Goal: Task Accomplishment & Management: Use online tool/utility

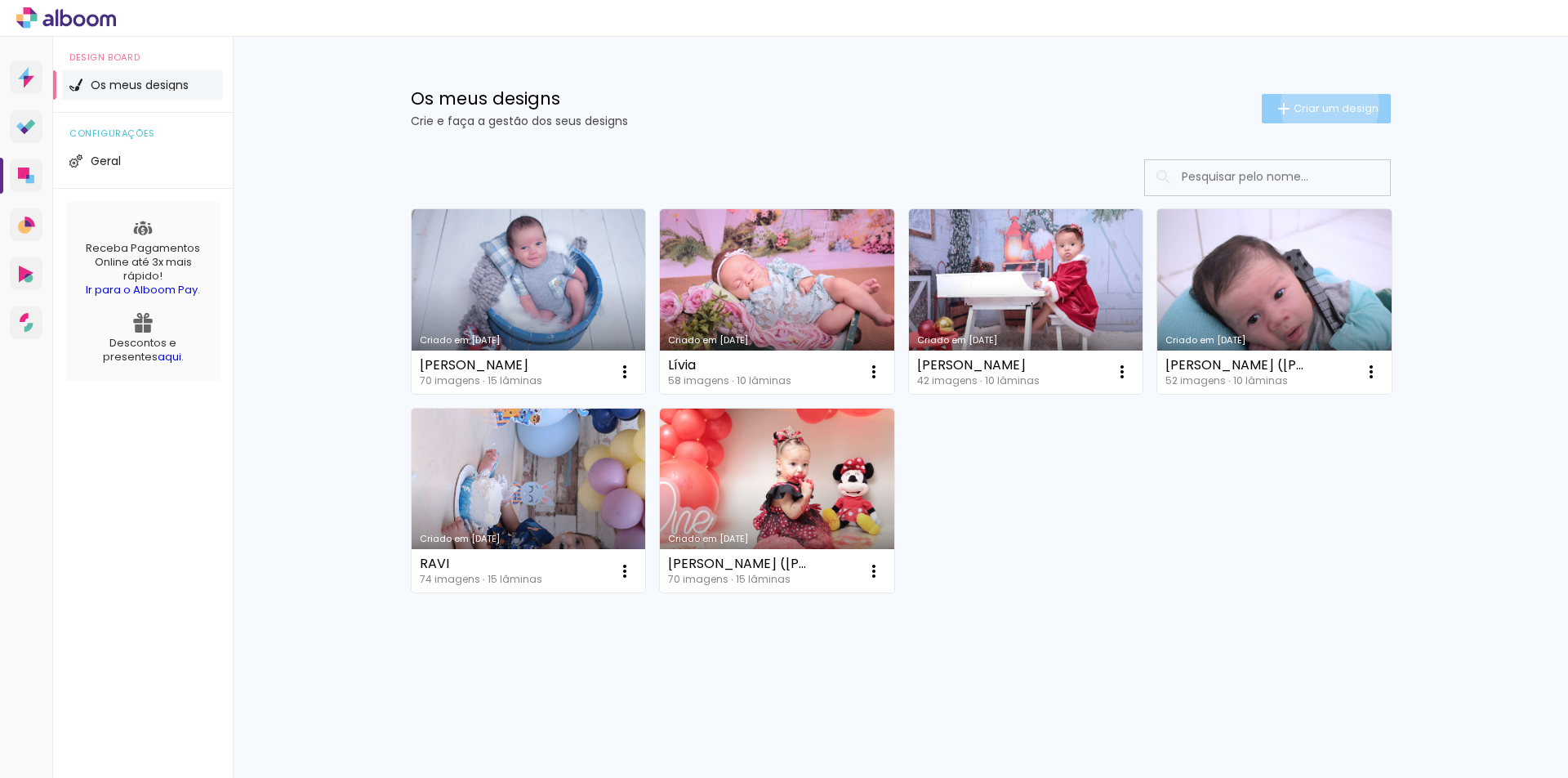
click at [1325, 106] on span "Criar um design" at bounding box center [1336, 108] width 85 height 11
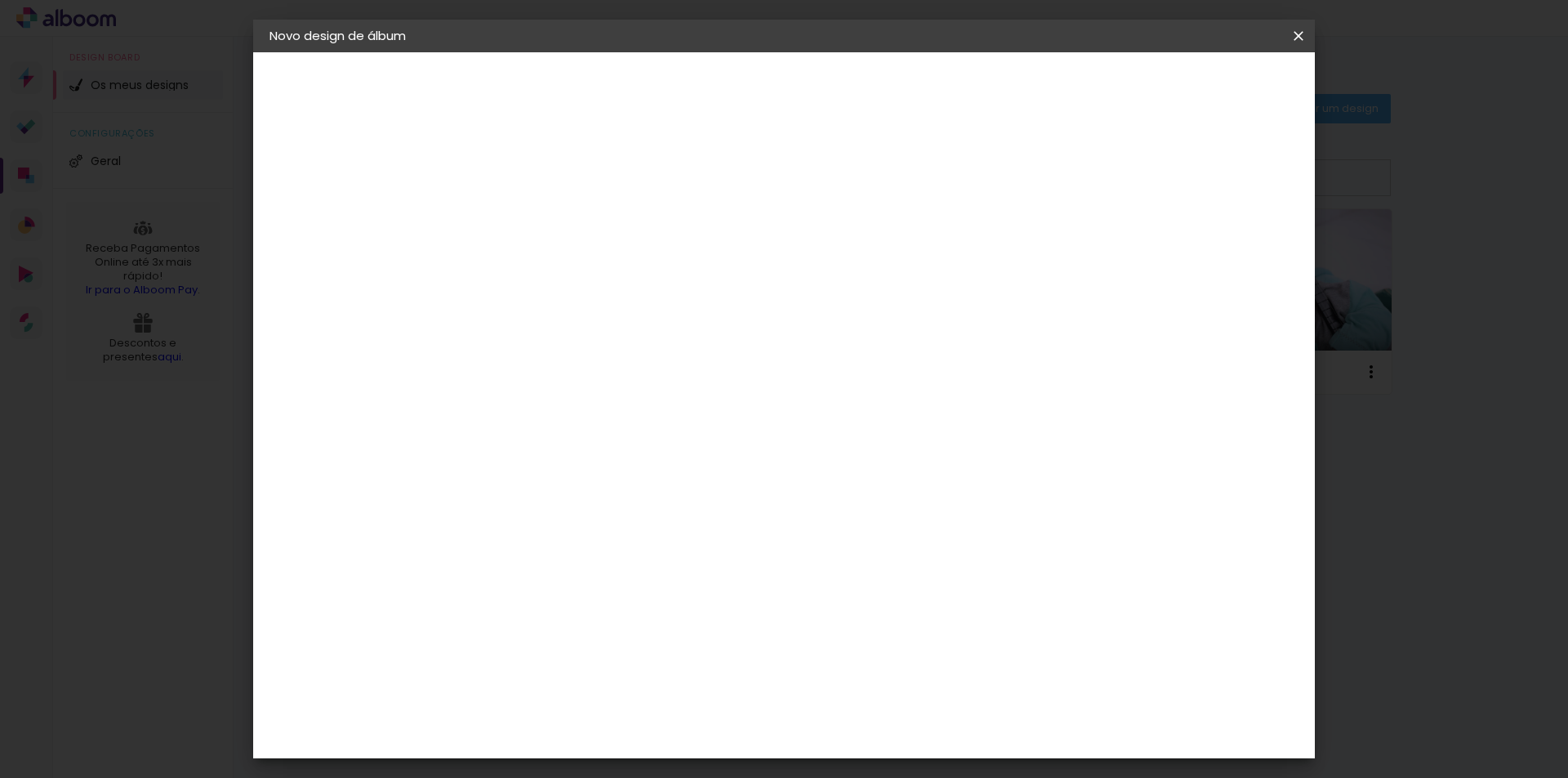
click at [537, 221] on input at bounding box center [537, 219] width 0 height 25
click at [537, 216] on input "Maria Citória" at bounding box center [537, 219] width 0 height 25
click at [537, 212] on input "Maria Vitória" at bounding box center [537, 219] width 0 height 25
type input "Maria Vitória 15 Anos"
type paper-input "Maria Vitória 15 Anos"
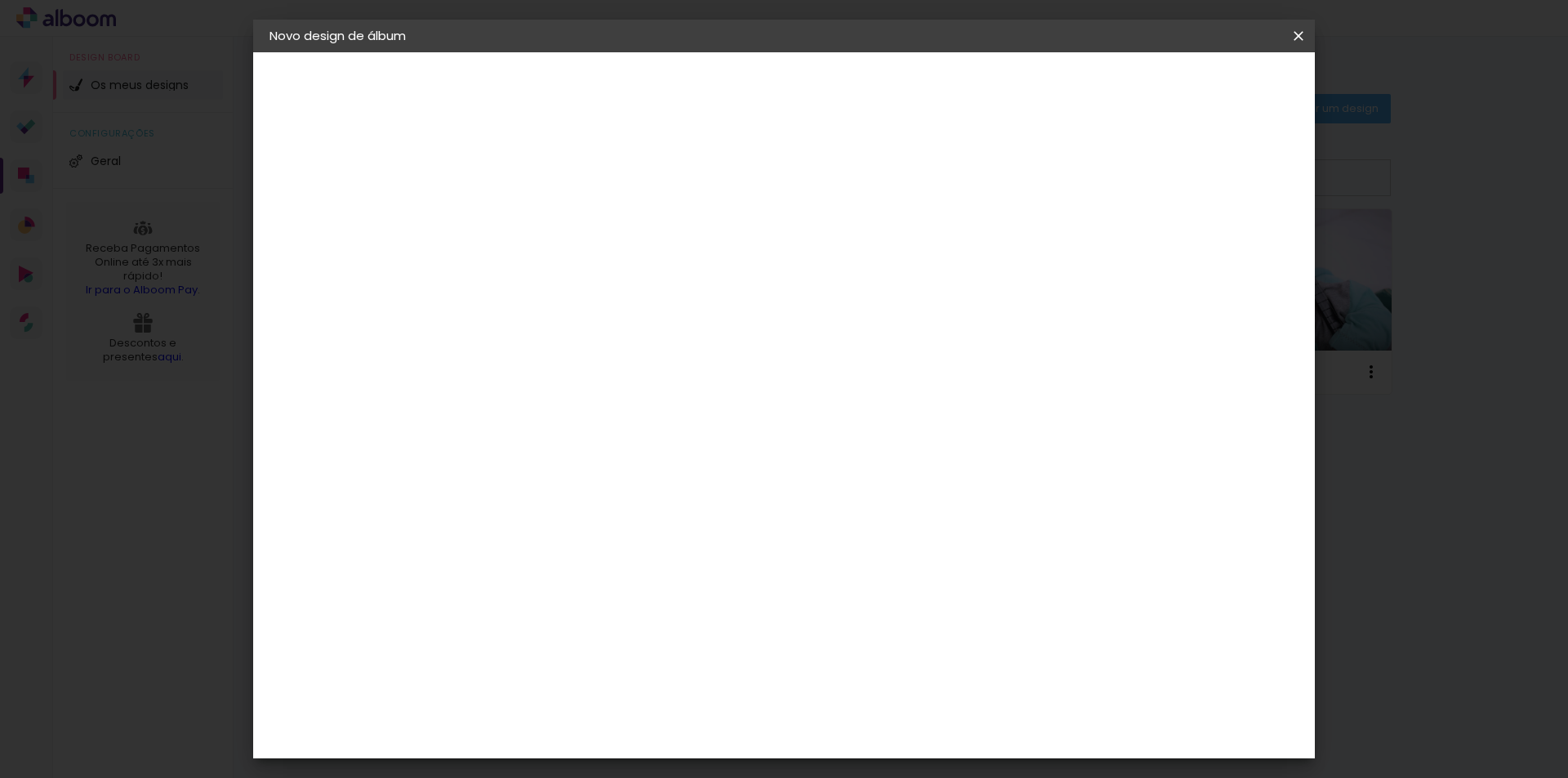
click at [0, 0] on slot "Avançar" at bounding box center [0, 0] width 0 height 0
click at [651, 588] on paper-item "Canaan Álbuns" at bounding box center [571, 609] width 162 height 42
click at [0, 0] on slot "Avançar" at bounding box center [0, 0] width 0 height 0
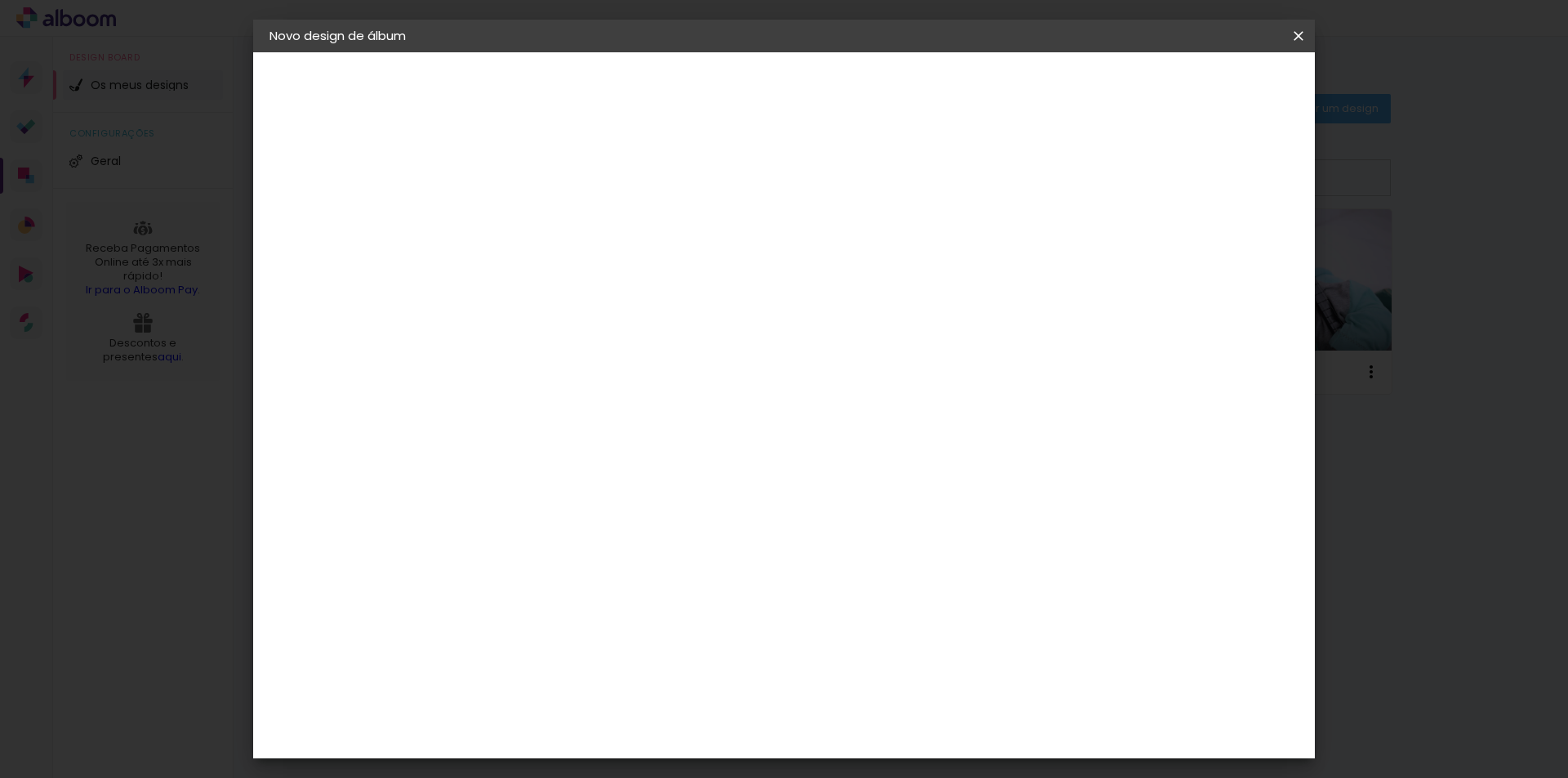
scroll to position [245, 0]
click at [646, 527] on span "25 × 25" at bounding box center [608, 544] width 76 height 33
click at [803, 81] on paper-button "Avançar" at bounding box center [763, 86] width 80 height 27
click at [1095, 170] on div at bounding box center [1088, 176] width 15 height 15
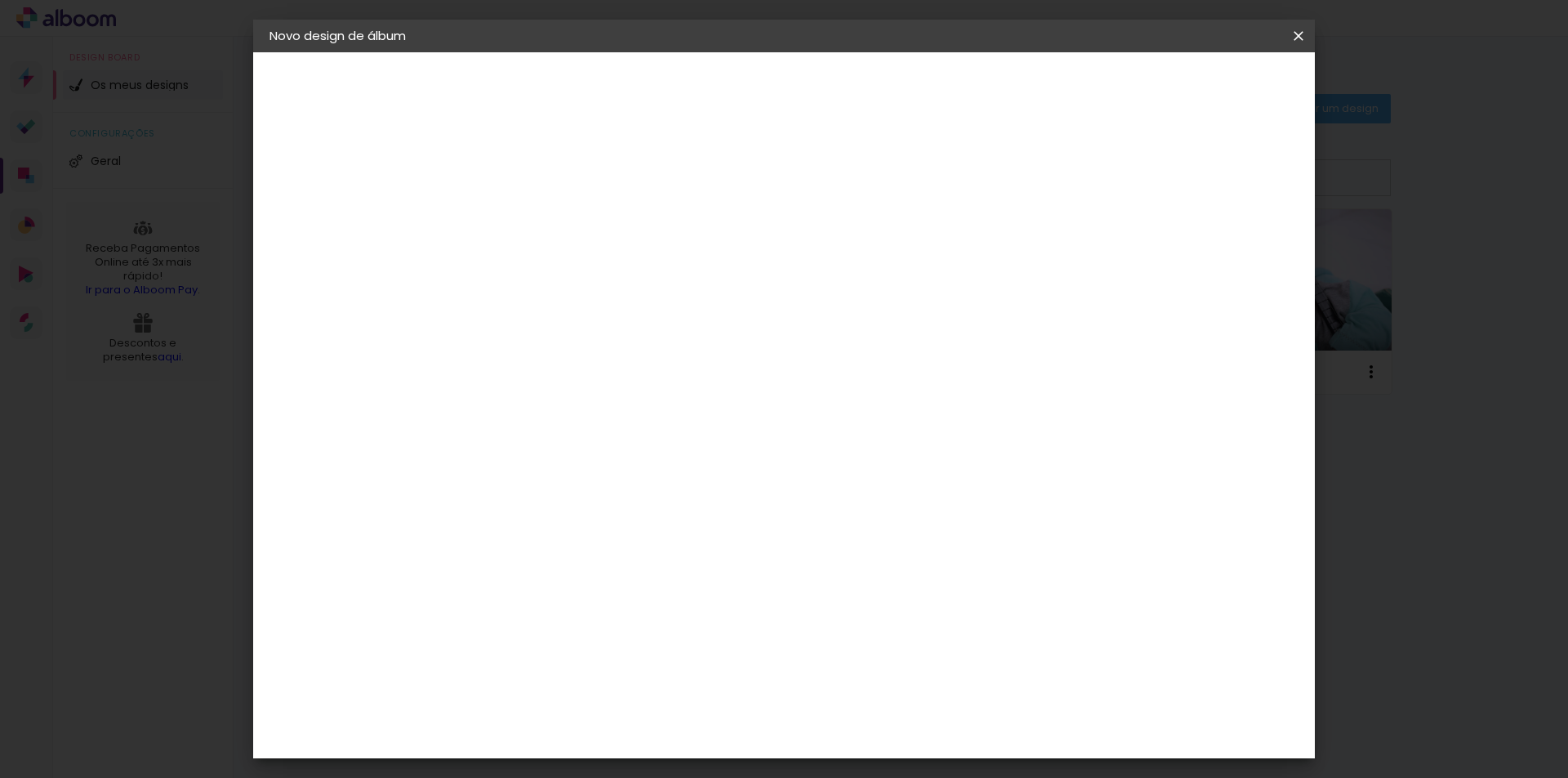
type paper-checkbox "on"
click at [1197, 81] on span "Iniciar design" at bounding box center [1158, 86] width 74 height 12
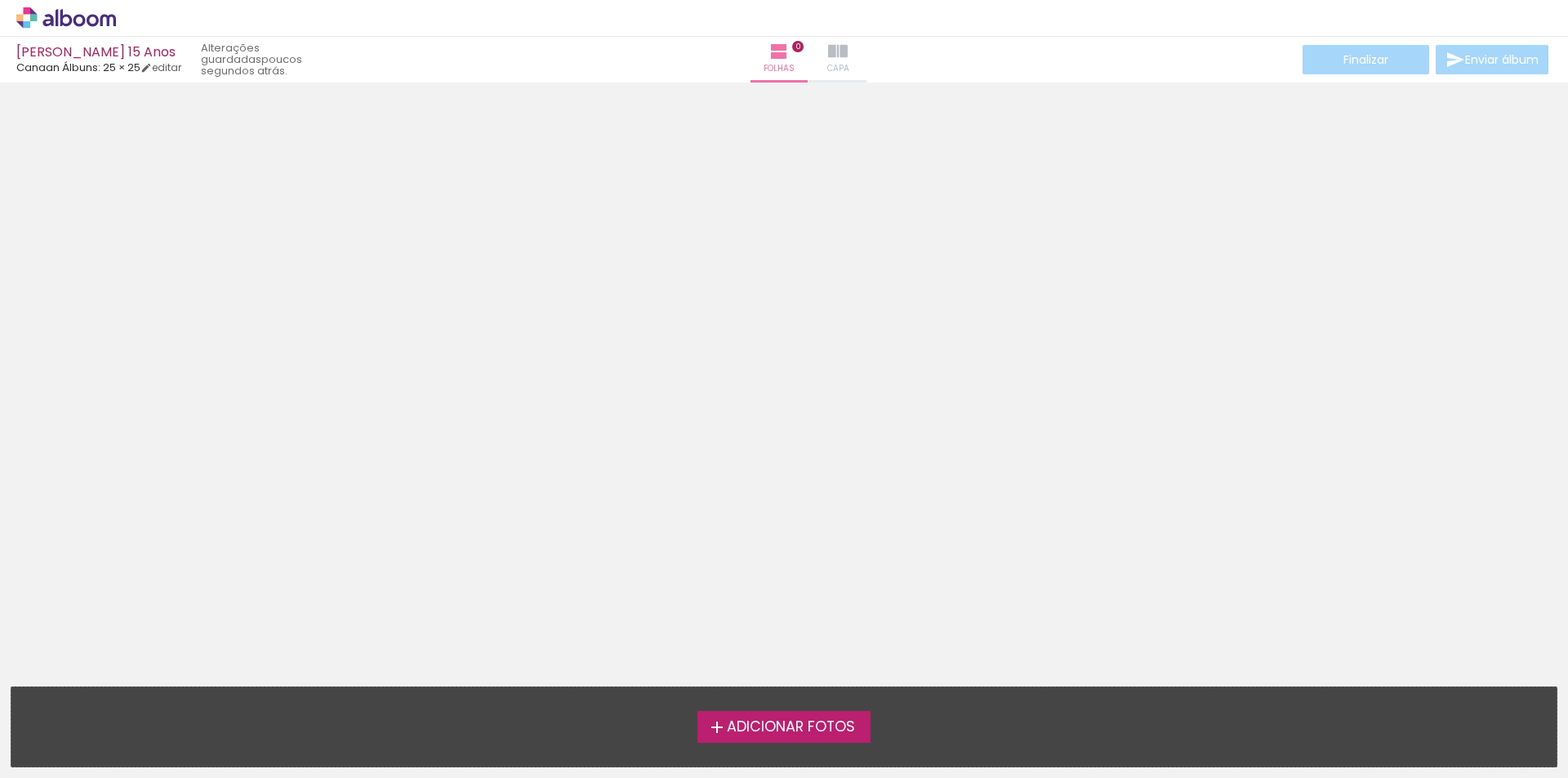
click at [809, 56] on paper-button "Capa" at bounding box center [838, 59] width 57 height 46
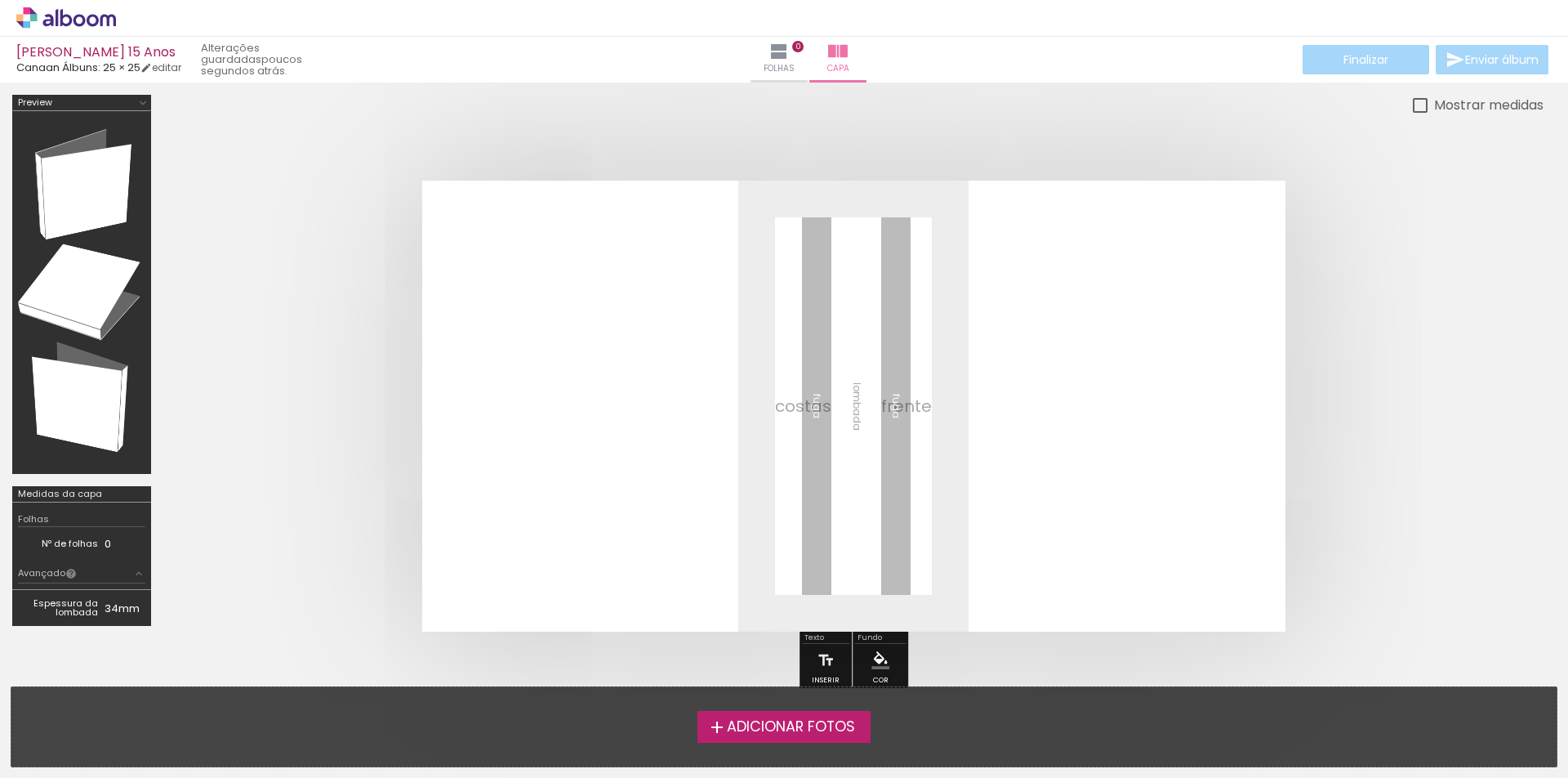
click at [767, 730] on span "Adicionar Fotos" at bounding box center [791, 727] width 128 height 15
click at [0, 0] on input "file" at bounding box center [0, 0] width 0 height 0
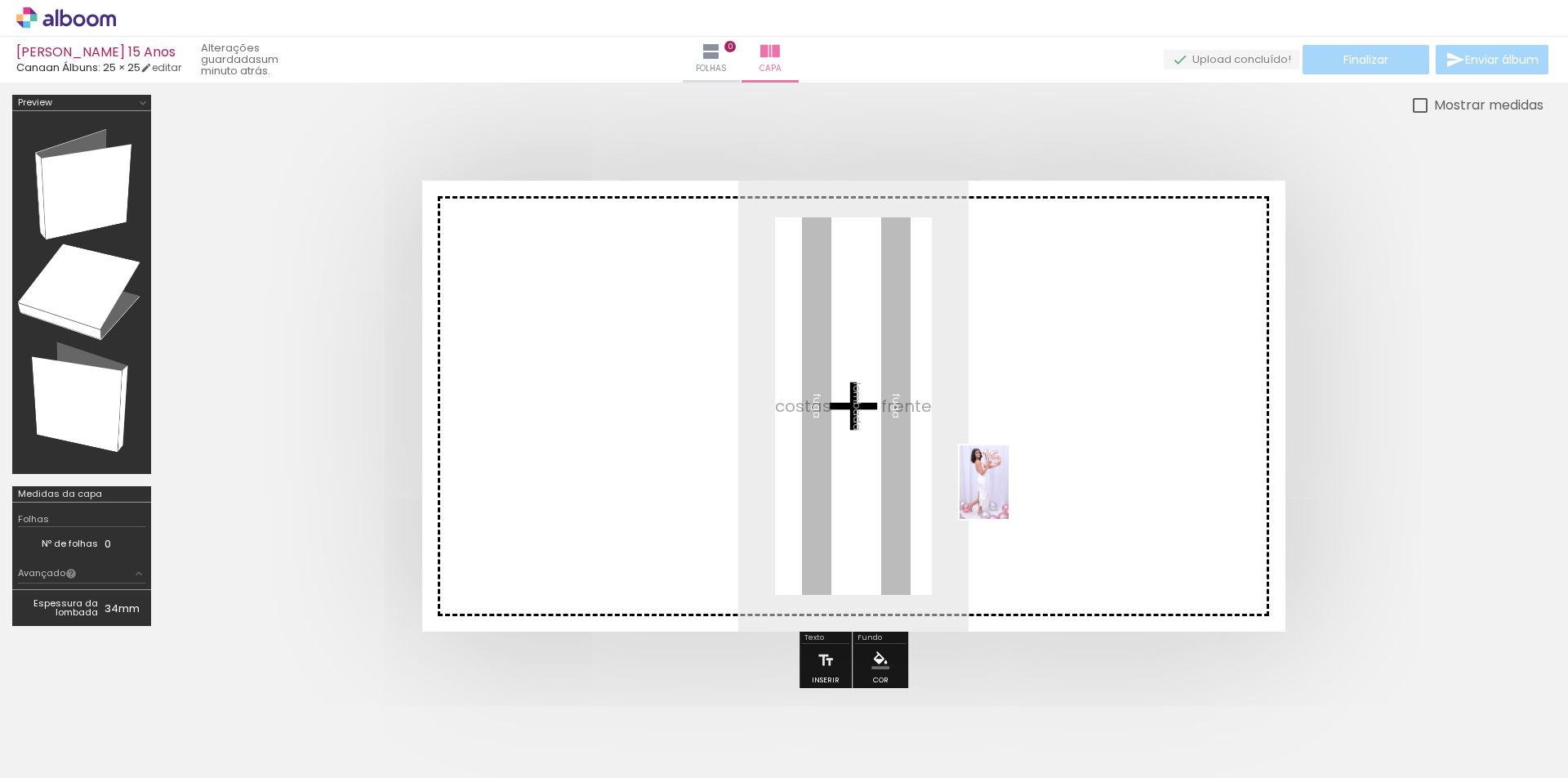
drag, startPoint x: 1001, startPoint y: 720, endPoint x: 1010, endPoint y: 483, distance: 237.2
click at [1010, 483] on quentale-workspace at bounding box center [784, 389] width 1568 height 778
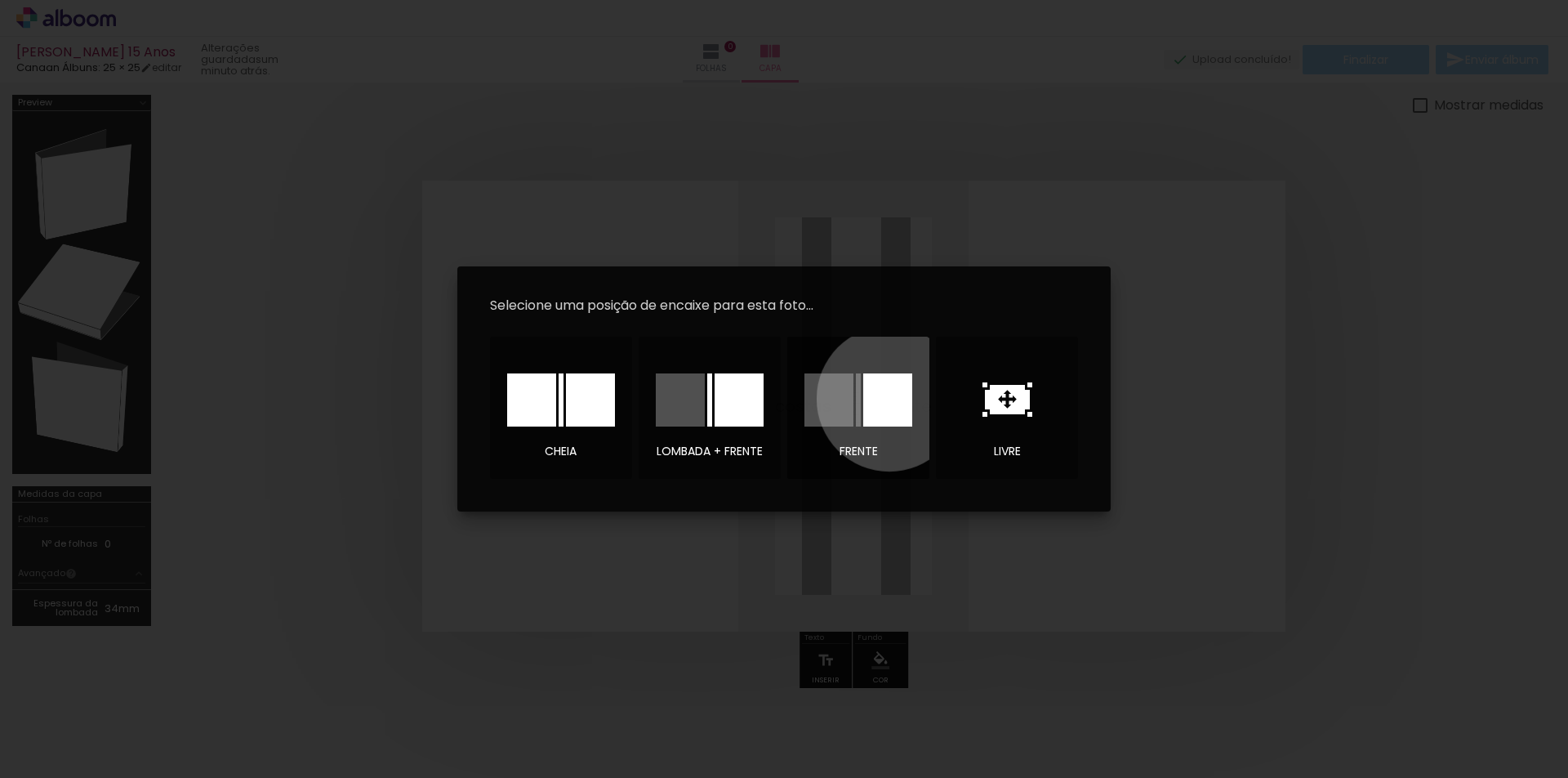
click at [889, 399] on div at bounding box center [887, 400] width 49 height 53
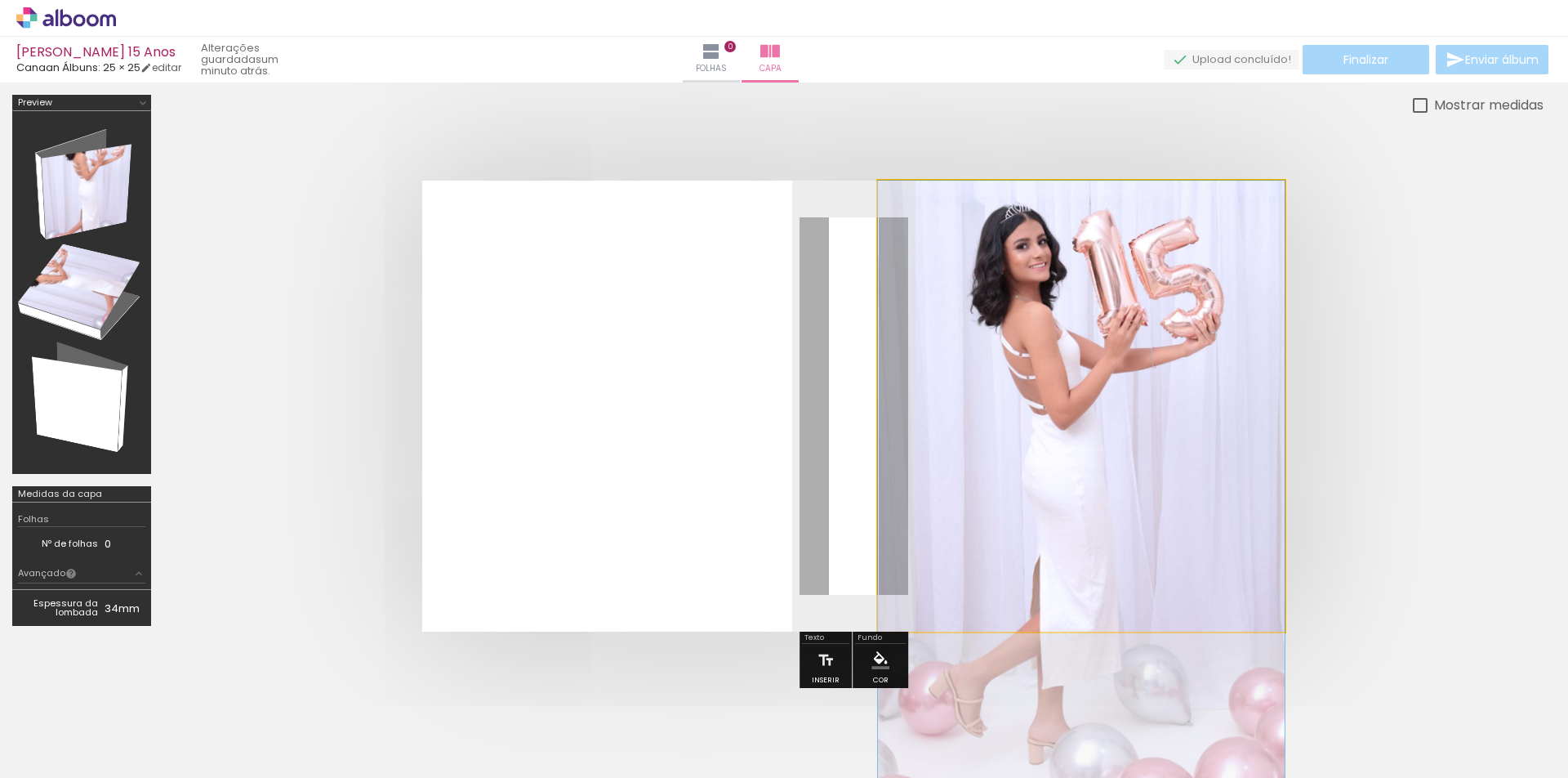
drag, startPoint x: 1066, startPoint y: 392, endPoint x: 1017, endPoint y: 501, distance: 119.5
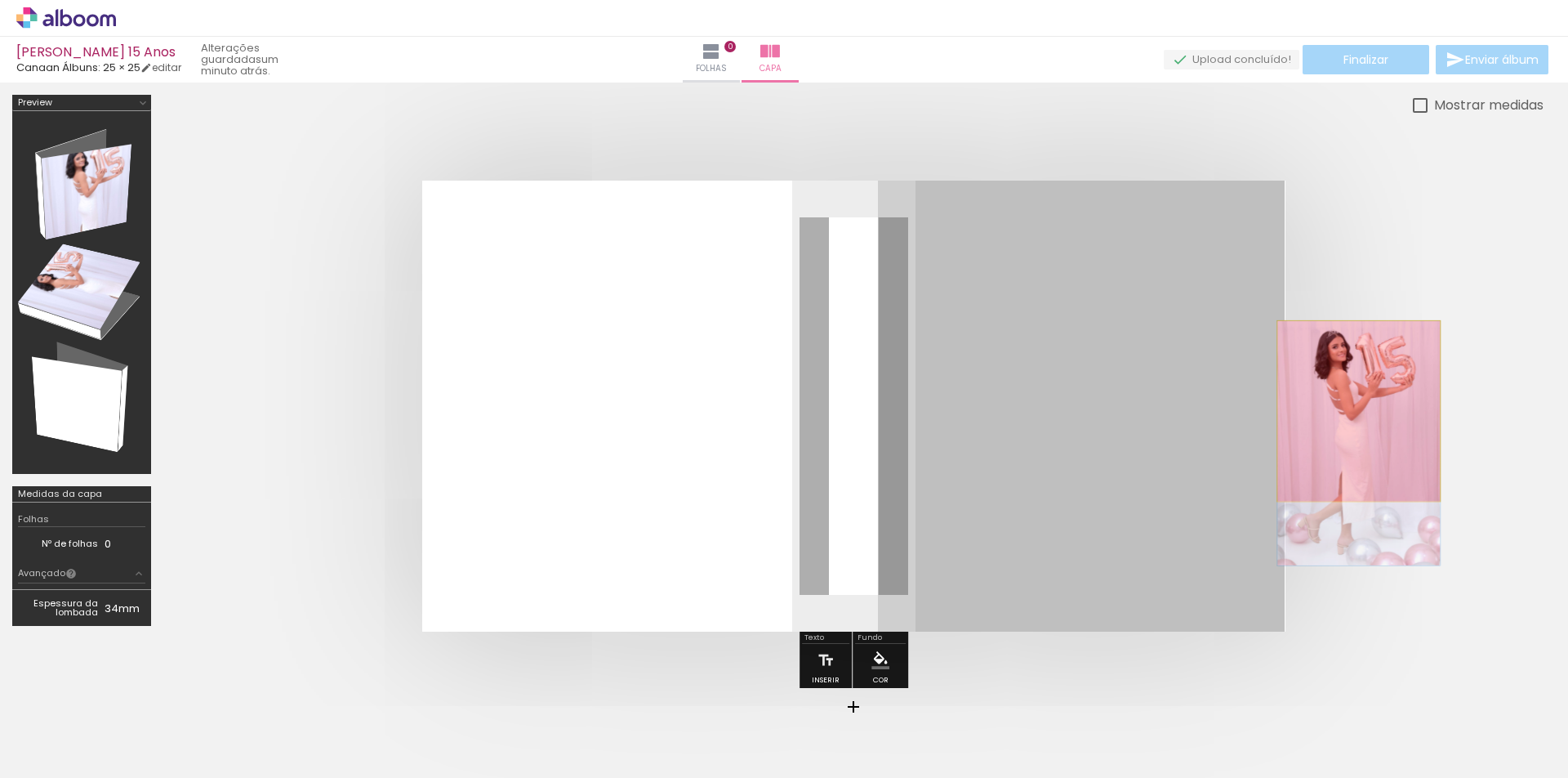
drag, startPoint x: 1048, startPoint y: 402, endPoint x: 1359, endPoint y: 411, distance: 311.1
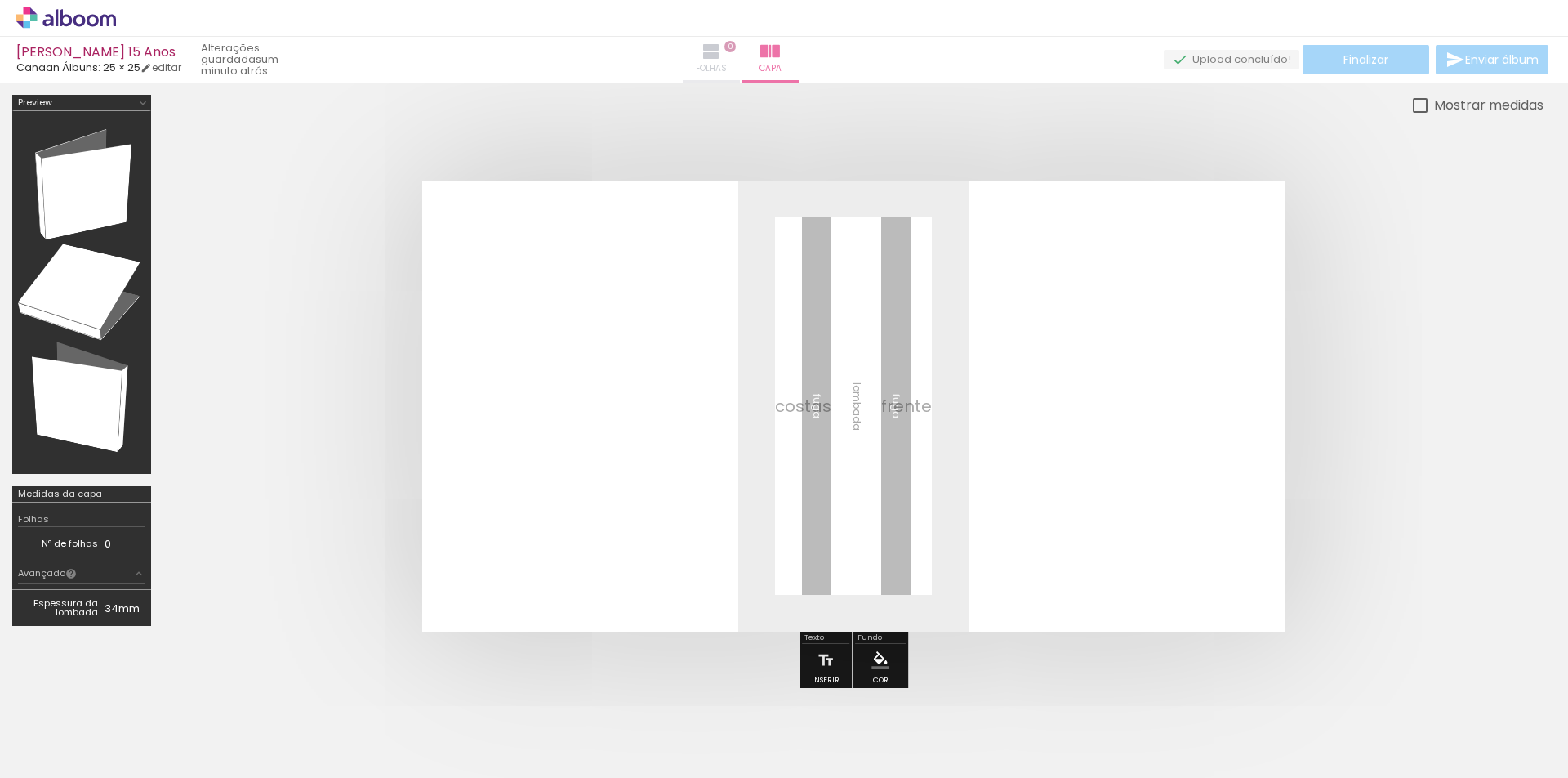
click at [721, 47] on iron-icon at bounding box center [711, 52] width 20 height 20
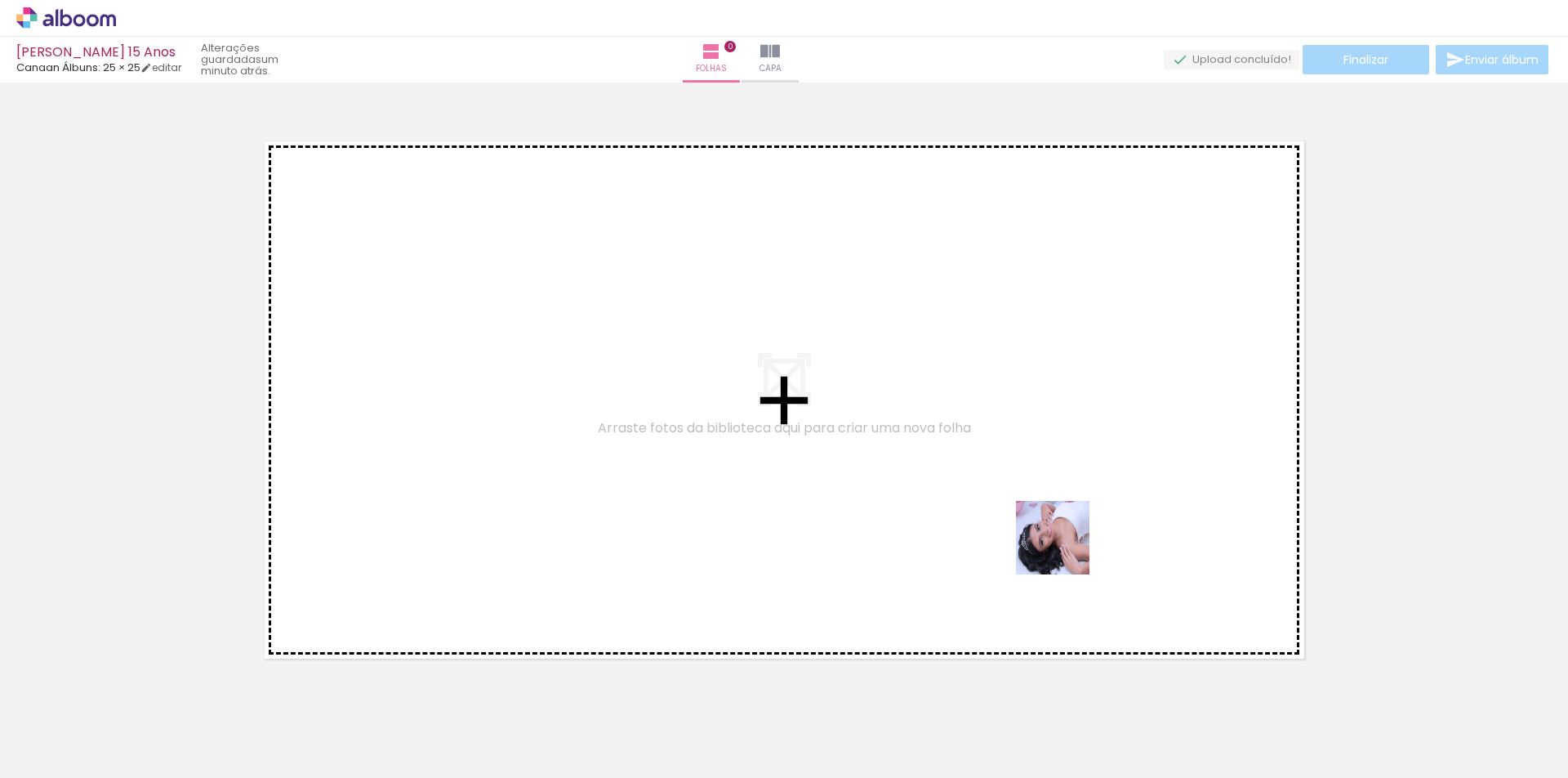
drag, startPoint x: 1346, startPoint y: 731, endPoint x: 1064, endPoint y: 548, distance: 336.2
click at [1064, 548] on quentale-workspace at bounding box center [784, 389] width 1568 height 778
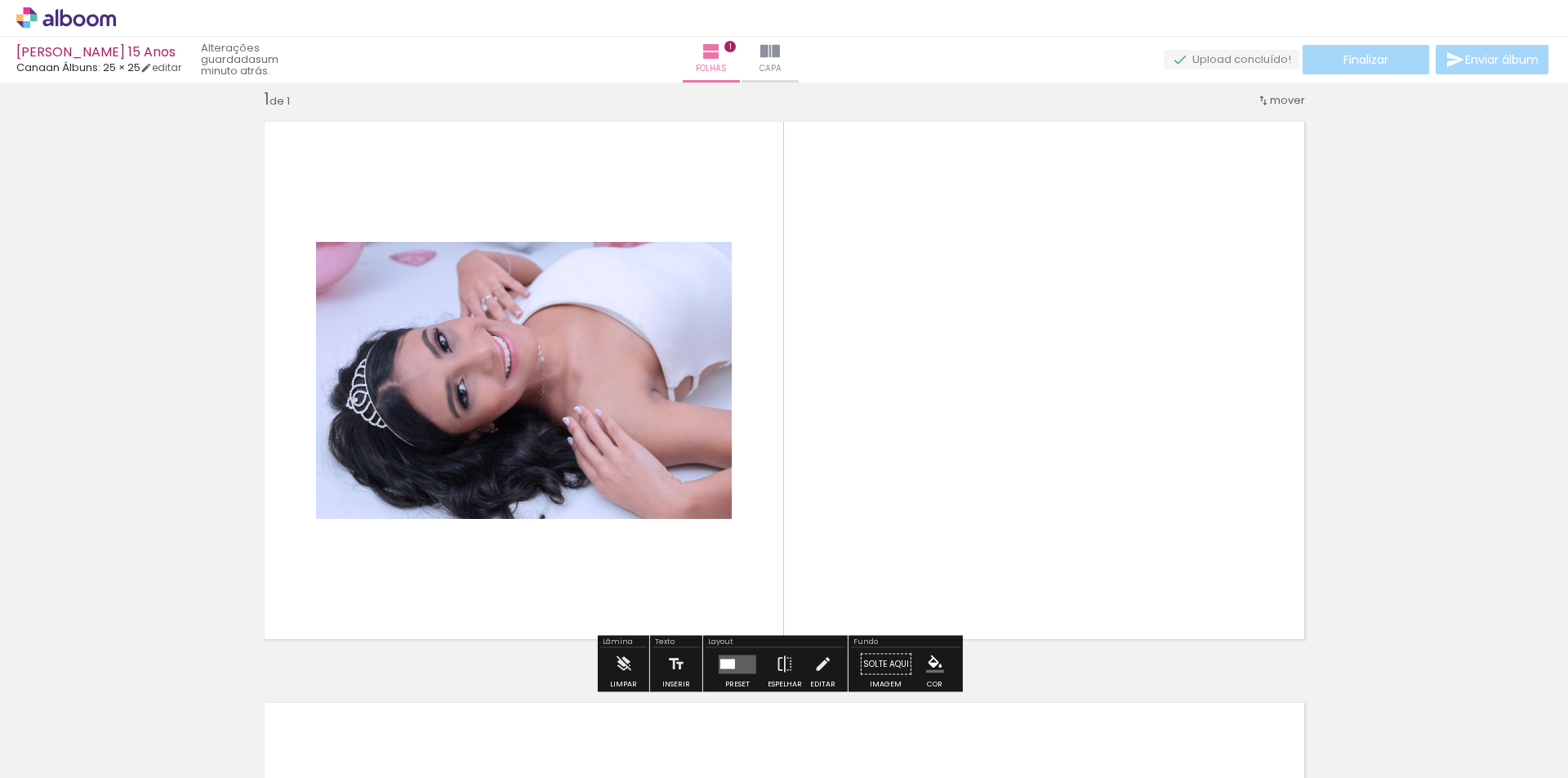
scroll to position [22, 0]
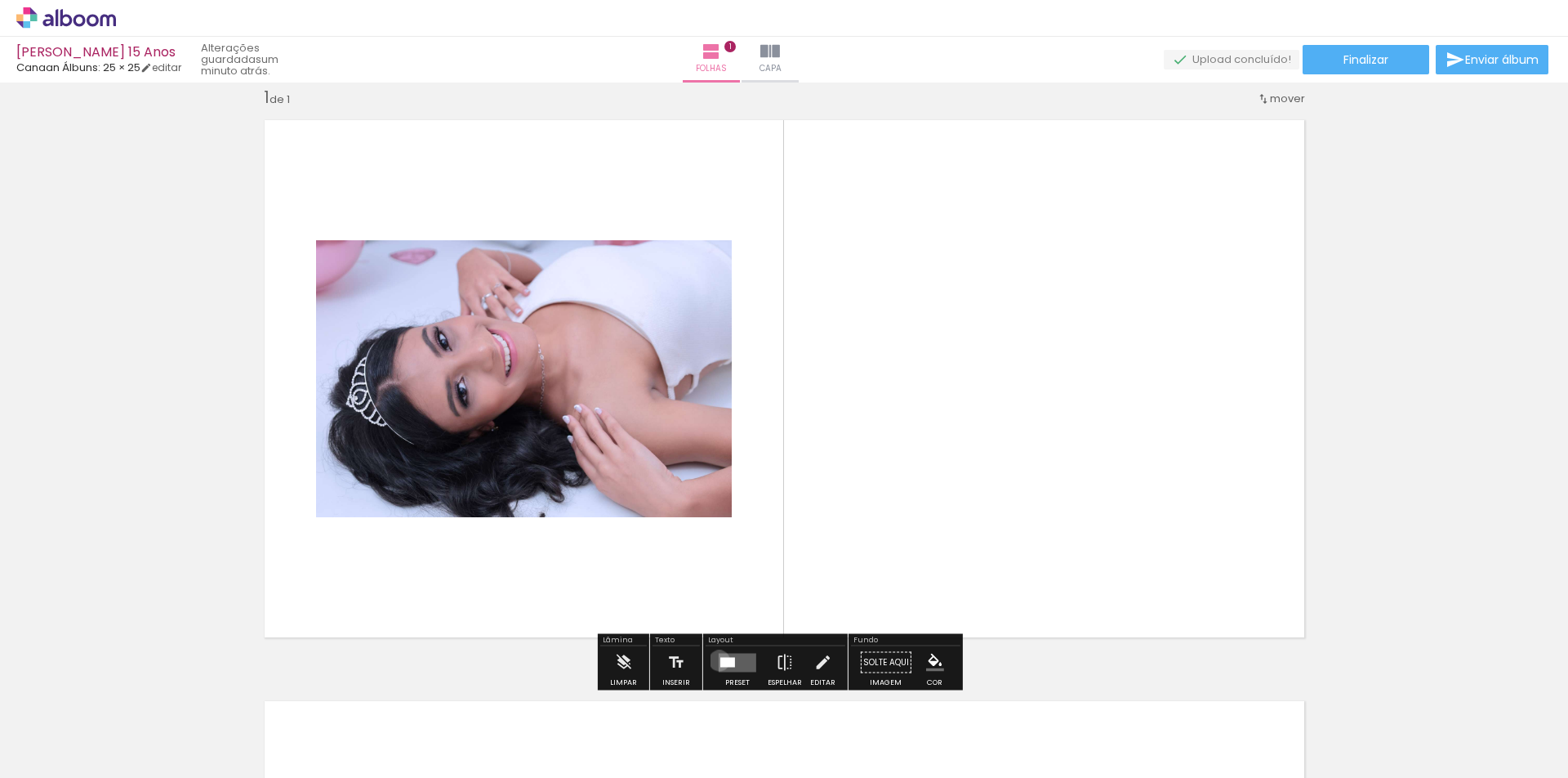
click at [719, 661] on quentale-layouter at bounding box center [737, 662] width 37 height 19
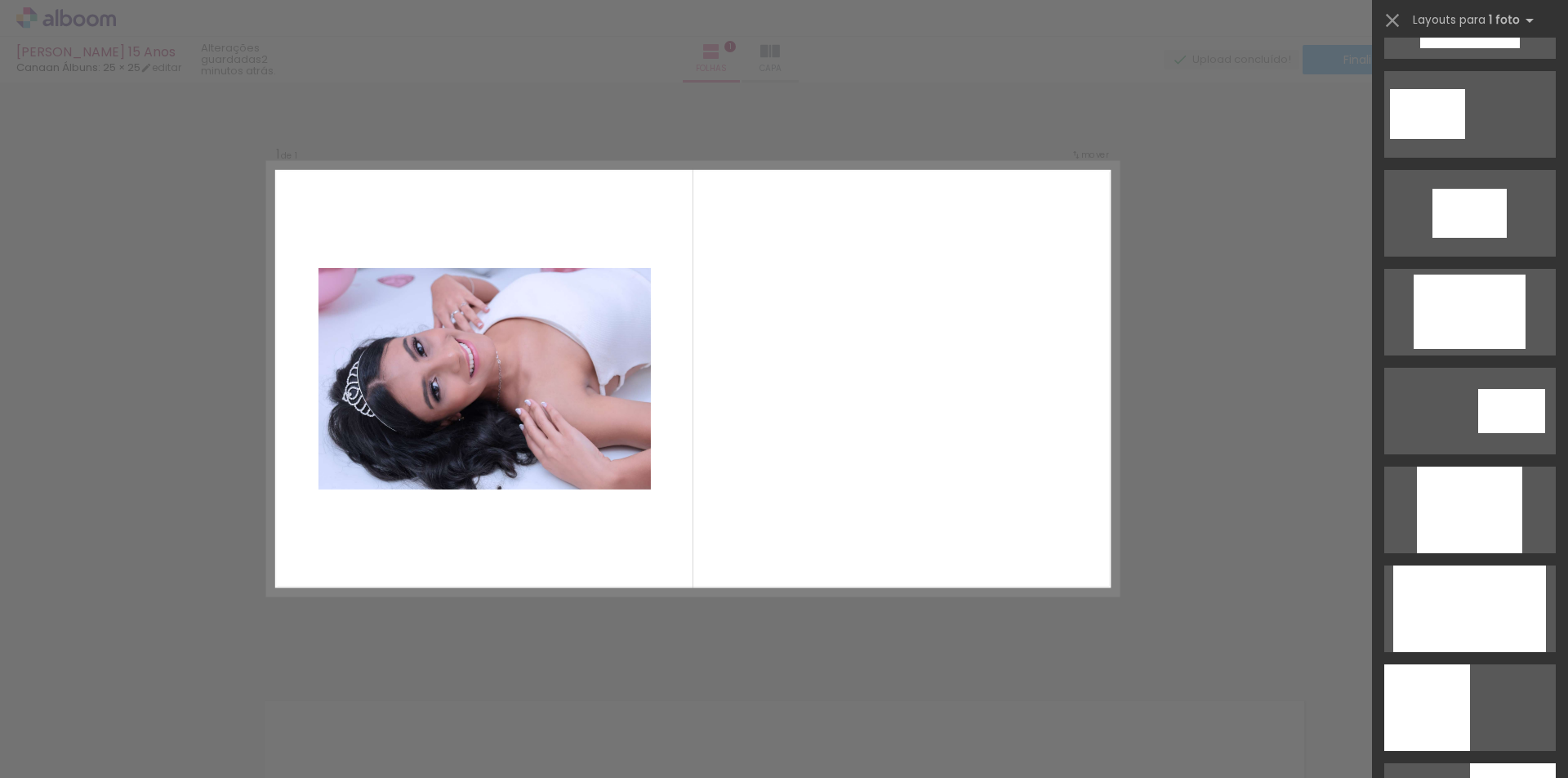
scroll to position [0, 0]
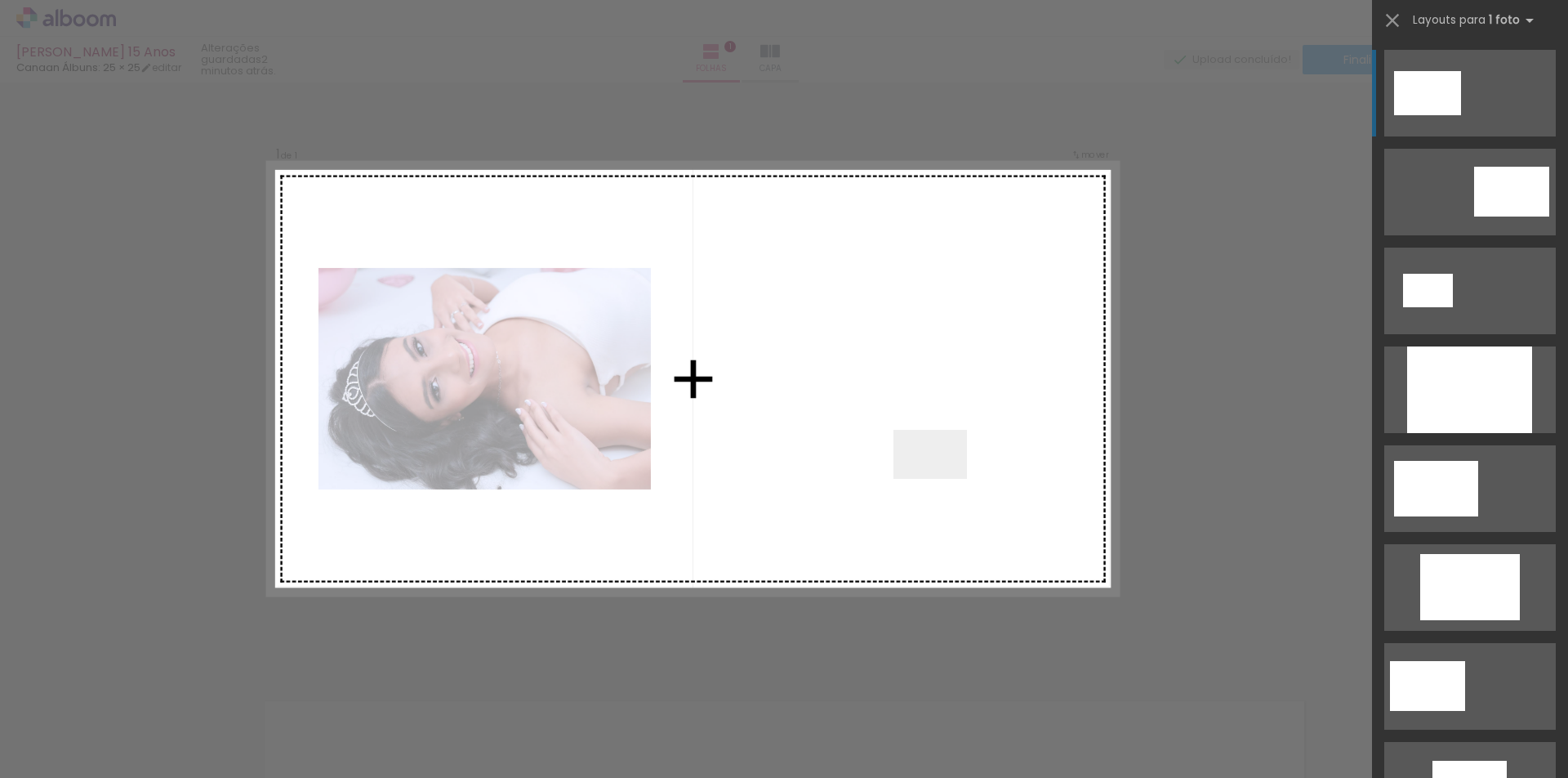
drag, startPoint x: 1177, startPoint y: 733, endPoint x: 942, endPoint y: 479, distance: 346.0
click at [942, 479] on quentale-workspace at bounding box center [784, 389] width 1568 height 778
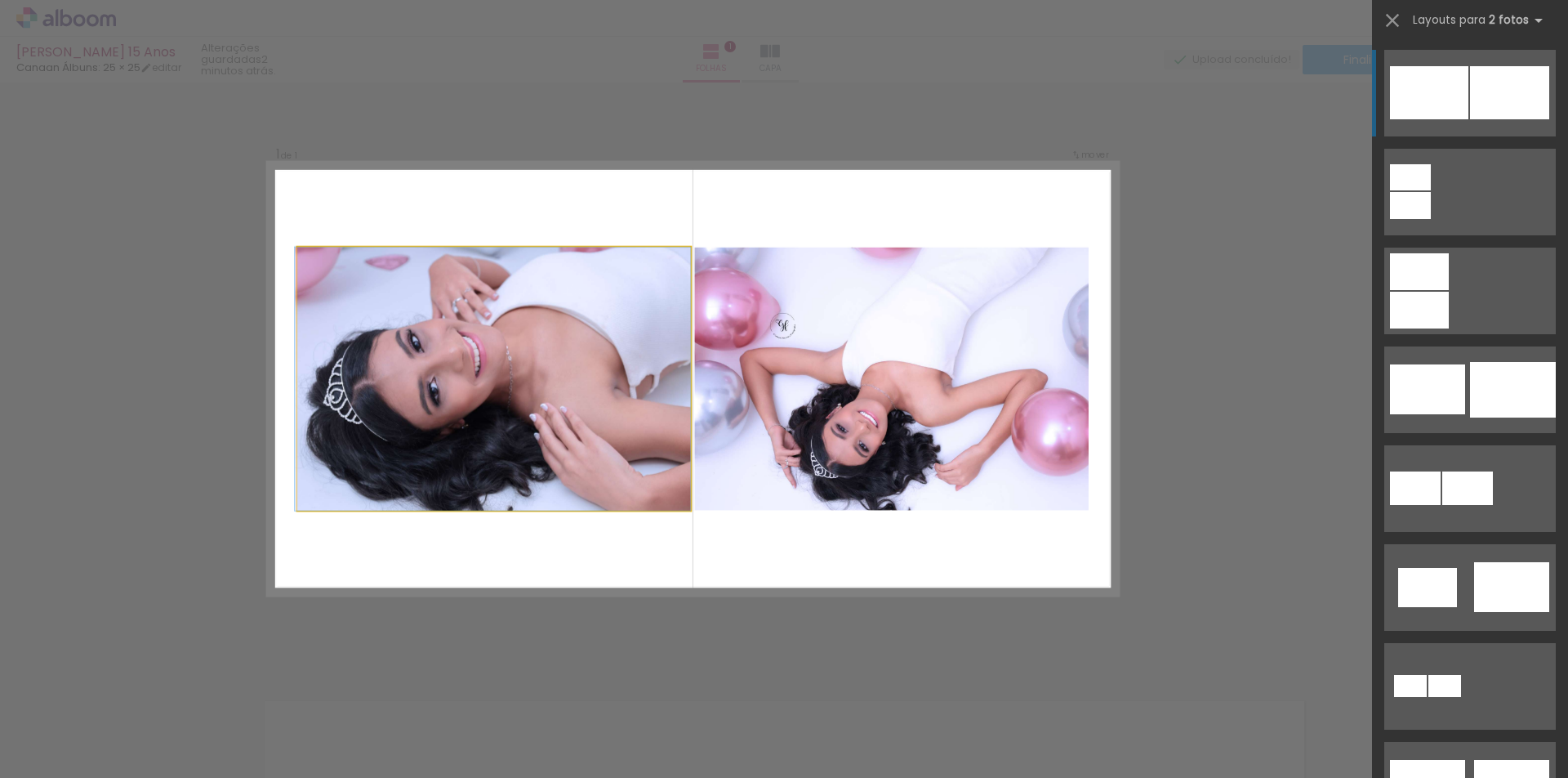
drag, startPoint x: 627, startPoint y: 434, endPoint x: 346, endPoint y: 420, distance: 281.3
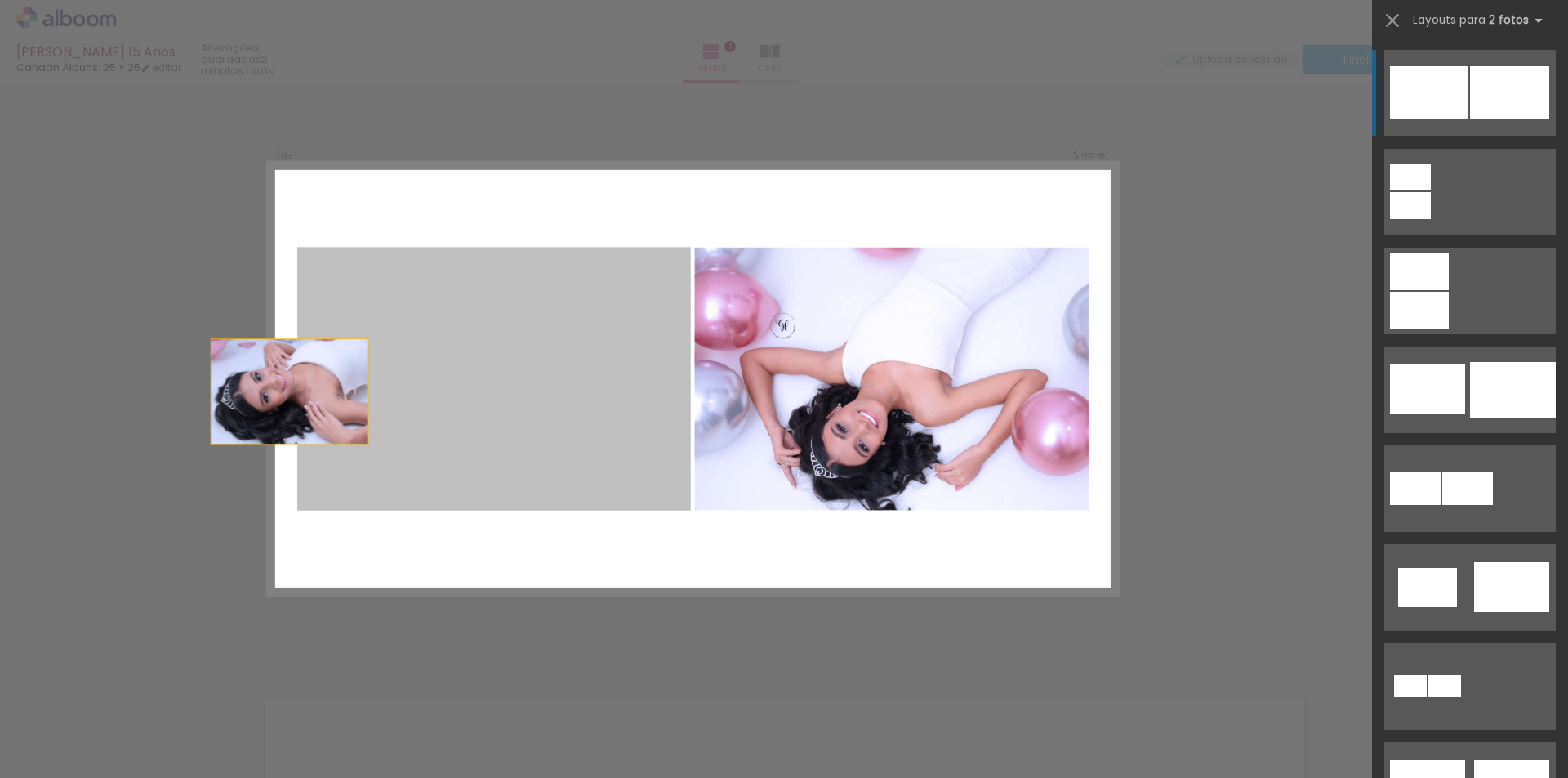
drag, startPoint x: 511, startPoint y: 406, endPoint x: 232, endPoint y: 395, distance: 279.2
click at [232, 395] on div "Inserir folha 1 de 1 Confirmar Cancelar" at bounding box center [784, 662] width 1568 height 1201
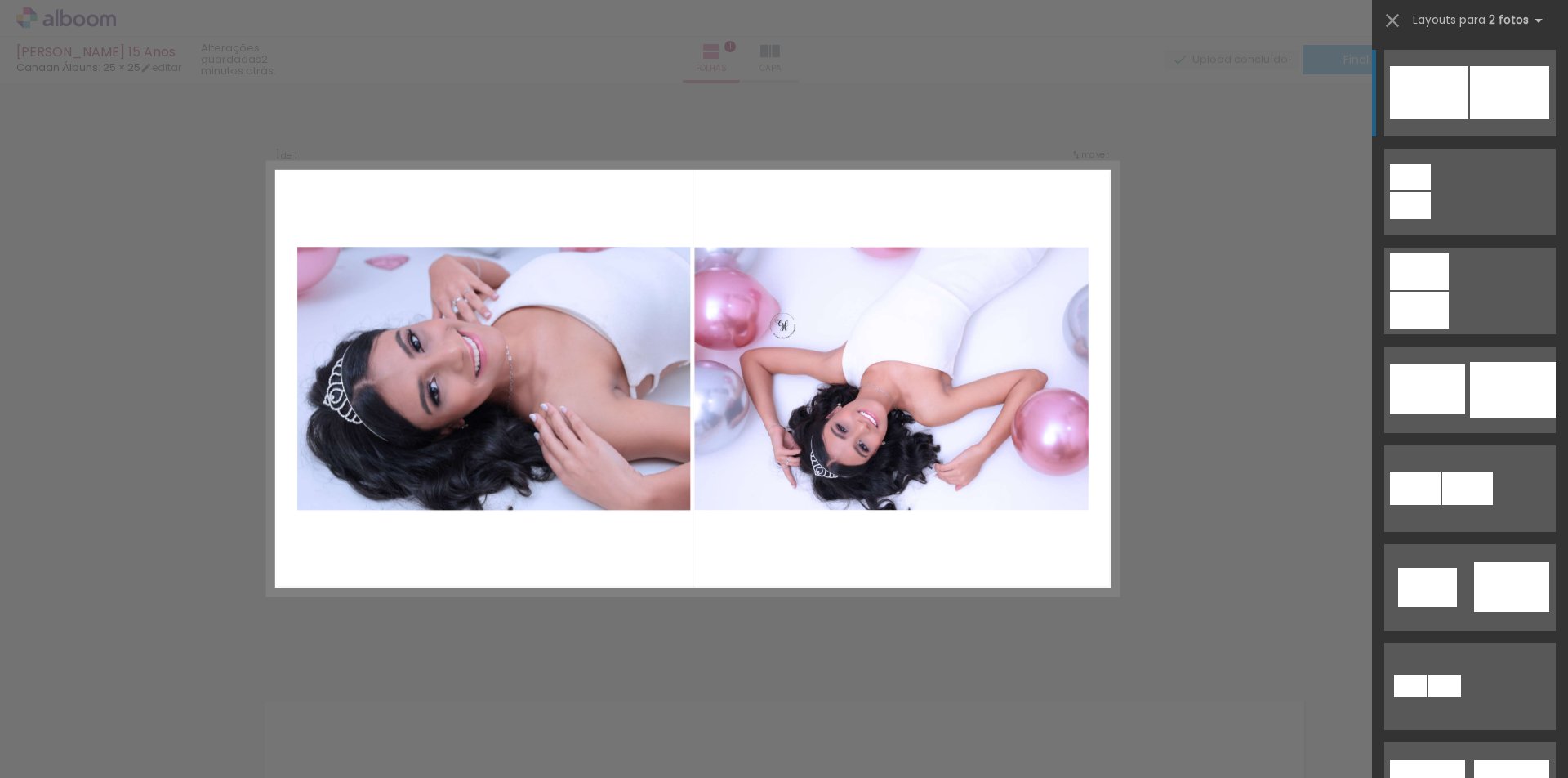
click at [1239, 273] on div "Confirmar Cancelar" at bounding box center [784, 662] width 1568 height 1201
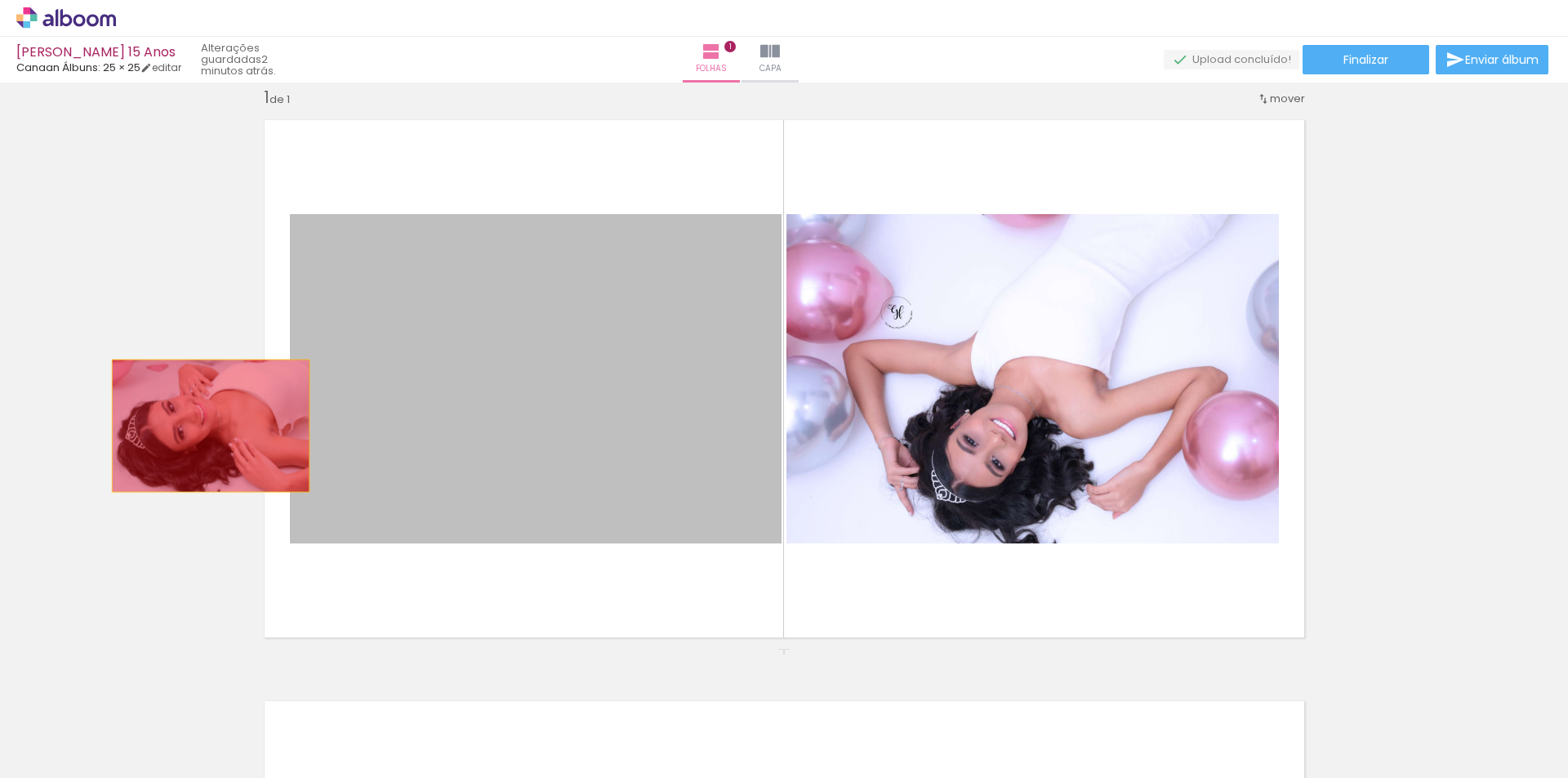
drag, startPoint x: 599, startPoint y: 439, endPoint x: 204, endPoint y: 426, distance: 395.2
click at [204, 426] on div "Inserir folha 1 de 1" at bounding box center [784, 648] width 1568 height 1162
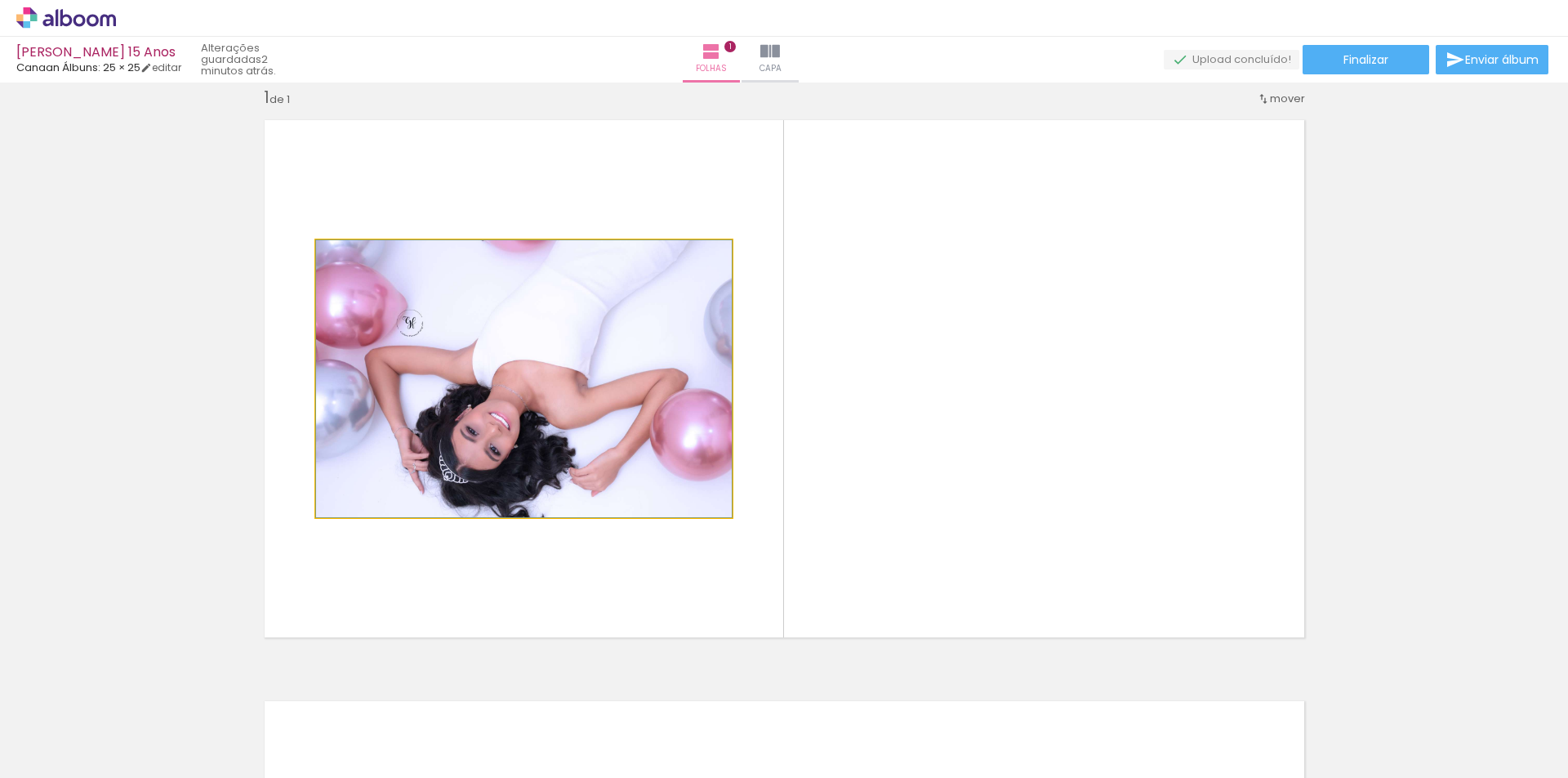
click at [407, 313] on quentale-photo at bounding box center [523, 378] width 415 height 277
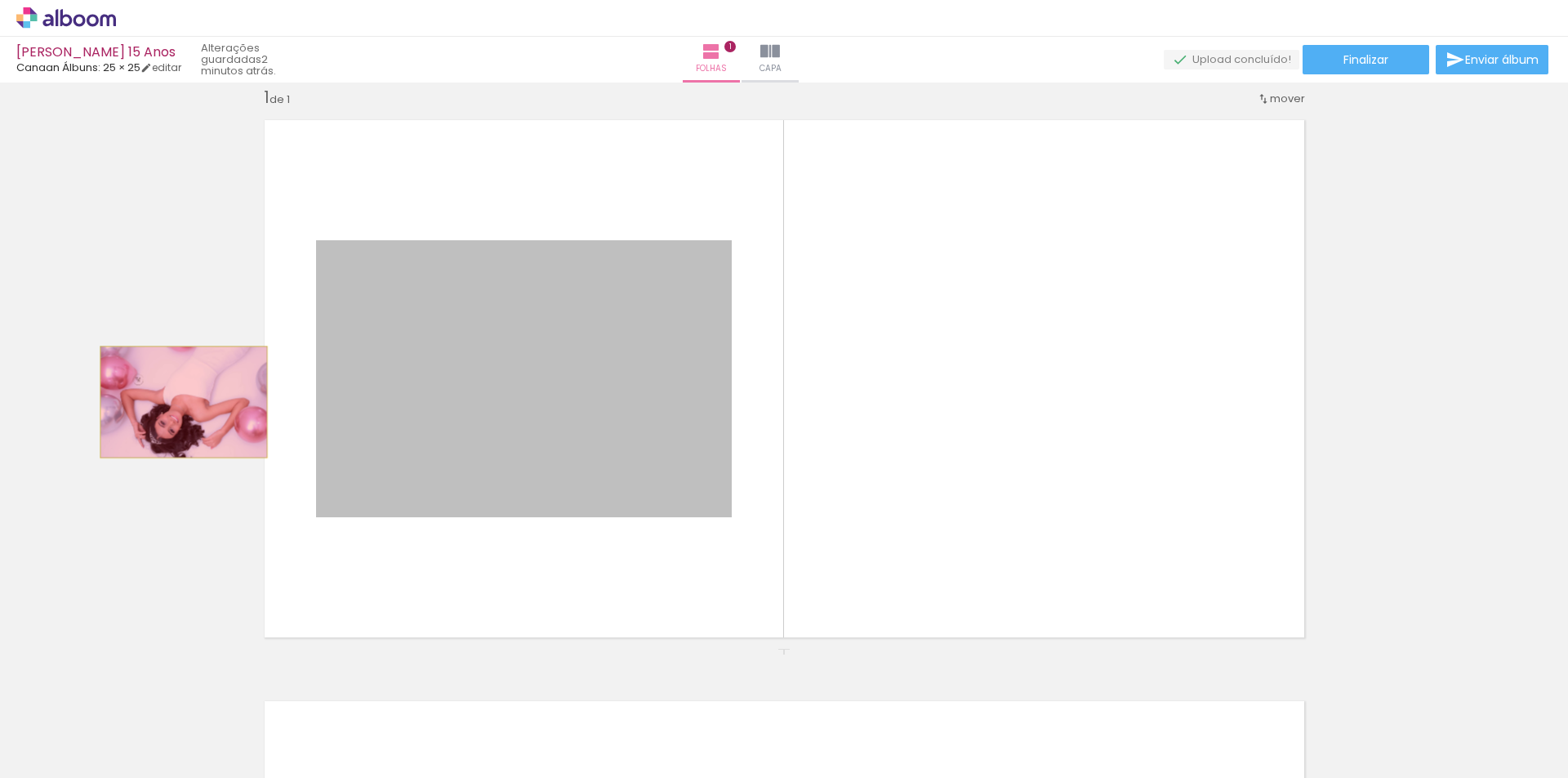
drag, startPoint x: 260, startPoint y: 400, endPoint x: 177, endPoint y: 402, distance: 83.0
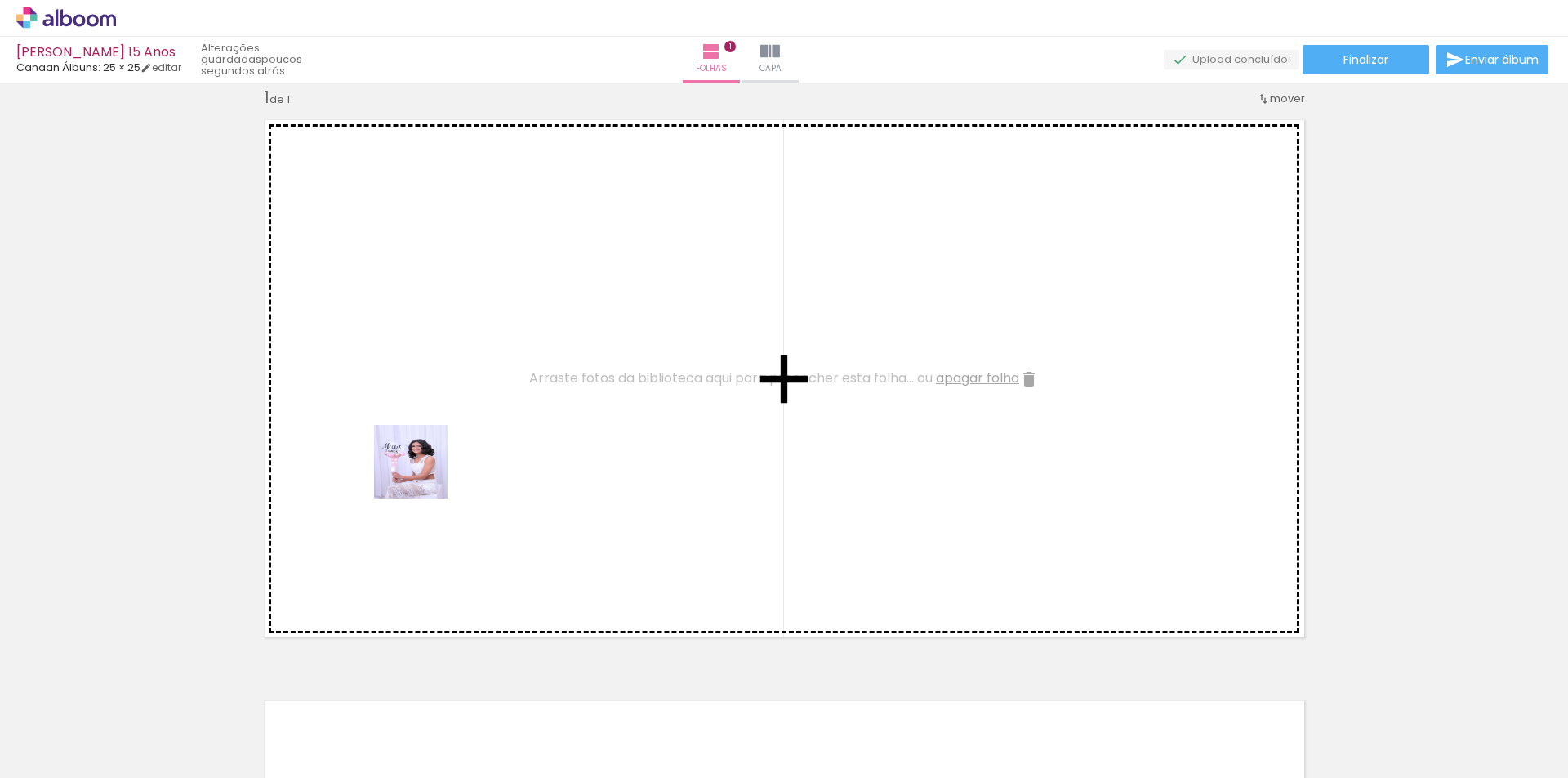
drag, startPoint x: 353, startPoint y: 738, endPoint x: 423, endPoint y: 474, distance: 273.1
click at [423, 474] on quentale-workspace at bounding box center [784, 389] width 1568 height 778
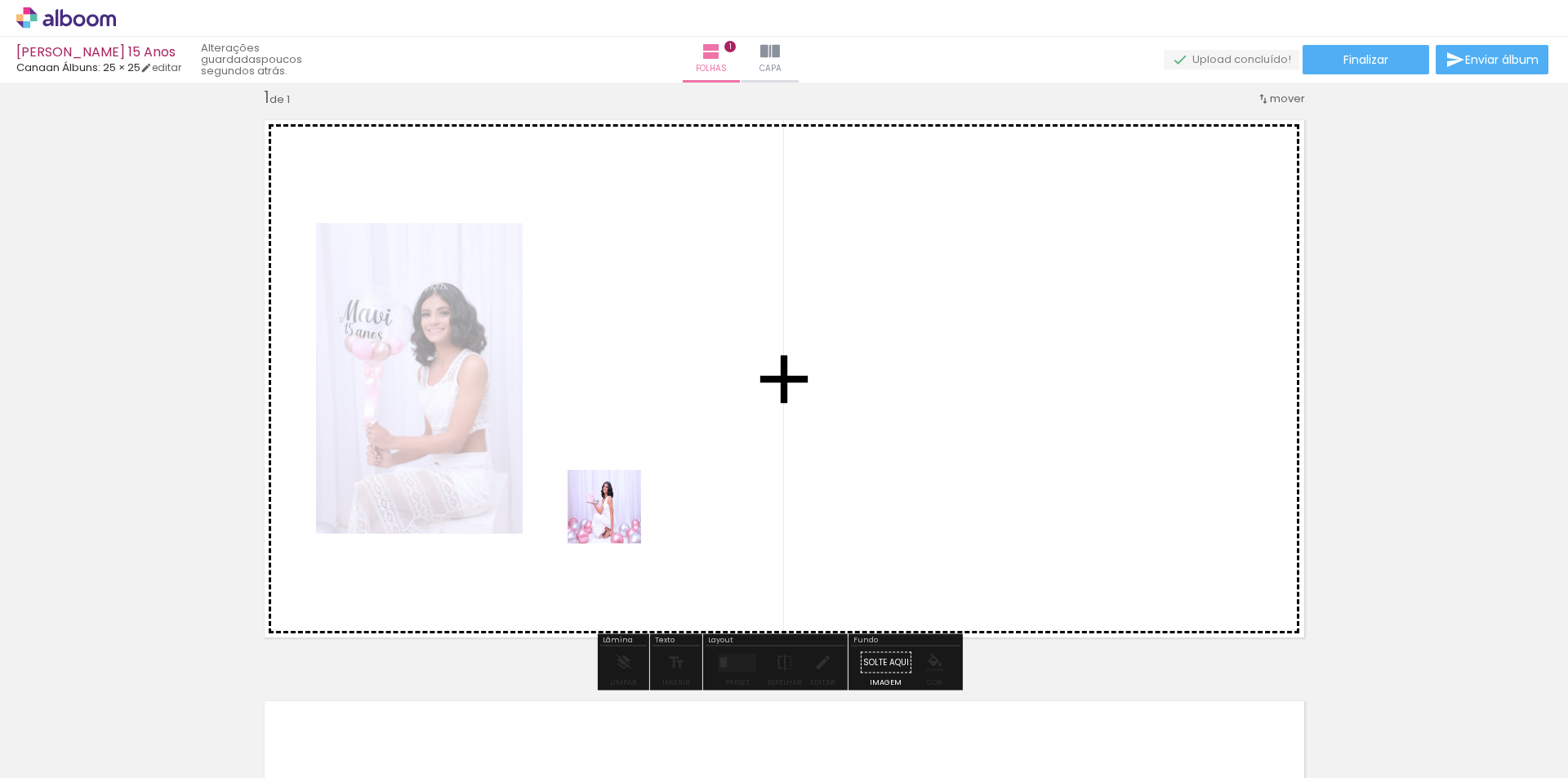
drag, startPoint x: 446, startPoint y: 751, endPoint x: 617, endPoint y: 517, distance: 289.8
click at [617, 517] on quentale-workspace at bounding box center [784, 389] width 1568 height 778
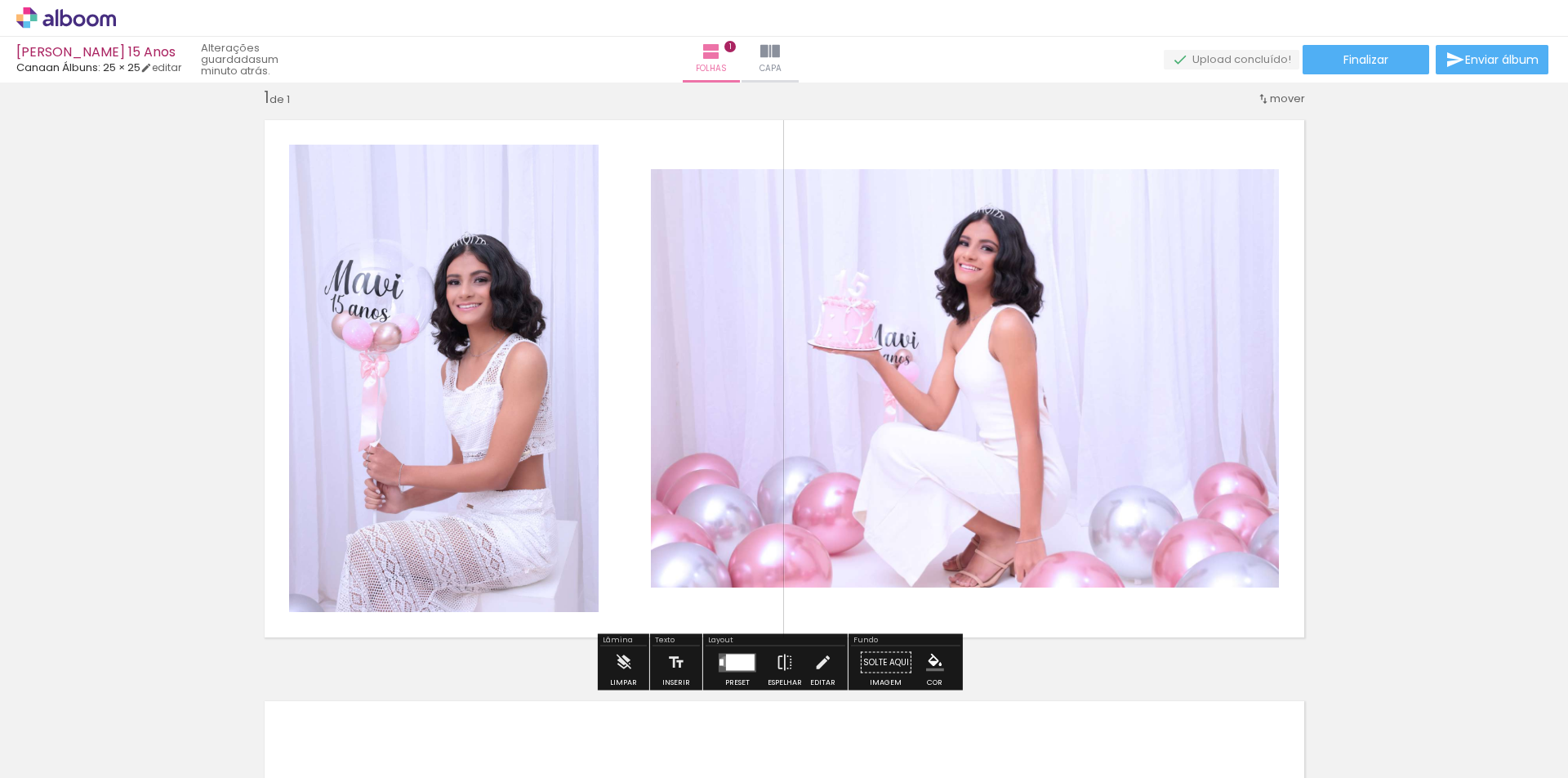
click at [721, 661] on quentale-layouter at bounding box center [737, 662] width 37 height 19
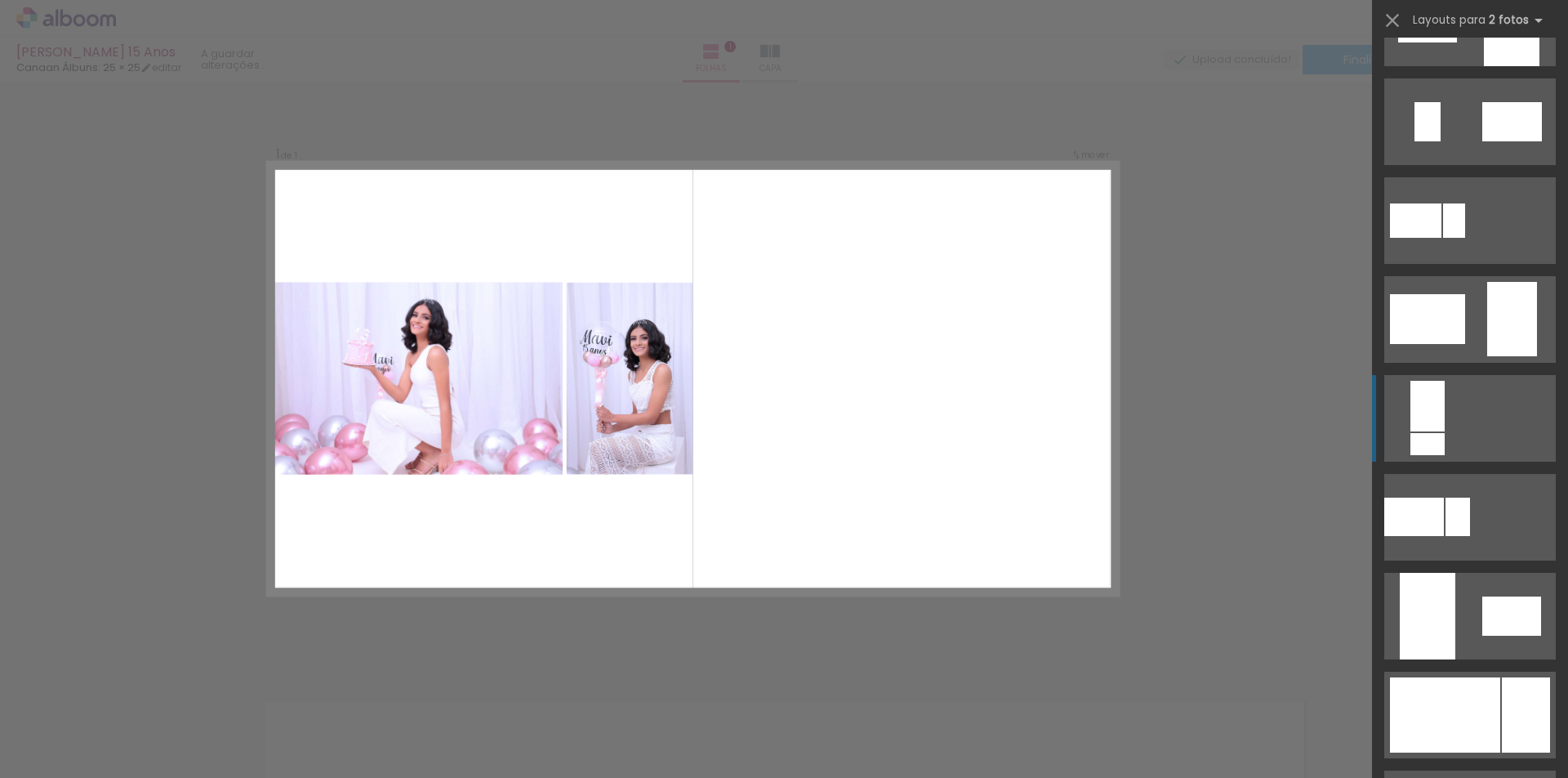
scroll to position [327, 0]
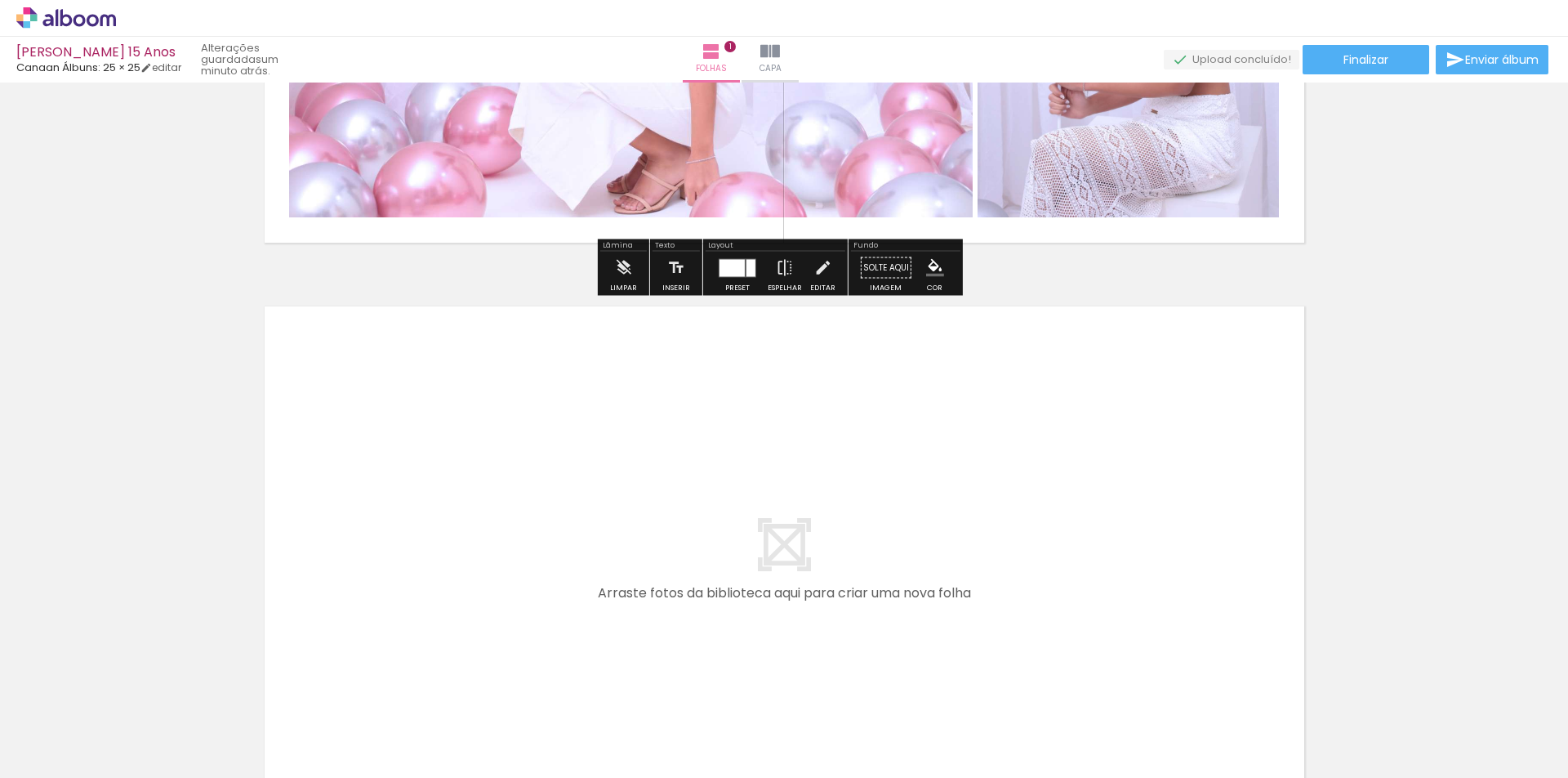
scroll to position [430, 0]
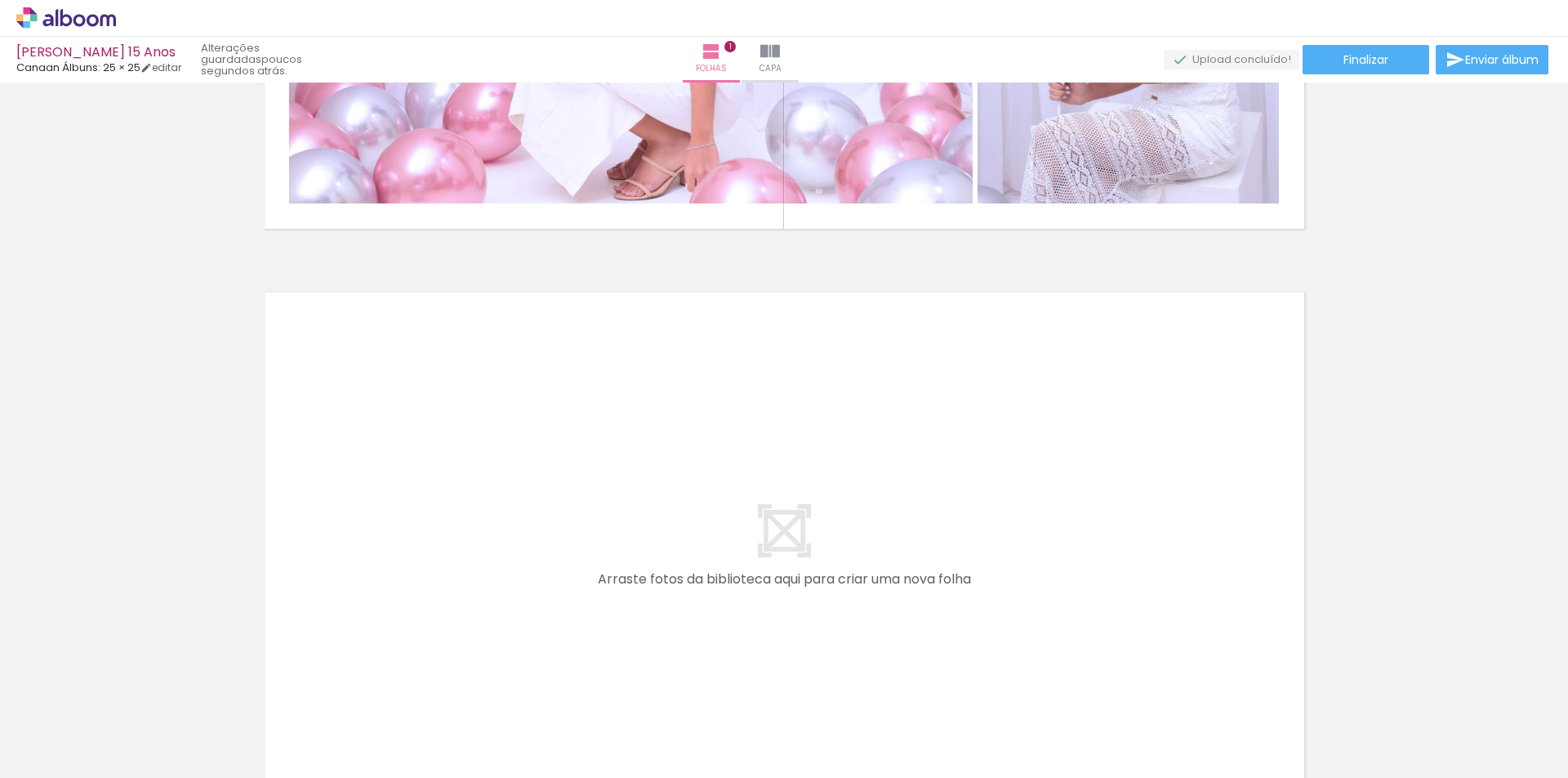
click at [627, 613] on quentale-layouter at bounding box center [784, 551] width 1063 height 540
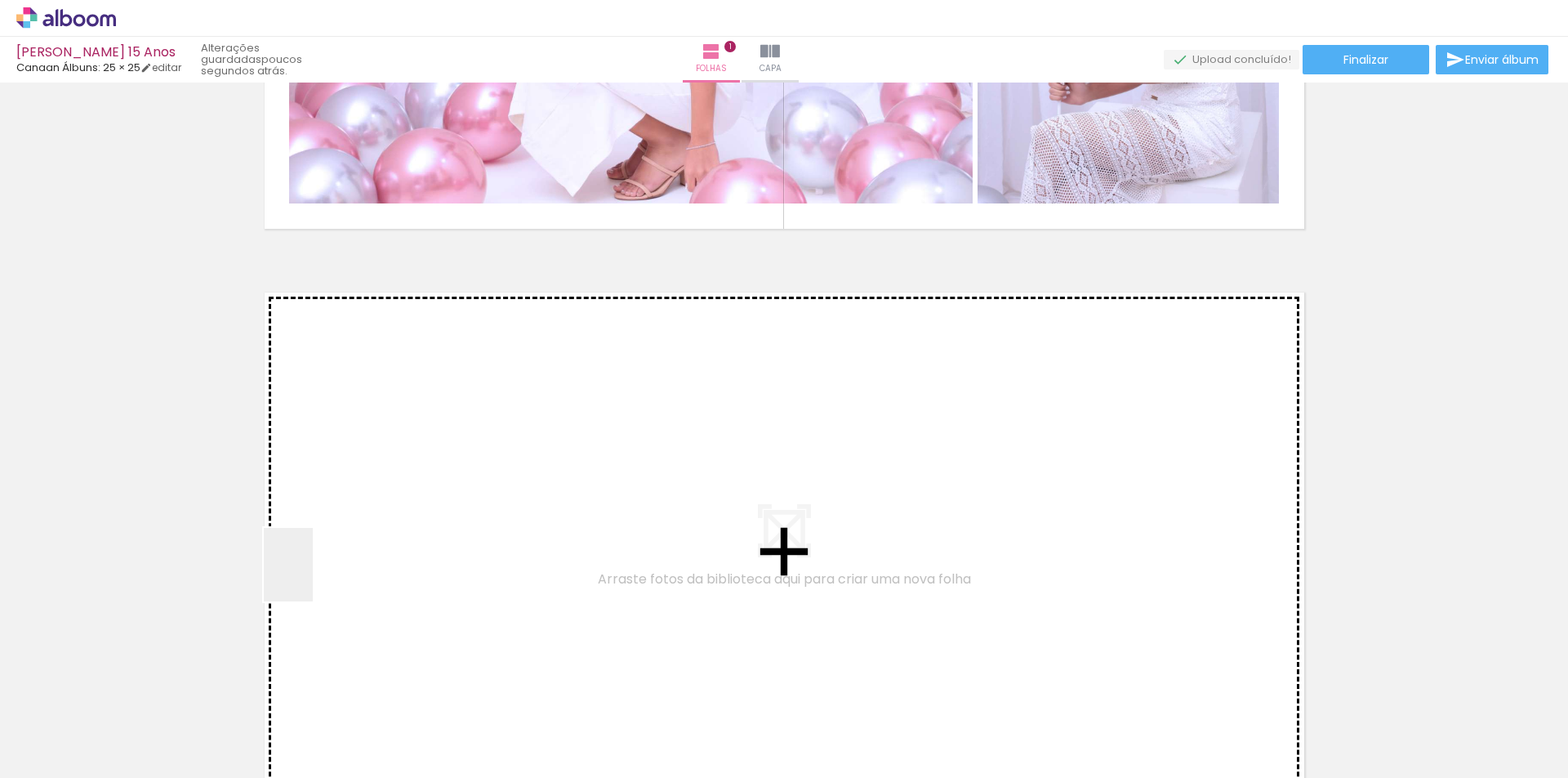
drag, startPoint x: 260, startPoint y: 730, endPoint x: 346, endPoint y: 517, distance: 229.7
click at [346, 517] on quentale-workspace at bounding box center [784, 389] width 1568 height 778
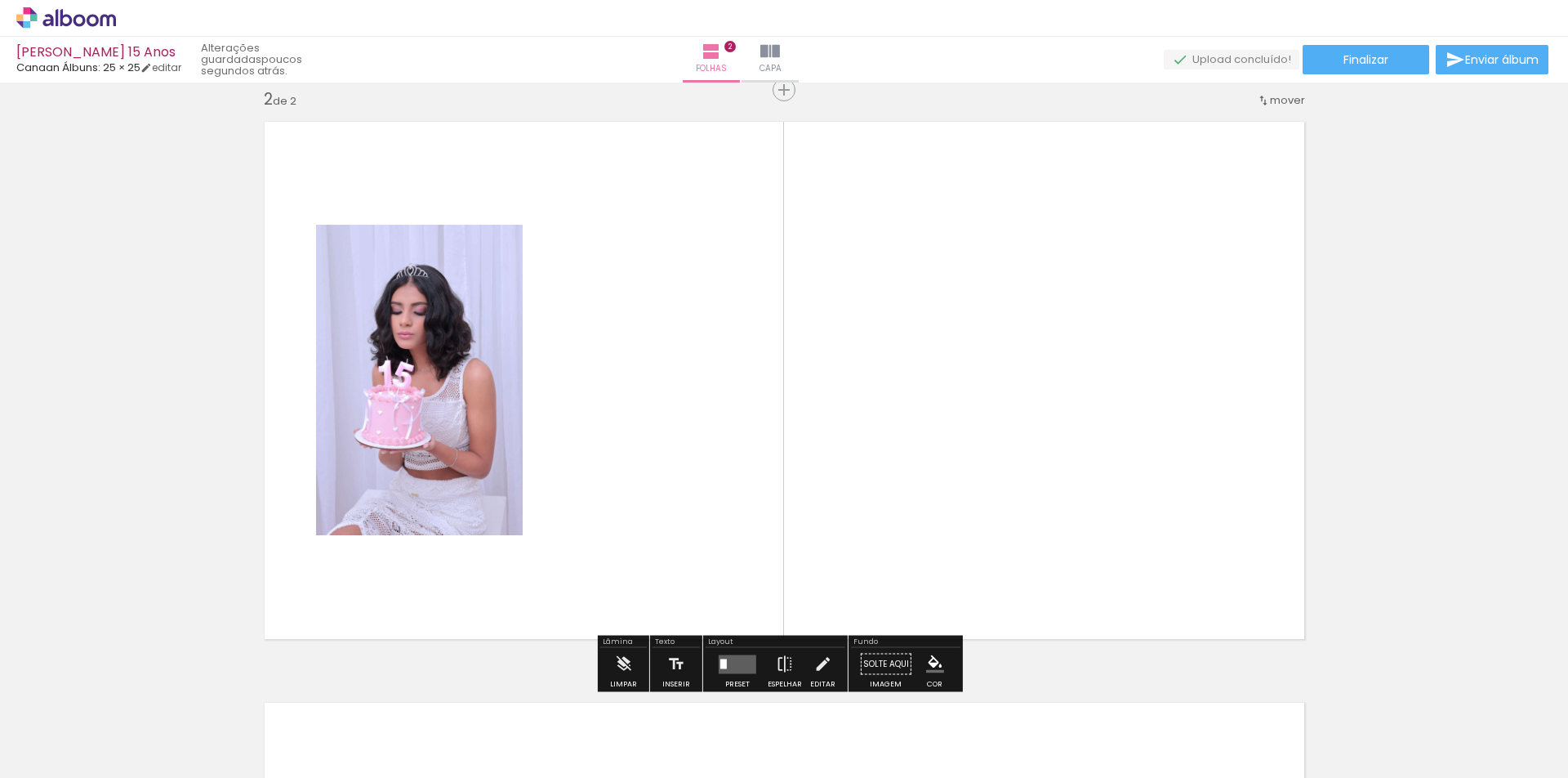
scroll to position [602, 0]
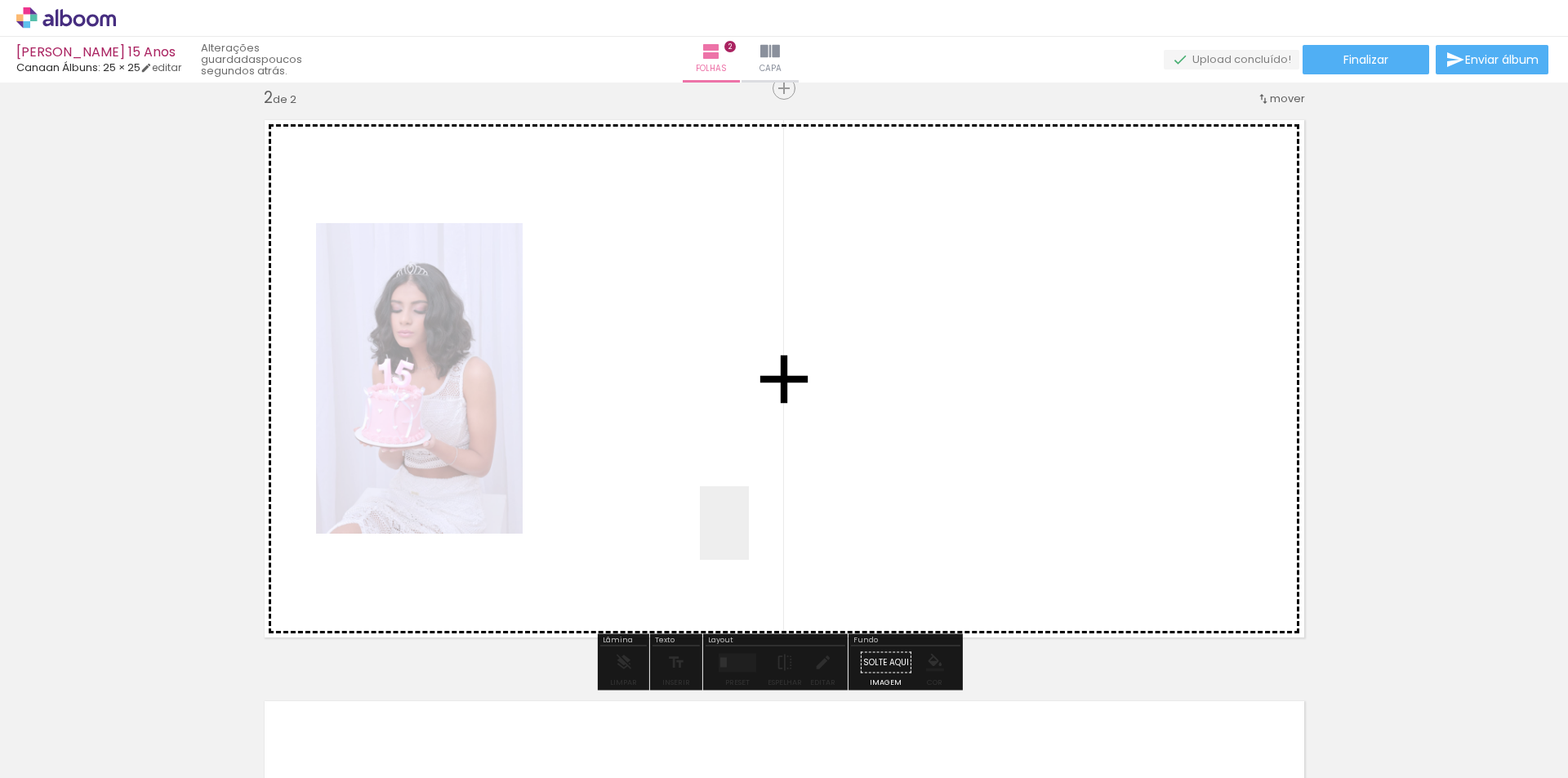
drag, startPoint x: 731, startPoint y: 742, endPoint x: 751, endPoint y: 516, distance: 226.9
click at [751, 516] on quentale-workspace at bounding box center [784, 389] width 1568 height 778
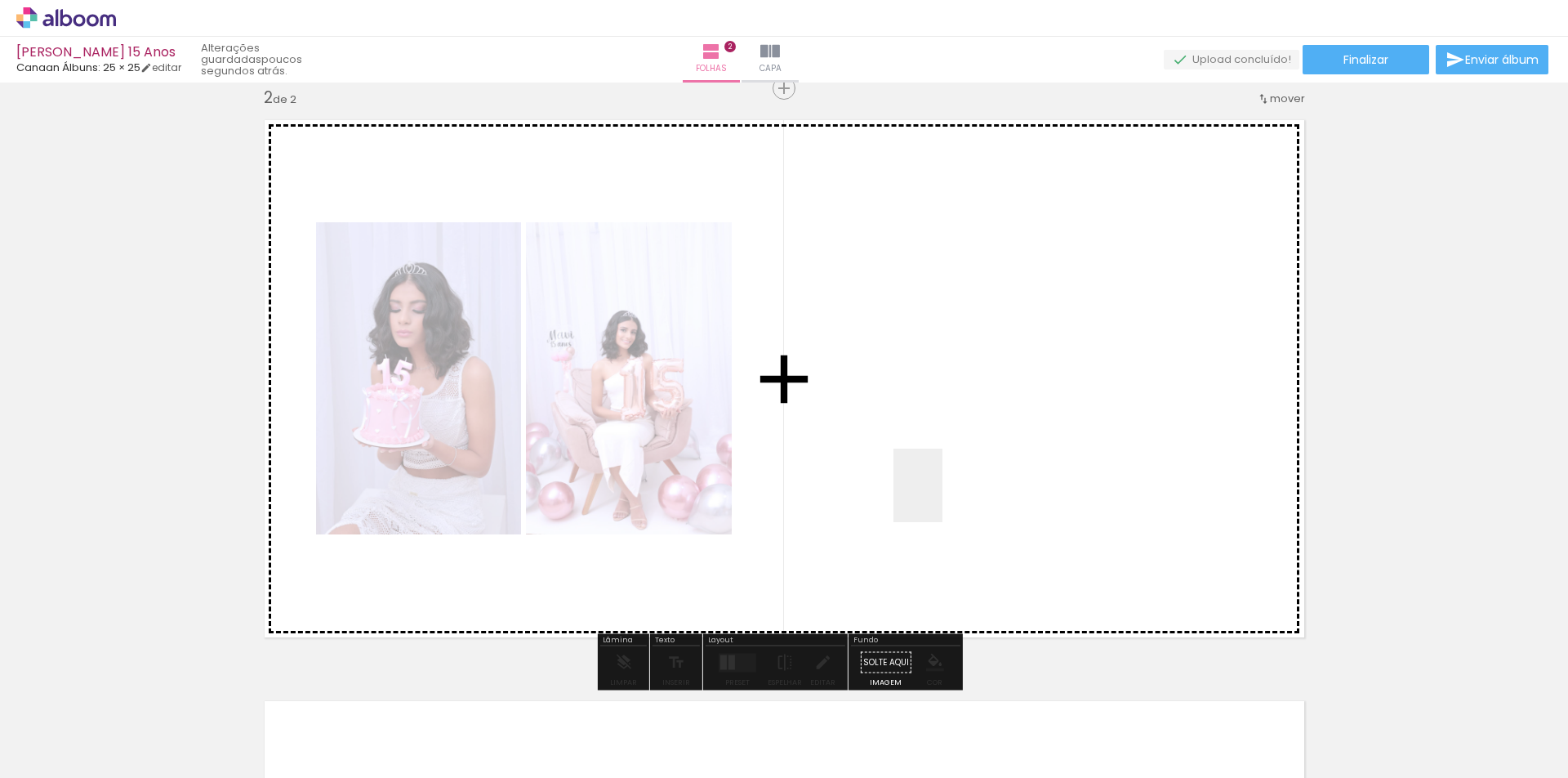
drag, startPoint x: 805, startPoint y: 738, endPoint x: 946, endPoint y: 492, distance: 283.5
click at [946, 492] on quentale-workspace at bounding box center [784, 389] width 1568 height 778
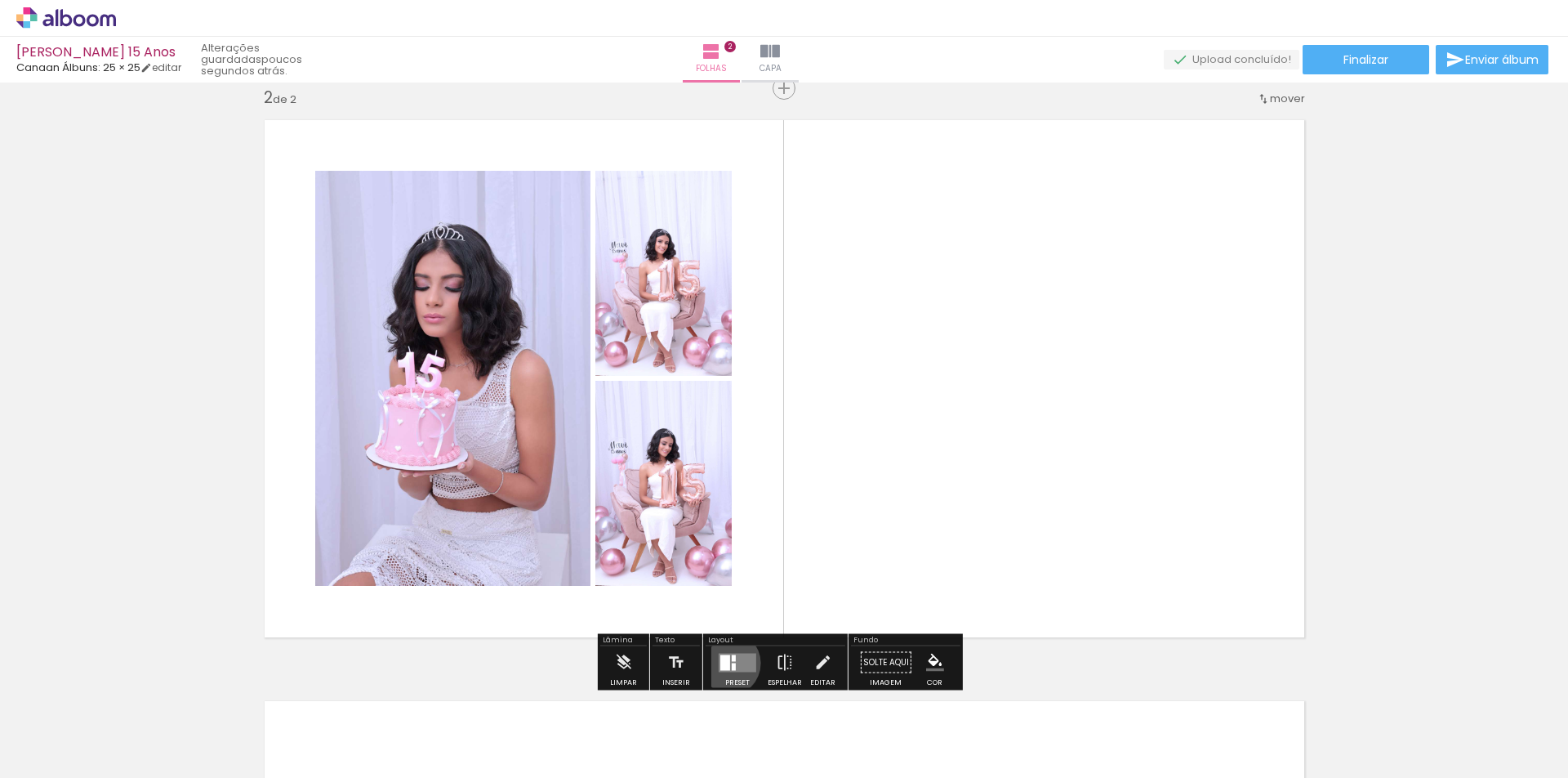
click at [724, 662] on div at bounding box center [725, 662] width 10 height 16
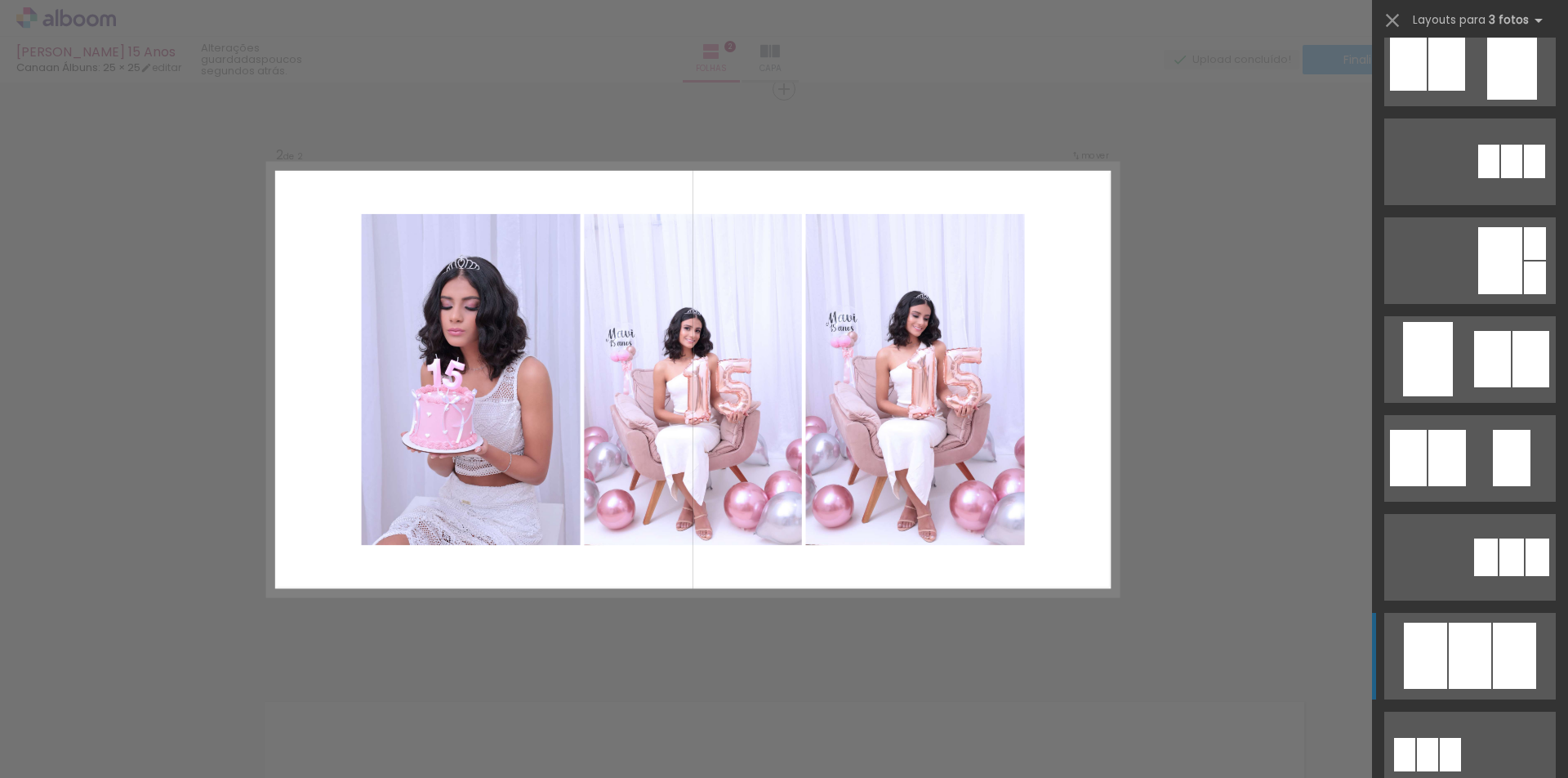
scroll to position [572, 0]
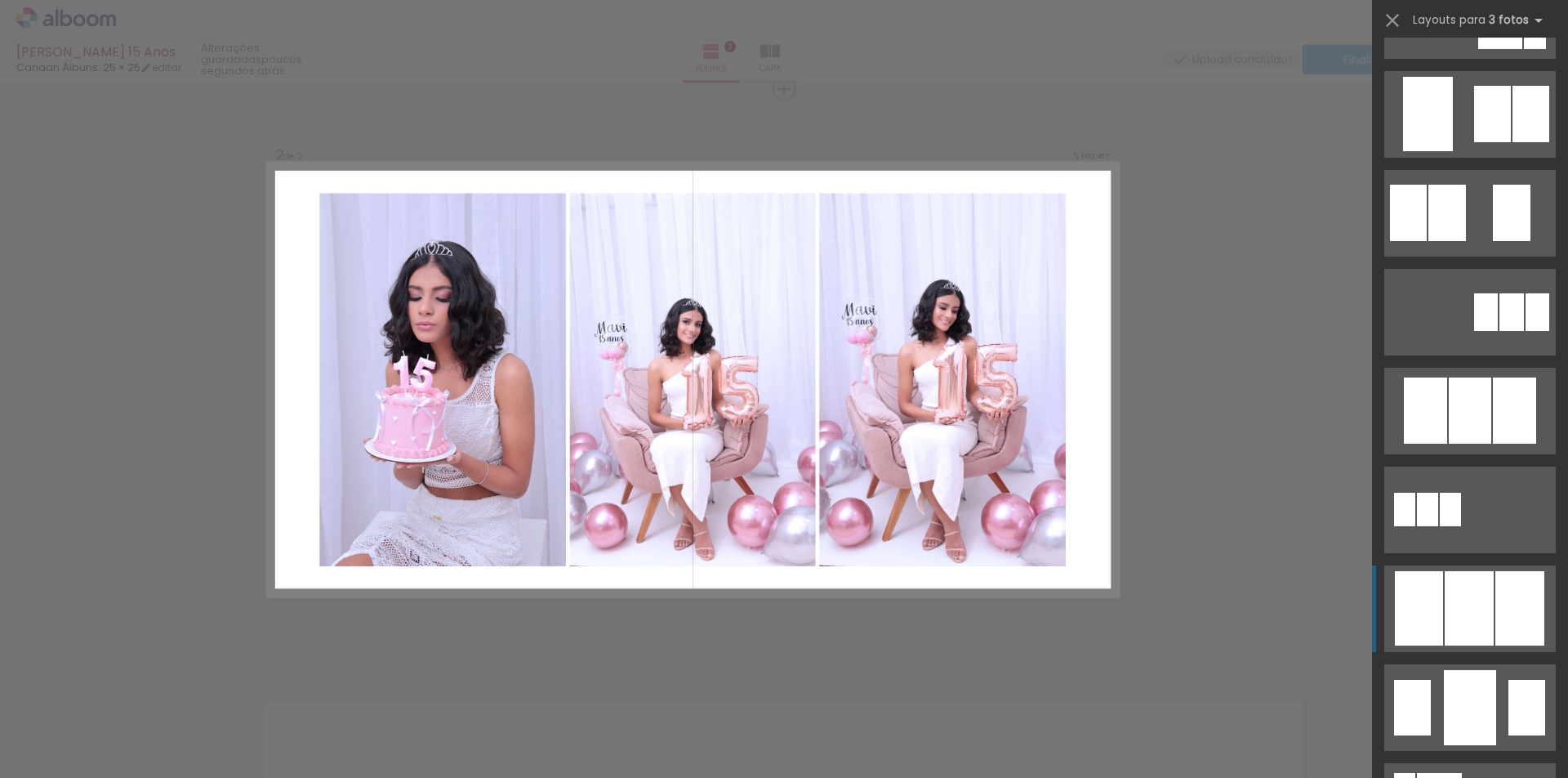
click at [1454, 444] on div at bounding box center [1469, 411] width 42 height 66
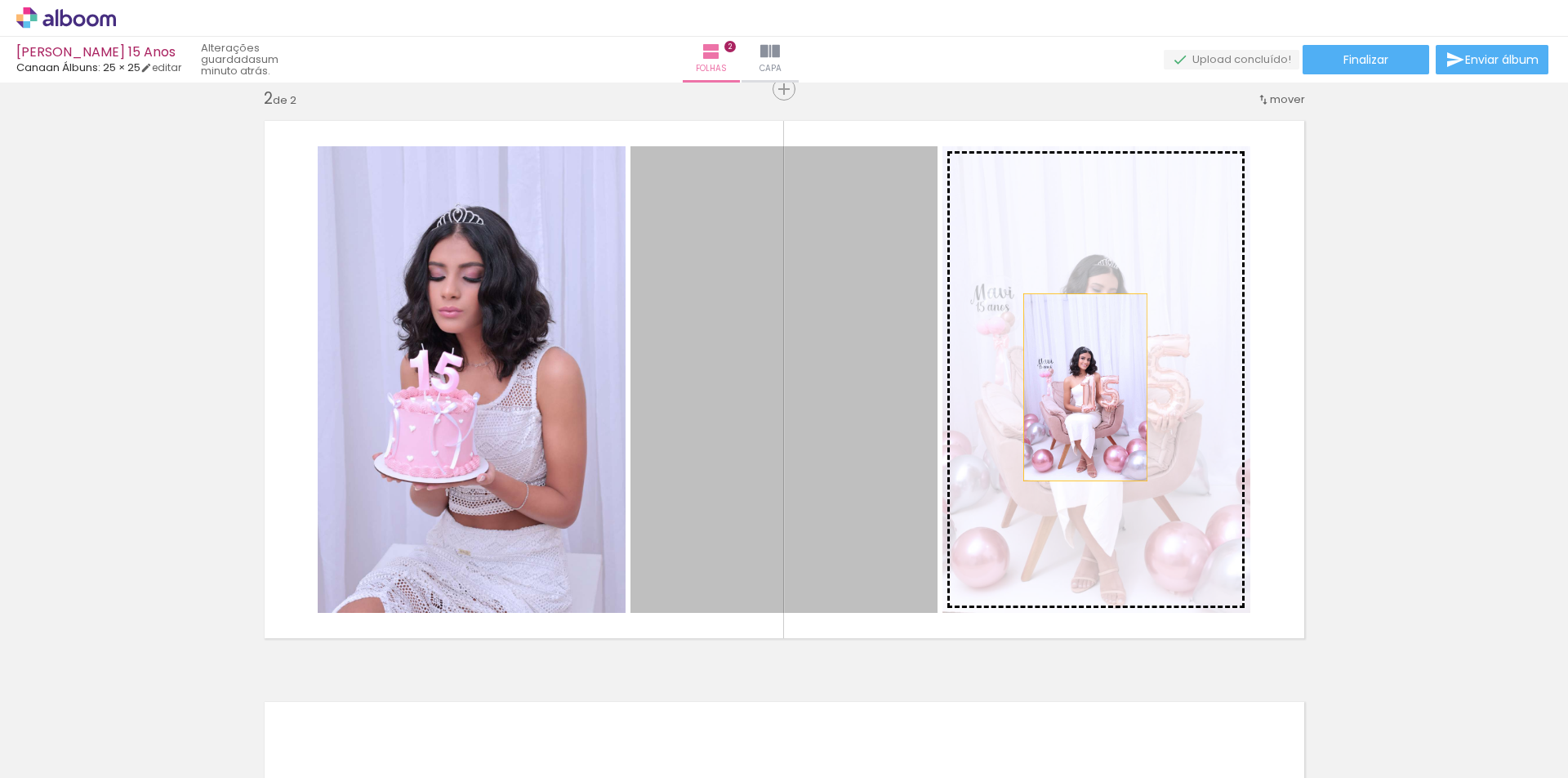
drag, startPoint x: 843, startPoint y: 407, endPoint x: 1084, endPoint y: 387, distance: 241.8
click at [0, 0] on slot at bounding box center [0, 0] width 0 height 0
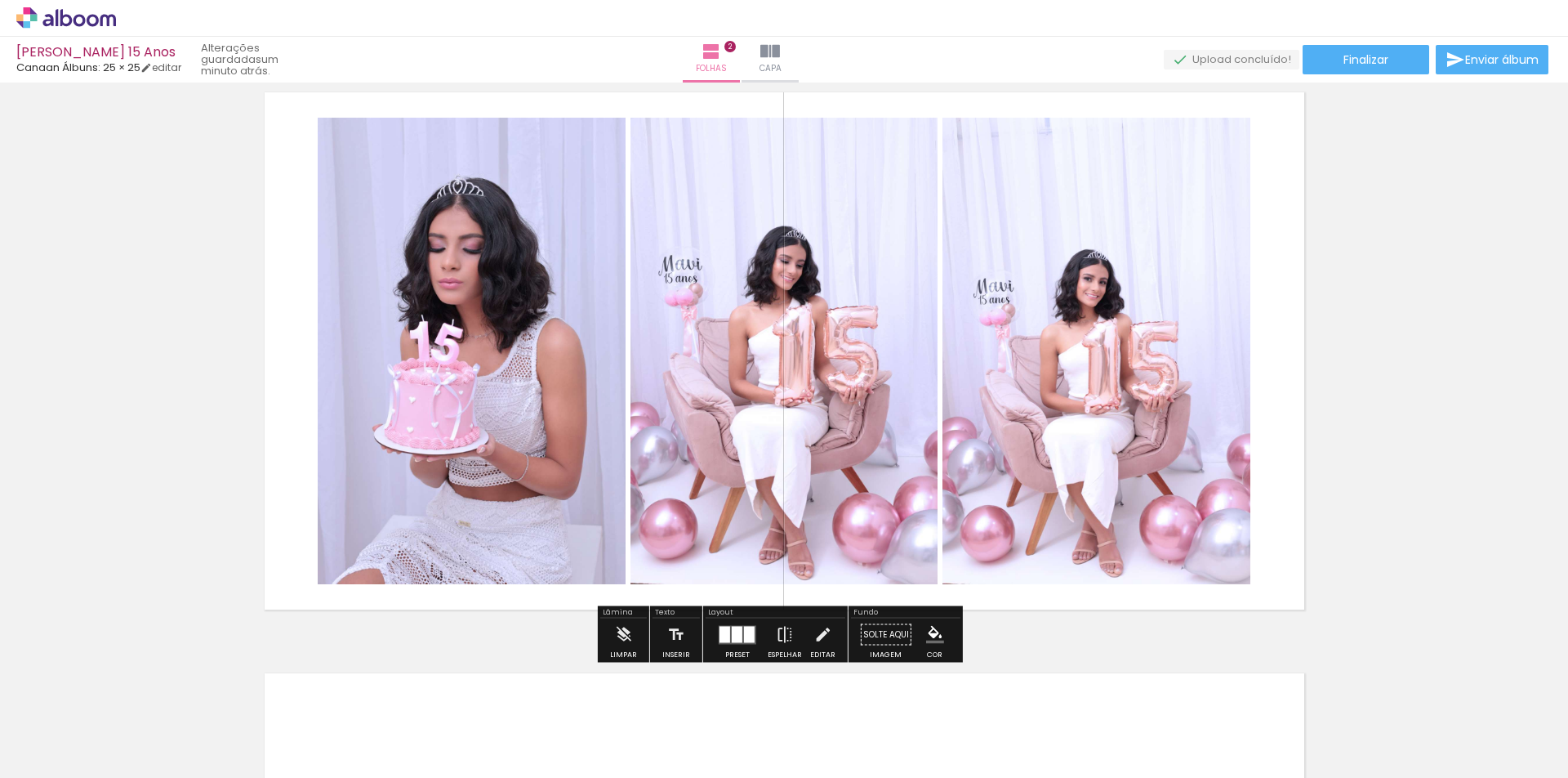
scroll to position [601, 0]
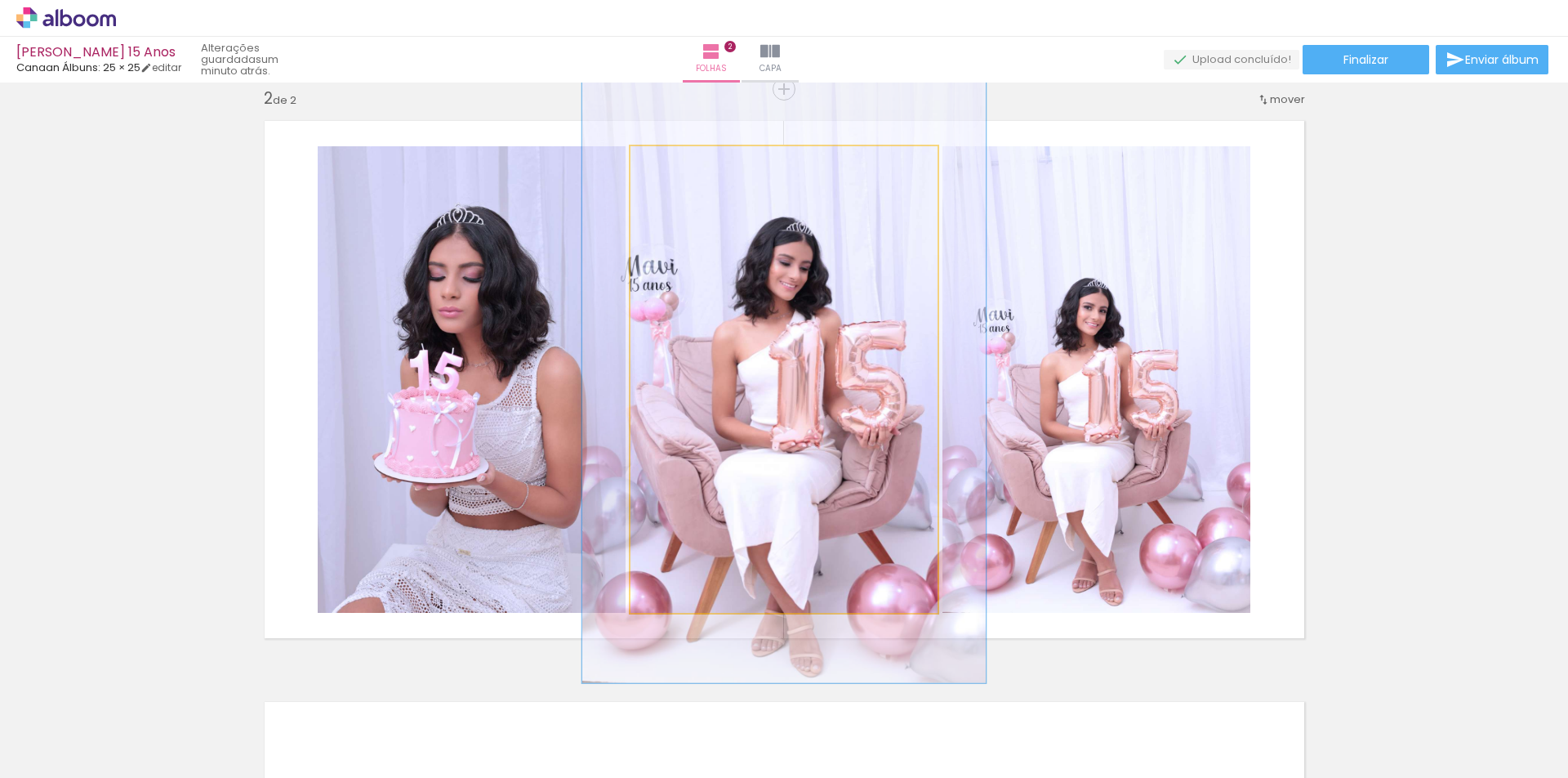
drag, startPoint x: 664, startPoint y: 168, endPoint x: 681, endPoint y: 165, distance: 17.3
click at [681, 165] on div at bounding box center [685, 163] width 26 height 26
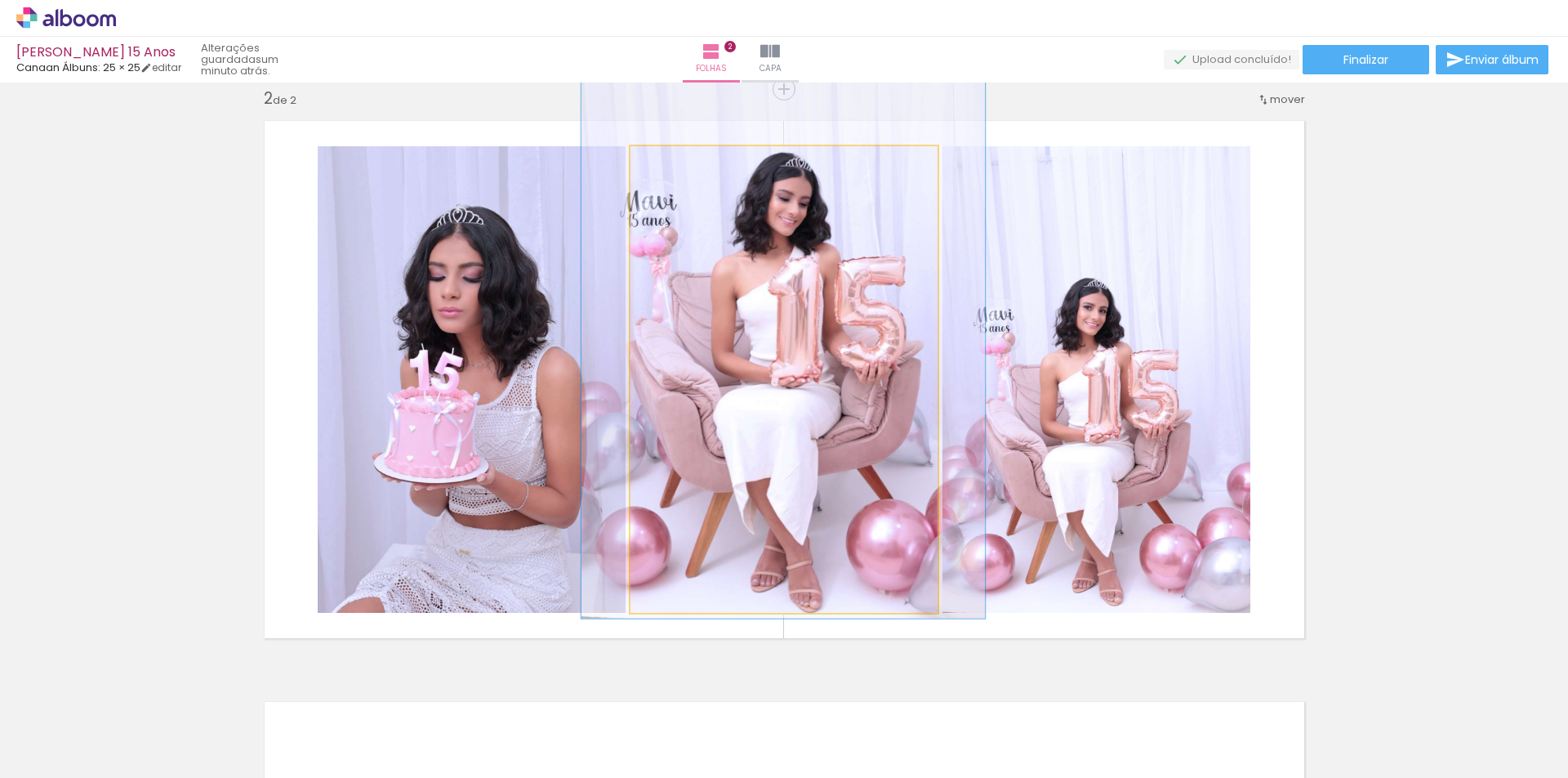
drag, startPoint x: 843, startPoint y: 356, endPoint x: 842, endPoint y: 292, distance: 64.0
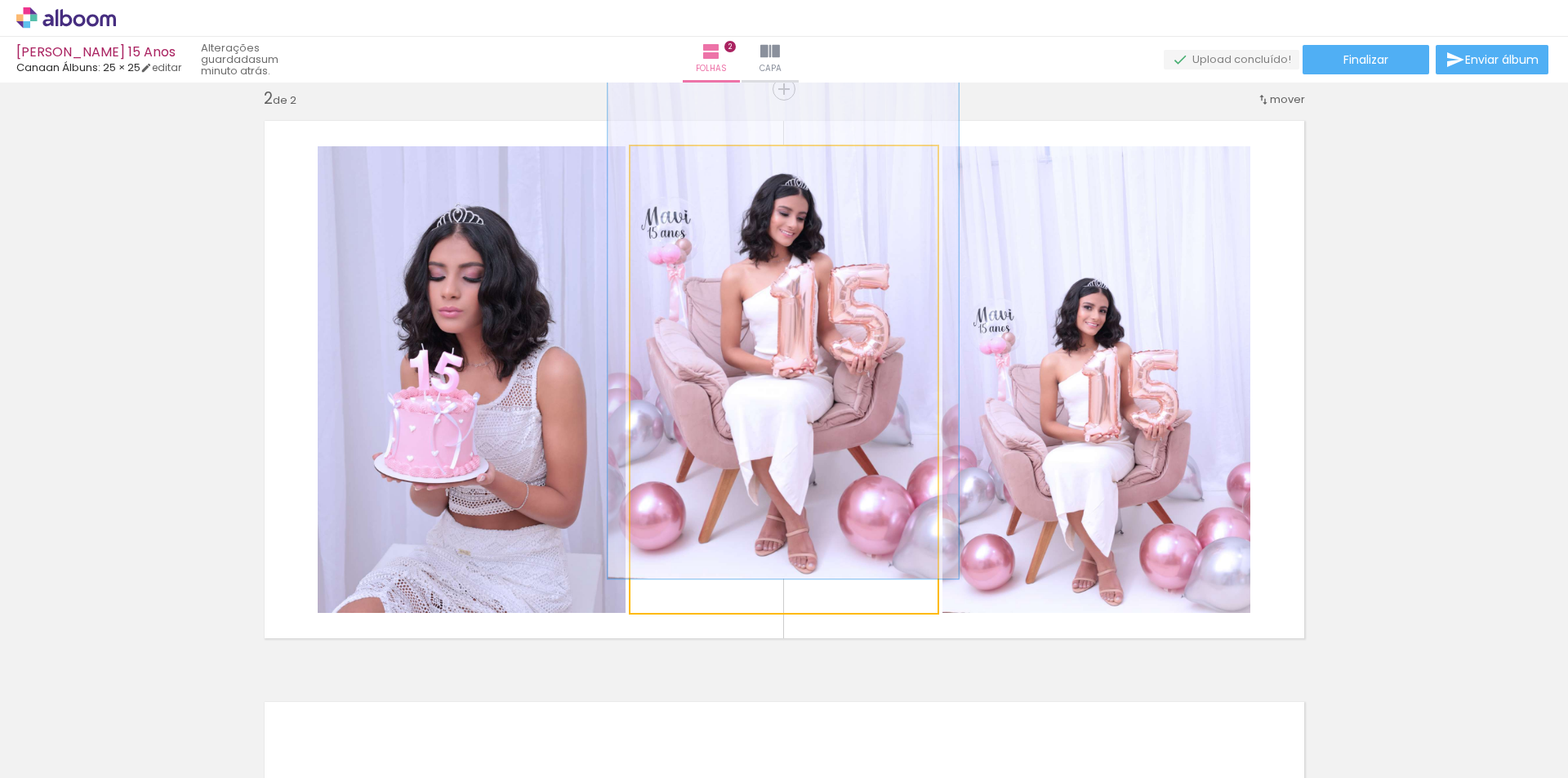
drag, startPoint x: 681, startPoint y: 167, endPoint x: 671, endPoint y: 170, distance: 10.4
click at [671, 170] on div at bounding box center [677, 164] width 15 height 15
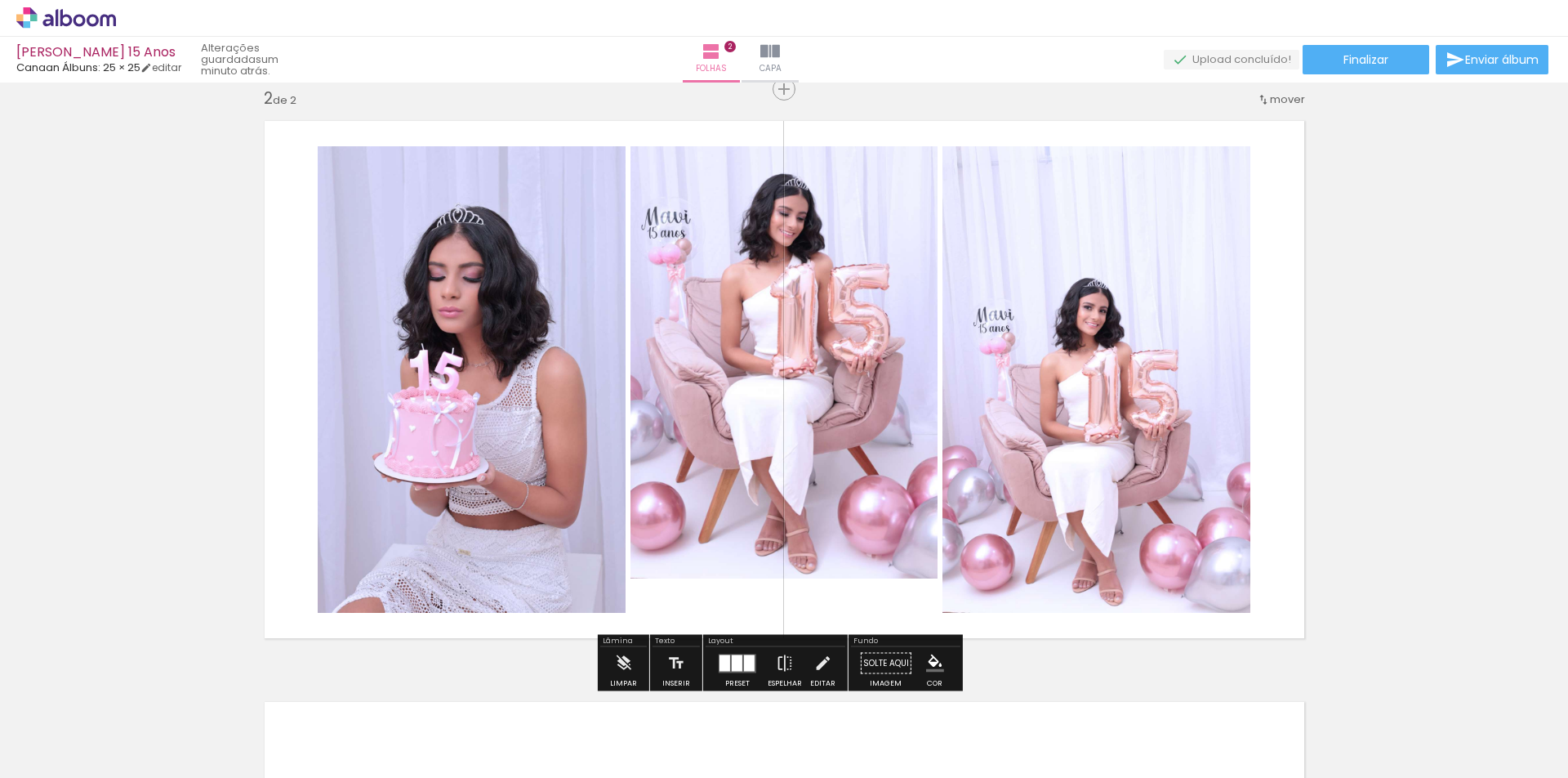
click at [1372, 281] on div "Inserir folha 1 de 2 Inserir folha 2 de 2" at bounding box center [784, 358] width 1568 height 1743
click at [744, 661] on div at bounding box center [749, 662] width 11 height 17
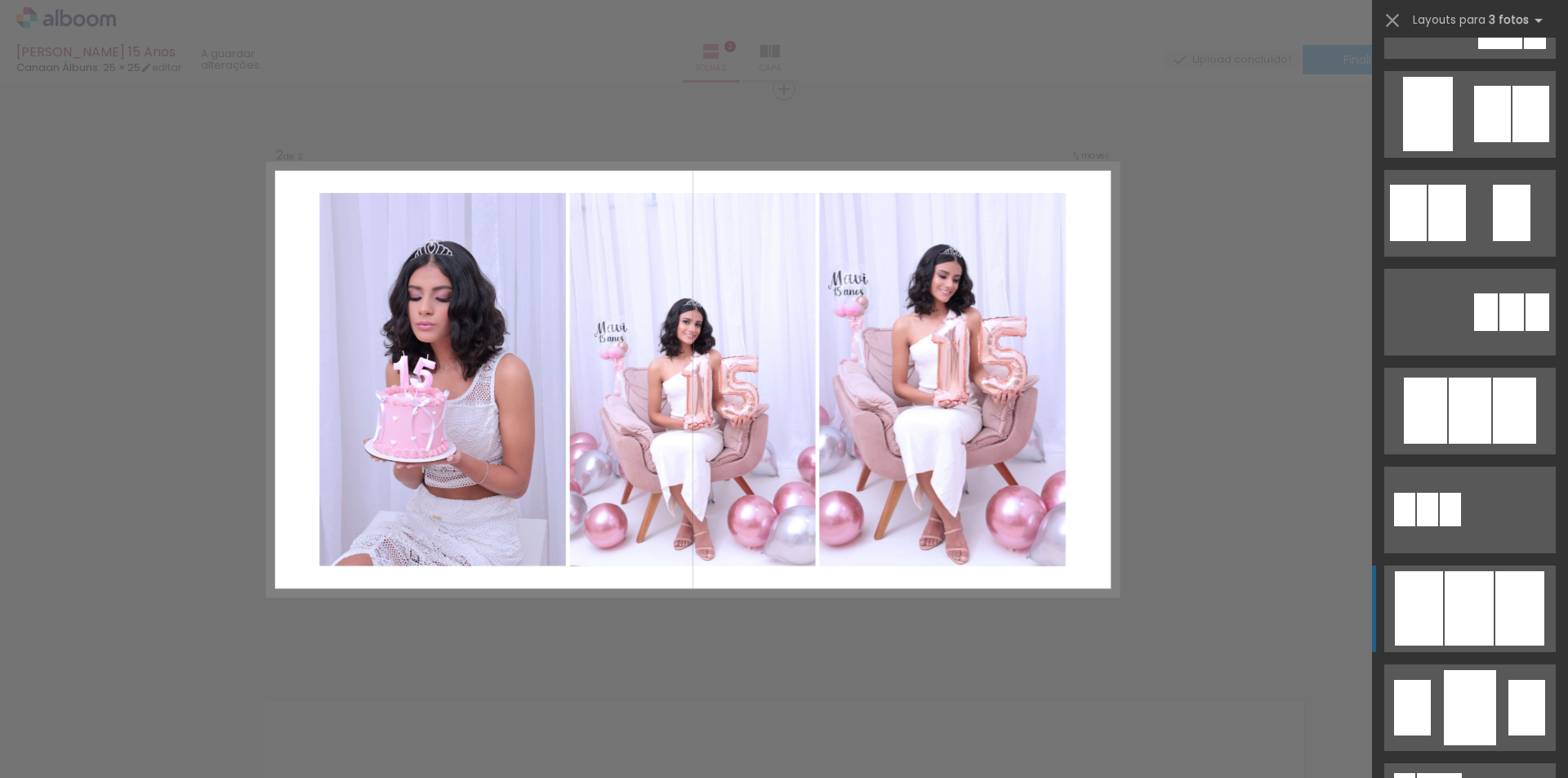
scroll to position [1087, 0]
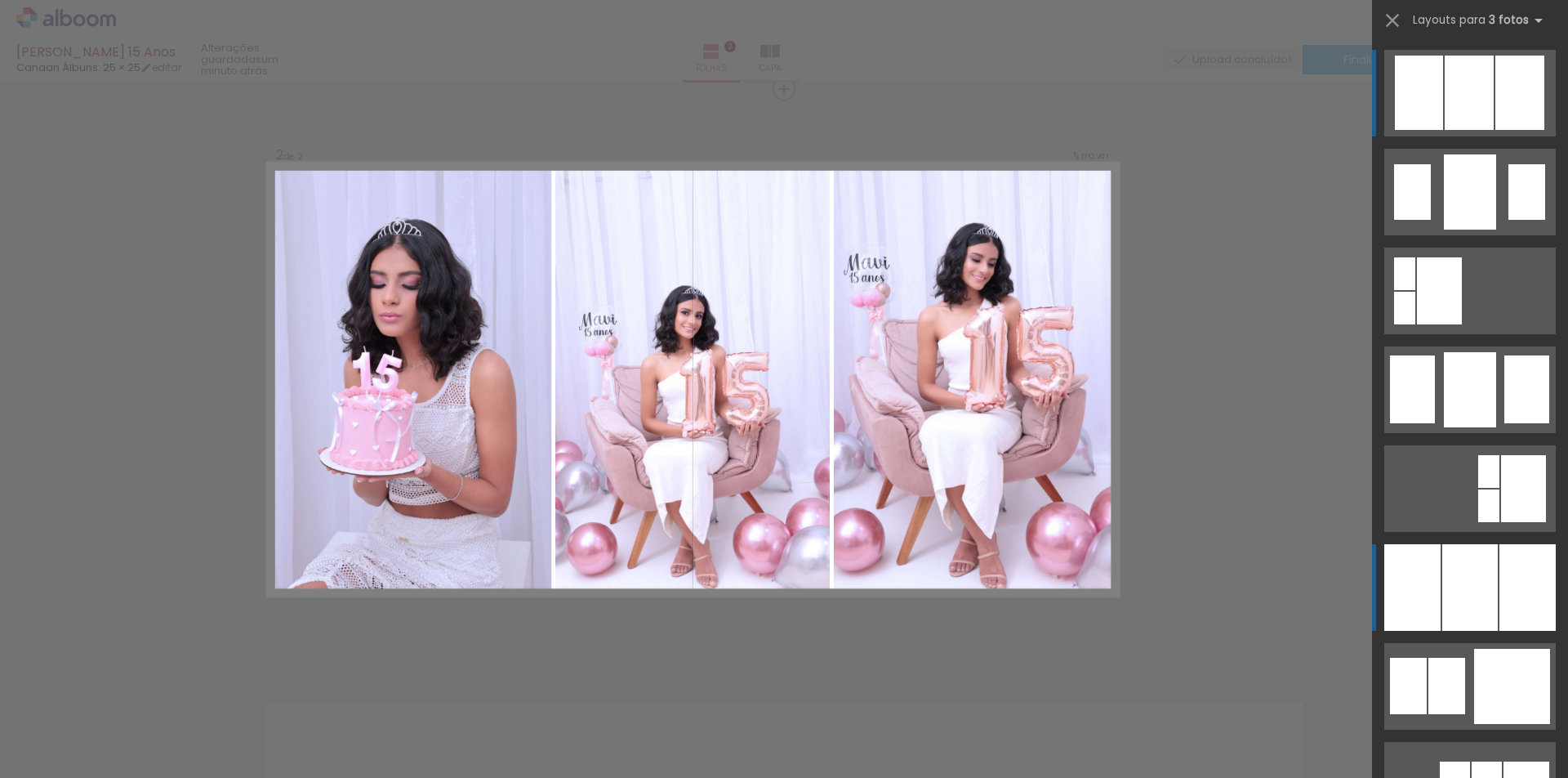
click at [1459, 573] on div at bounding box center [1470, 588] width 56 height 86
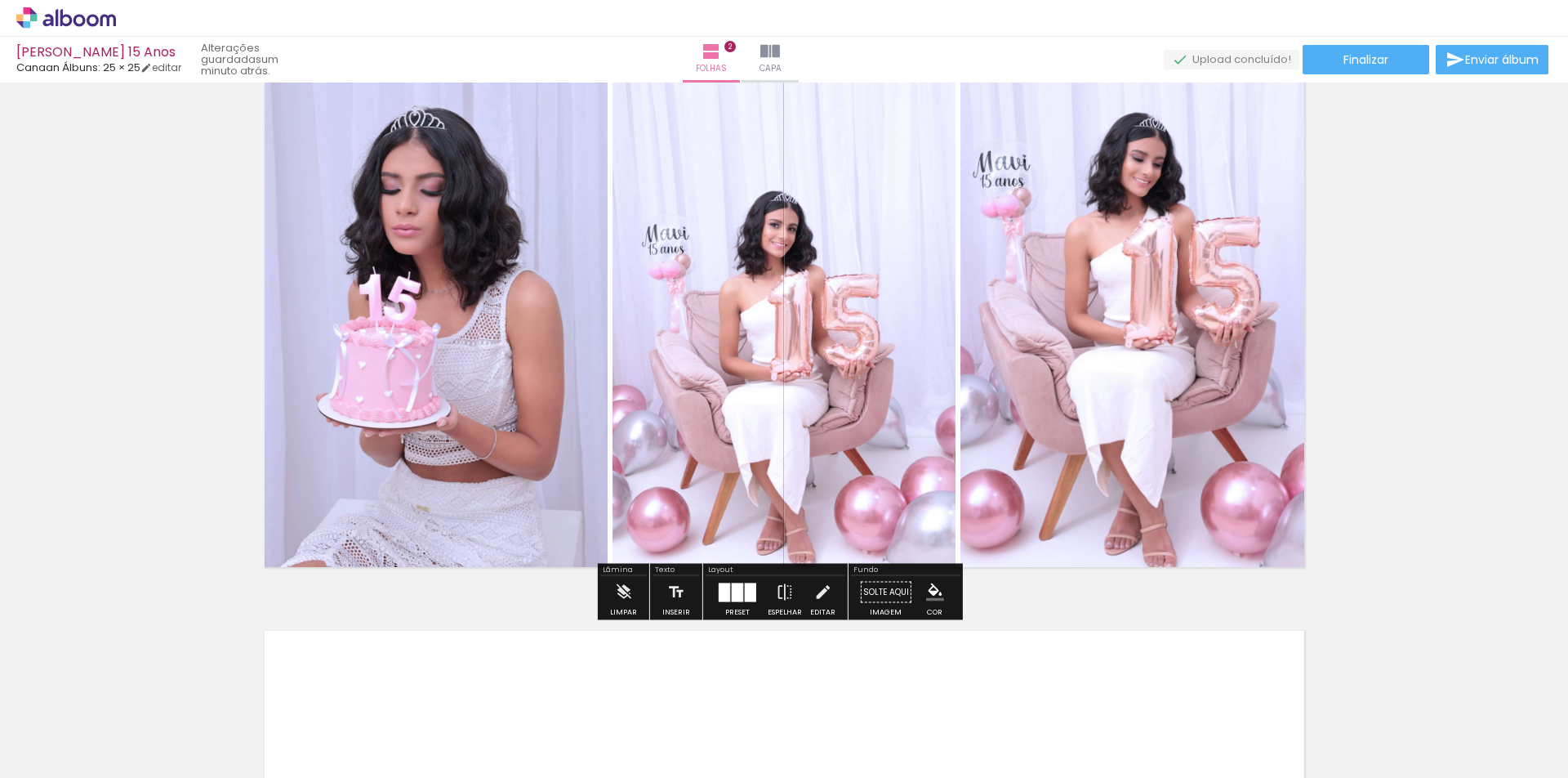
scroll to position [765, 0]
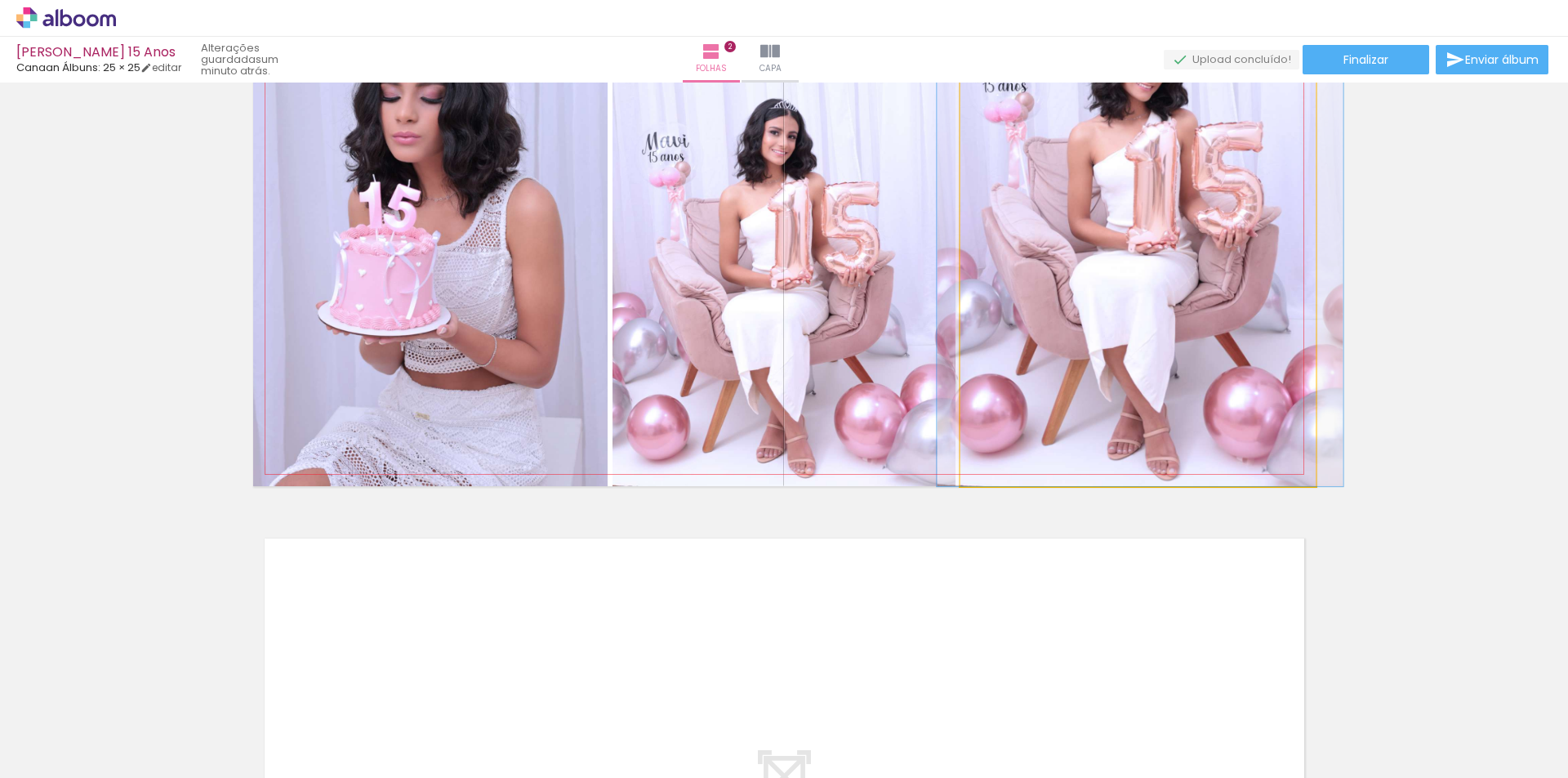
drag, startPoint x: 1135, startPoint y: 382, endPoint x: 1138, endPoint y: 350, distance: 32.1
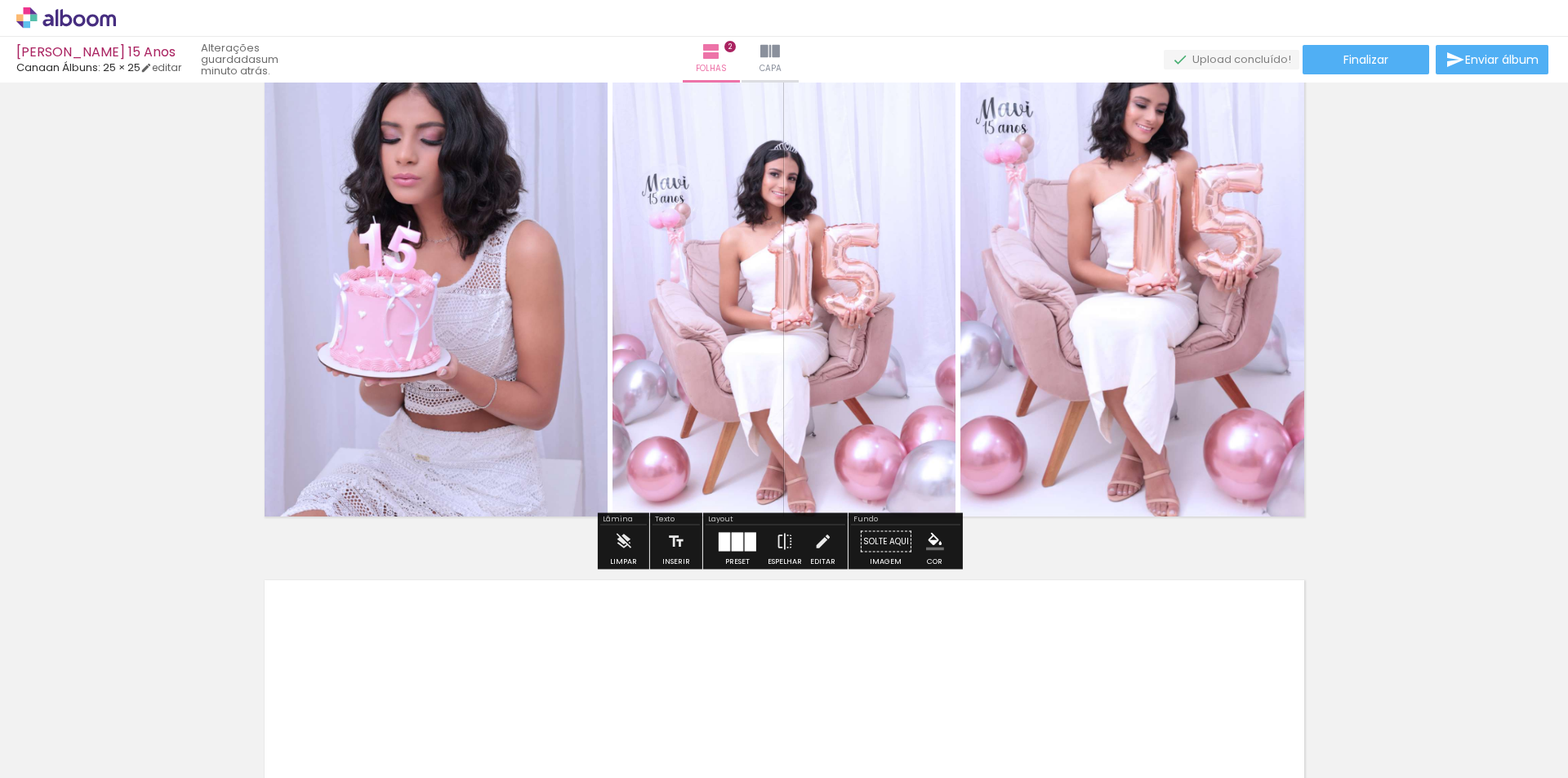
scroll to position [683, 0]
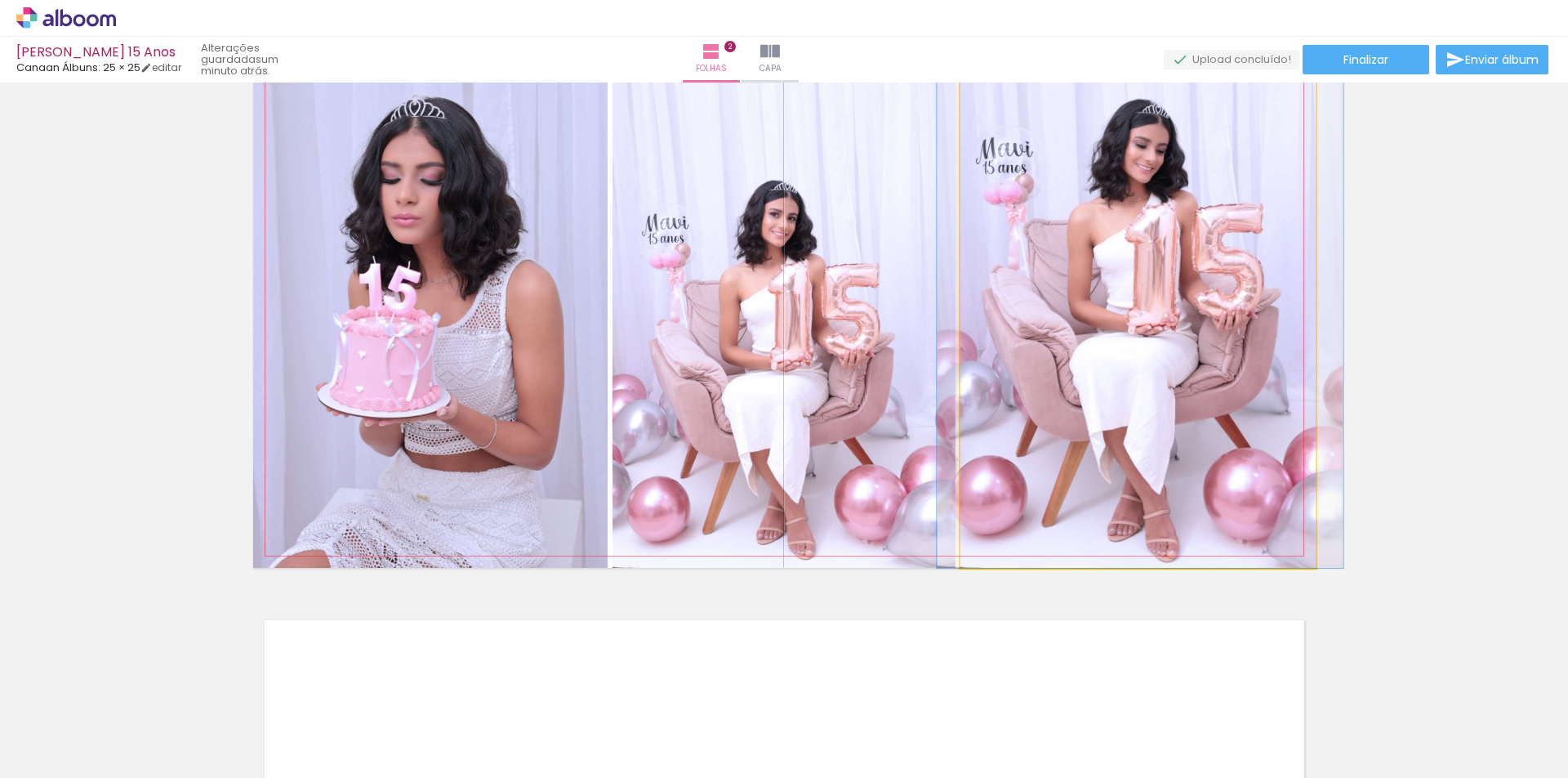
click at [1154, 402] on quentale-photo at bounding box center [1138, 298] width 355 height 540
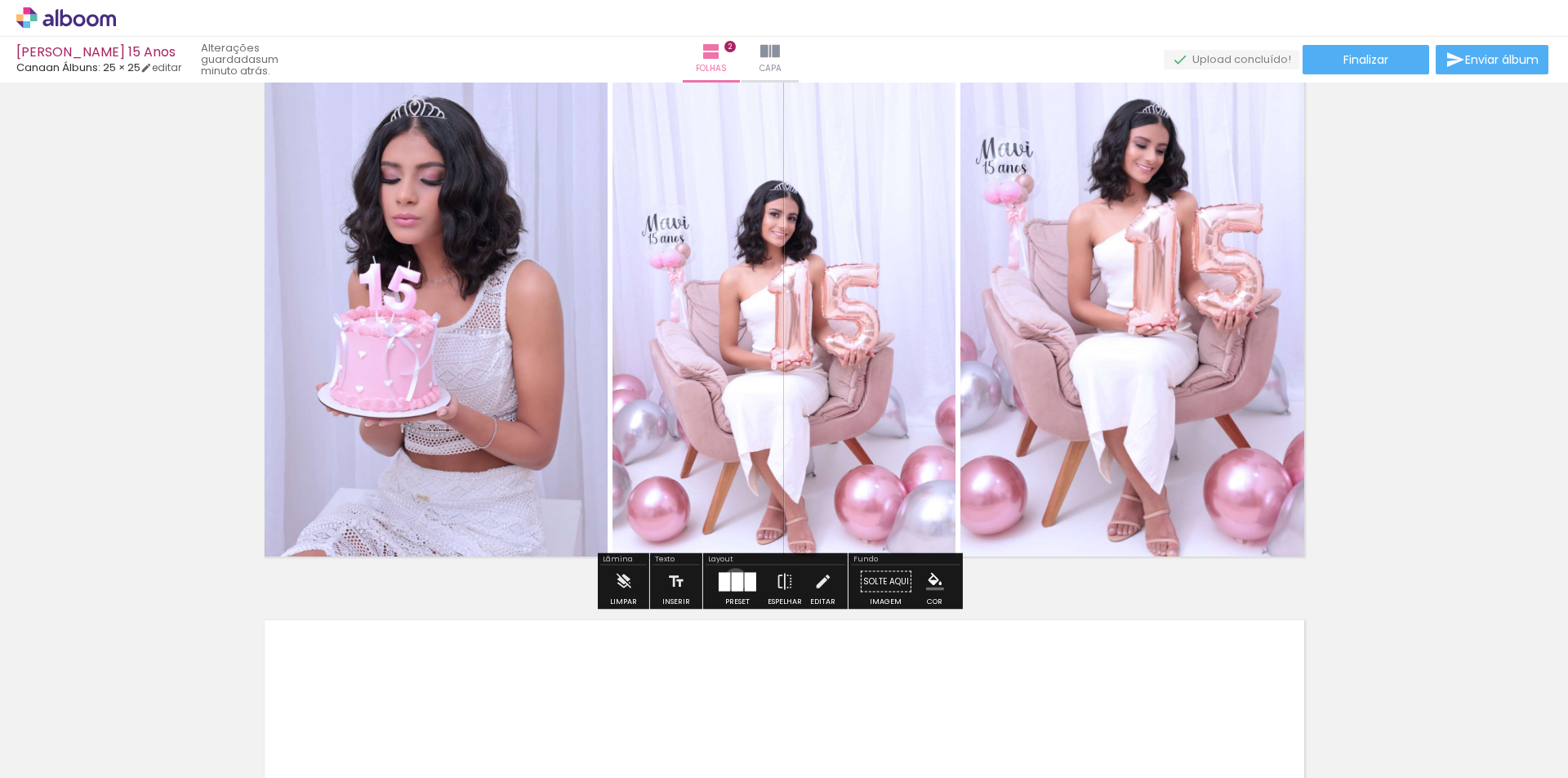
click at [732, 579] on div at bounding box center [738, 581] width 12 height 19
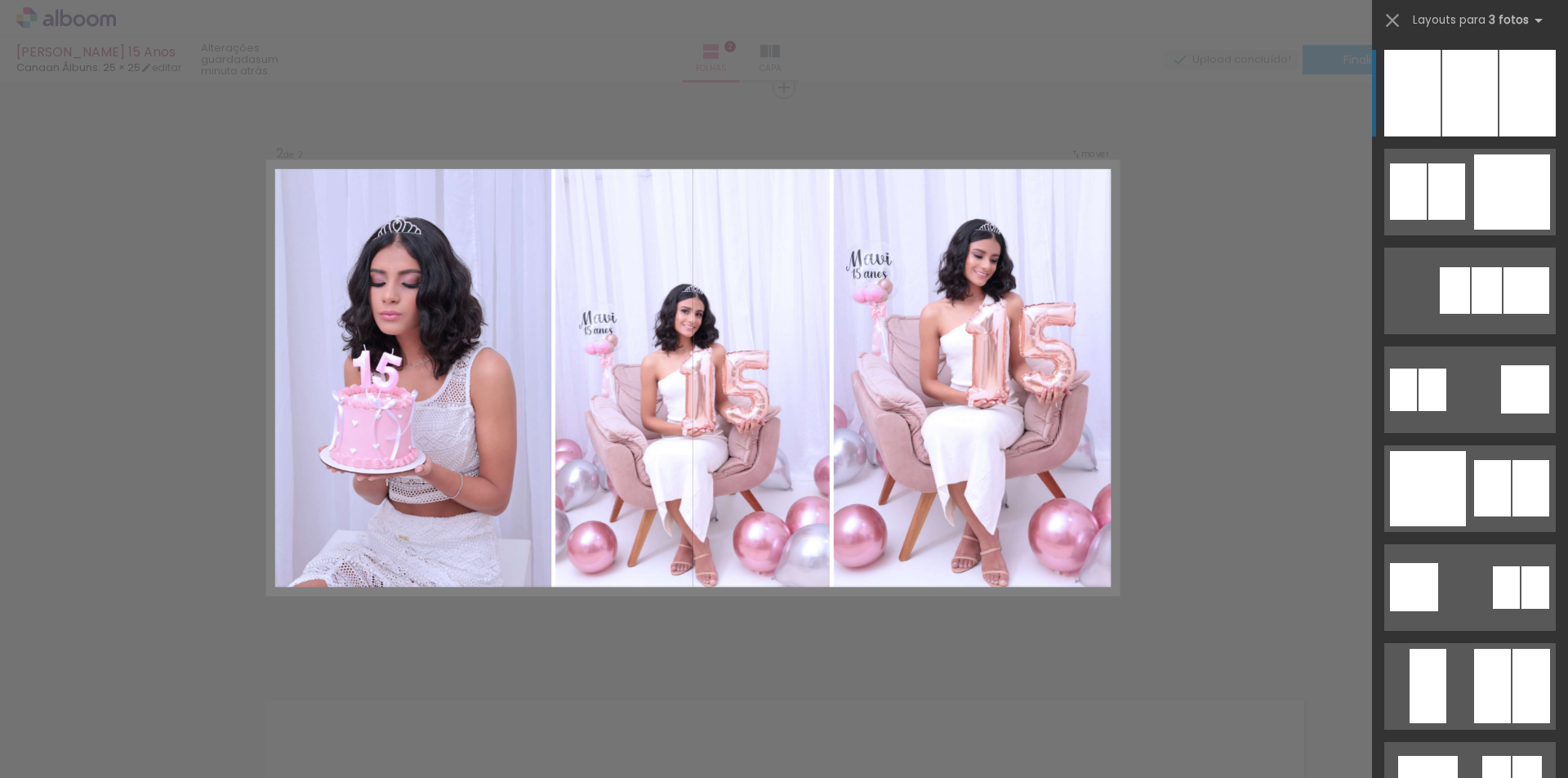
scroll to position [601, 0]
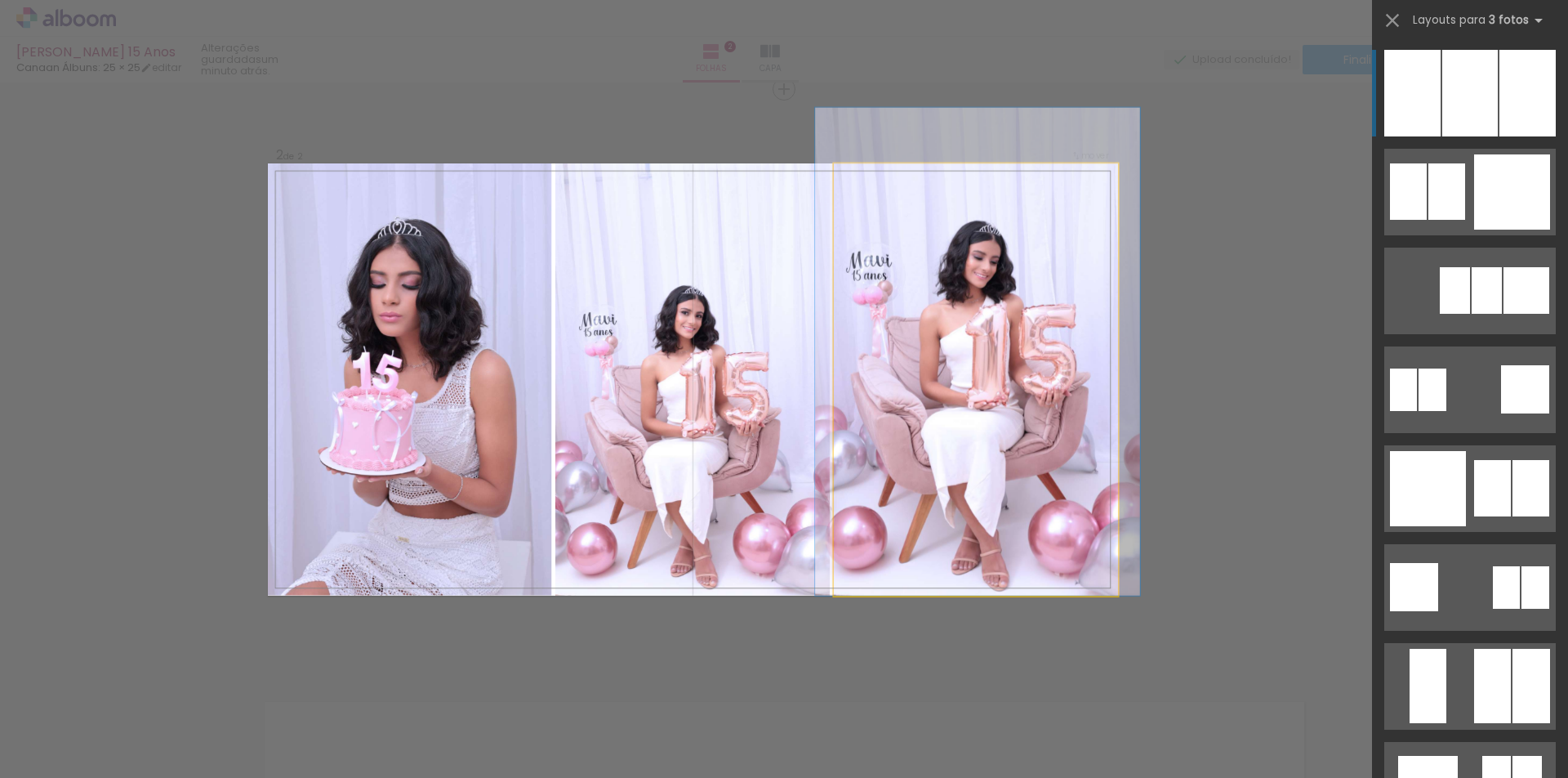
drag, startPoint x: 988, startPoint y: 444, endPoint x: 988, endPoint y: 416, distance: 28.0
click at [988, 416] on quentale-photo at bounding box center [975, 380] width 284 height 432
click at [861, 212] on quentale-photo at bounding box center [975, 380] width 284 height 432
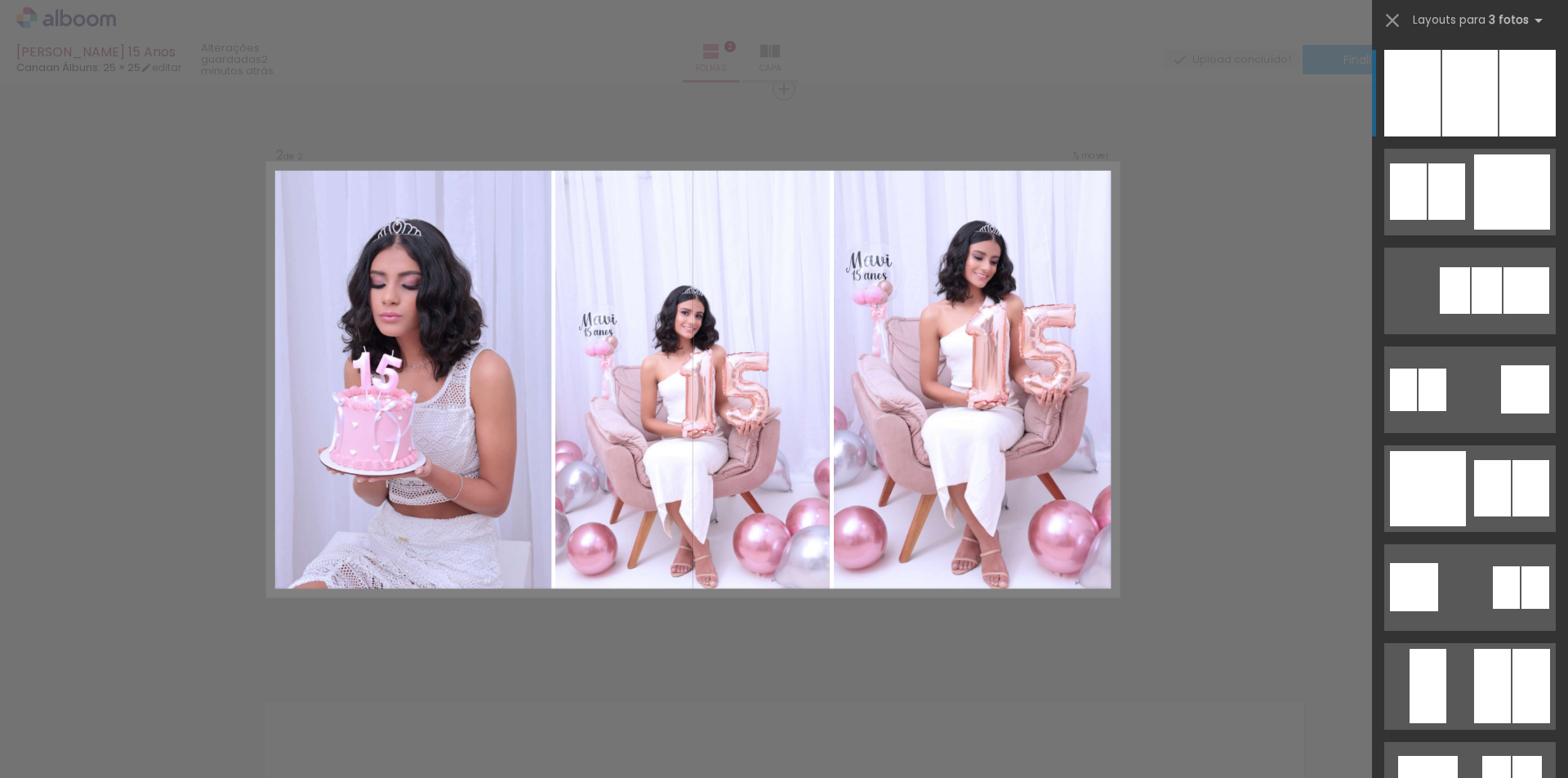
click at [1241, 171] on div "Confirmar Cancelar" at bounding box center [784, 372] width 1568 height 1781
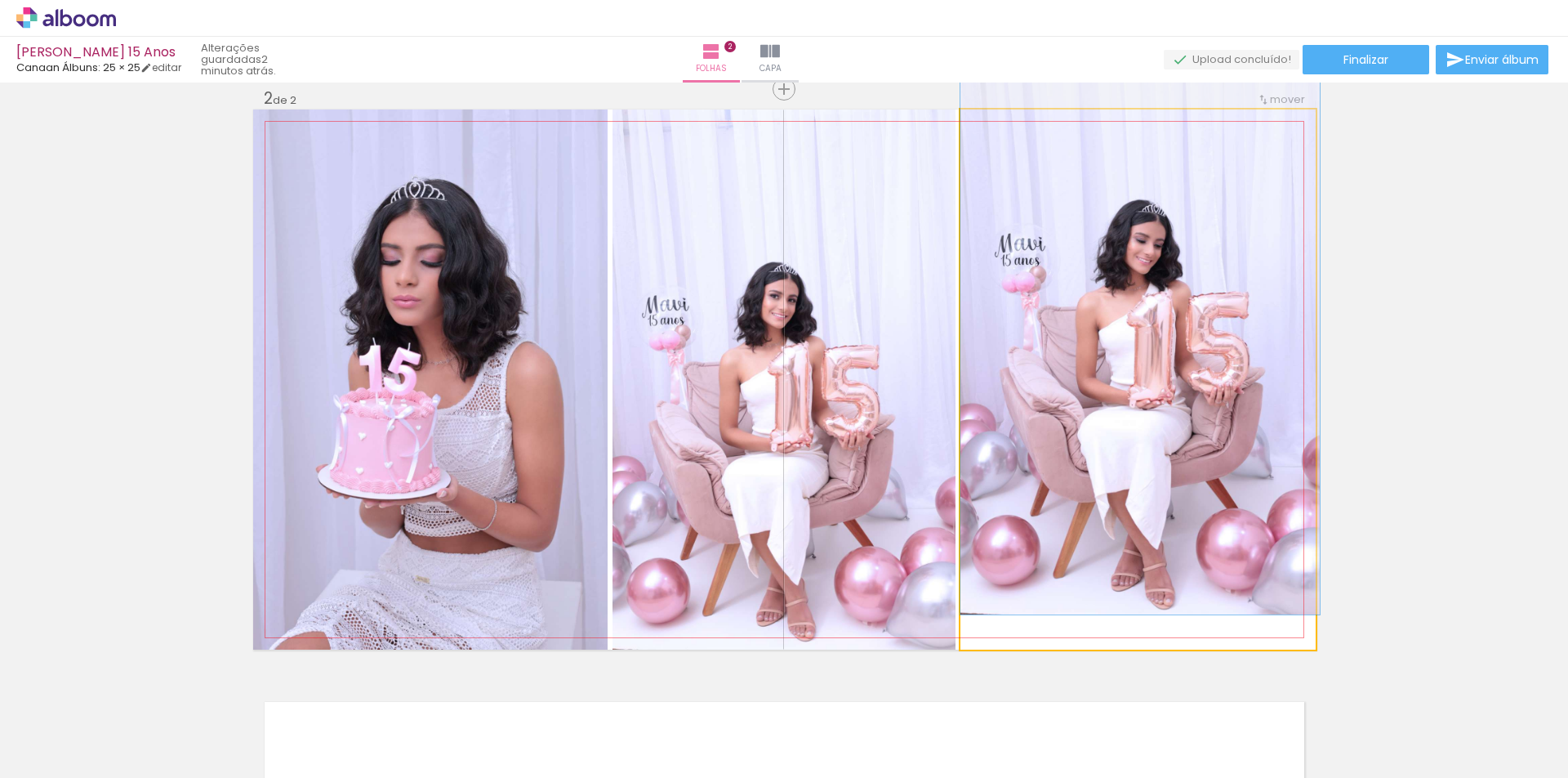
drag, startPoint x: 1005, startPoint y: 131, endPoint x: 990, endPoint y: 131, distance: 15.0
click at [990, 131] on div at bounding box center [997, 126] width 26 height 26
click at [971, 128] on iron-icon at bounding box center [978, 126] width 17 height 17
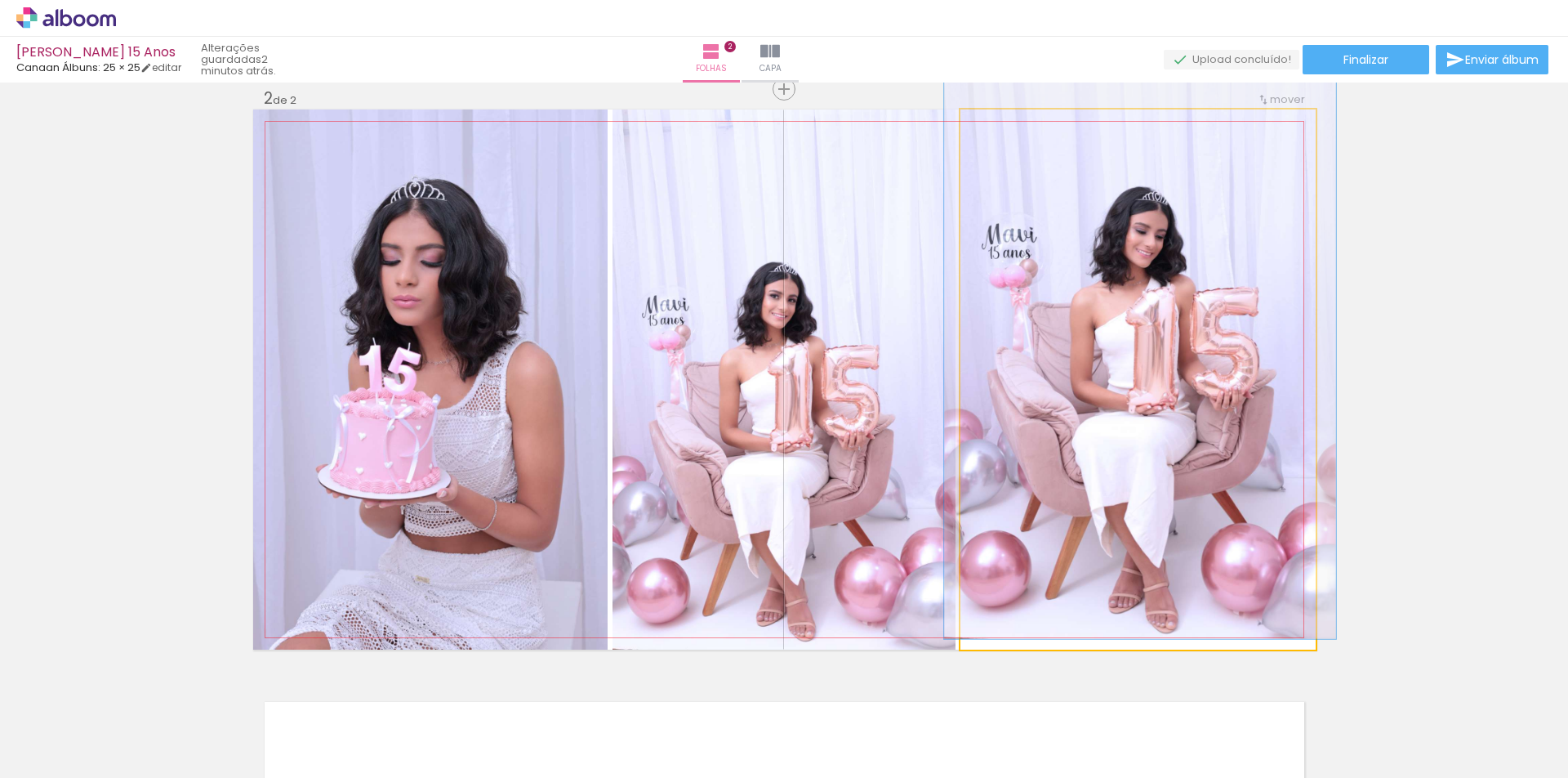
type paper-slider "109"
click at [998, 129] on div at bounding box center [1004, 126] width 15 height 15
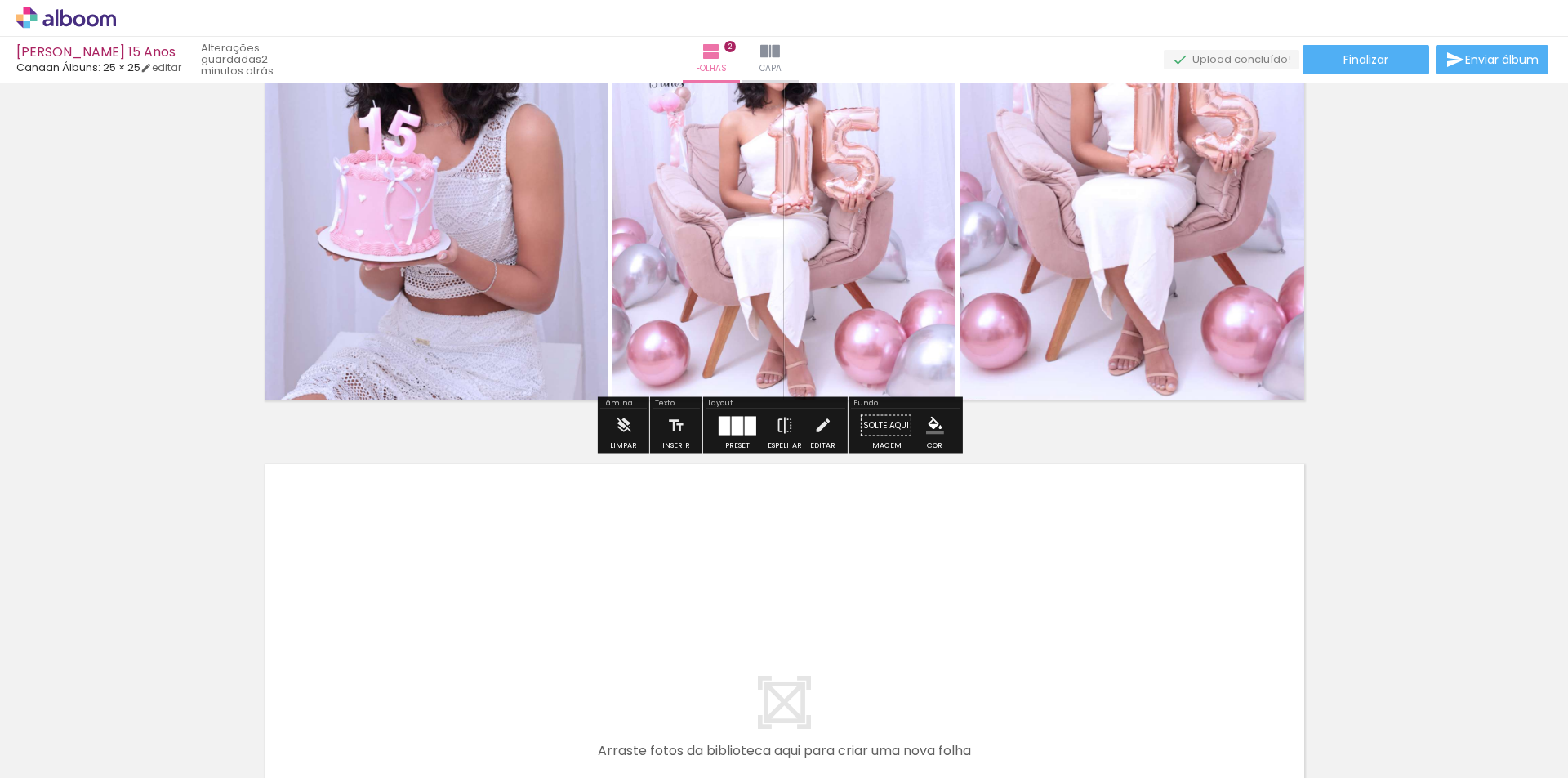
scroll to position [846, 0]
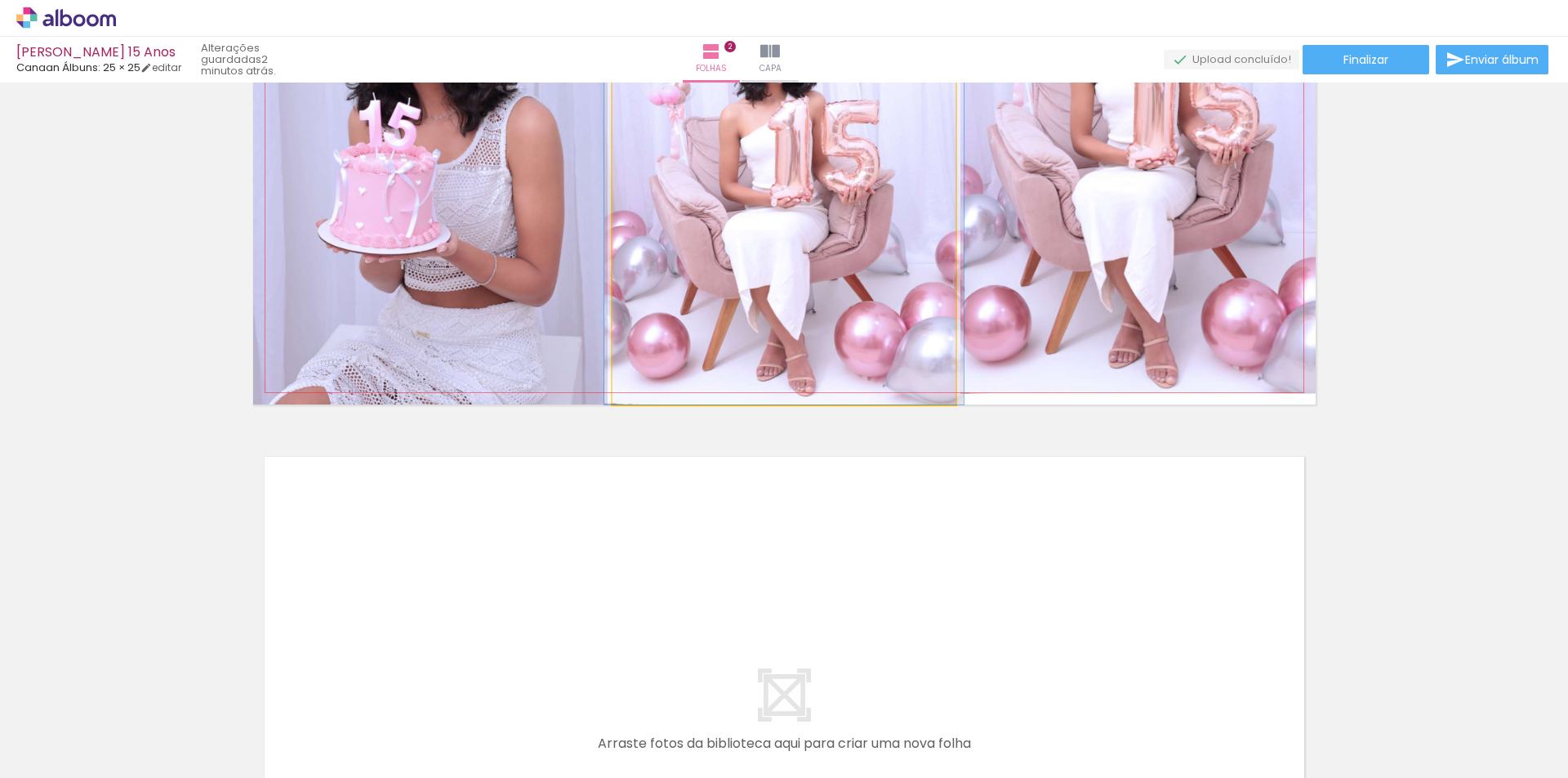
click at [832, 347] on quentale-photo at bounding box center [784, 135] width 343 height 540
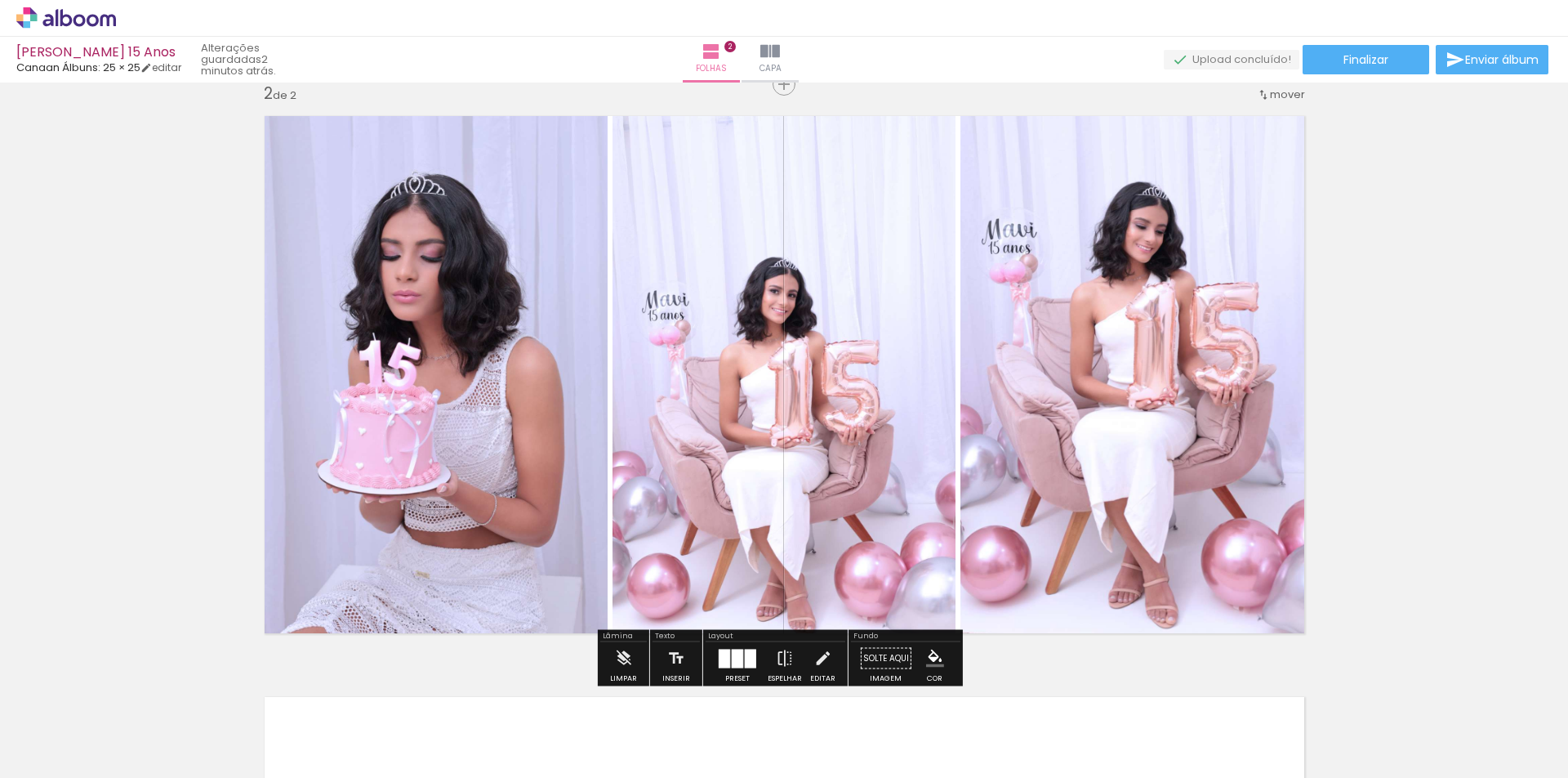
scroll to position [519, 0]
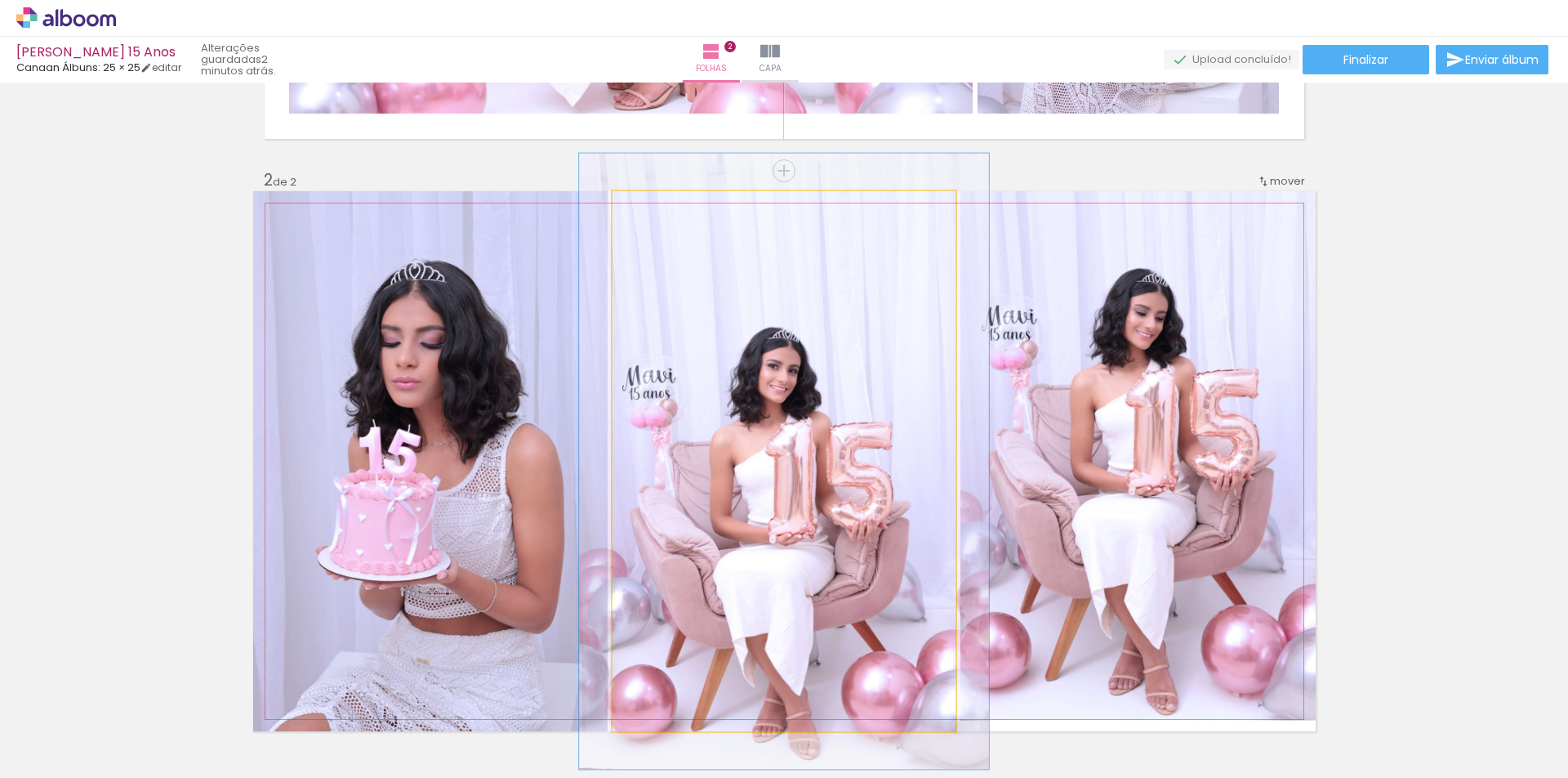
click at [652, 207] on div at bounding box center [658, 209] width 15 height 15
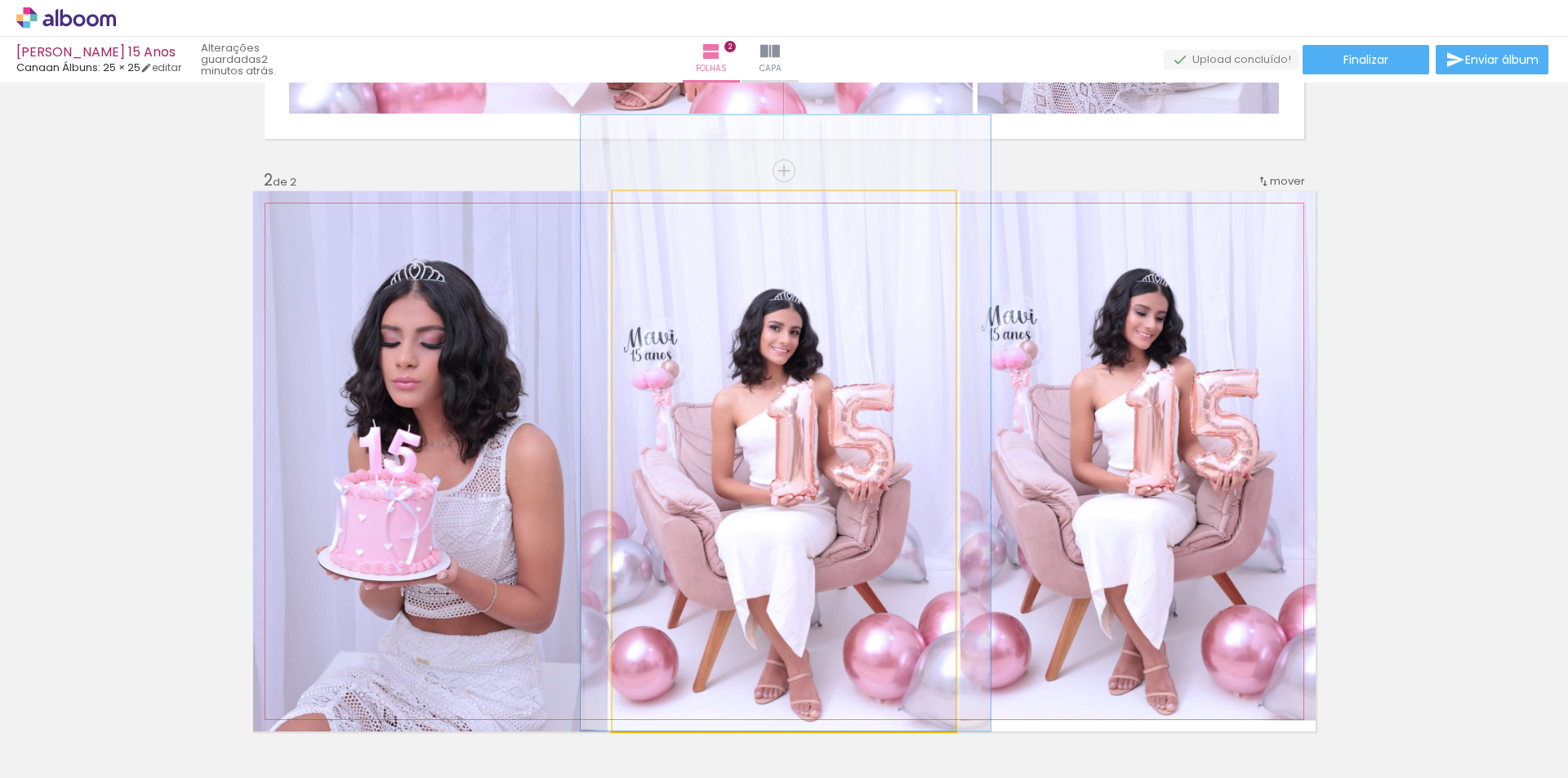
drag, startPoint x: 753, startPoint y: 333, endPoint x: 755, endPoint y: 268, distance: 65.0
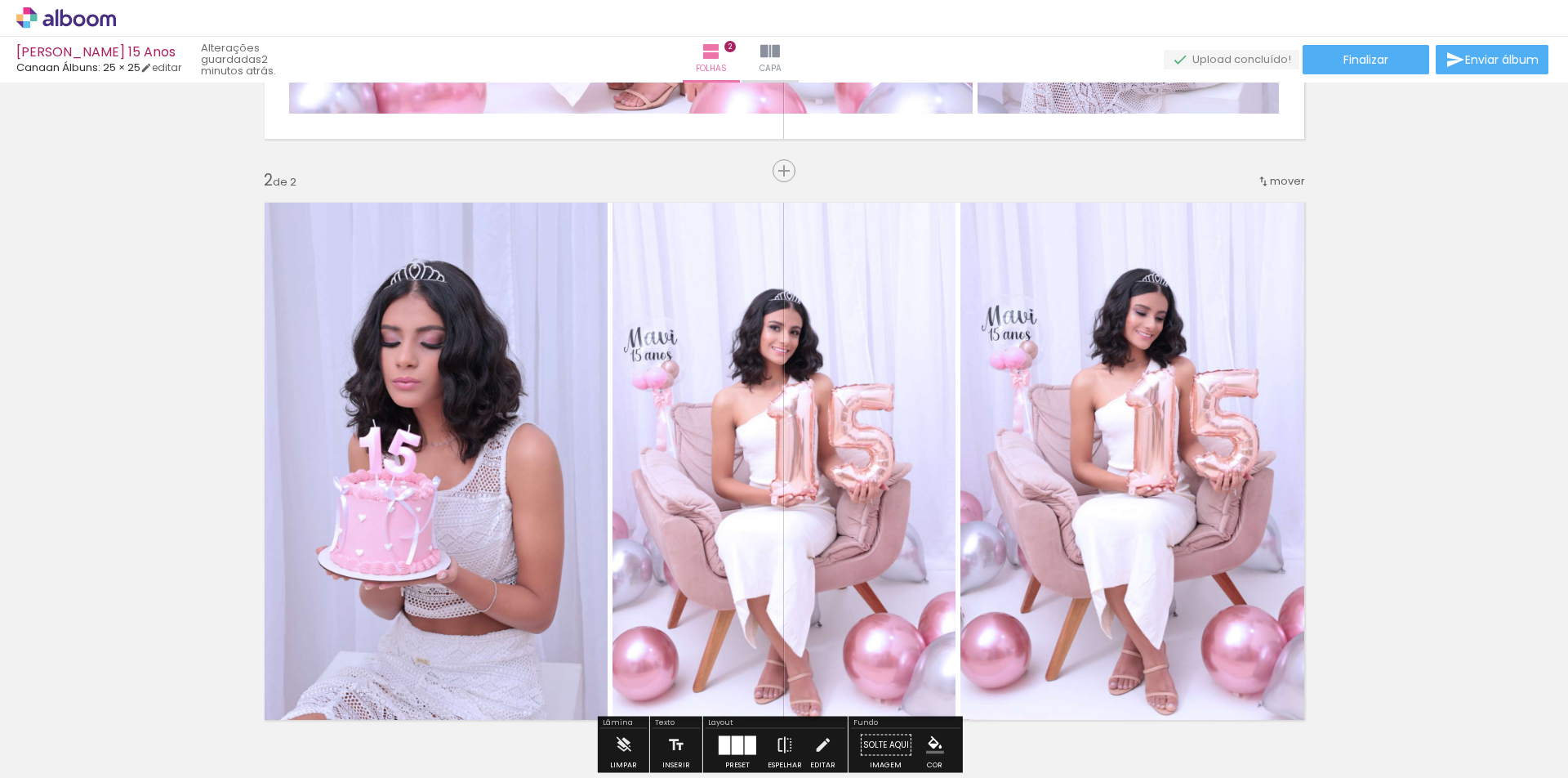
click at [1339, 259] on div "Inserir folha 1 de 2 Inserir folha 2 de 2" at bounding box center [784, 440] width 1568 height 1743
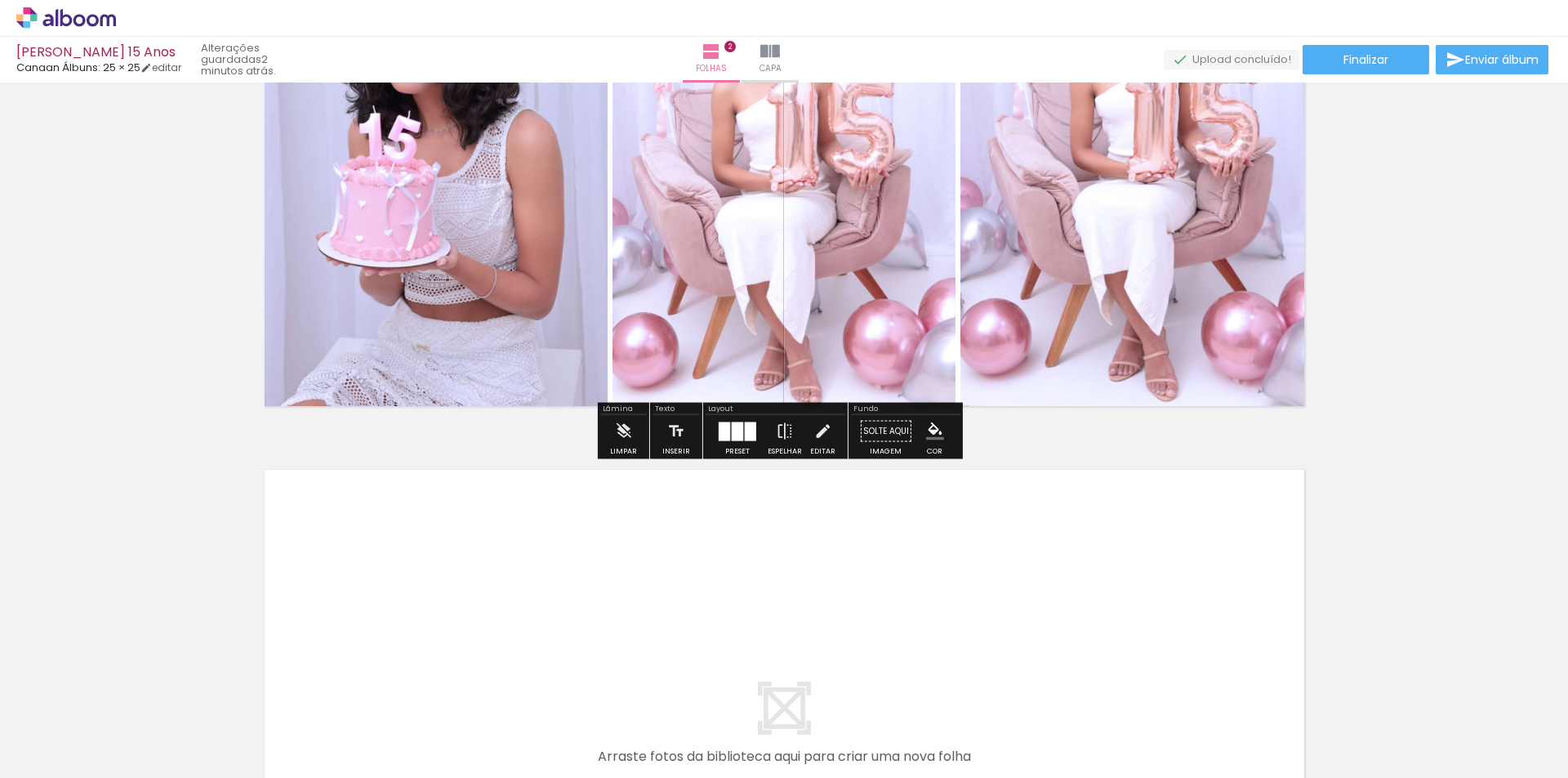
scroll to position [846, 0]
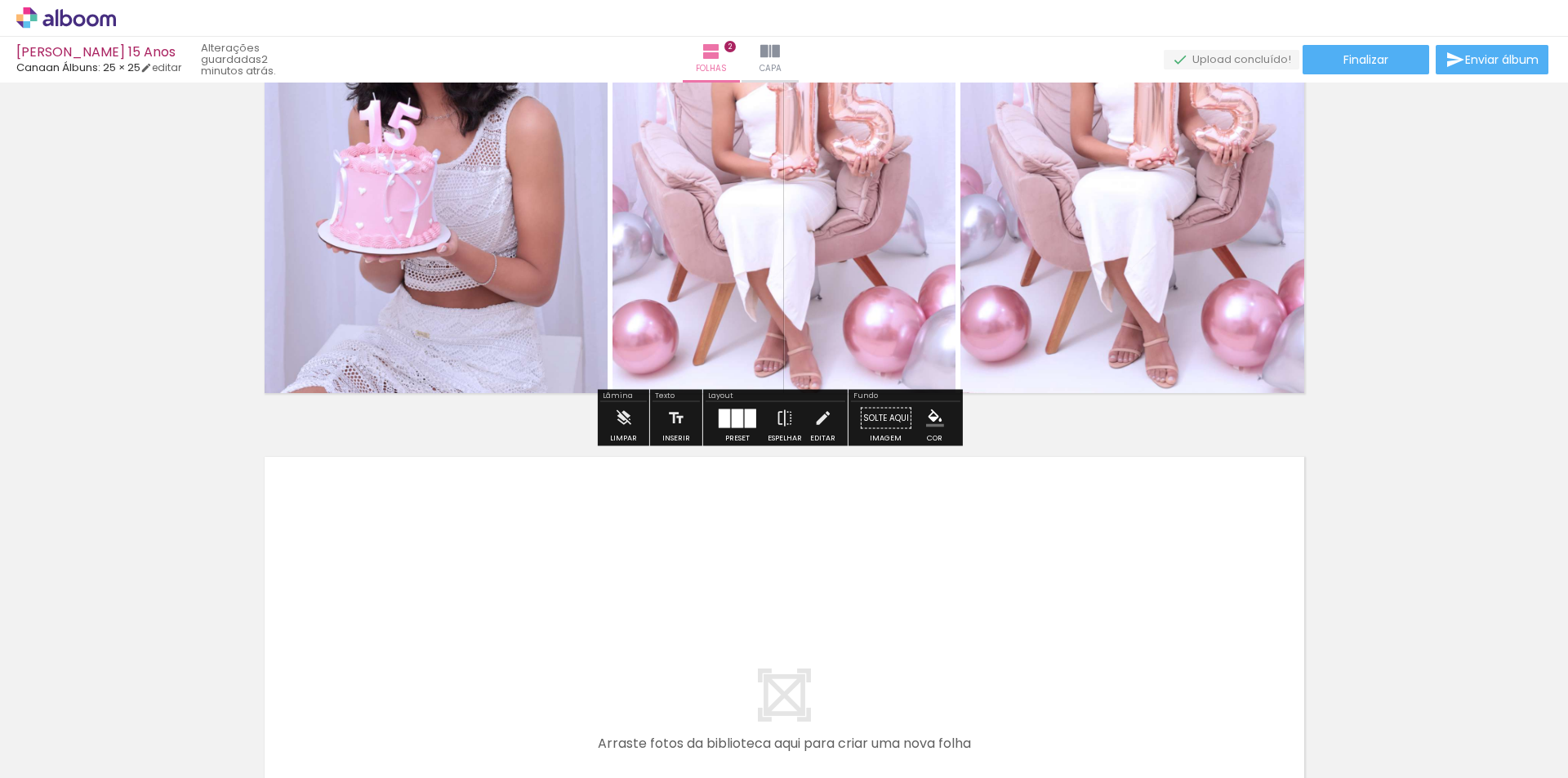
click at [739, 524] on quentale-layouter at bounding box center [784, 716] width 1063 height 540
click at [1434, 359] on div "Inserir folha 1 de 2 Inserir folha 2 de 2" at bounding box center [784, 113] width 1568 height 1743
click at [724, 563] on quentale-layouter at bounding box center [784, 716] width 1063 height 540
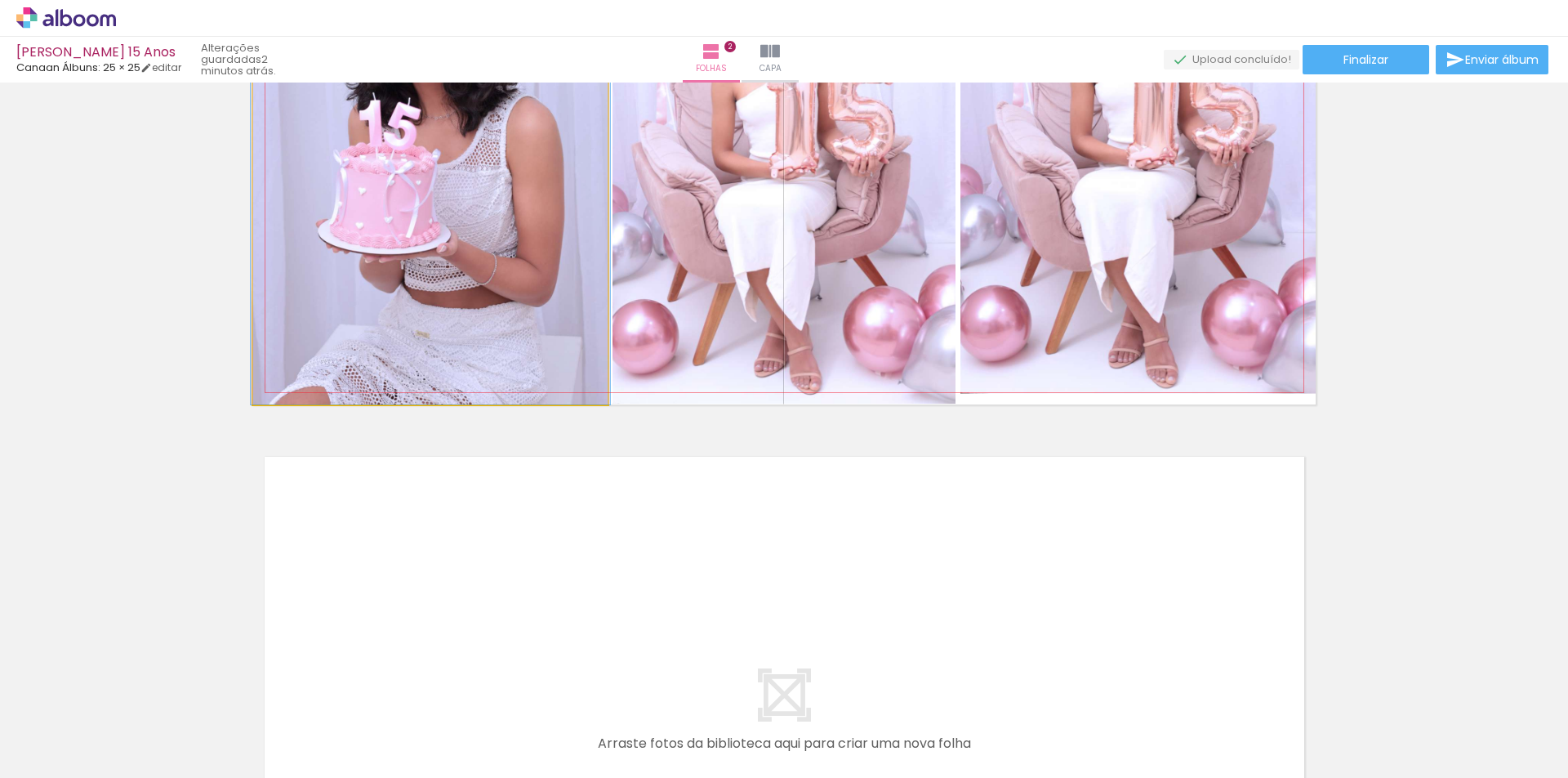
click at [580, 332] on quentale-photo at bounding box center [430, 135] width 355 height 540
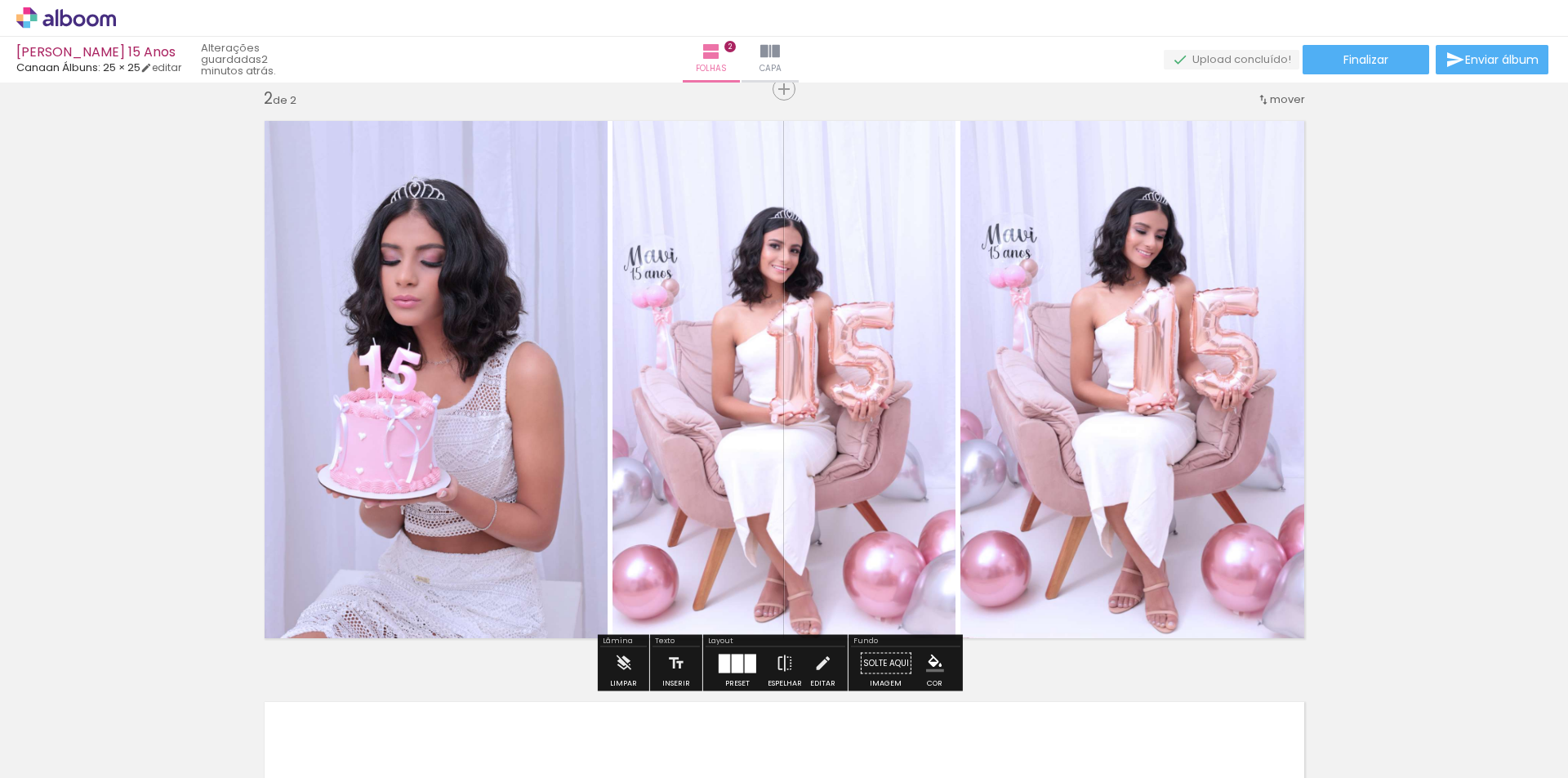
scroll to position [519, 0]
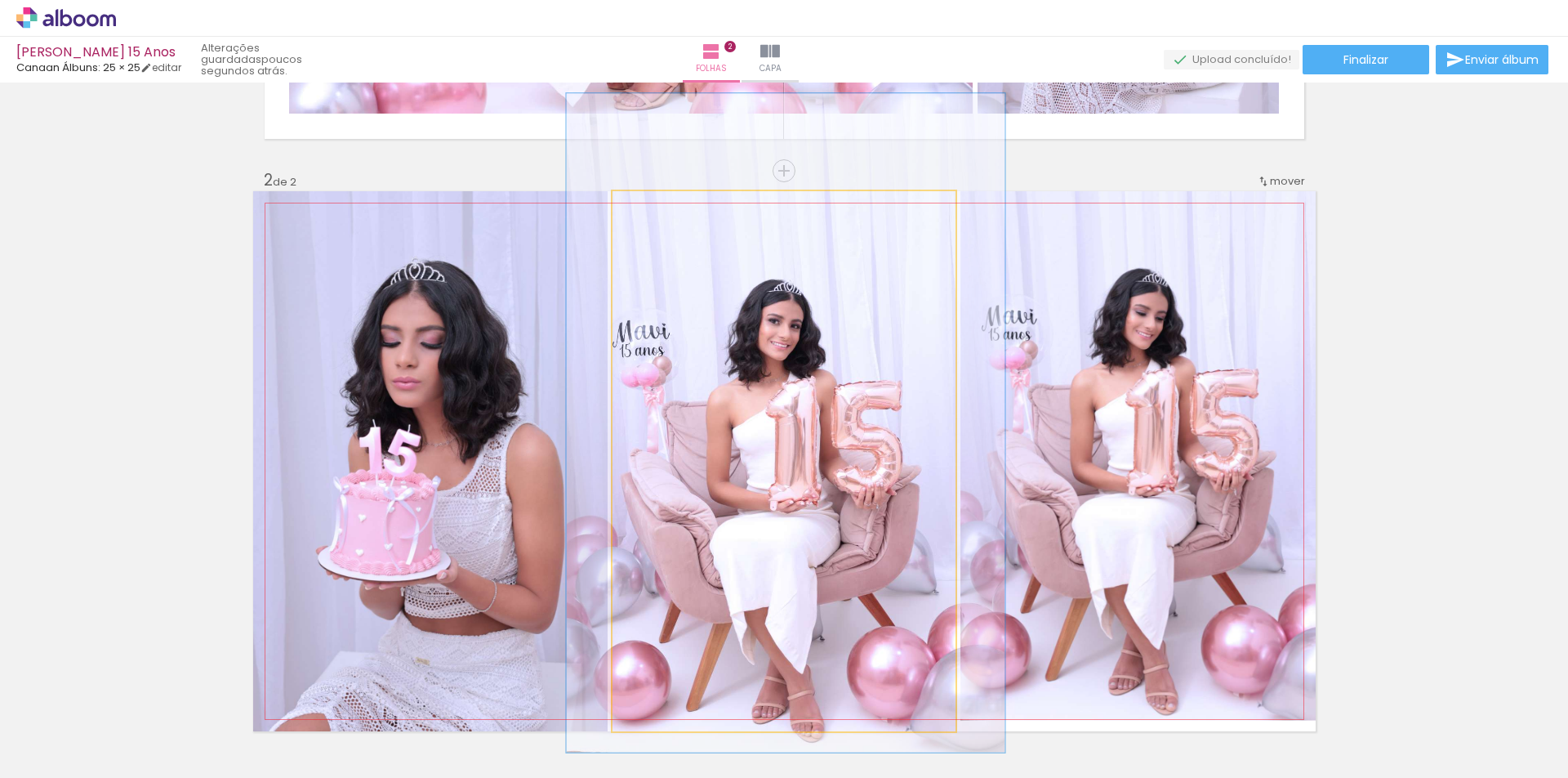
click at [660, 211] on div at bounding box center [665, 209] width 15 height 15
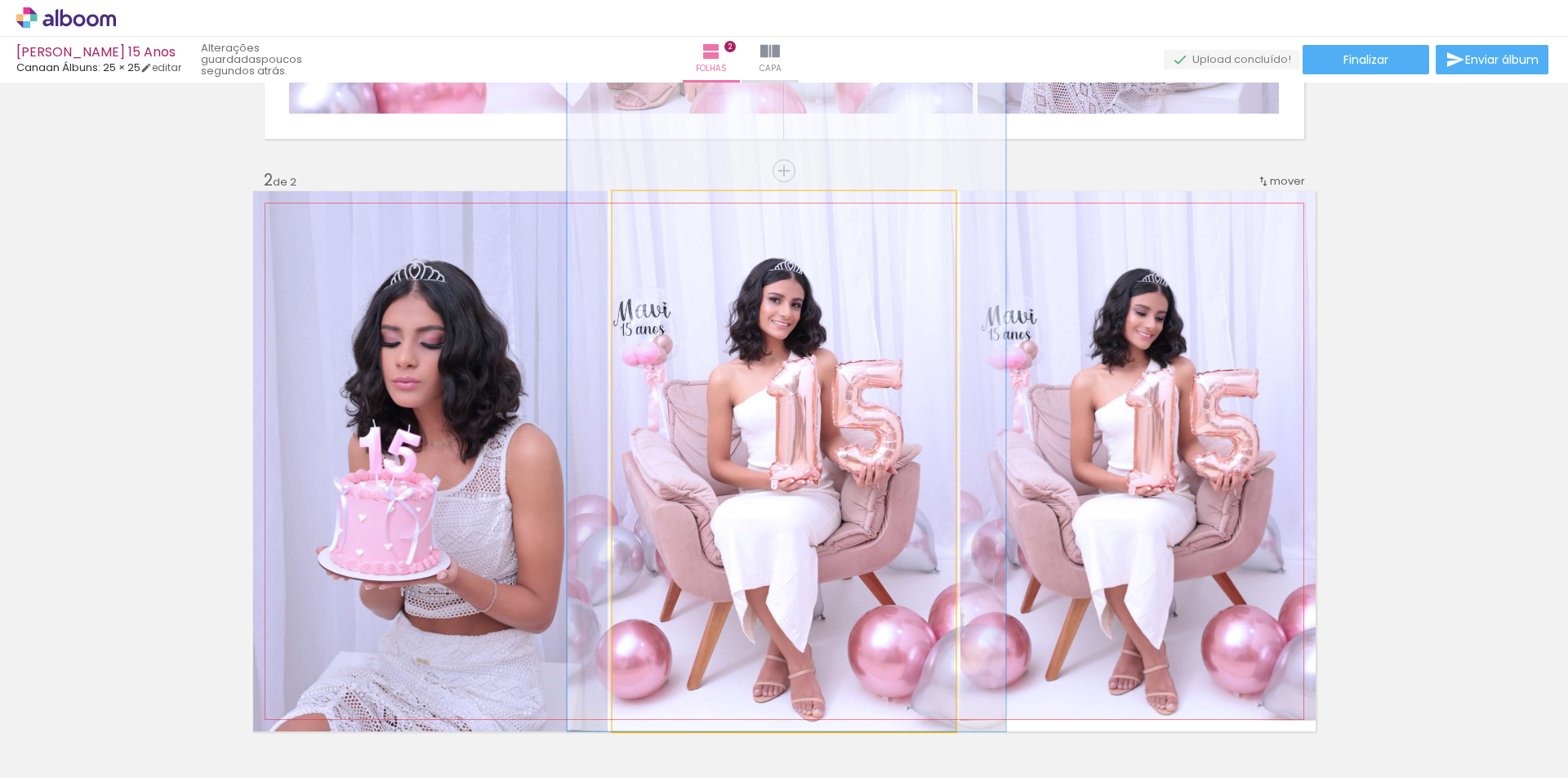
drag, startPoint x: 741, startPoint y: 339, endPoint x: 740, endPoint y: 283, distance: 56.0
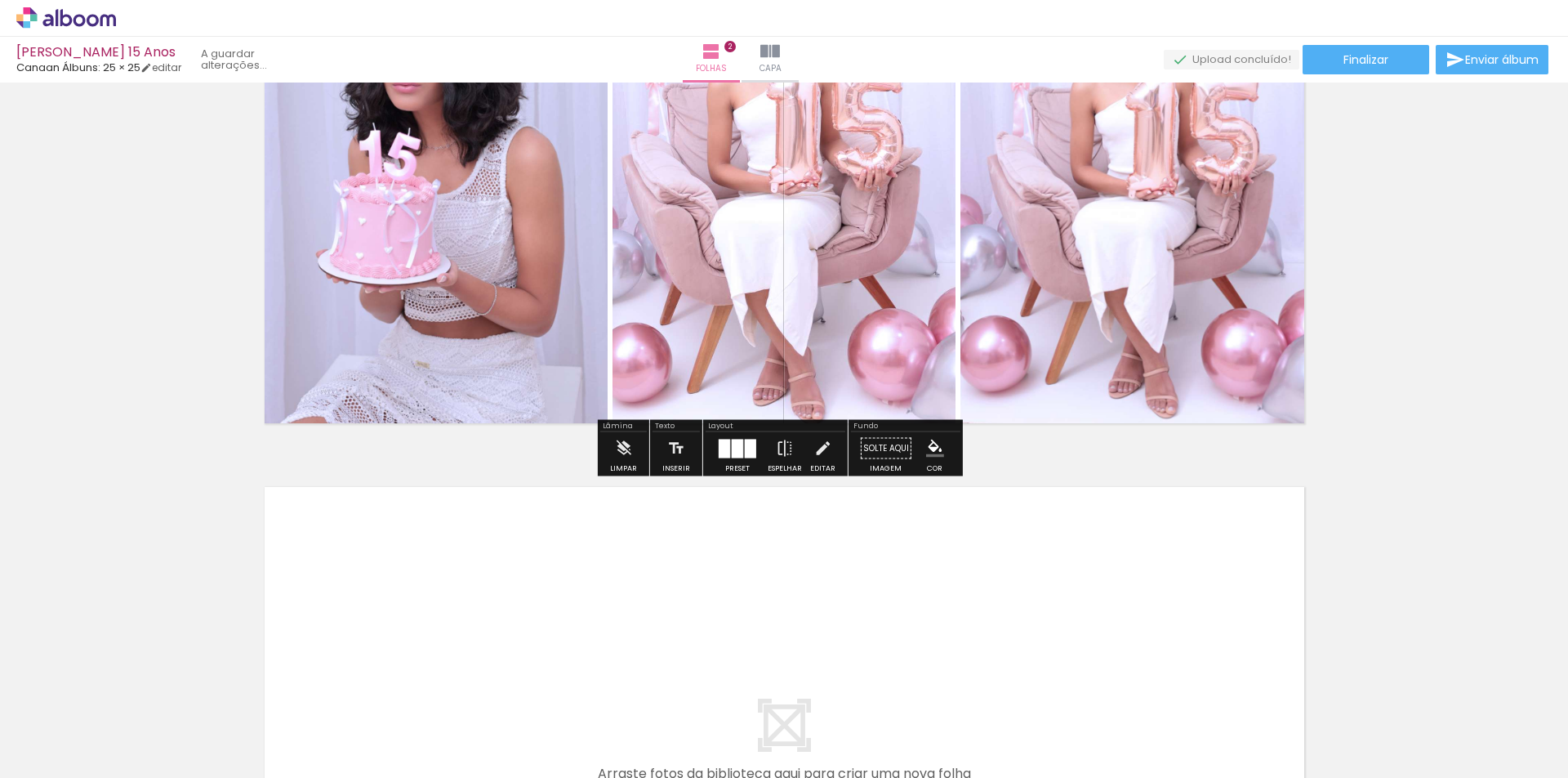
scroll to position [846, 0]
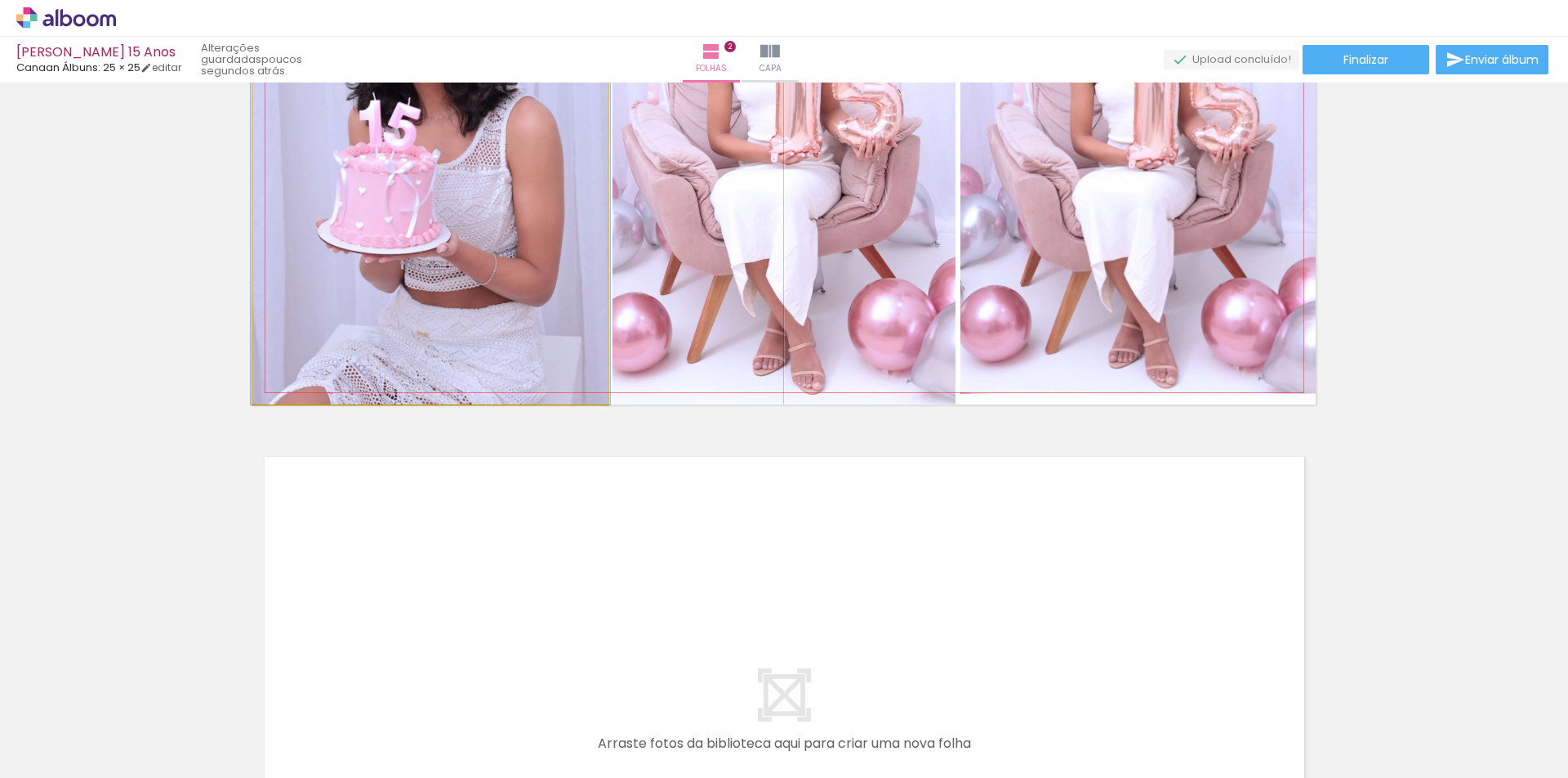
click at [564, 347] on quentale-photo at bounding box center [430, 135] width 355 height 540
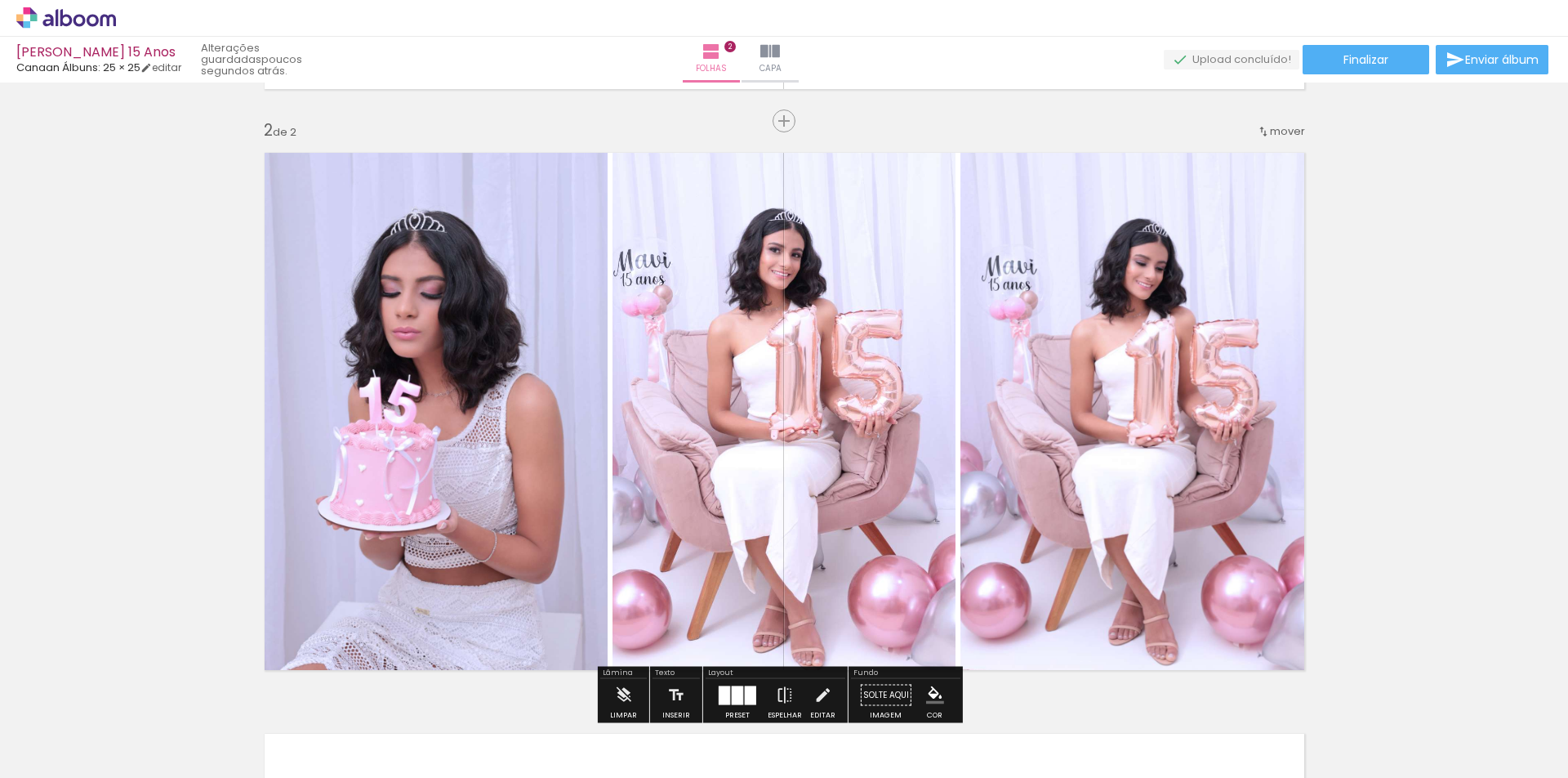
scroll to position [519, 0]
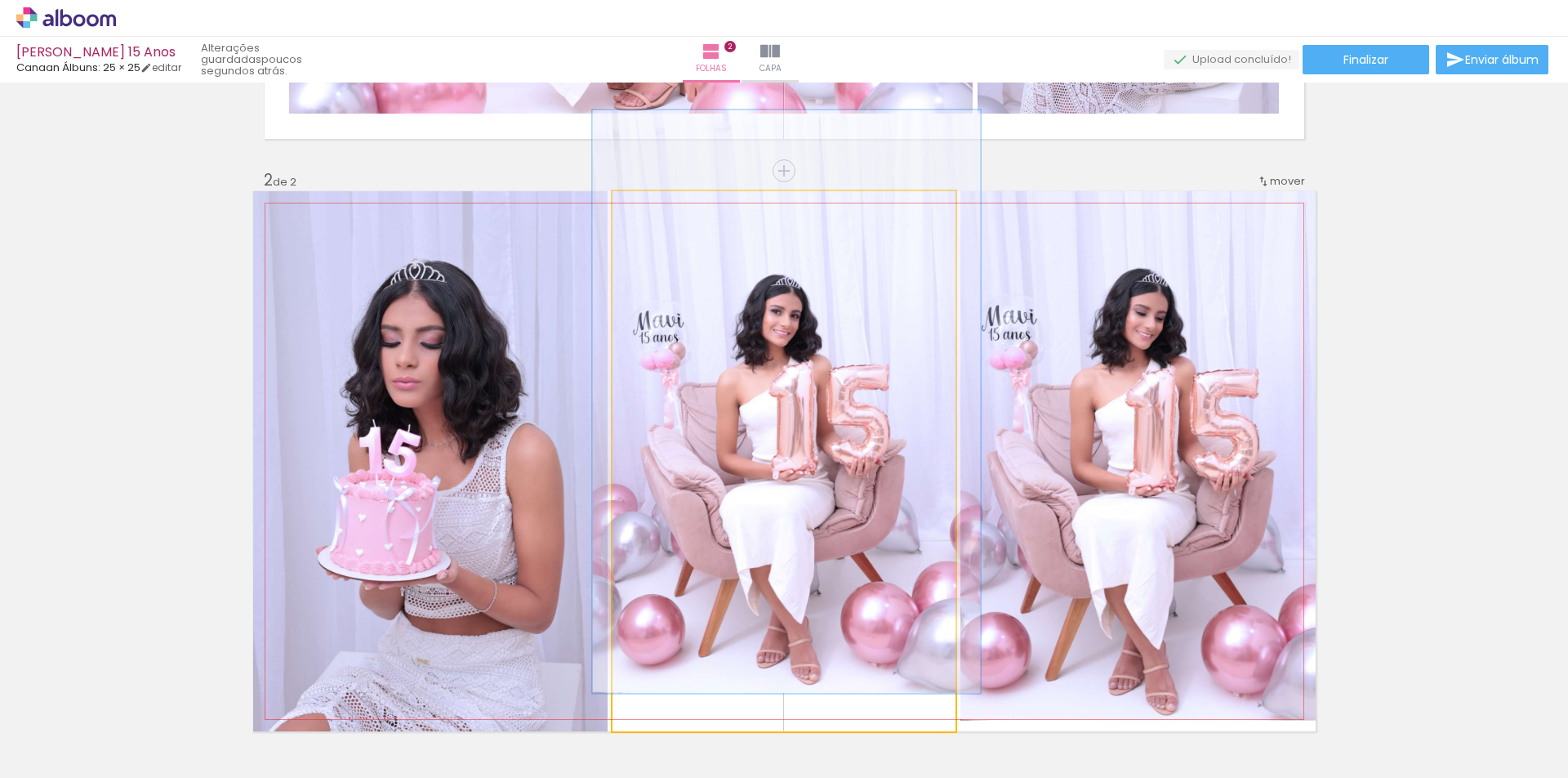
click at [654, 208] on div at bounding box center [655, 208] width 26 height 26
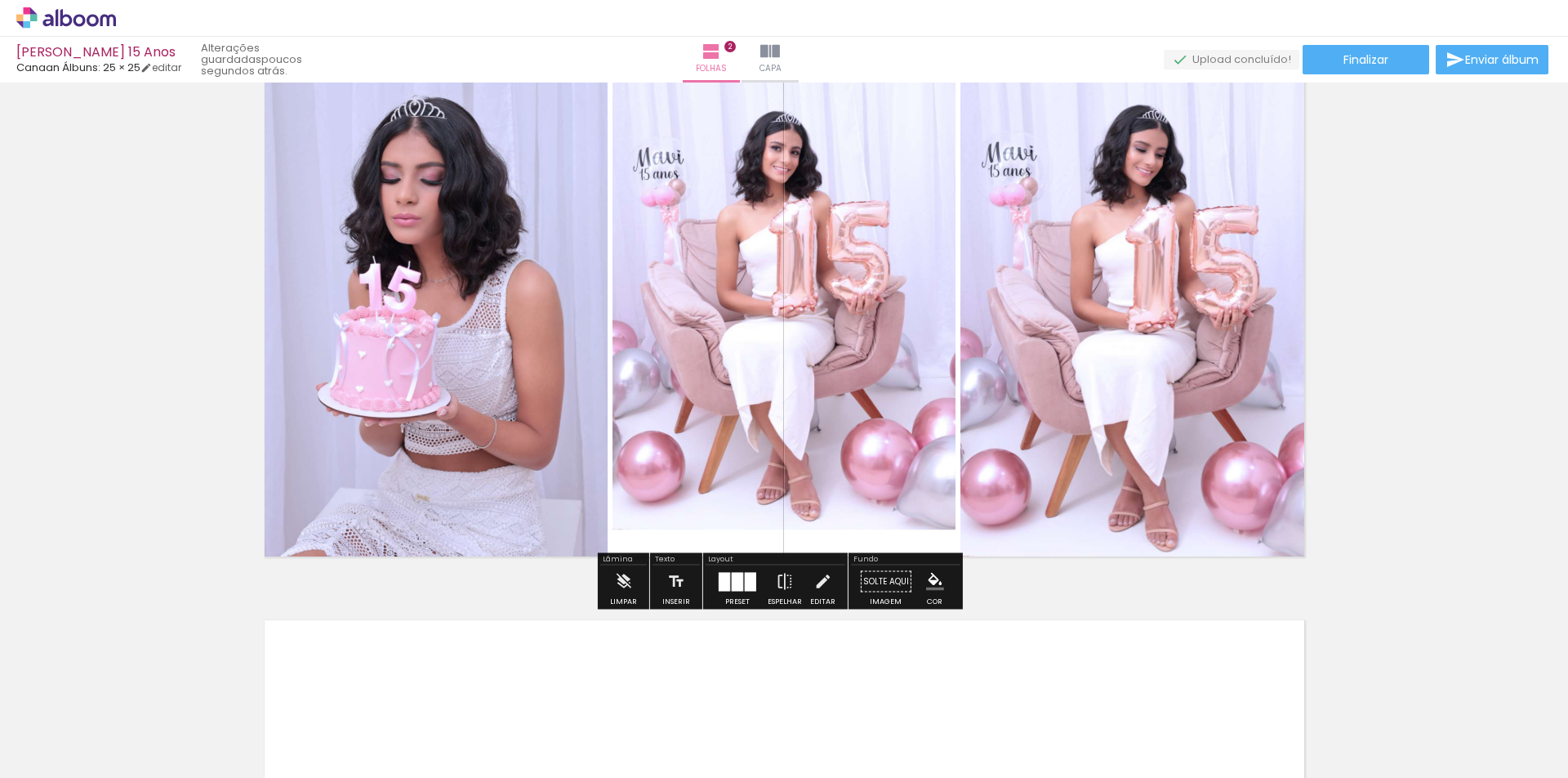
scroll to position [601, 0]
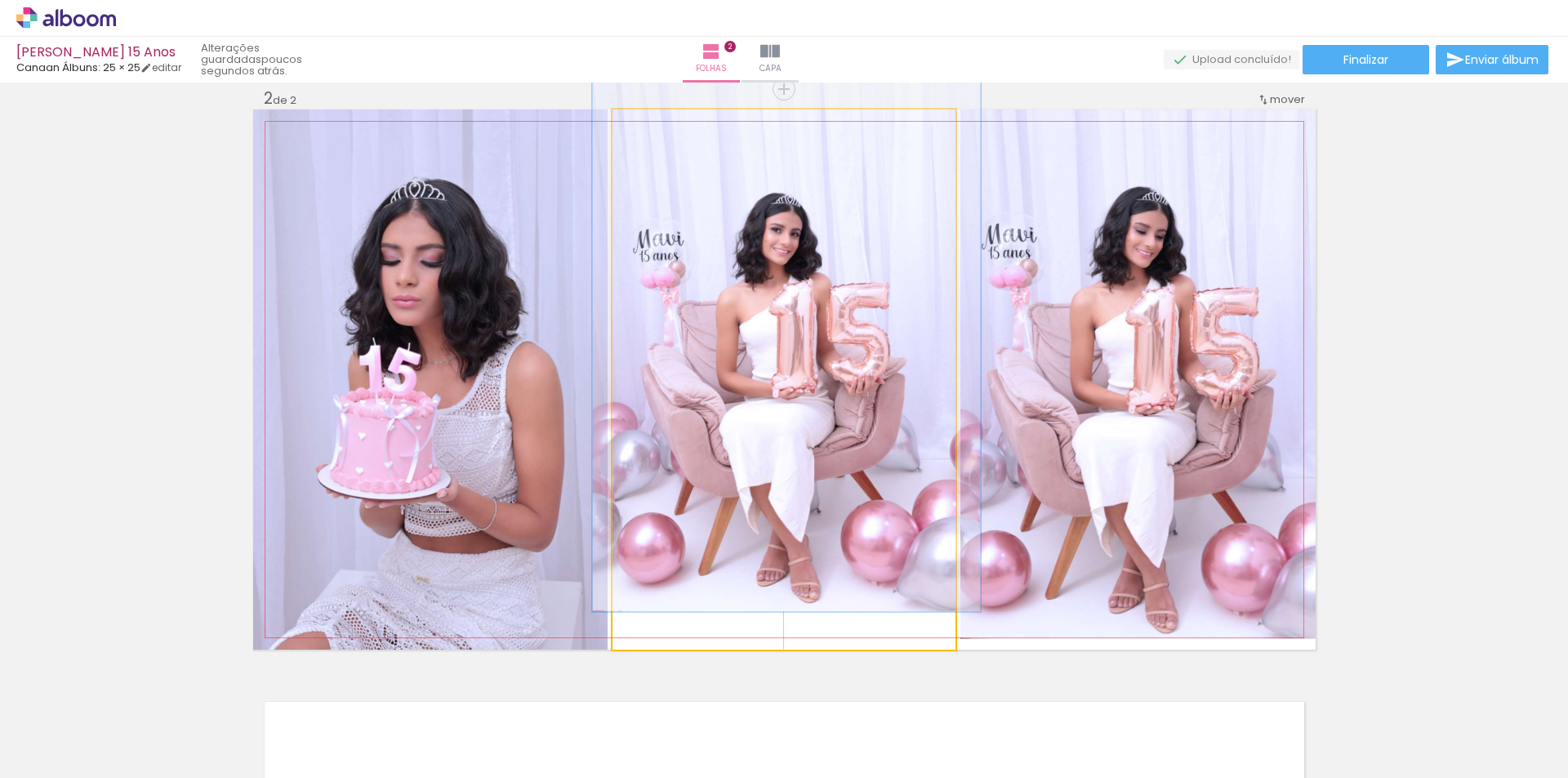
click at [655, 131] on div at bounding box center [655, 126] width 26 height 26
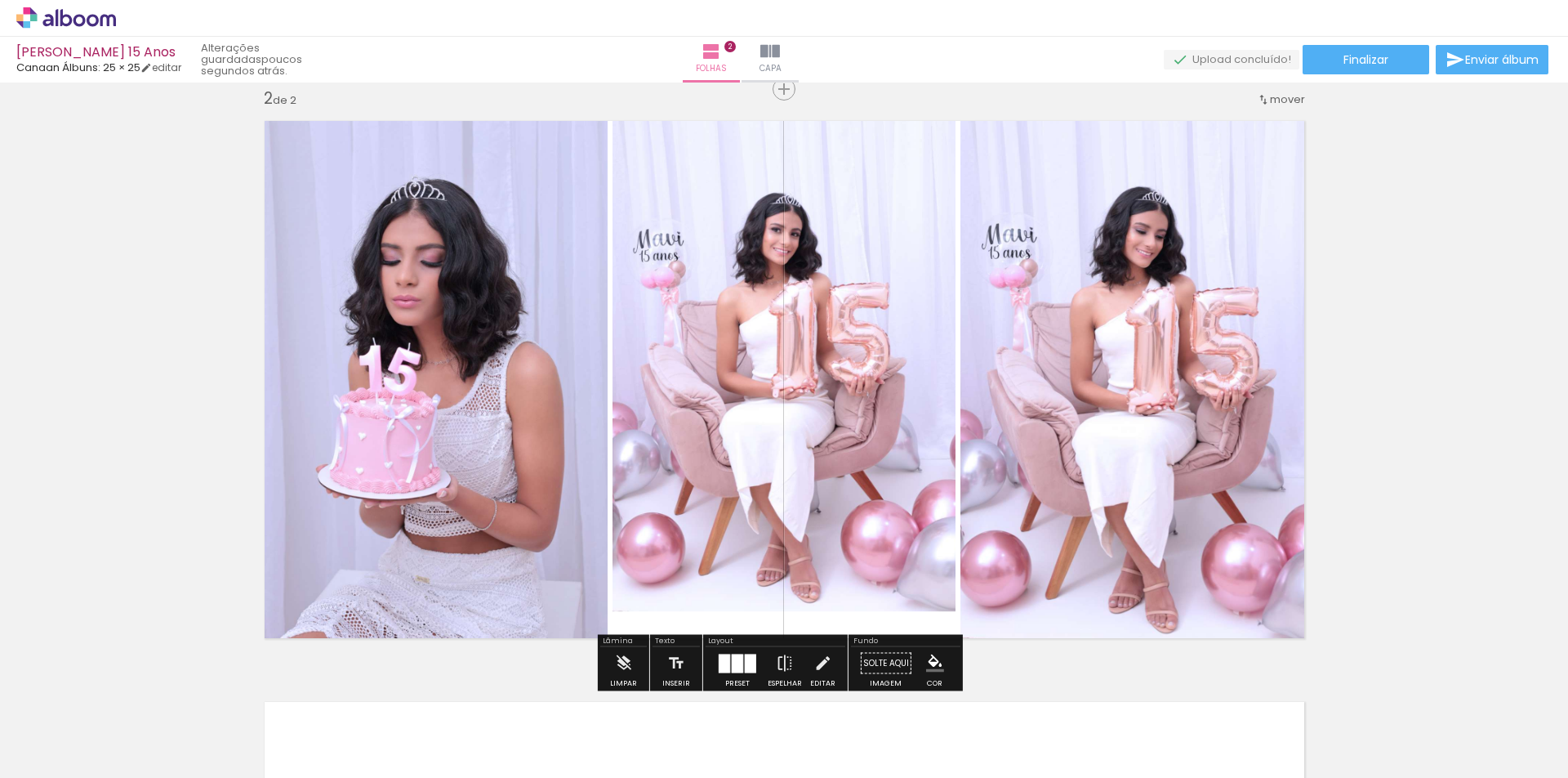
click at [655, 131] on div at bounding box center [655, 126] width 26 height 26
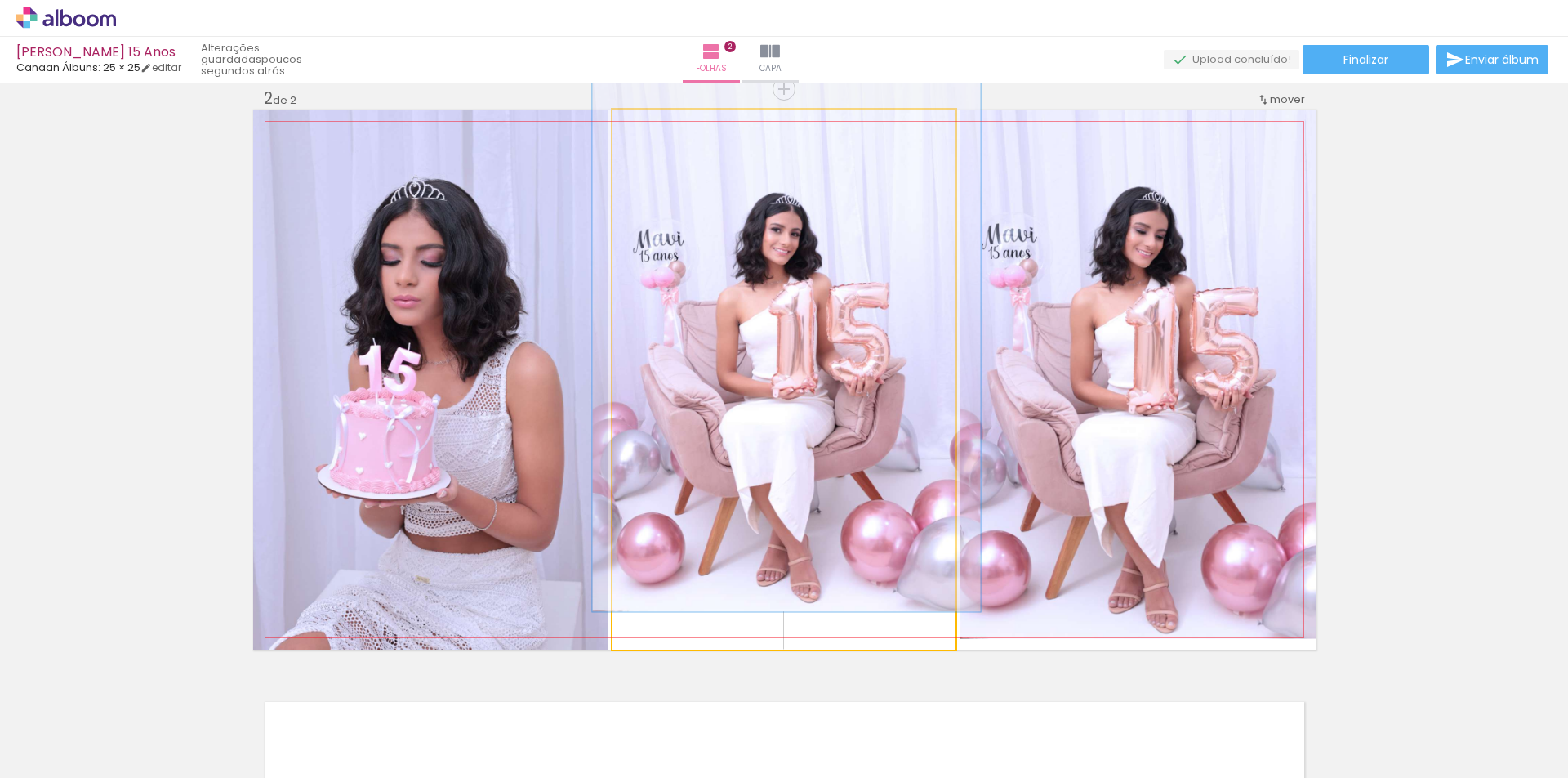
click at [661, 132] on div at bounding box center [655, 126] width 26 height 26
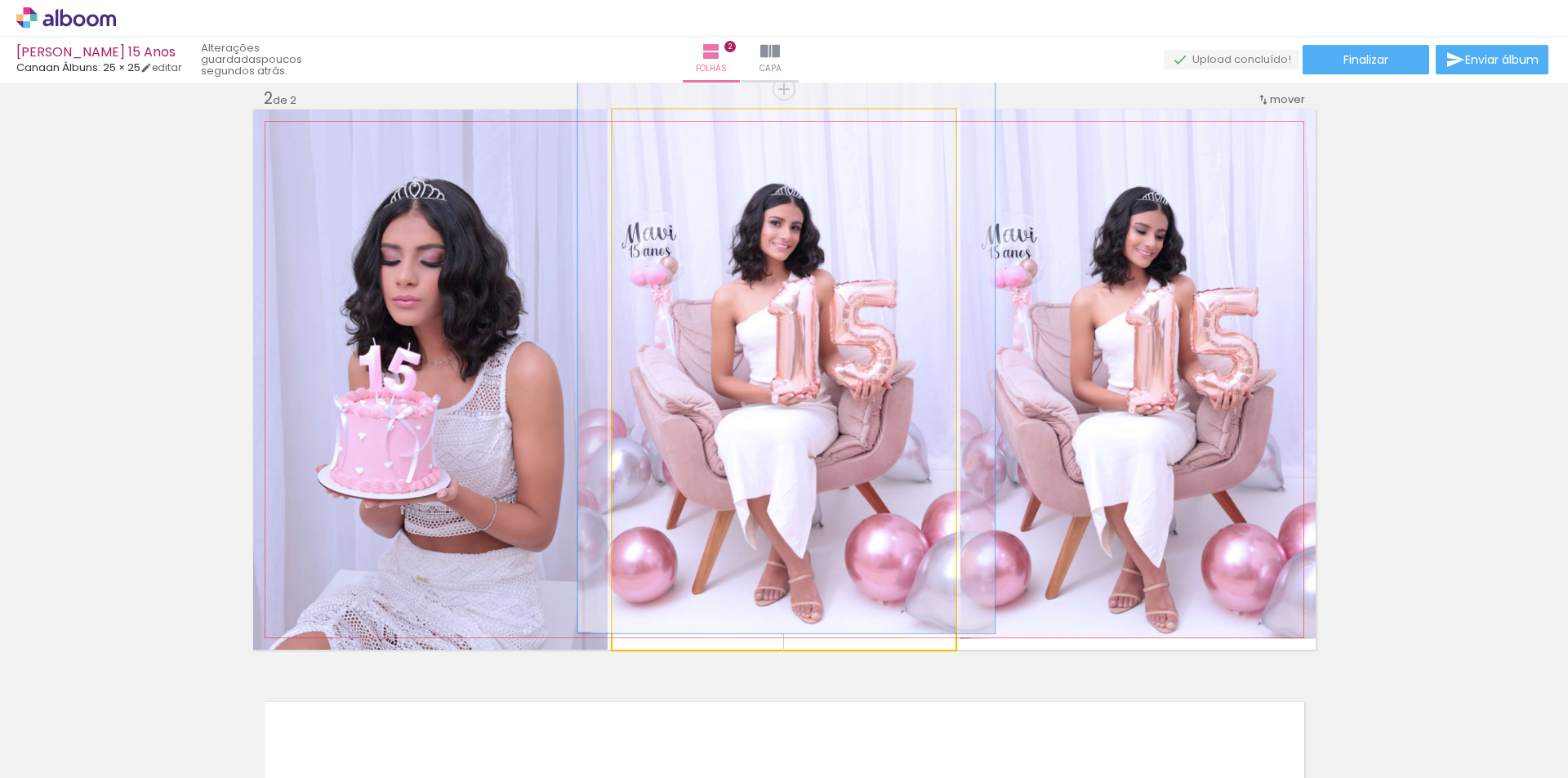
type paper-slider "116"
click at [659, 129] on div at bounding box center [660, 126] width 26 height 26
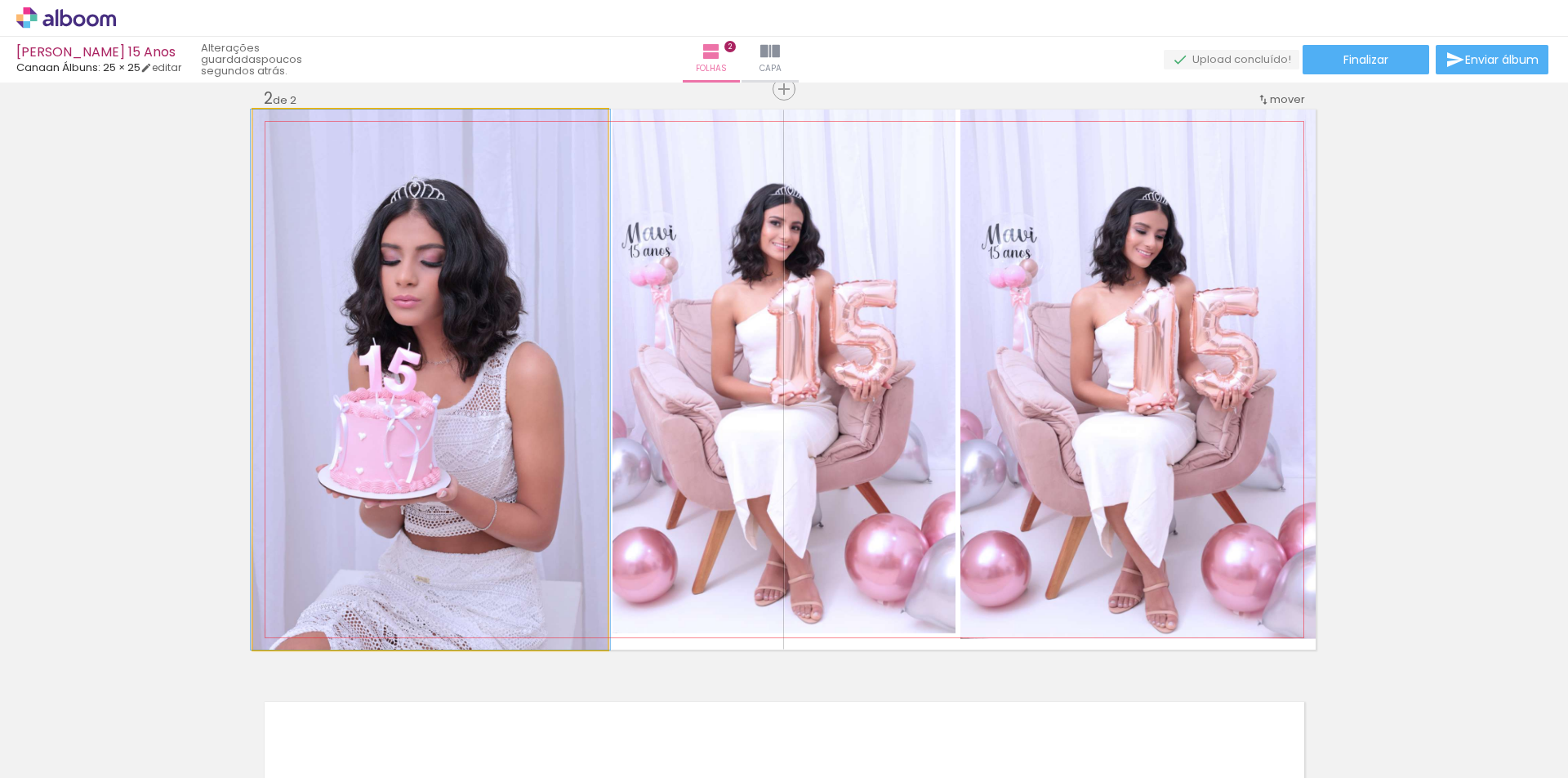
click at [519, 402] on quentale-photo at bounding box center [430, 380] width 355 height 540
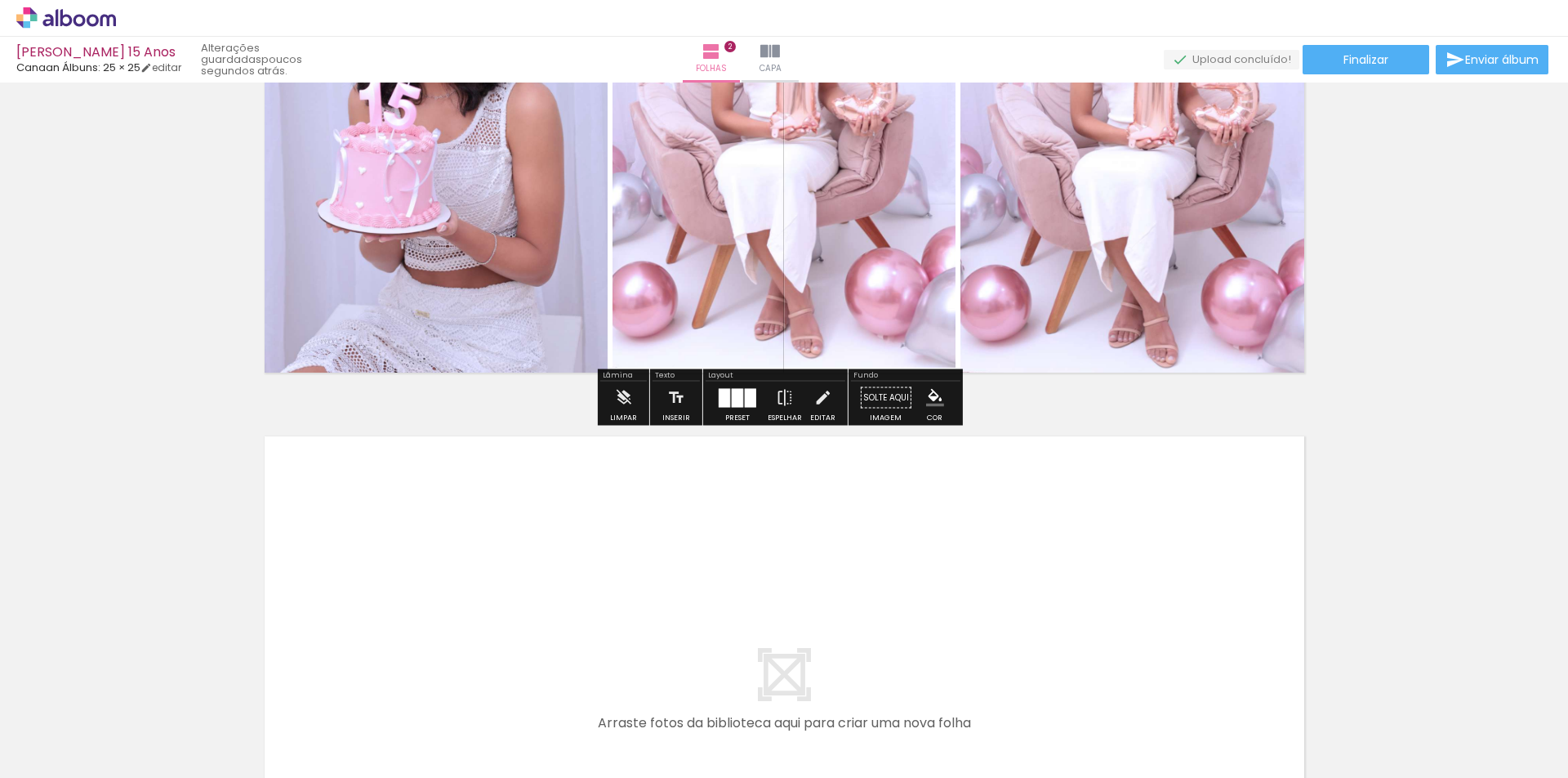
scroll to position [1010, 0]
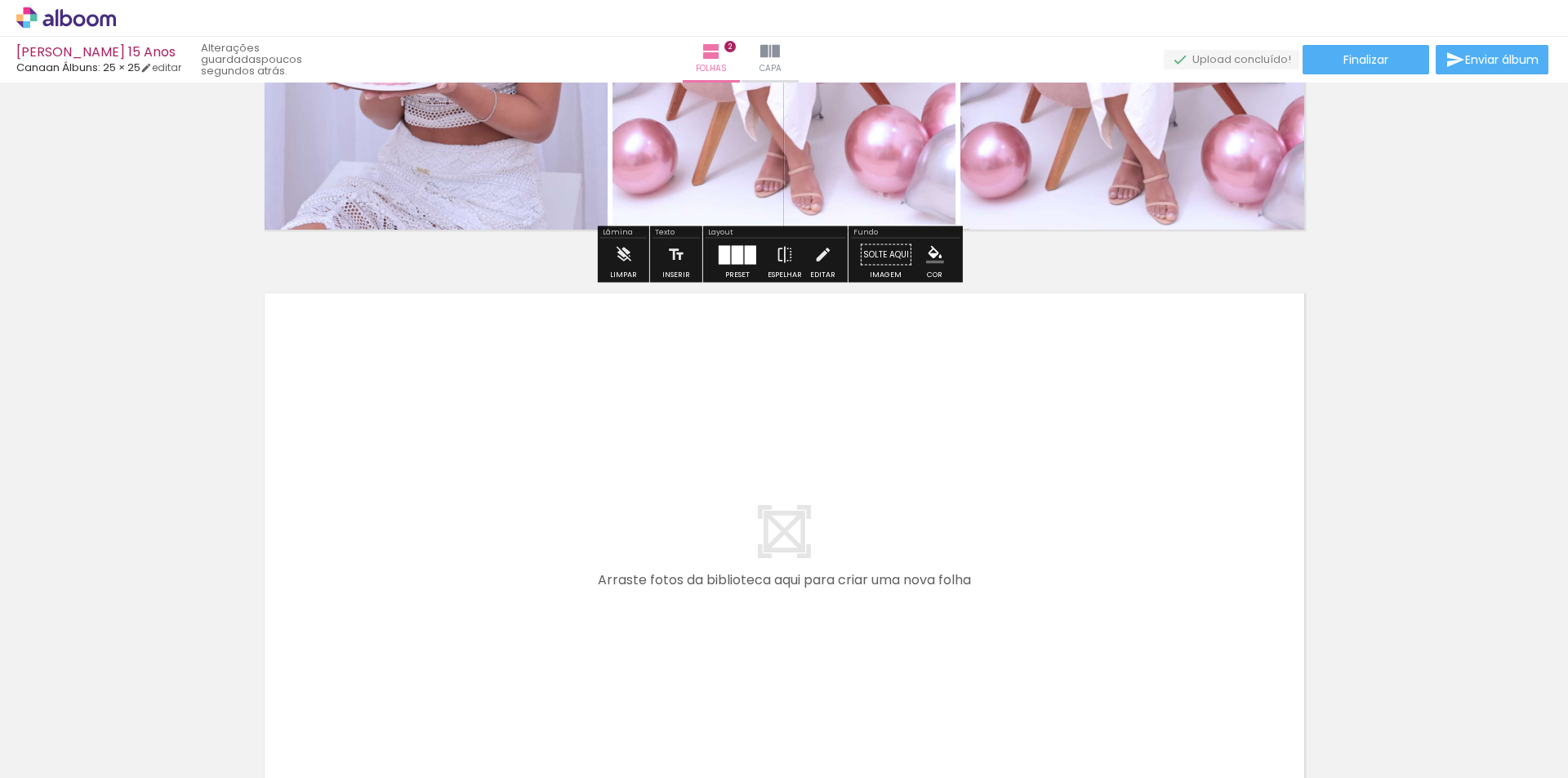
click at [461, 519] on quentale-layouter at bounding box center [784, 552] width 1063 height 540
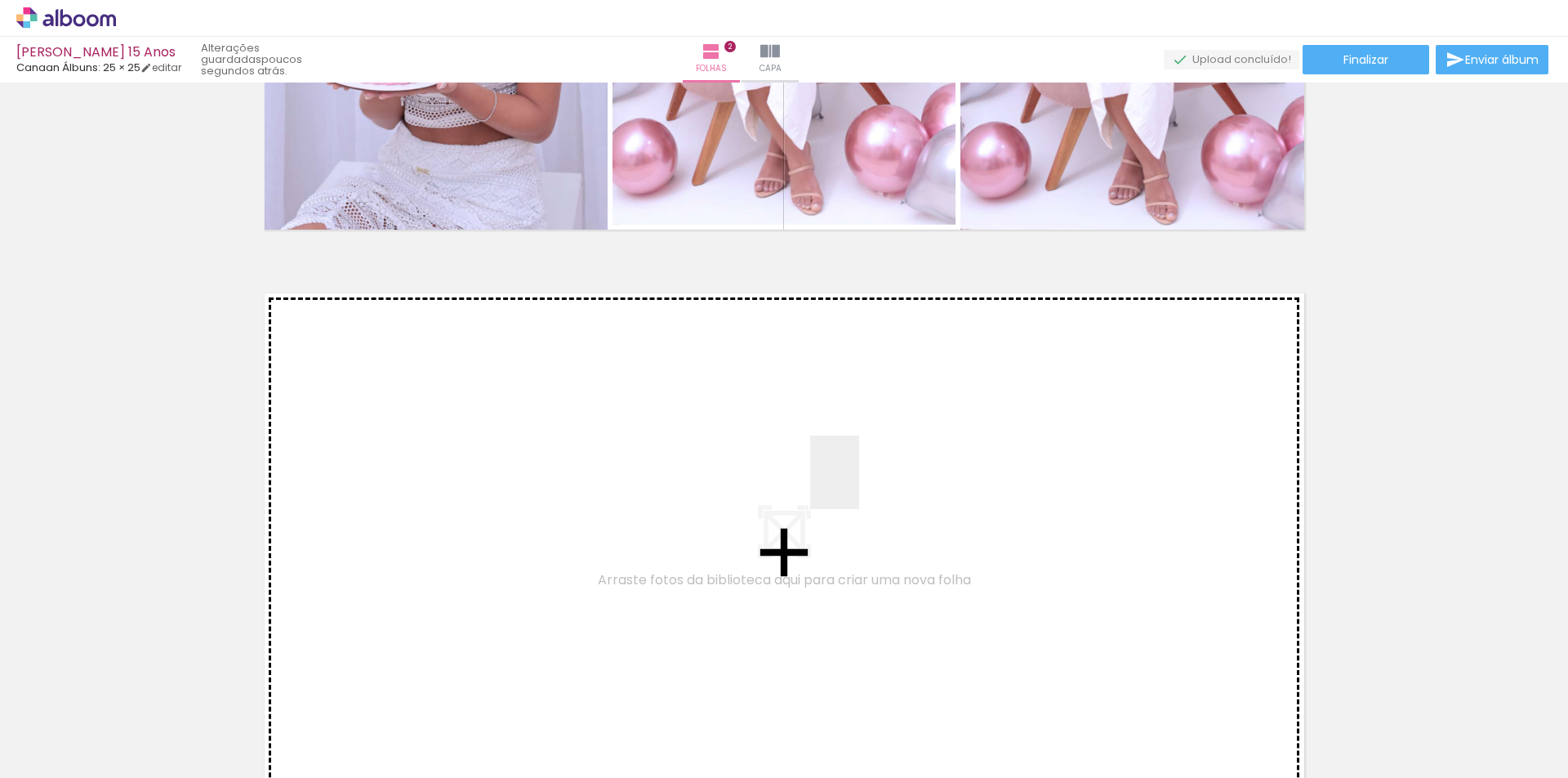
drag, startPoint x: 898, startPoint y: 730, endPoint x: 859, endPoint y: 485, distance: 248.1
click at [859, 485] on quentale-workspace at bounding box center [784, 389] width 1568 height 778
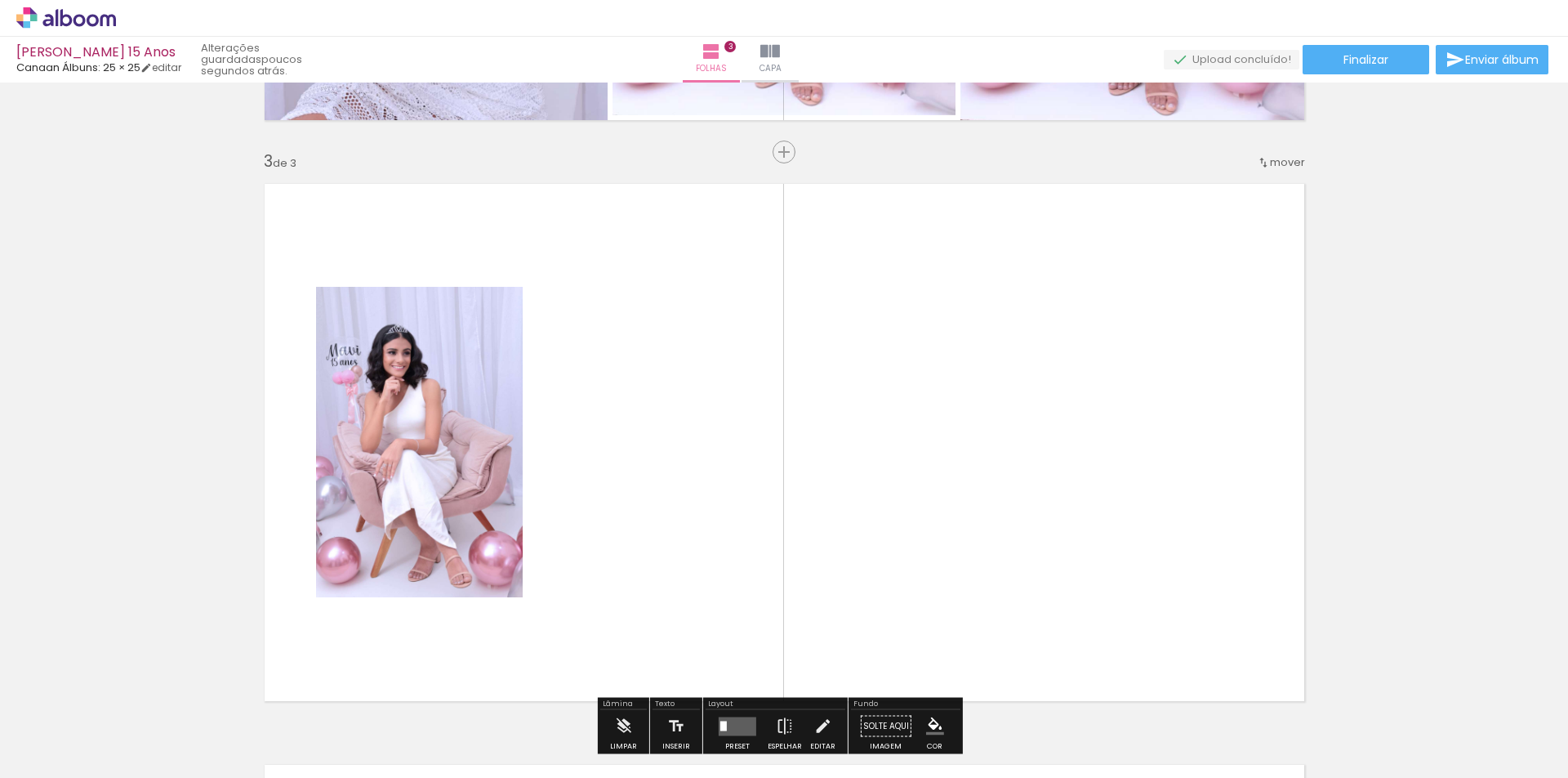
scroll to position [1183, 0]
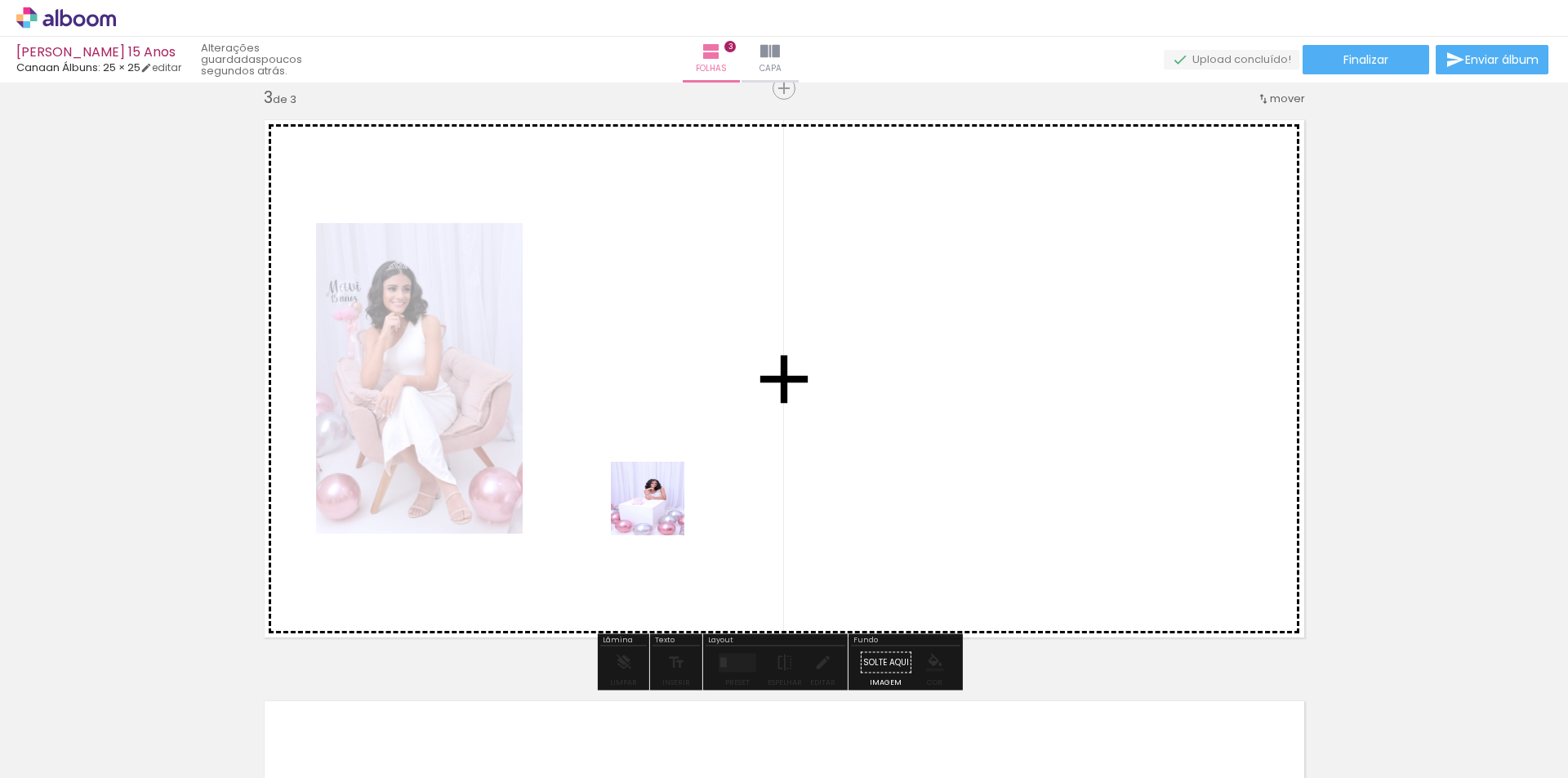
drag, startPoint x: 172, startPoint y: 723, endPoint x: 660, endPoint y: 510, distance: 532.5
click at [660, 510] on quentale-workspace at bounding box center [784, 389] width 1568 height 778
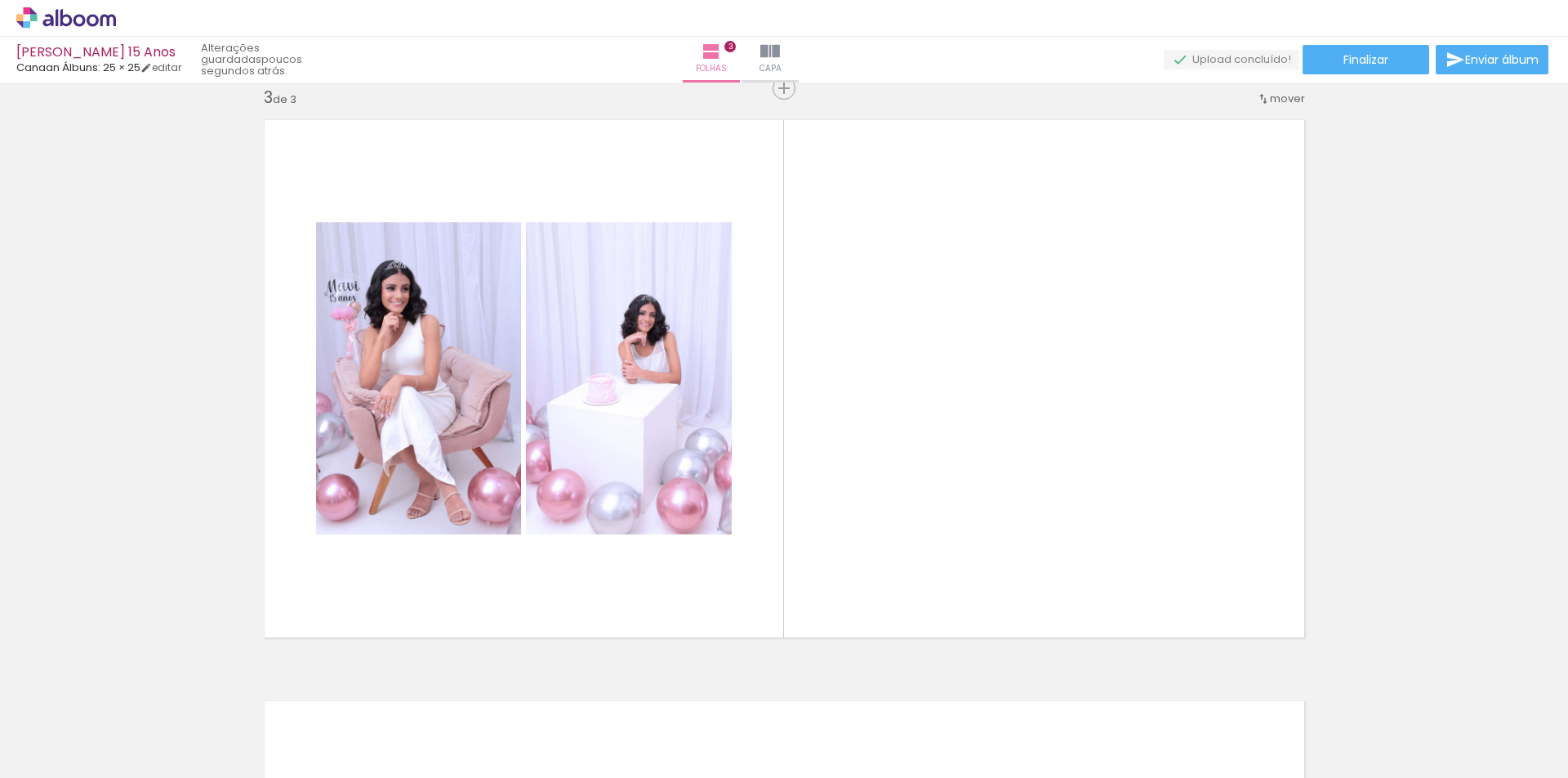
scroll to position [0, 533]
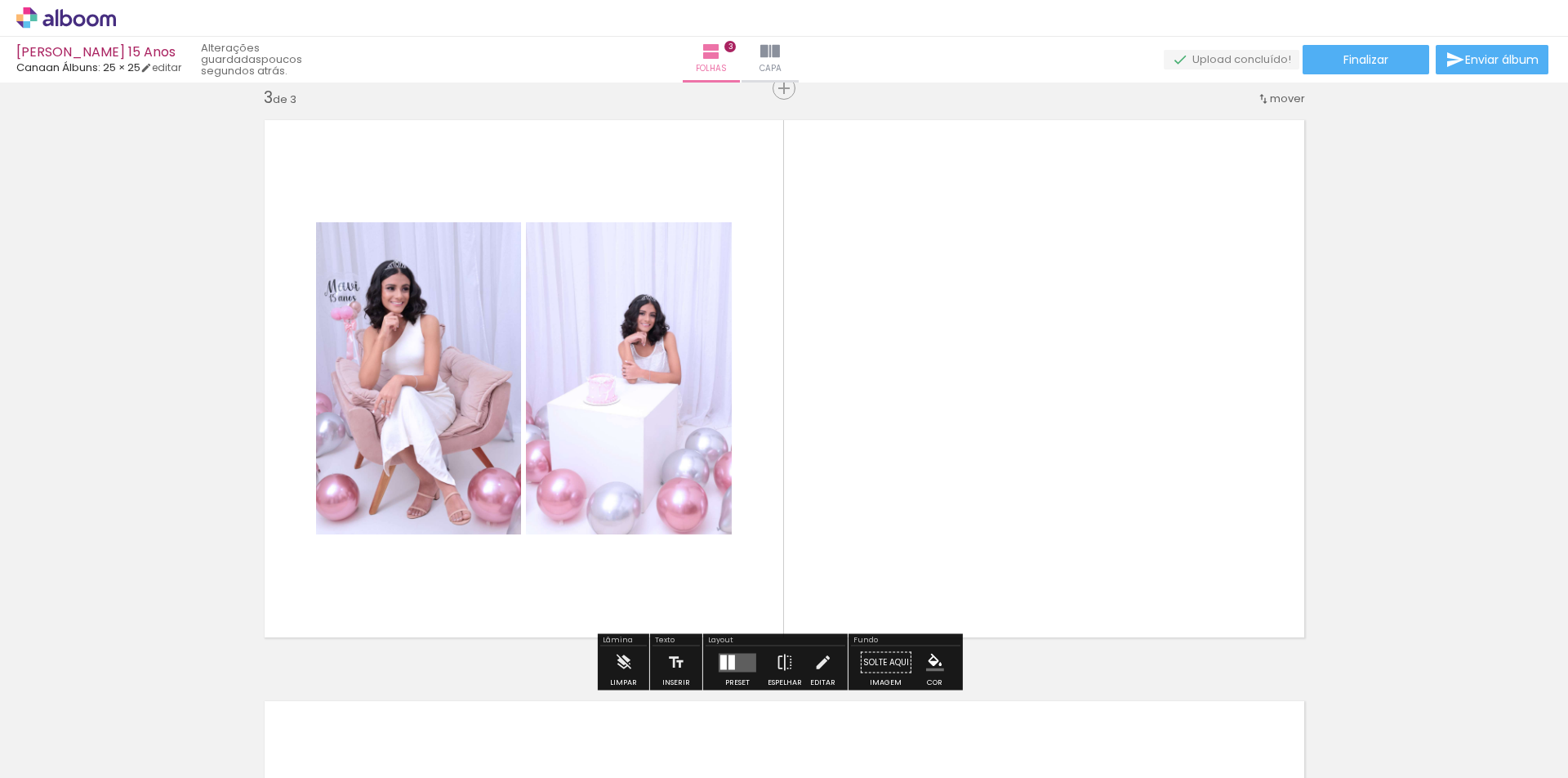
click at [730, 657] on div at bounding box center [732, 662] width 7 height 15
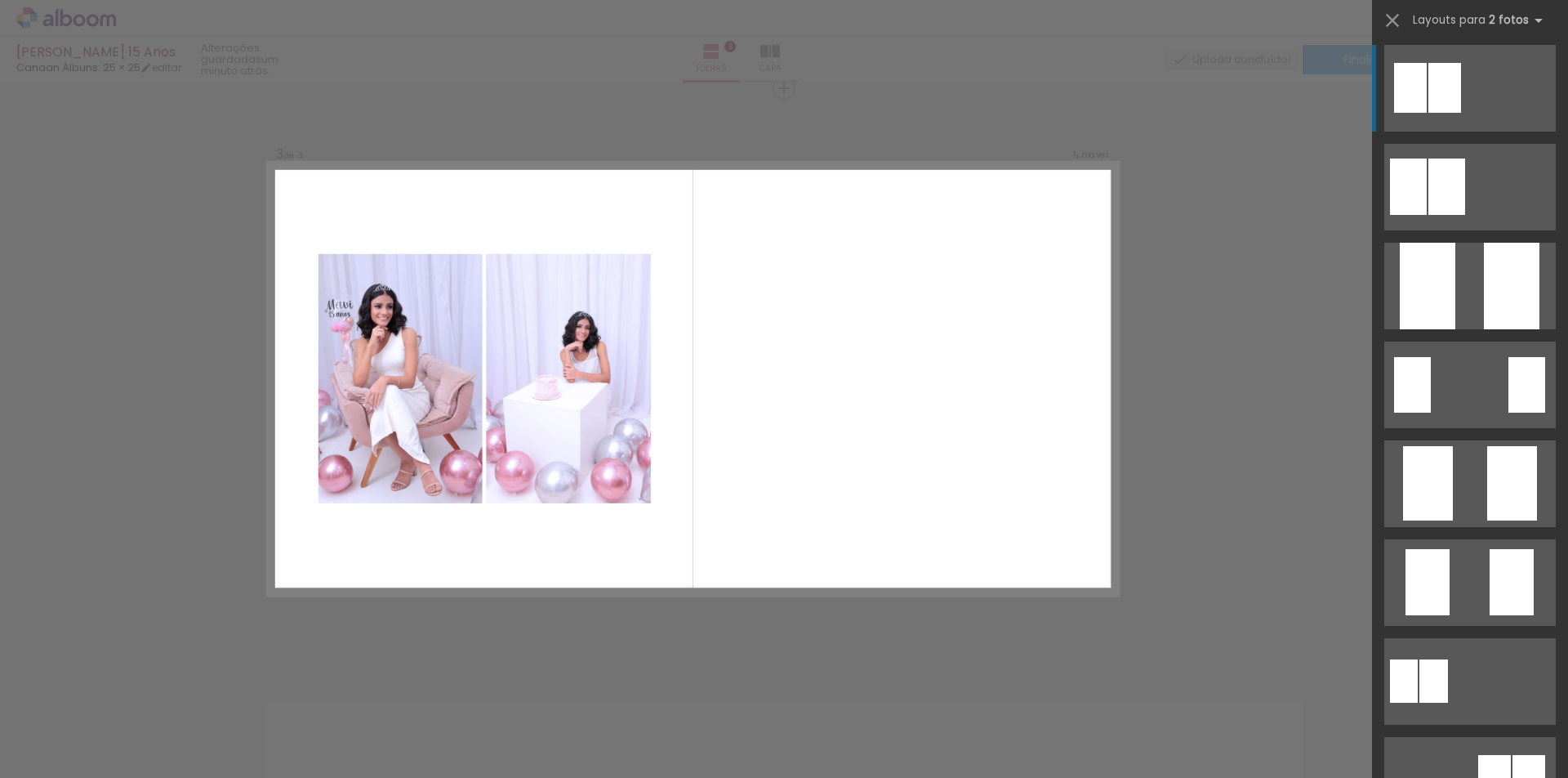
scroll to position [0, 0]
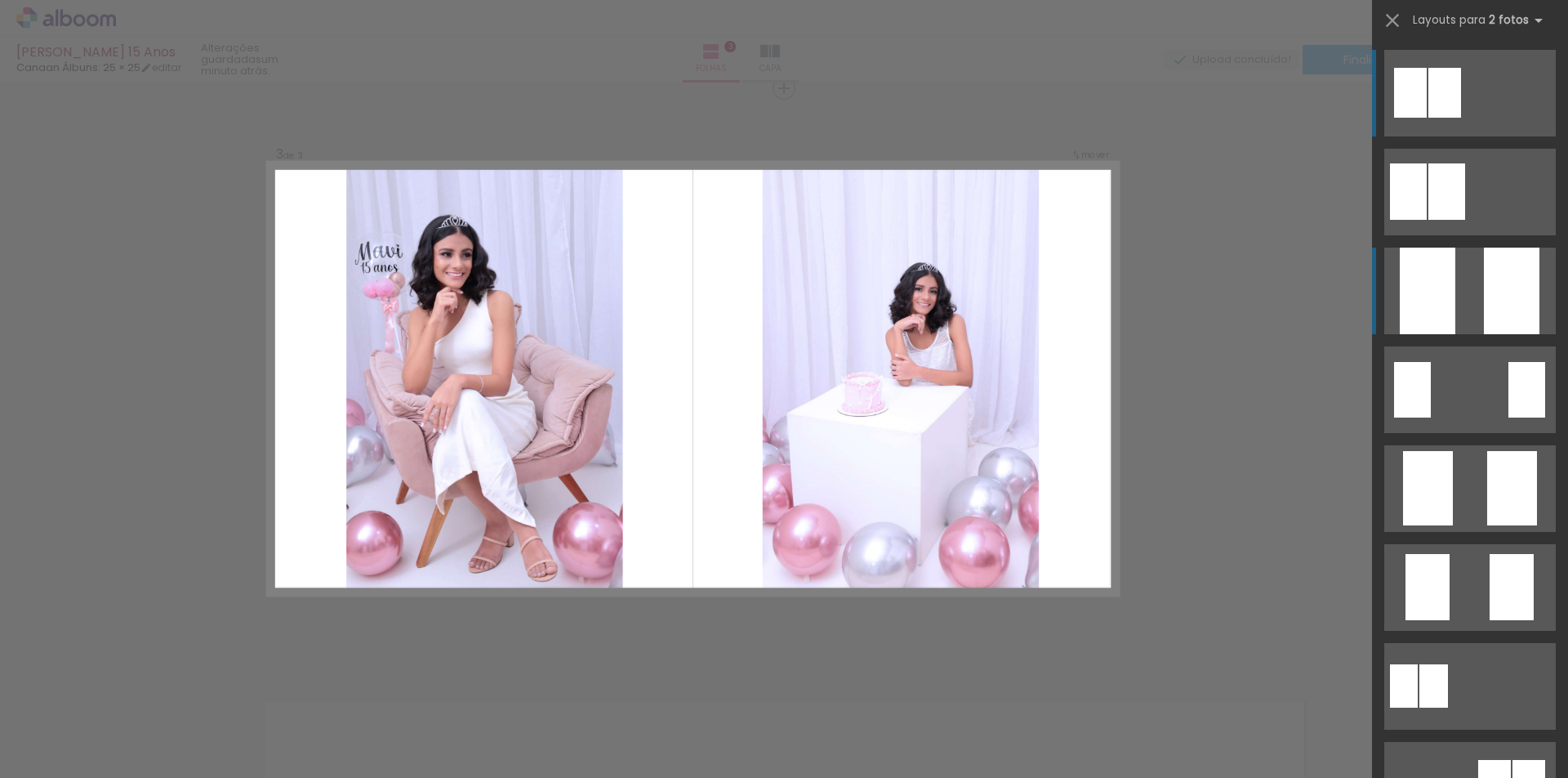
click at [1448, 299] on div at bounding box center [1427, 291] width 56 height 86
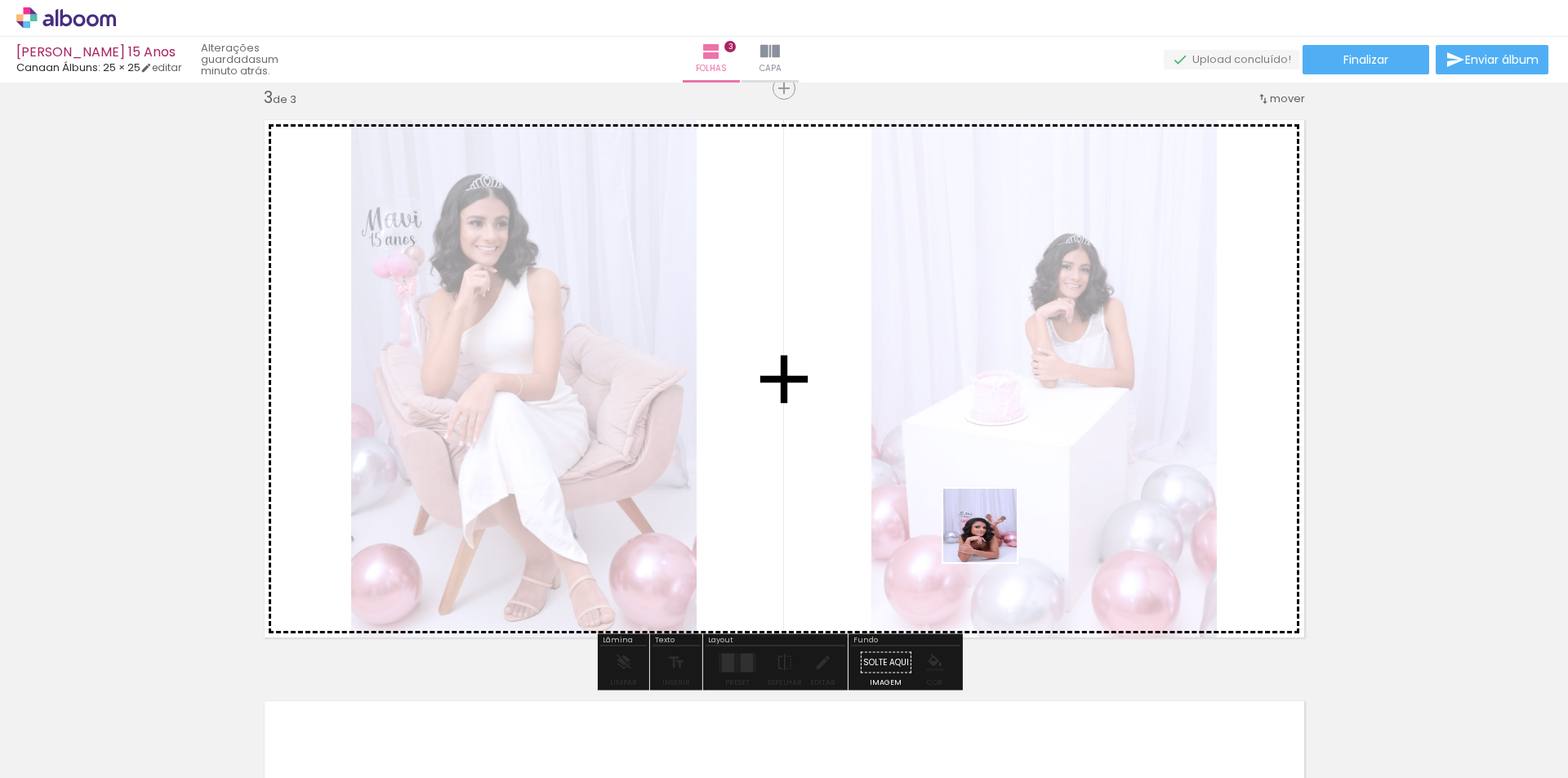
drag, startPoint x: 1115, startPoint y: 635, endPoint x: 992, endPoint y: 538, distance: 156.6
click at [992, 538] on quentale-workspace at bounding box center [784, 389] width 1568 height 778
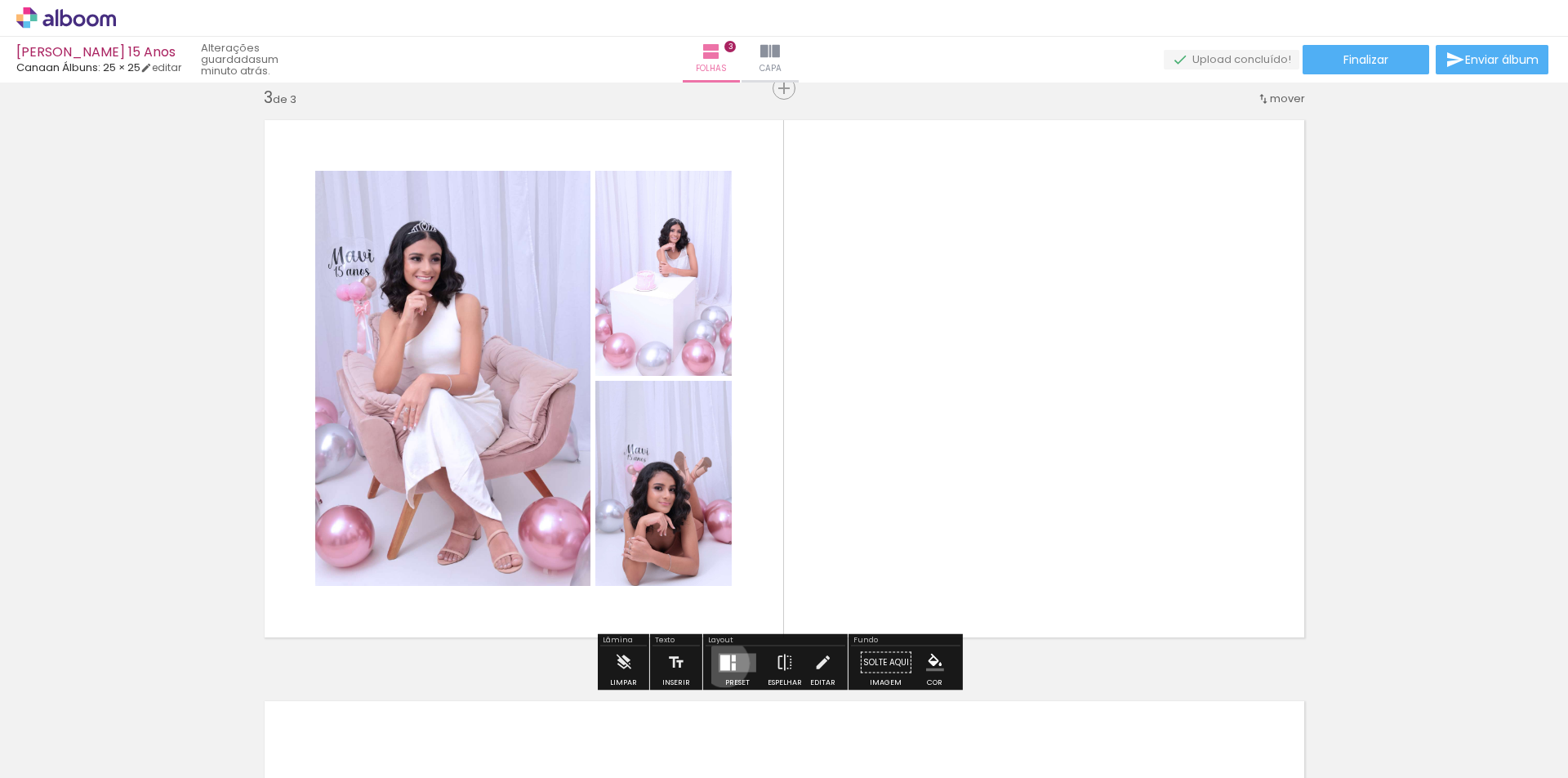
click at [721, 662] on div at bounding box center [725, 662] width 10 height 16
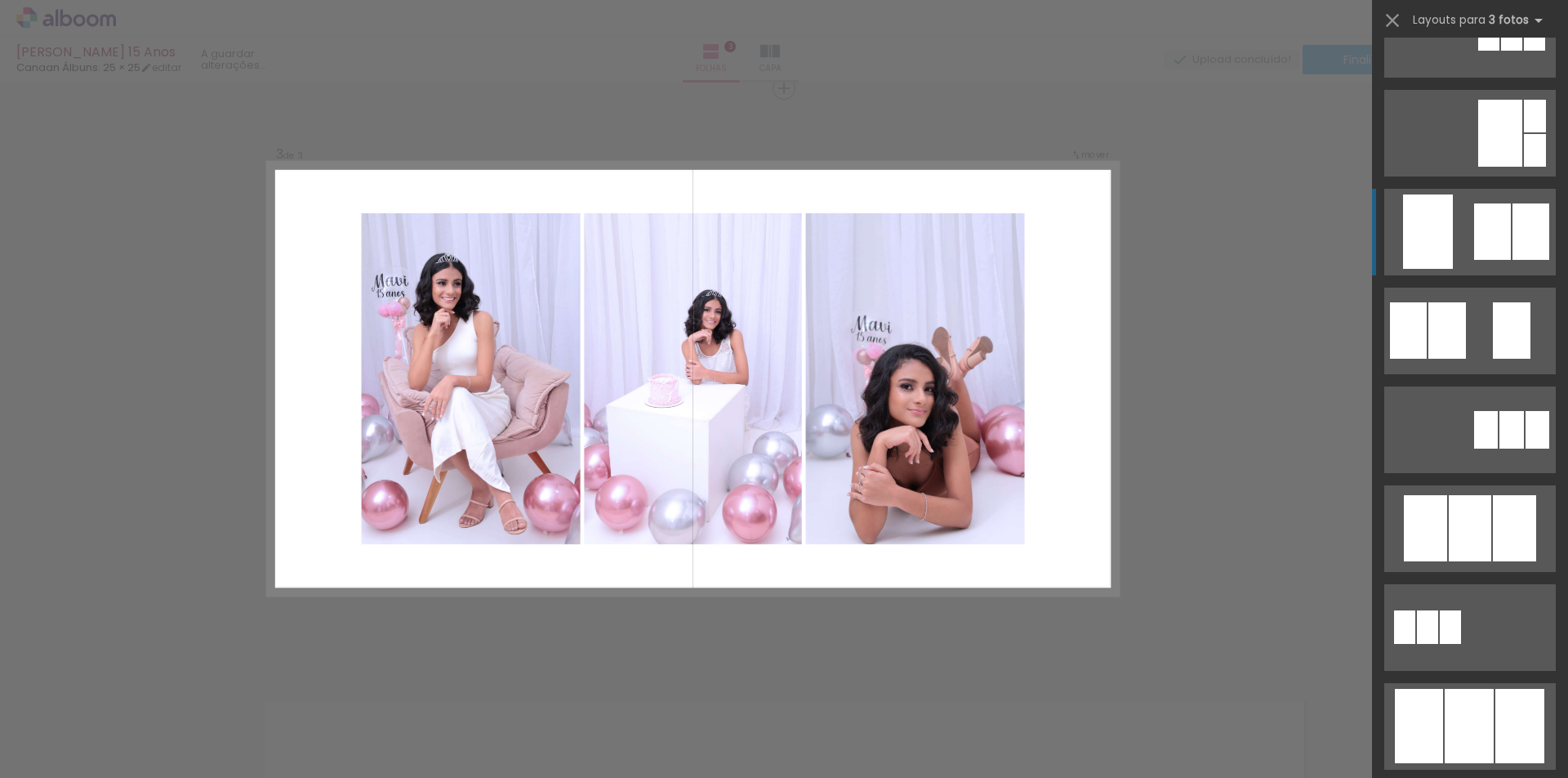
scroll to position [490, 0]
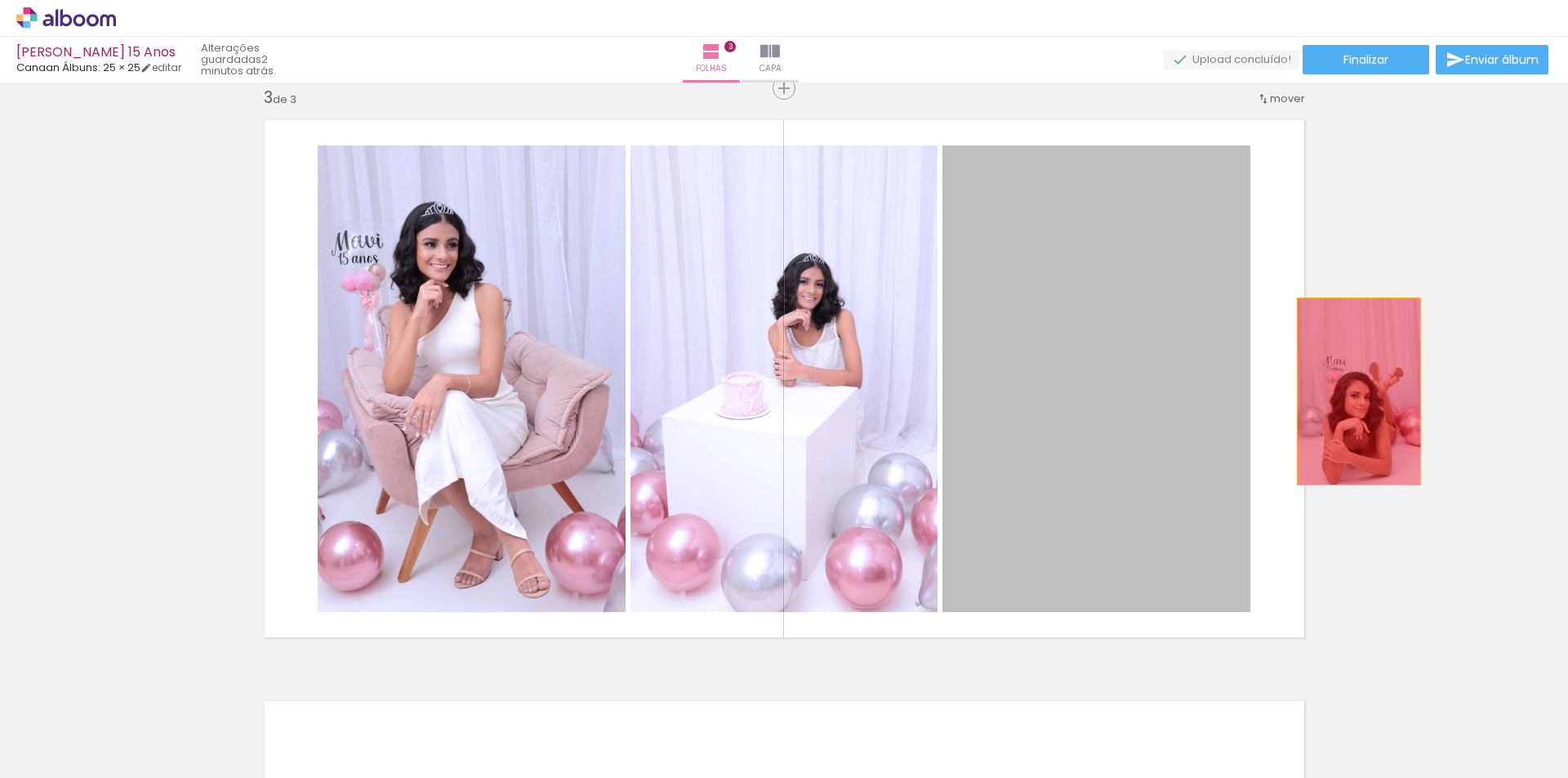
drag, startPoint x: 1151, startPoint y: 382, endPoint x: 1352, endPoint y: 391, distance: 201.2
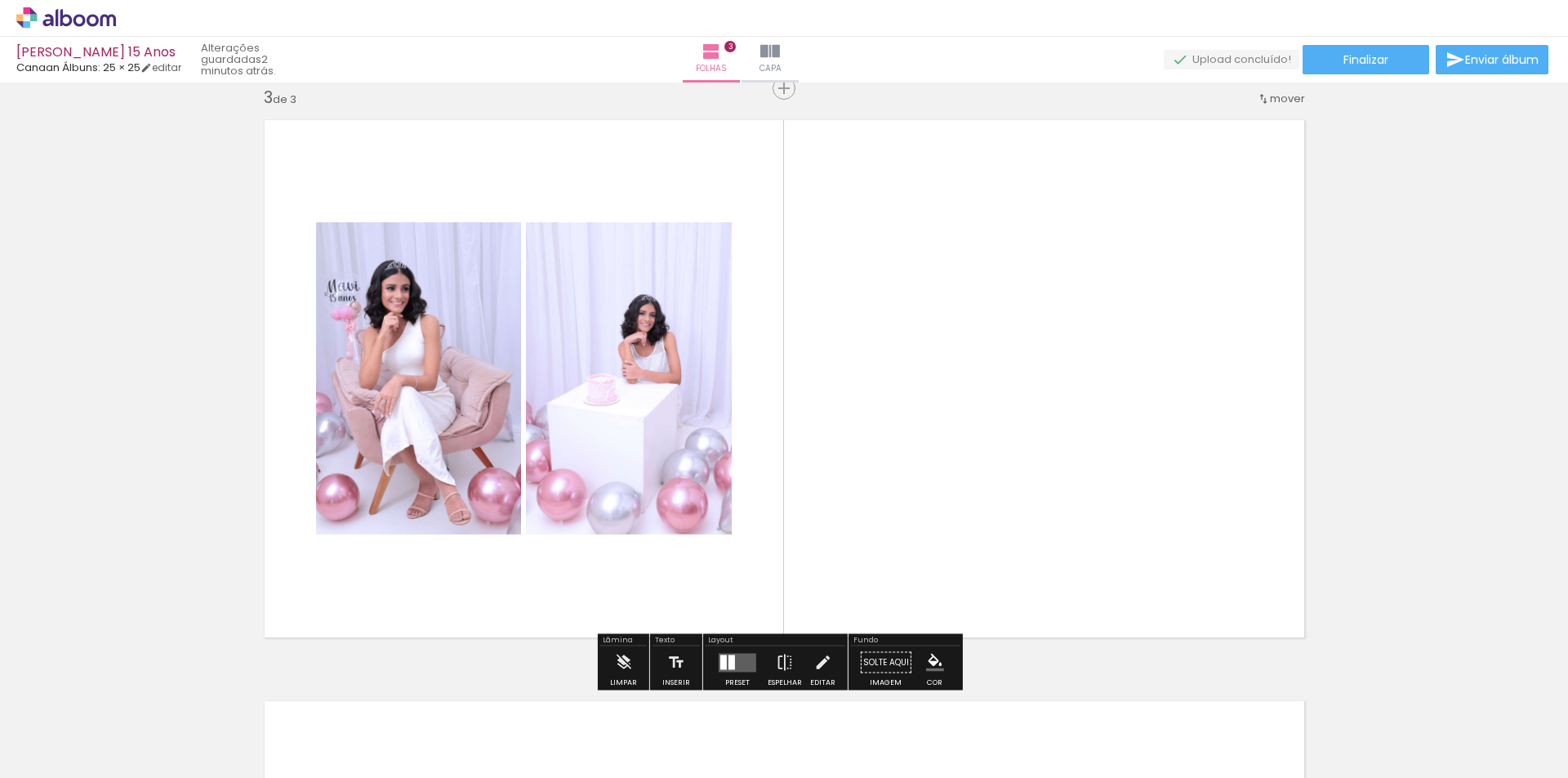
scroll to position [0, 0]
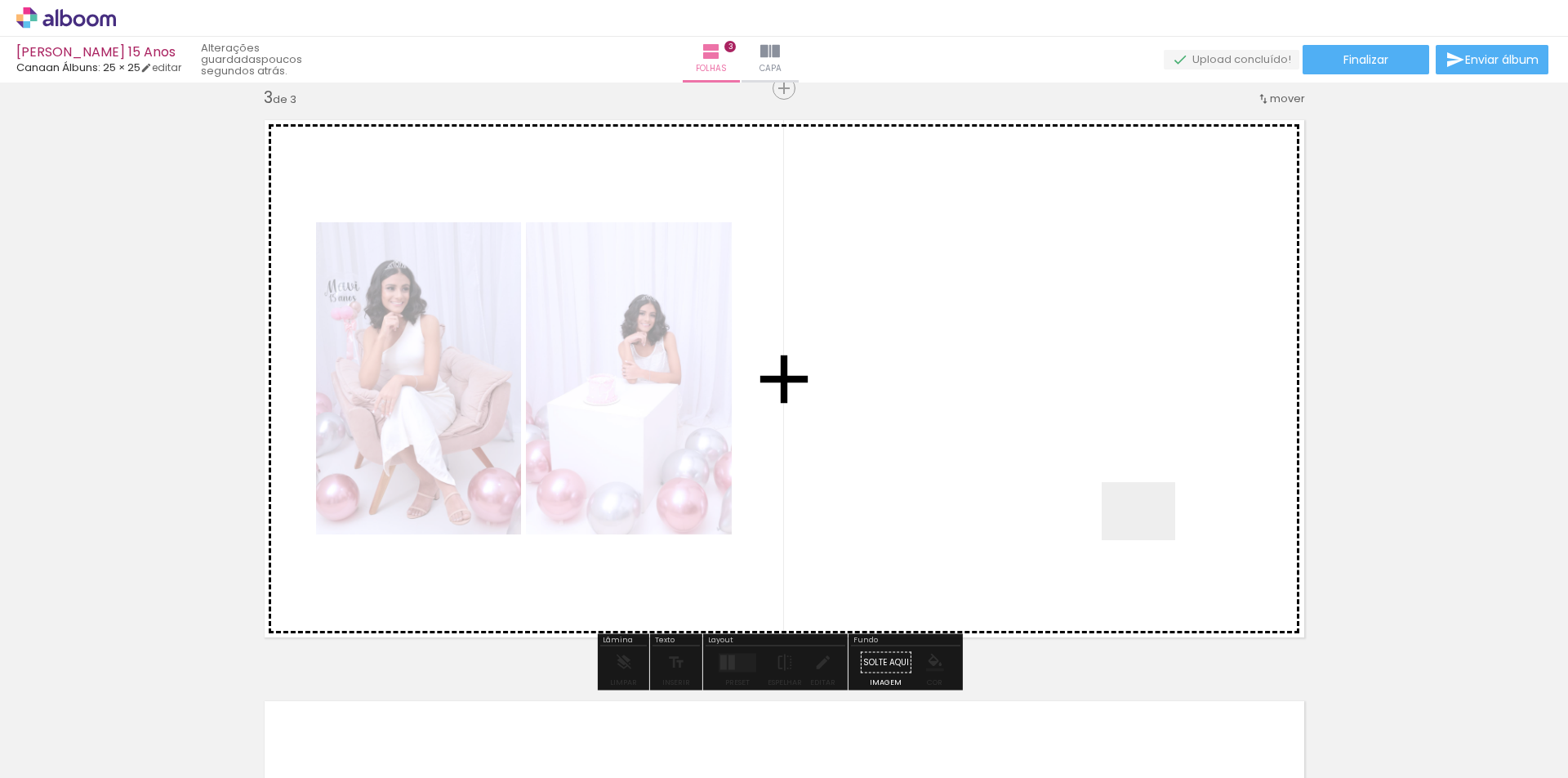
drag, startPoint x: 1255, startPoint y: 731, endPoint x: 1149, endPoint y: 529, distance: 228.1
click at [1149, 529] on quentale-workspace at bounding box center [784, 389] width 1568 height 778
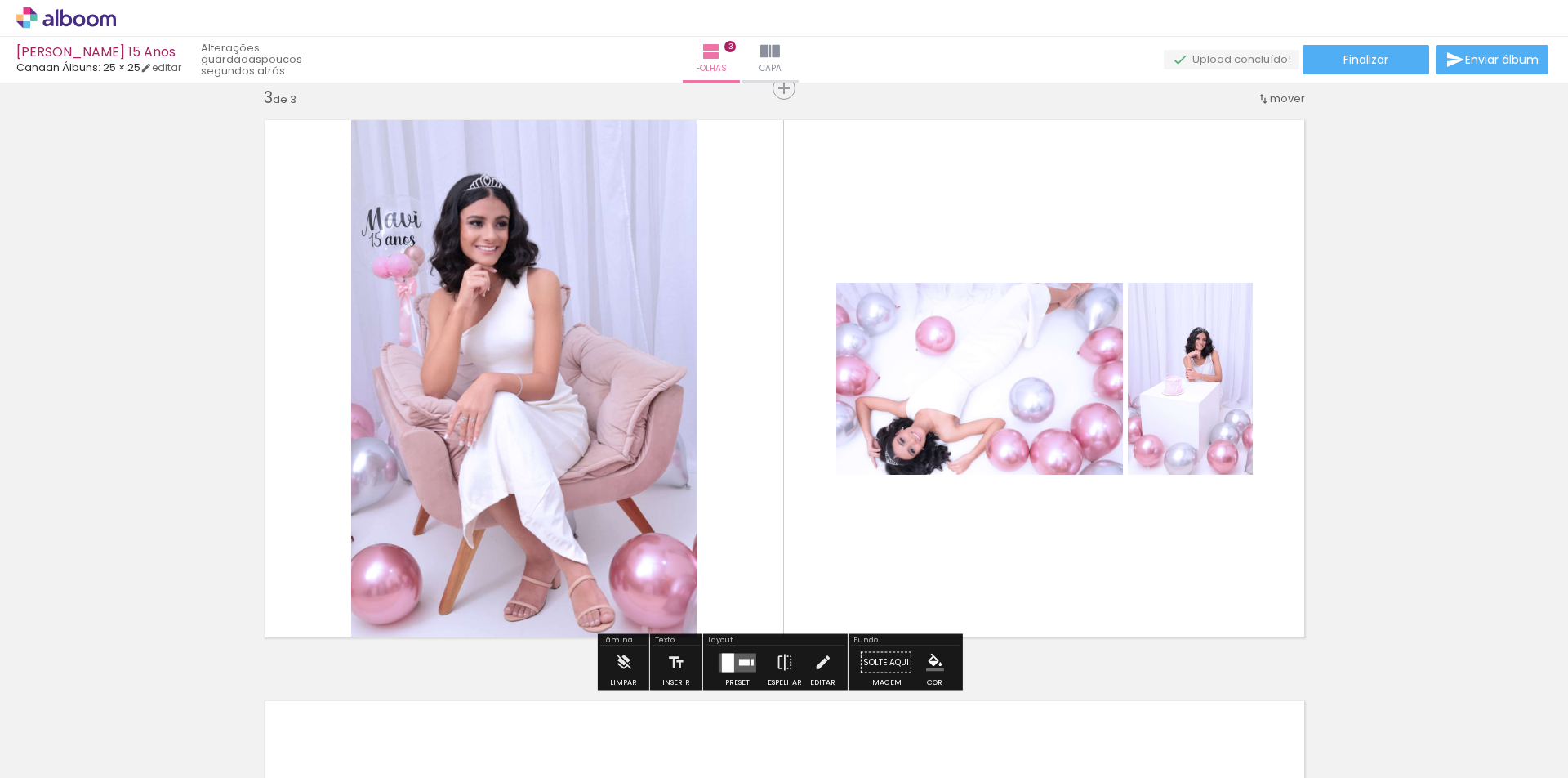
click at [725, 662] on div at bounding box center [728, 662] width 12 height 19
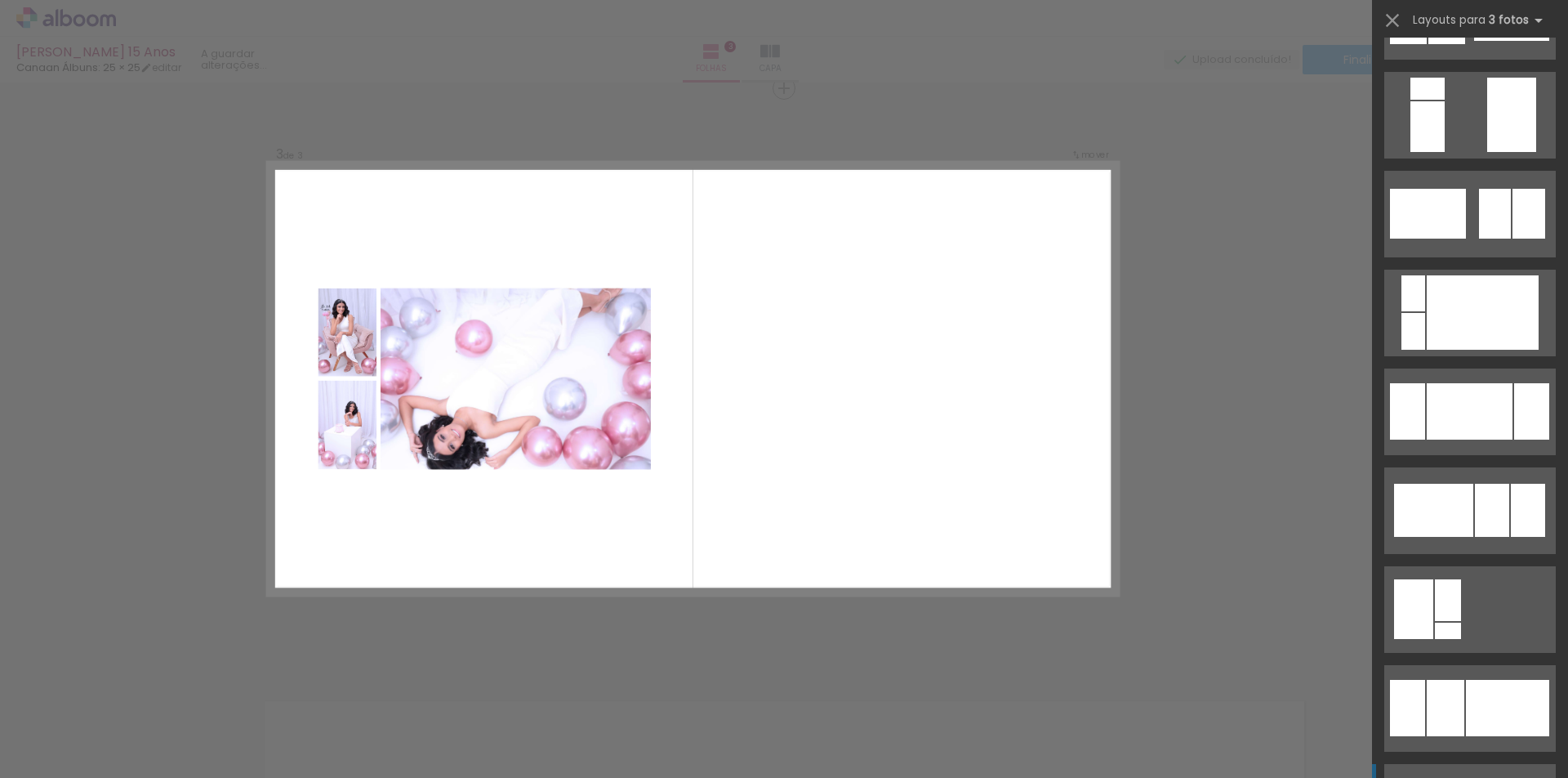
scroll to position [817, 0]
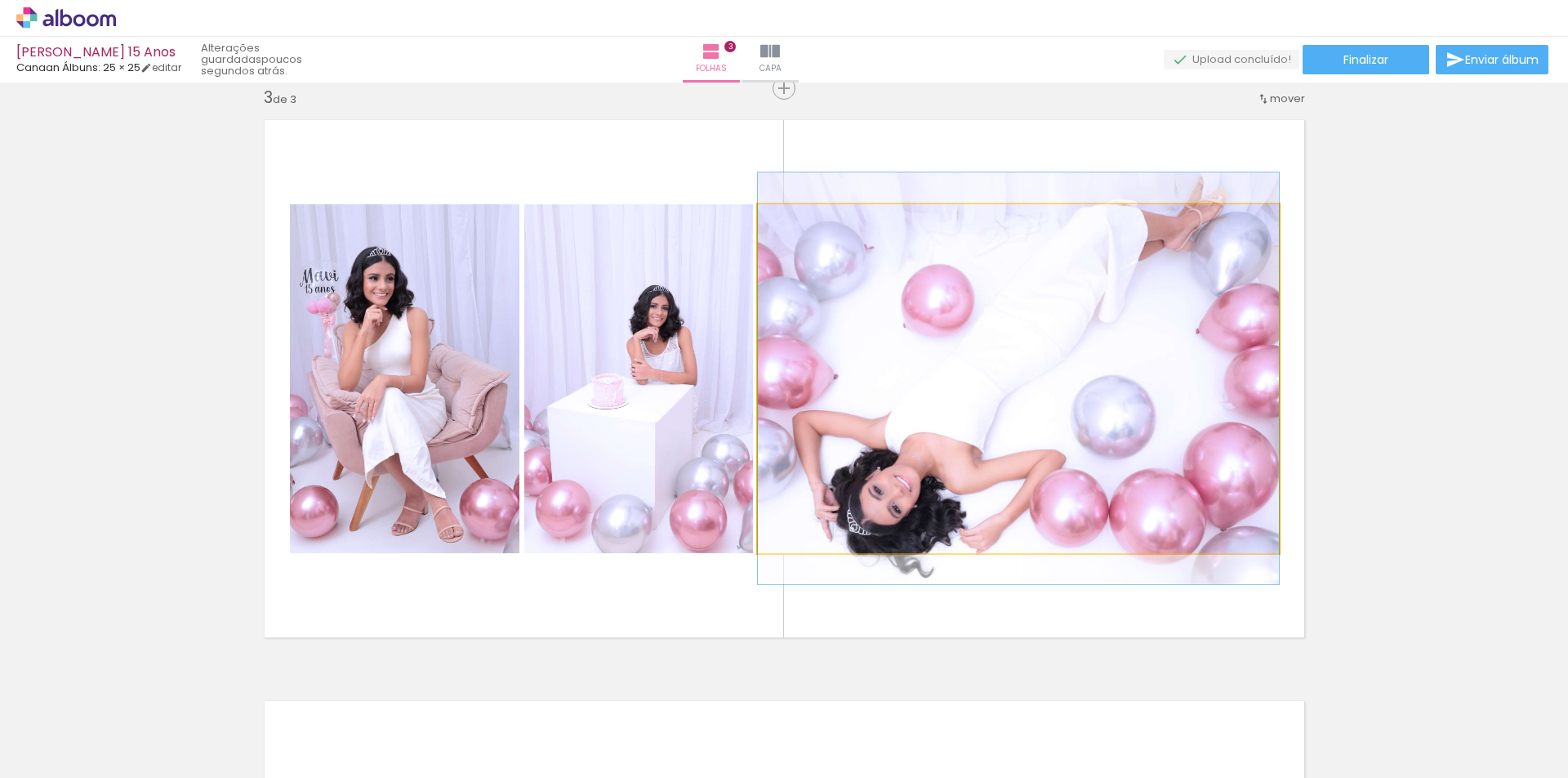
click at [1017, 421] on quentale-photo at bounding box center [1018, 379] width 521 height 349
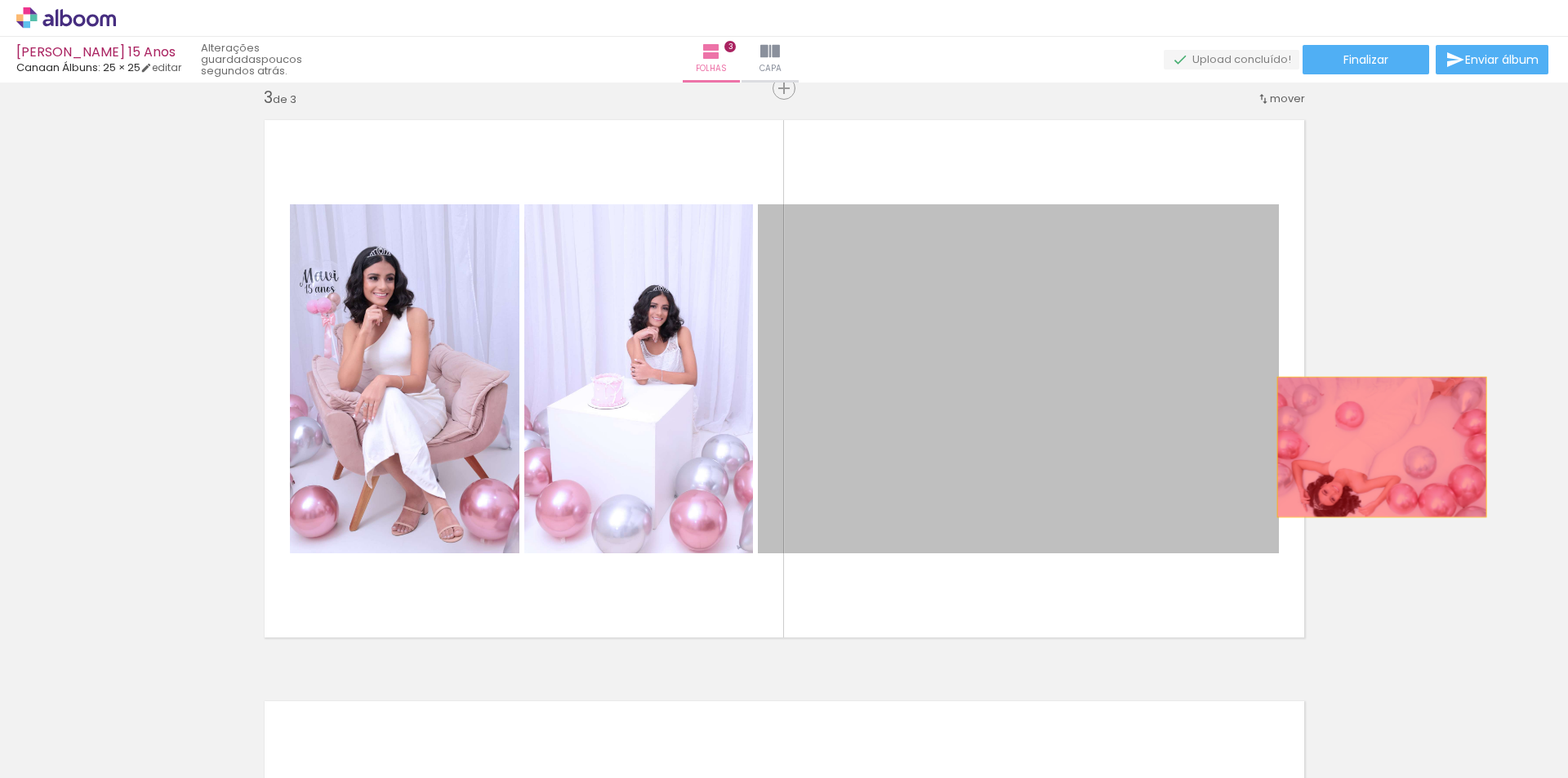
drag, startPoint x: 887, startPoint y: 446, endPoint x: 1375, endPoint y: 447, distance: 488.0
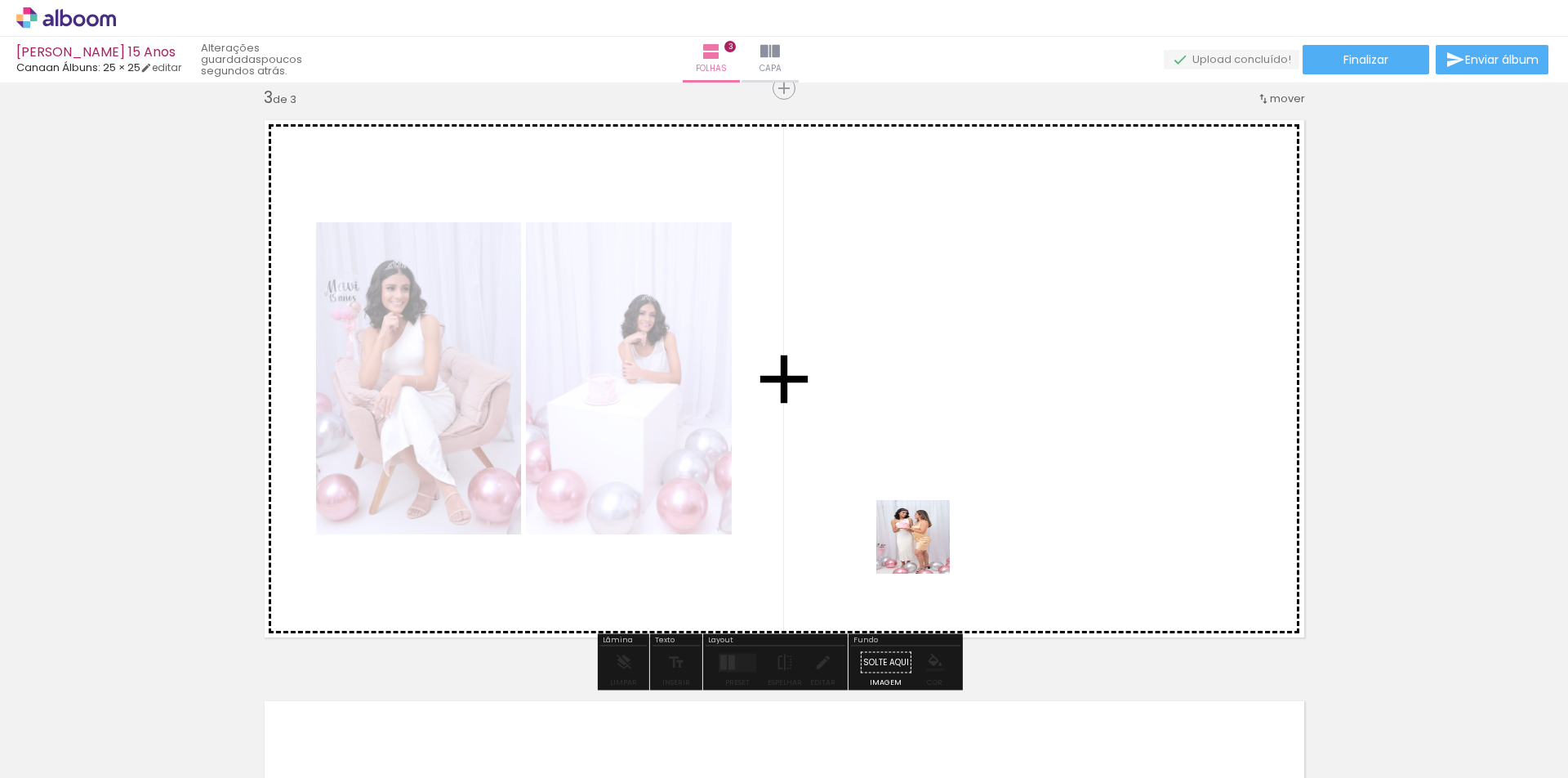
drag, startPoint x: 554, startPoint y: 732, endPoint x: 927, endPoint y: 547, distance: 416.4
click at [927, 547] on quentale-workspace at bounding box center [784, 389] width 1568 height 778
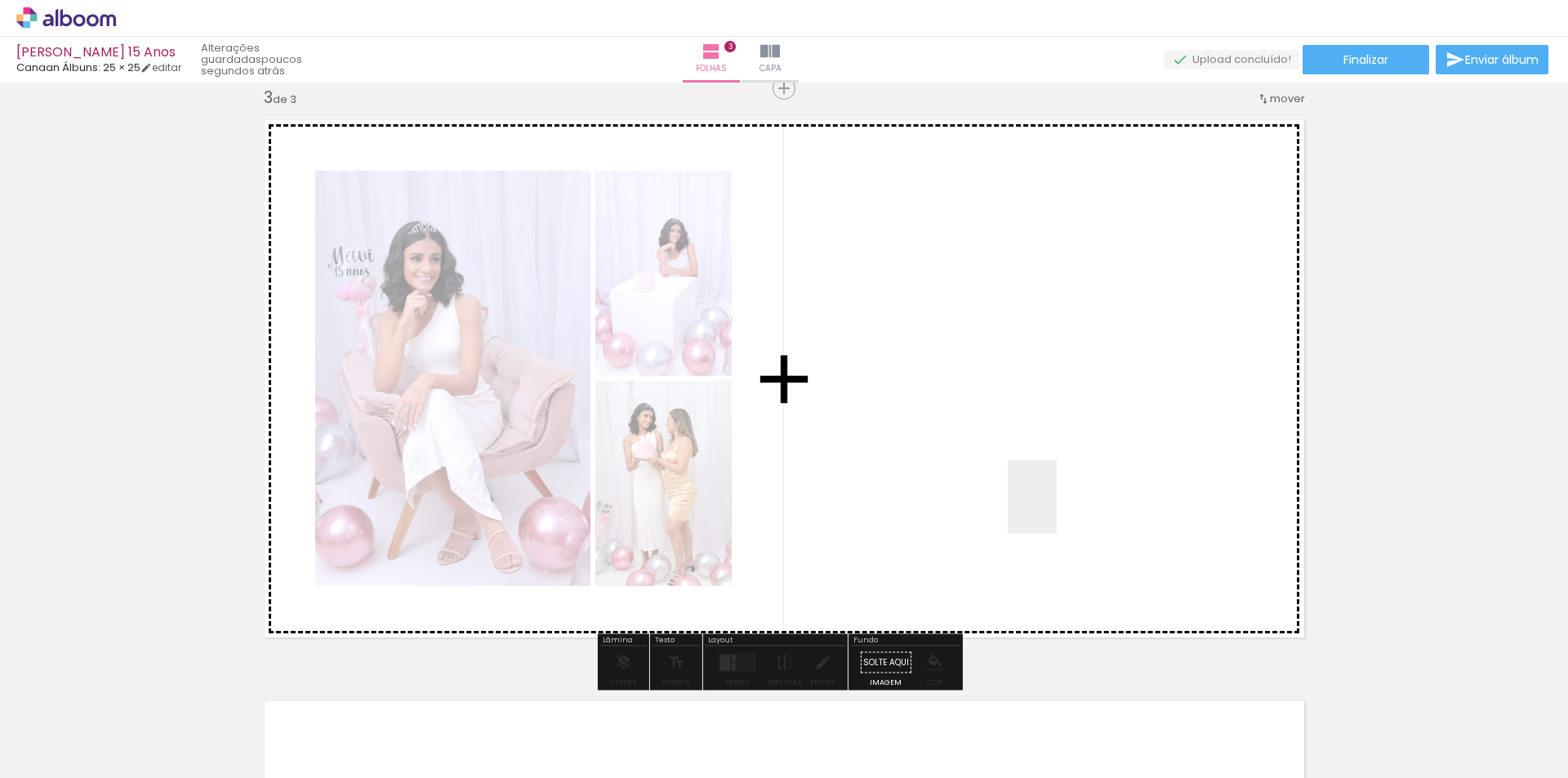
drag, startPoint x: 632, startPoint y: 727, endPoint x: 1057, endPoint y: 506, distance: 479.0
click at [1057, 506] on quentale-workspace at bounding box center [784, 389] width 1568 height 778
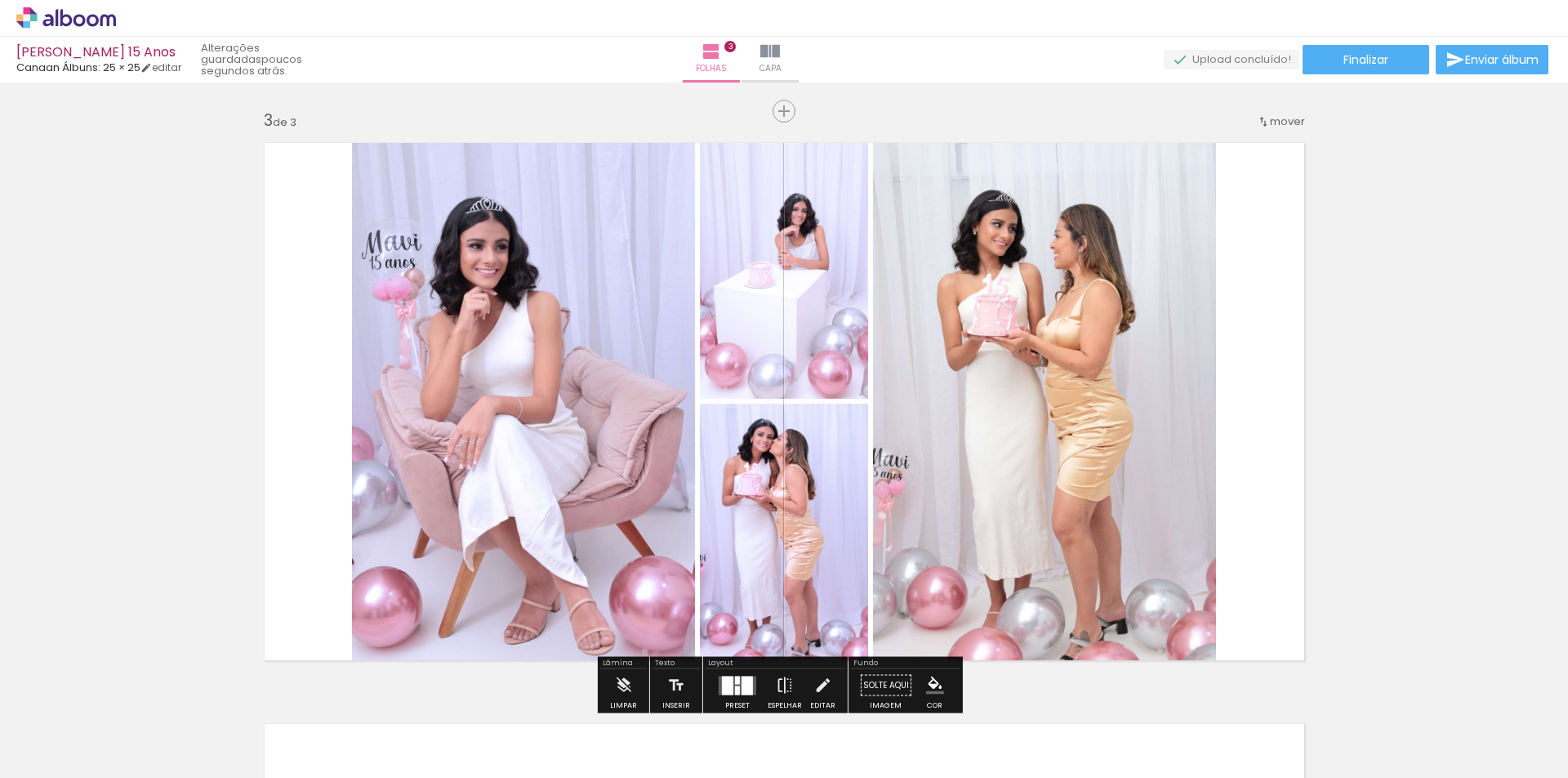
scroll to position [1183, 0]
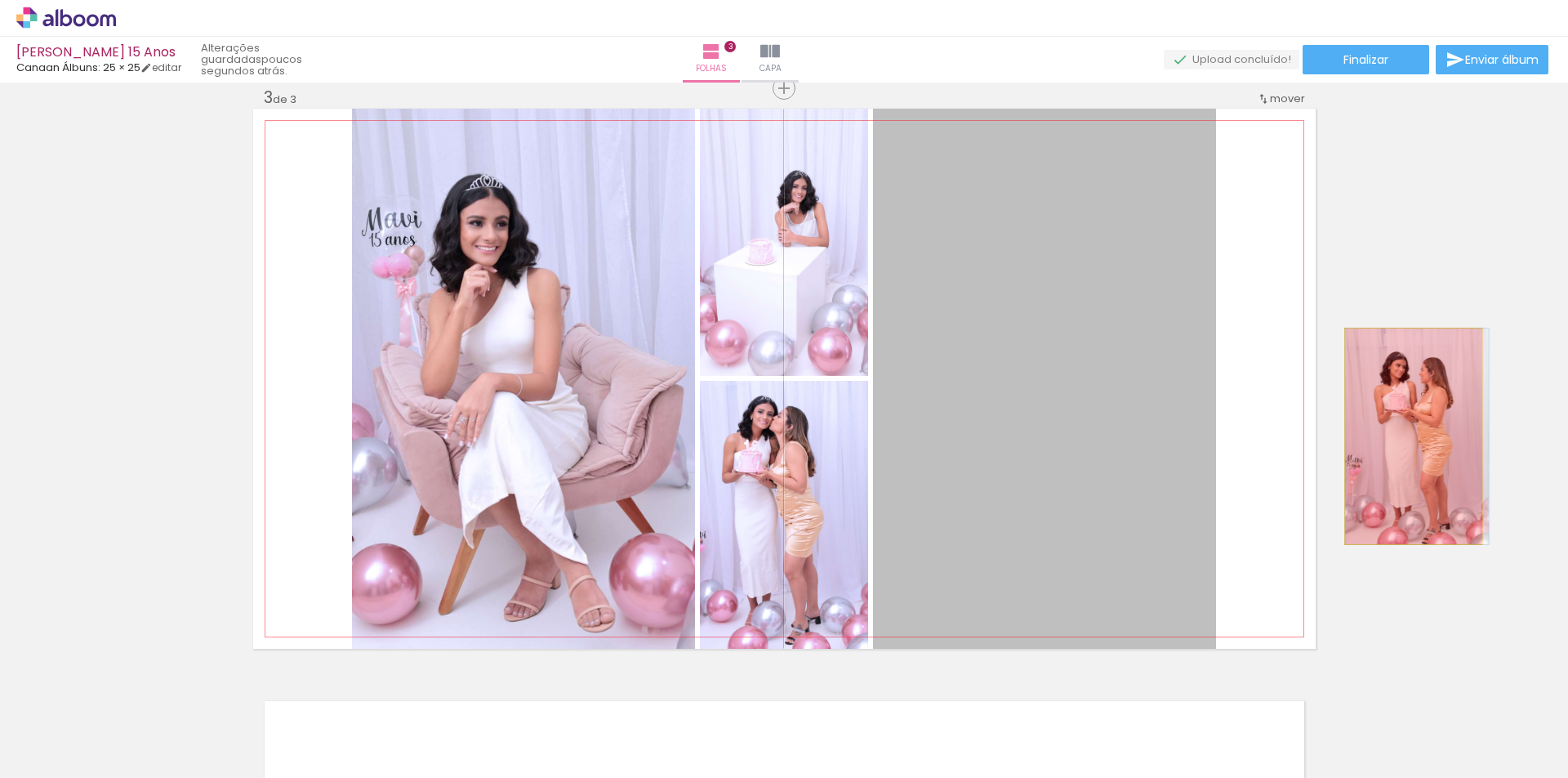
drag, startPoint x: 1043, startPoint y: 426, endPoint x: 1407, endPoint y: 436, distance: 364.1
click at [1407, 436] on div "Inserir folha 1 de 3 Inserir folha 2 de 3 Inserir folha 3 de 3" at bounding box center [784, 67] width 1568 height 2324
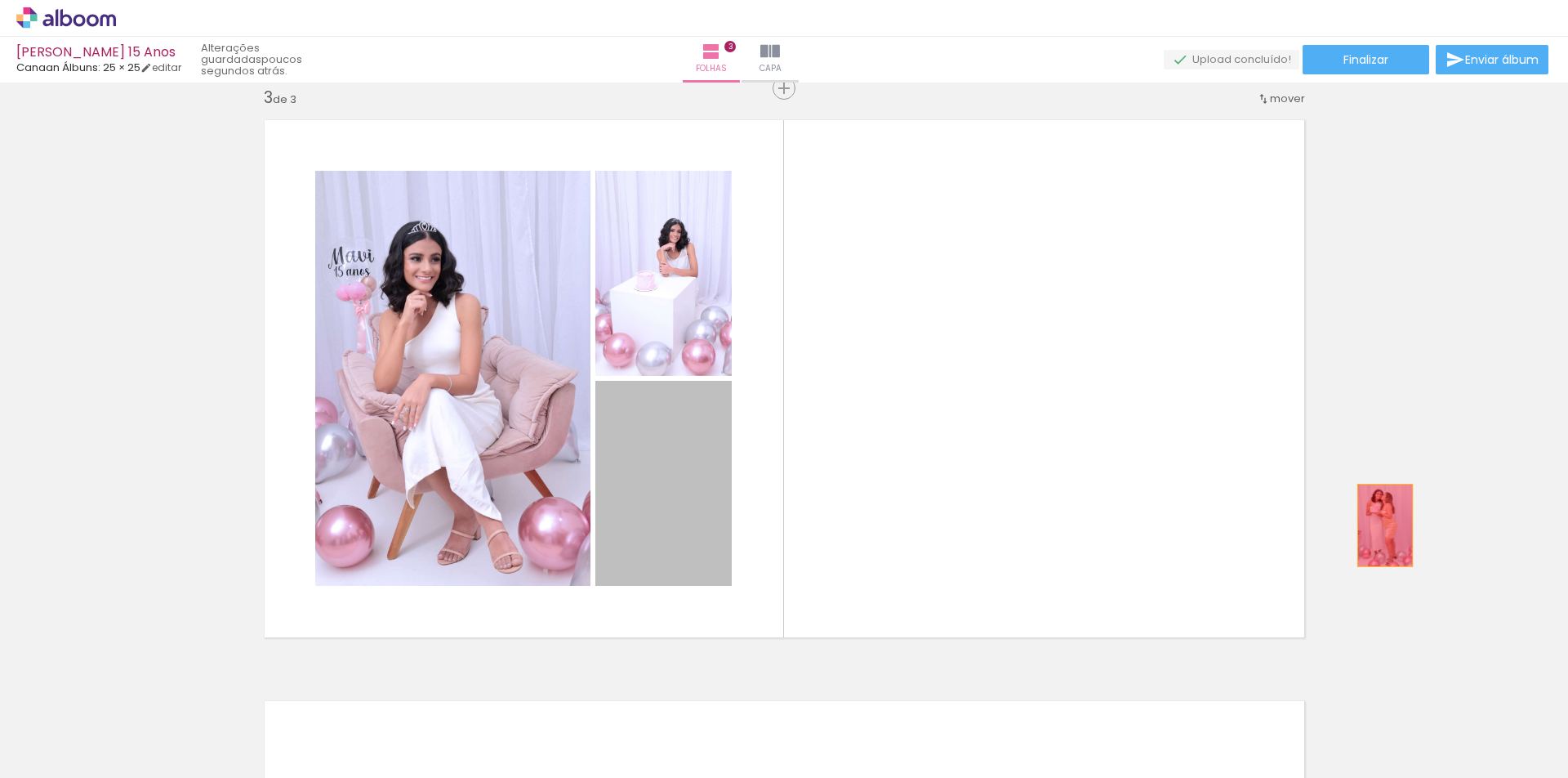
drag, startPoint x: 690, startPoint y: 530, endPoint x: 1379, endPoint y: 525, distance: 689.0
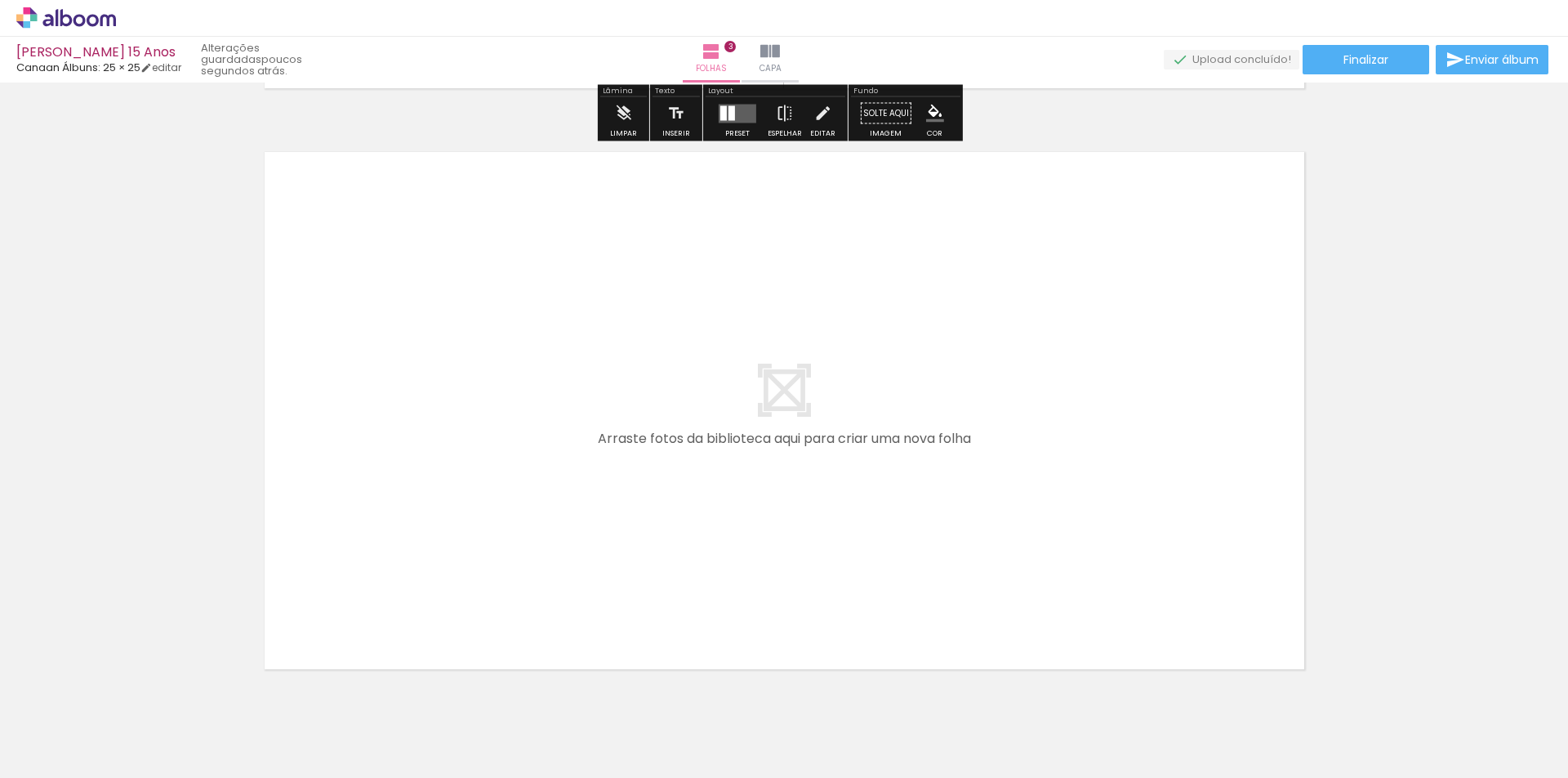
scroll to position [1755, 0]
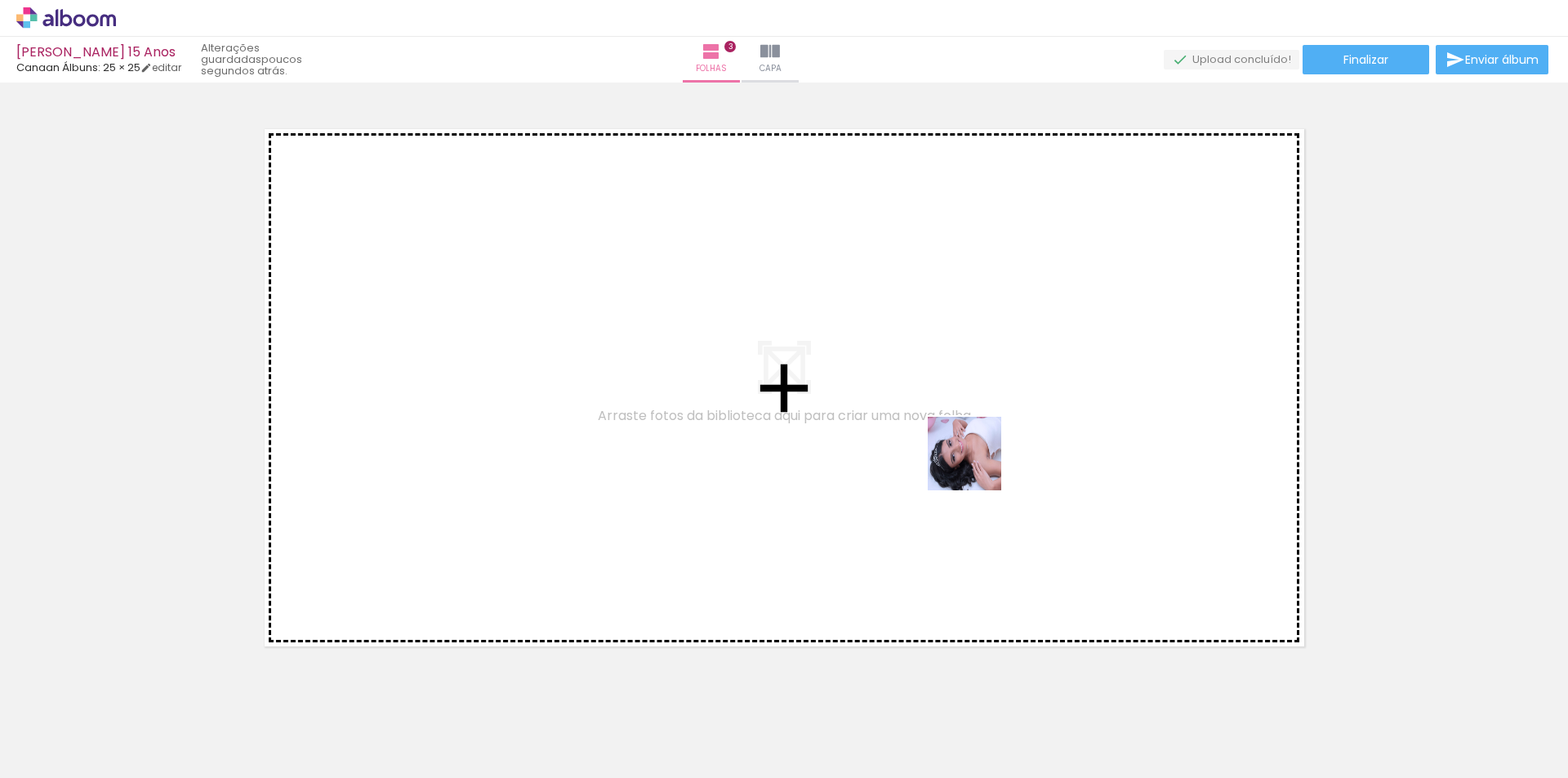
drag, startPoint x: 1347, startPoint y: 732, endPoint x: 976, endPoint y: 465, distance: 457.1
click at [976, 465] on quentale-workspace at bounding box center [784, 389] width 1568 height 778
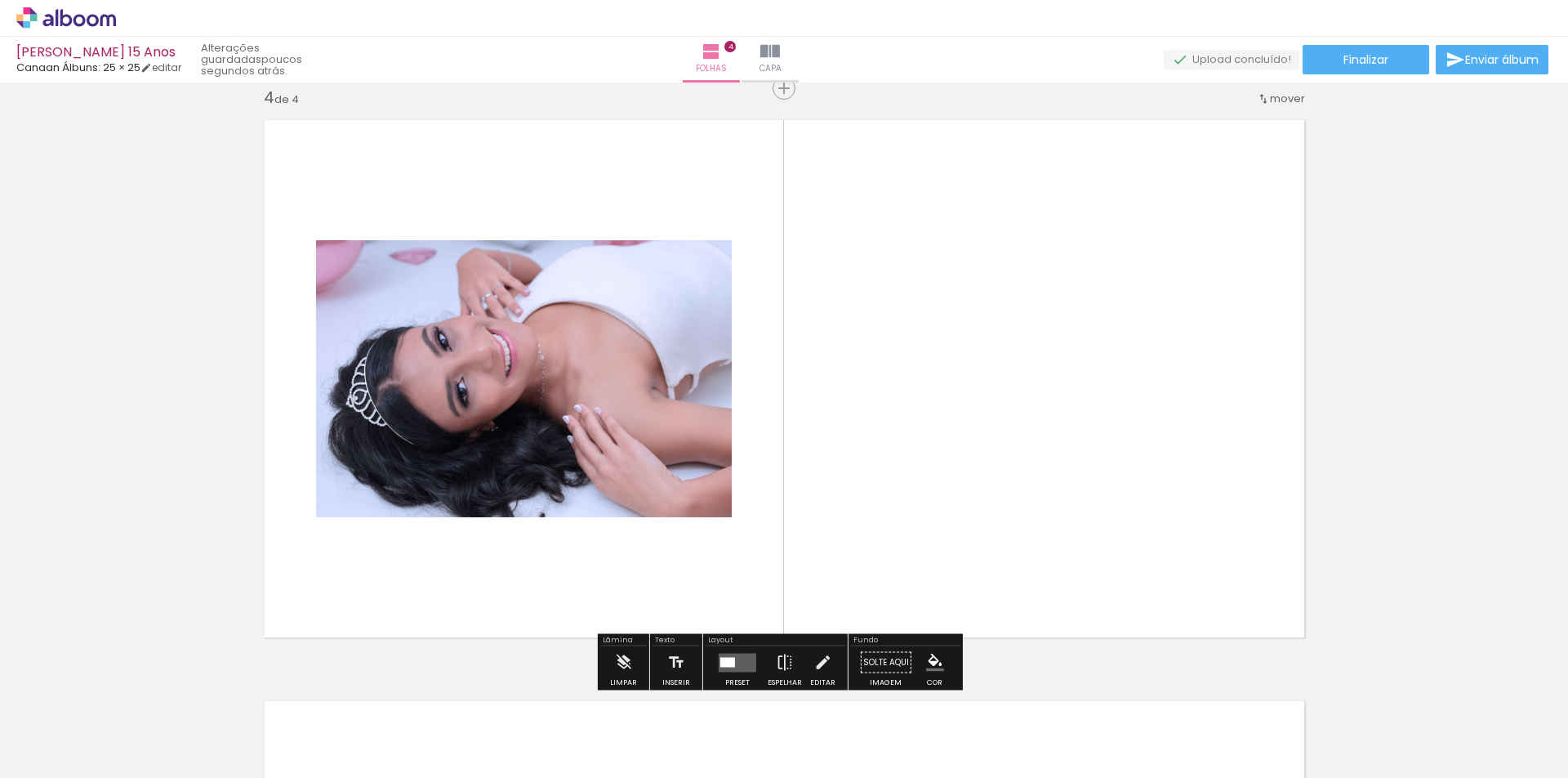
scroll to position [1764, 0]
click at [734, 662] on quentale-layouter at bounding box center [737, 662] width 37 height 19
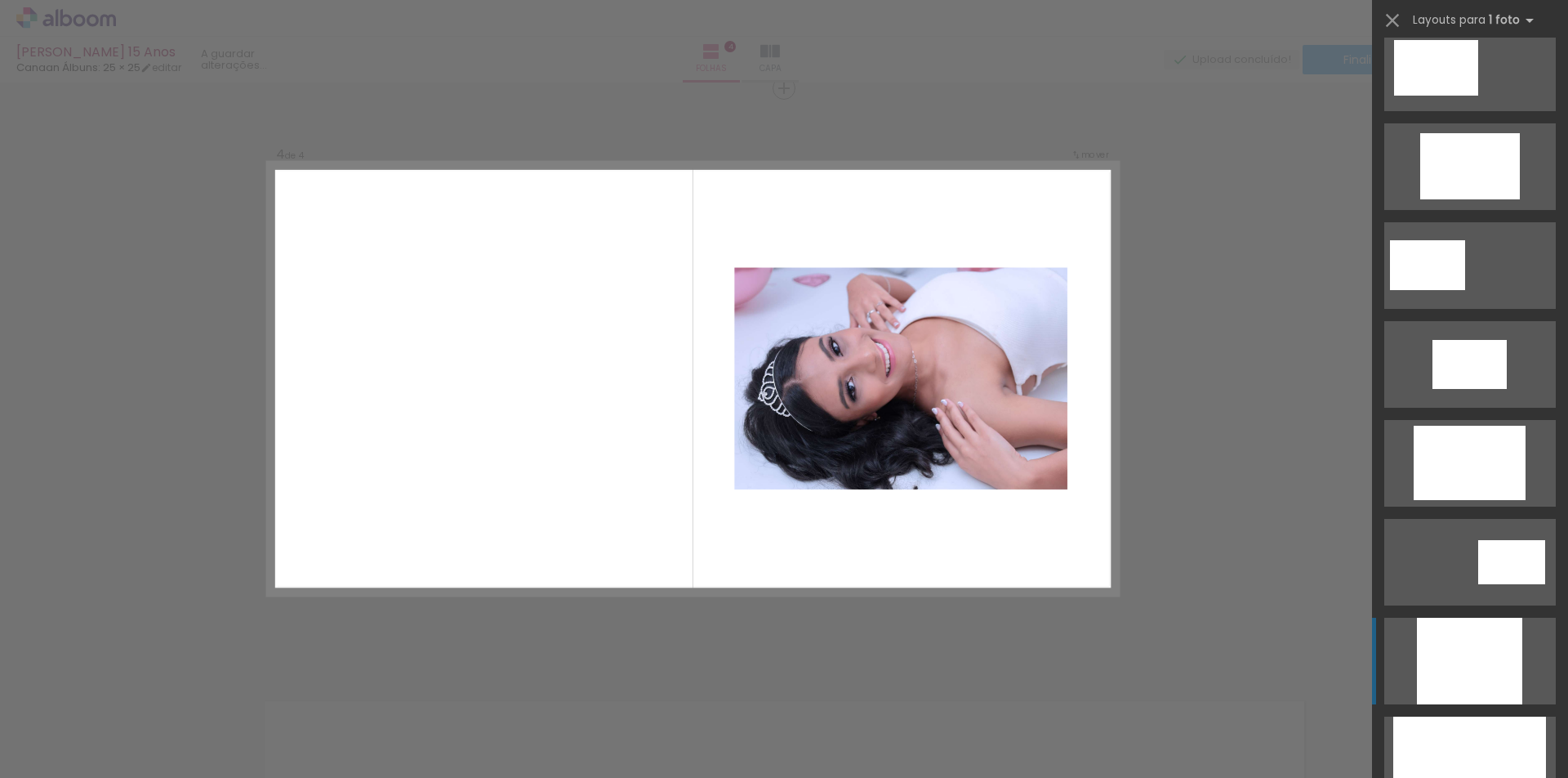
scroll to position [490, 0]
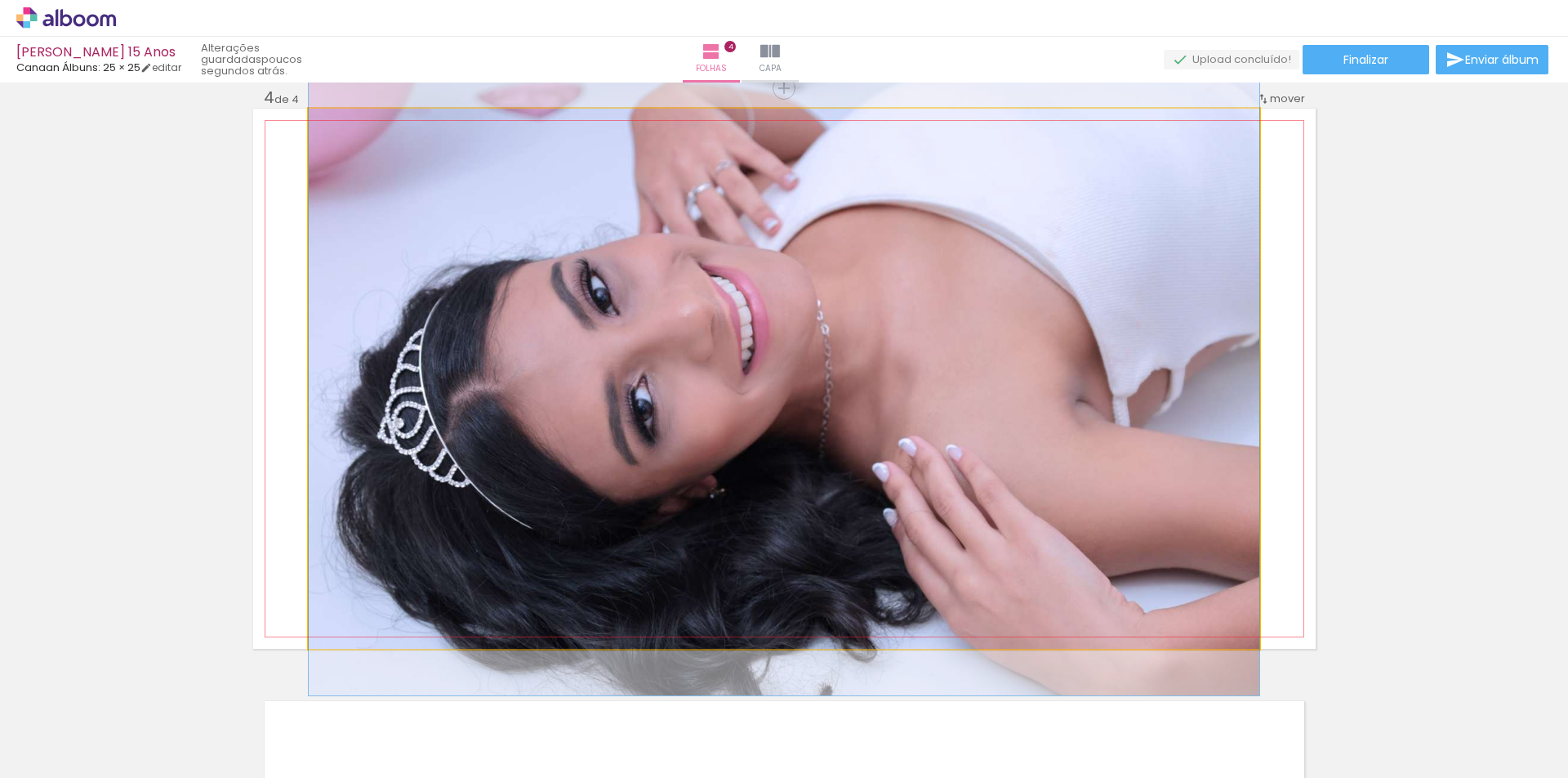
click at [820, 496] on quentale-photo at bounding box center [784, 379] width 951 height 540
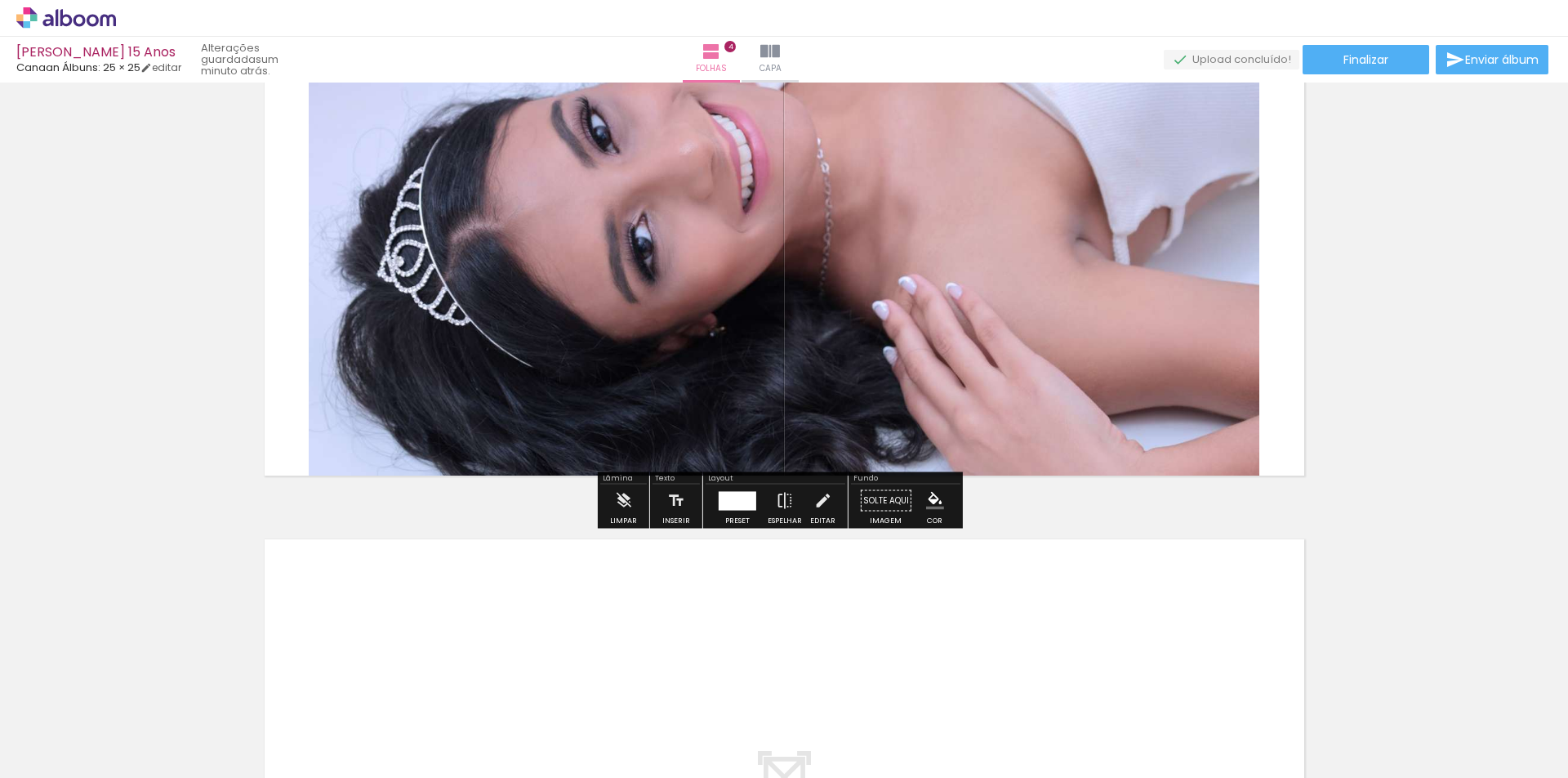
scroll to position [1927, 0]
click at [735, 497] on div at bounding box center [737, 499] width 37 height 19
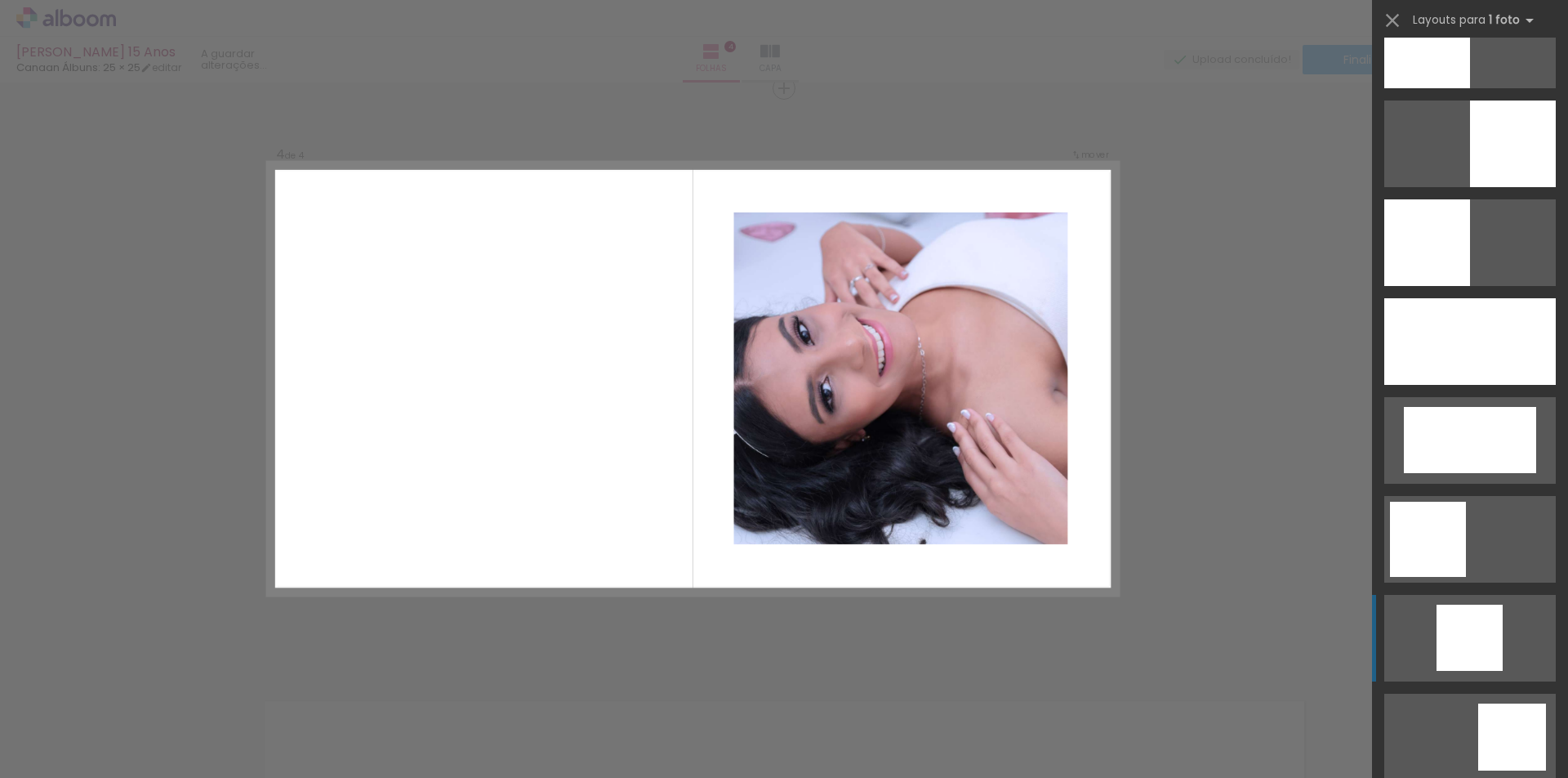
scroll to position [1332, 0]
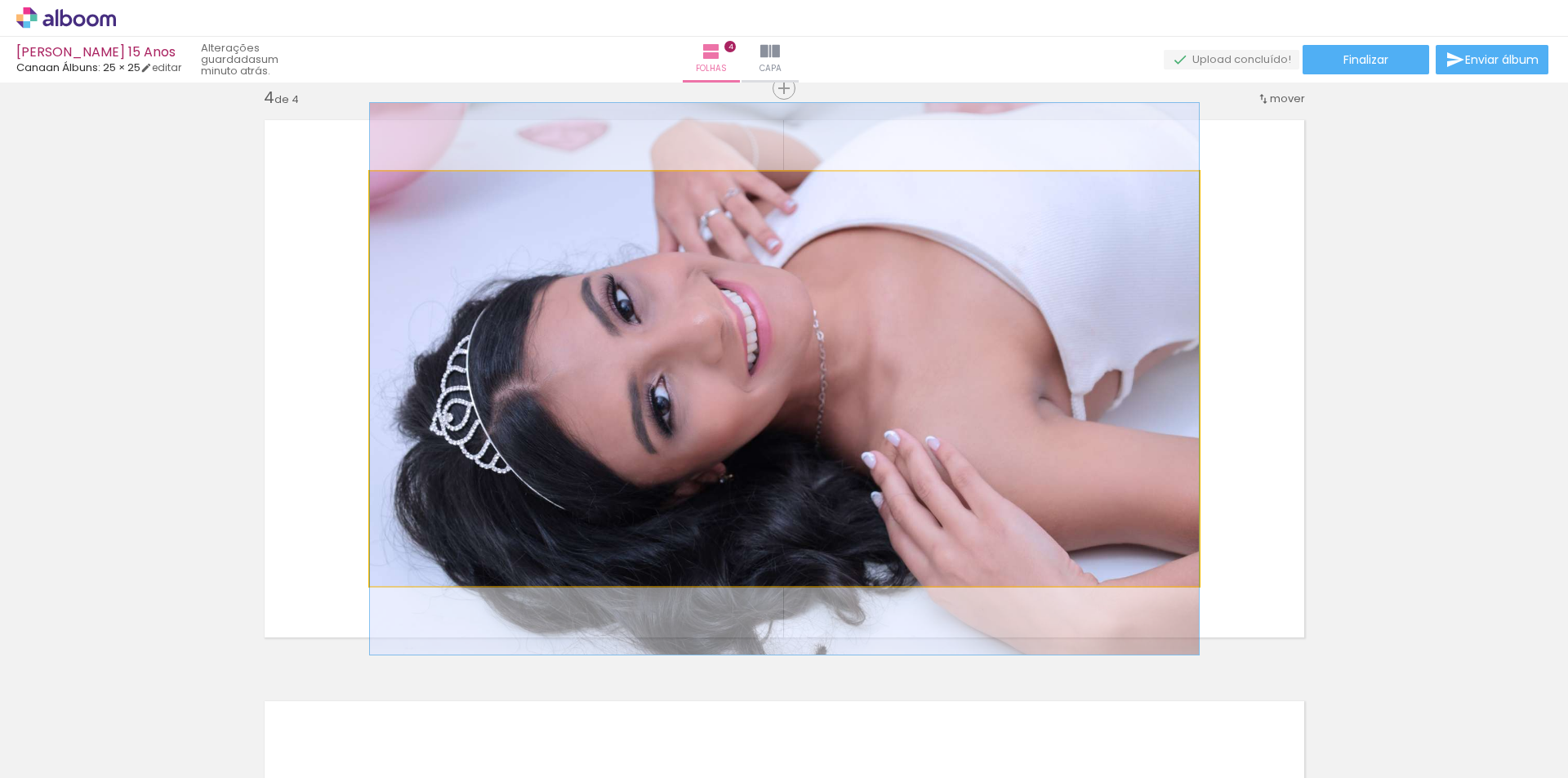
click at [942, 462] on quentale-photo at bounding box center [784, 378] width 828 height 414
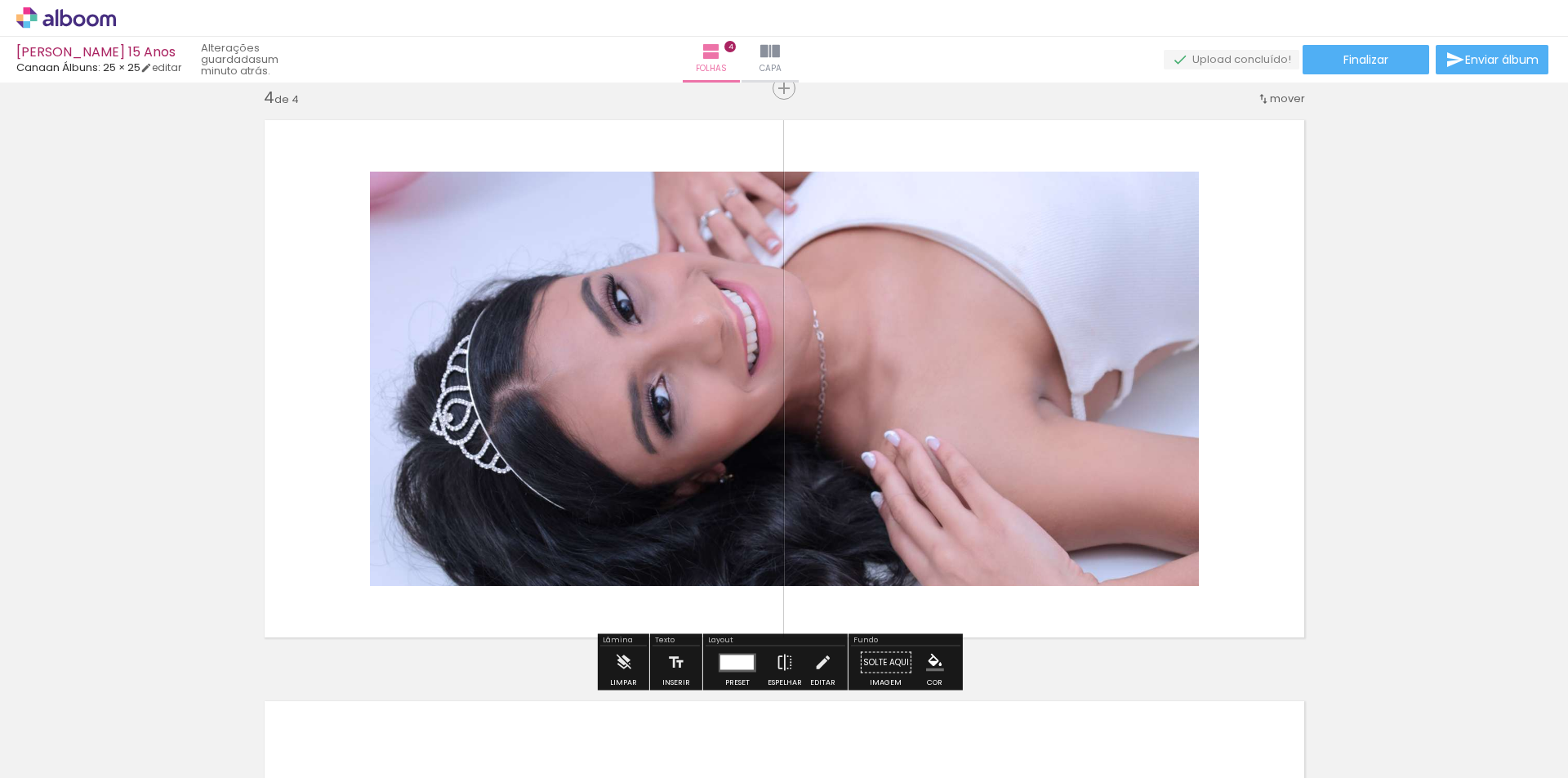
click at [724, 657] on div at bounding box center [737, 662] width 33 height 15
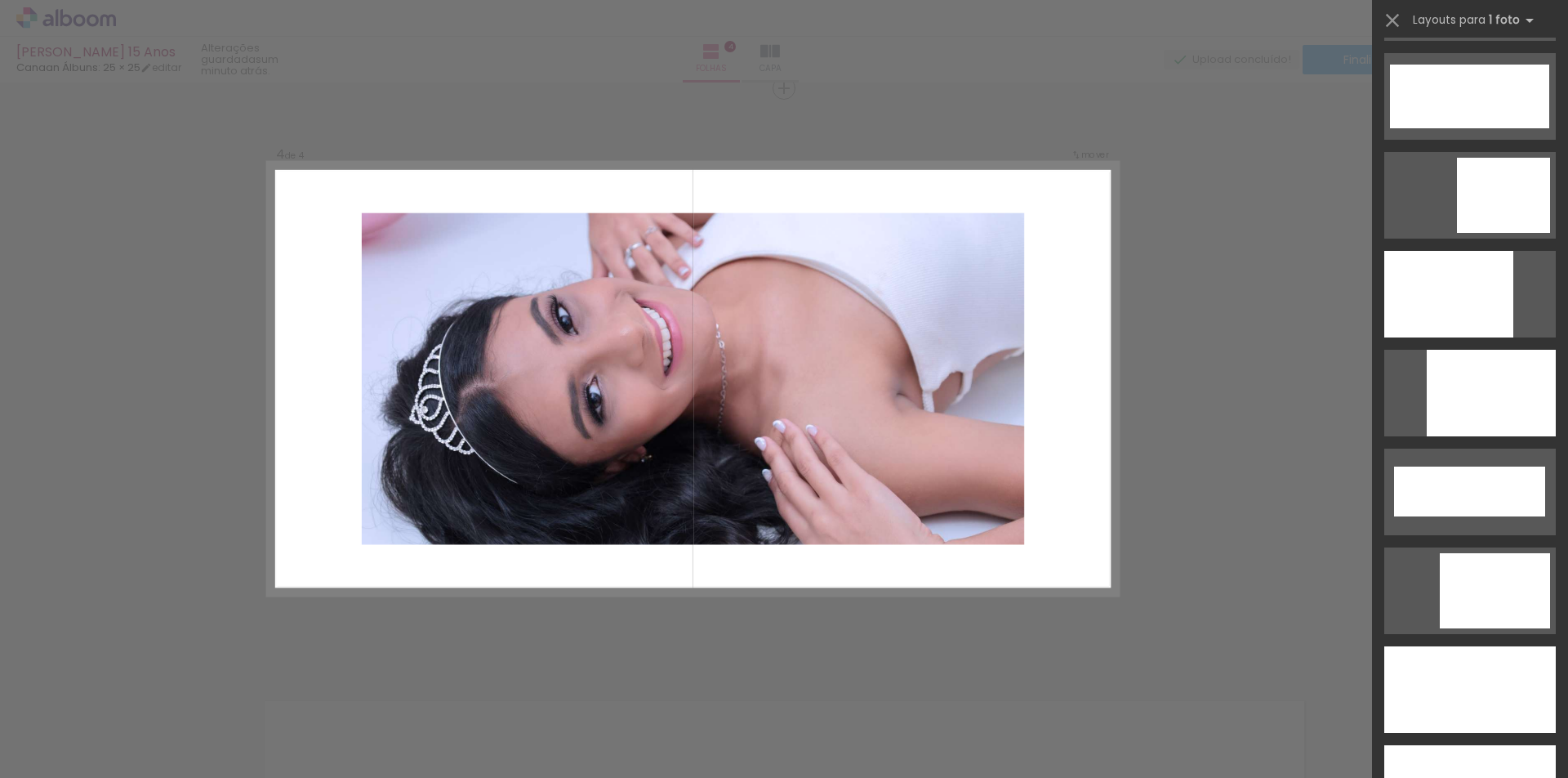
scroll to position [5032, 0]
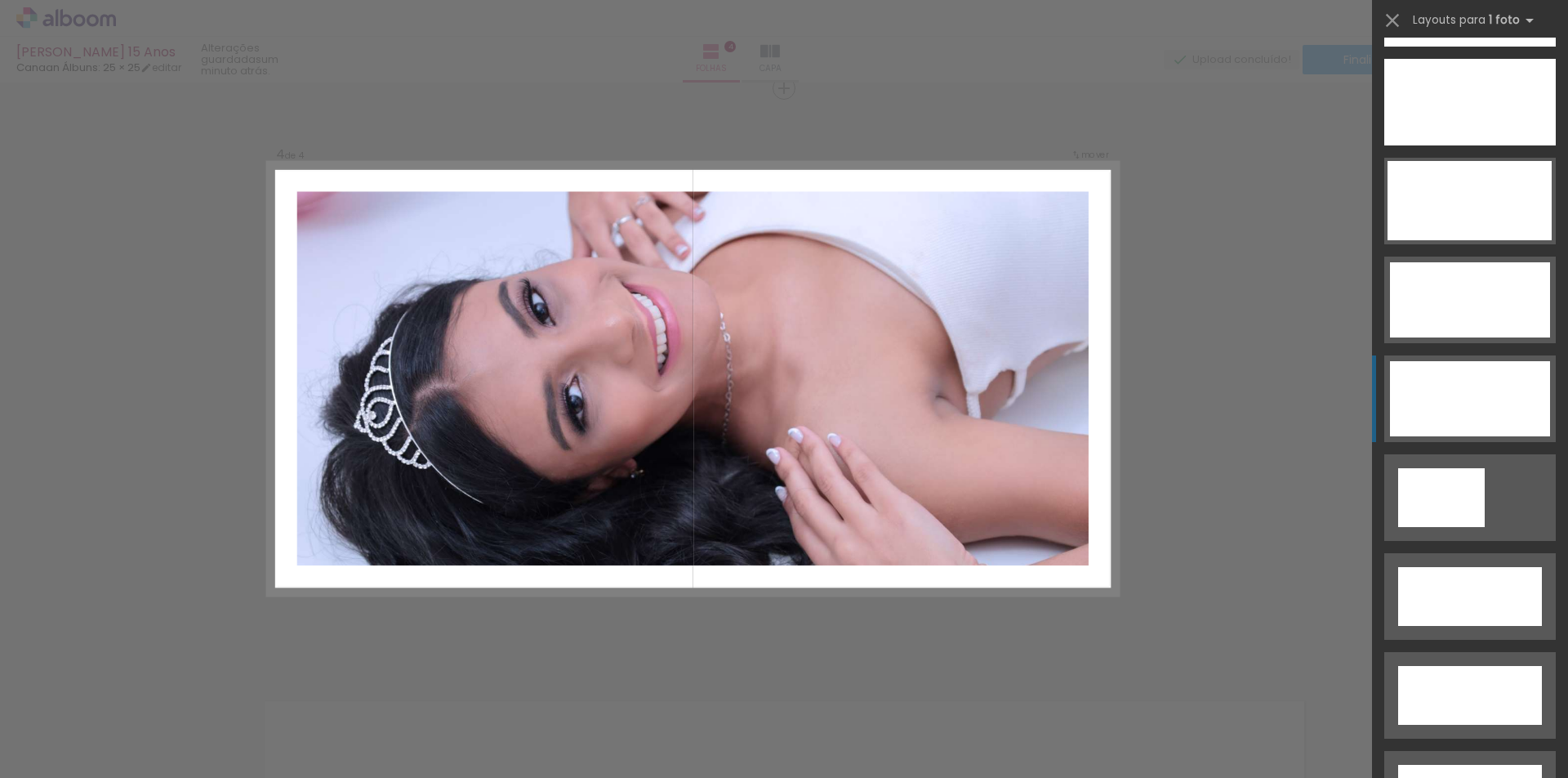
click at [1535, 410] on div at bounding box center [1470, 398] width 160 height 75
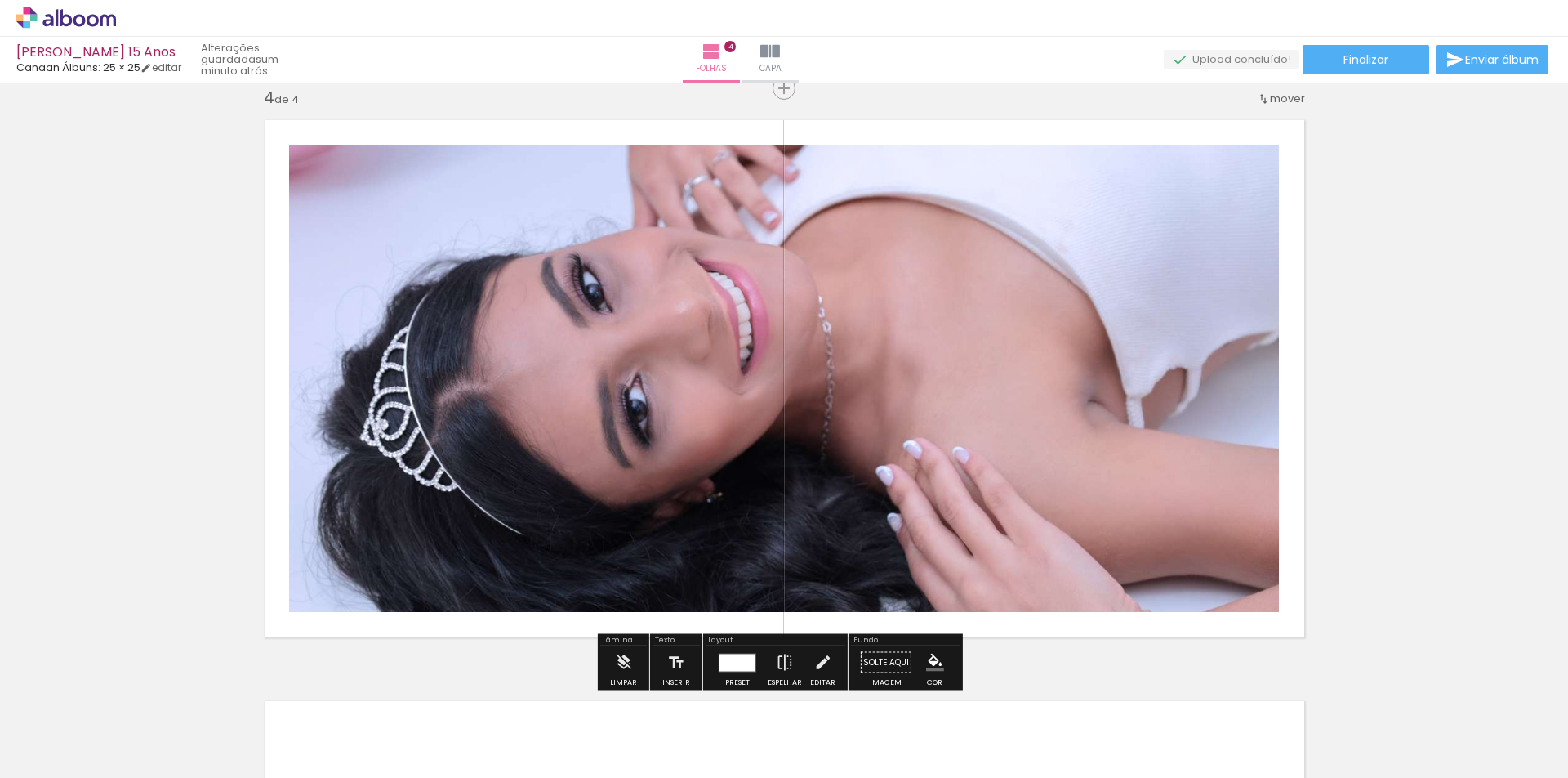
click at [983, 408] on quentale-photo at bounding box center [784, 378] width 990 height 467
click at [731, 664] on div at bounding box center [737, 662] width 36 height 17
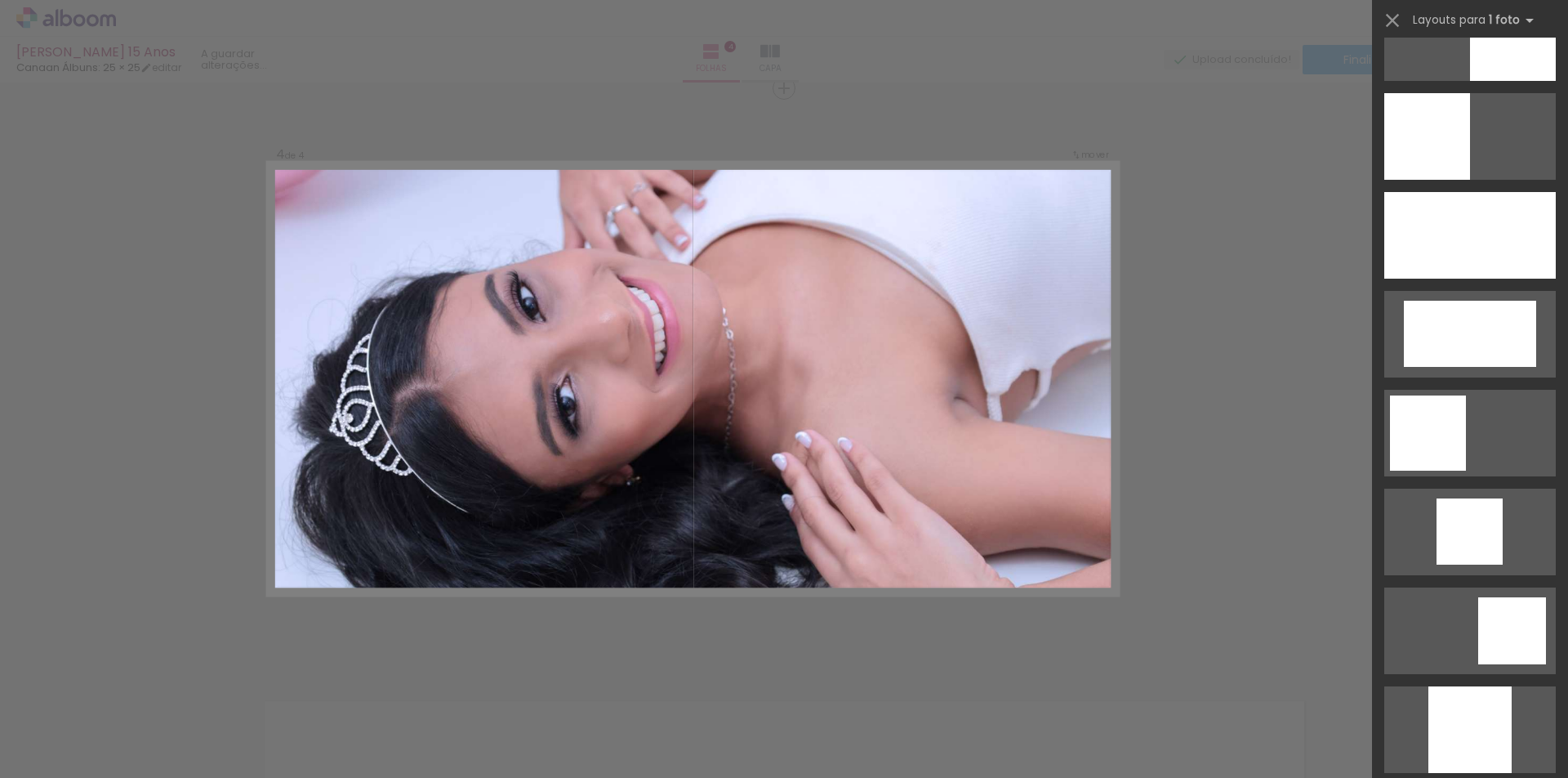
scroll to position [1334, 0]
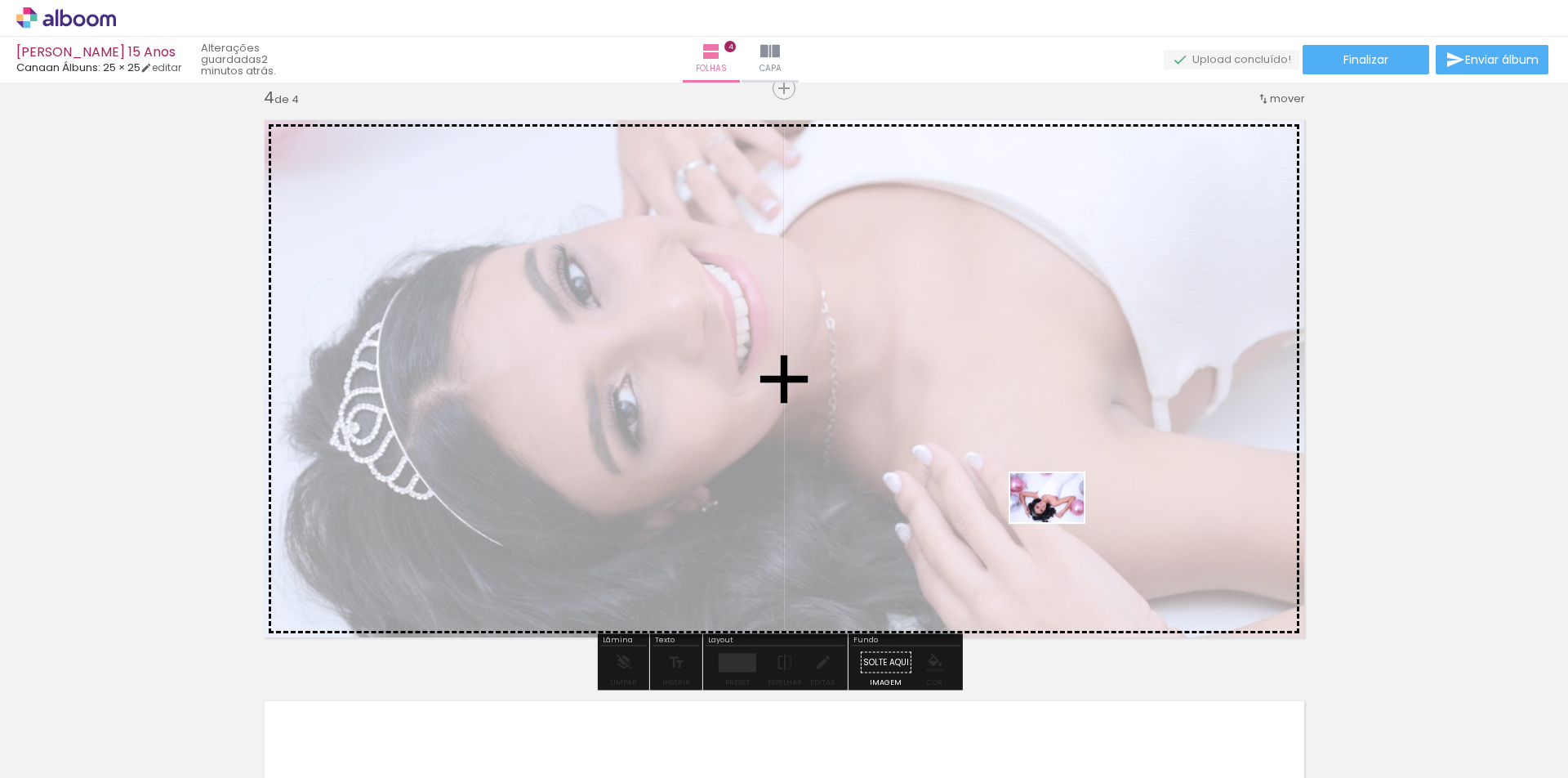
drag, startPoint x: 1167, startPoint y: 728, endPoint x: 1058, endPoint y: 519, distance: 235.7
click at [1058, 519] on quentale-workspace at bounding box center [784, 389] width 1568 height 778
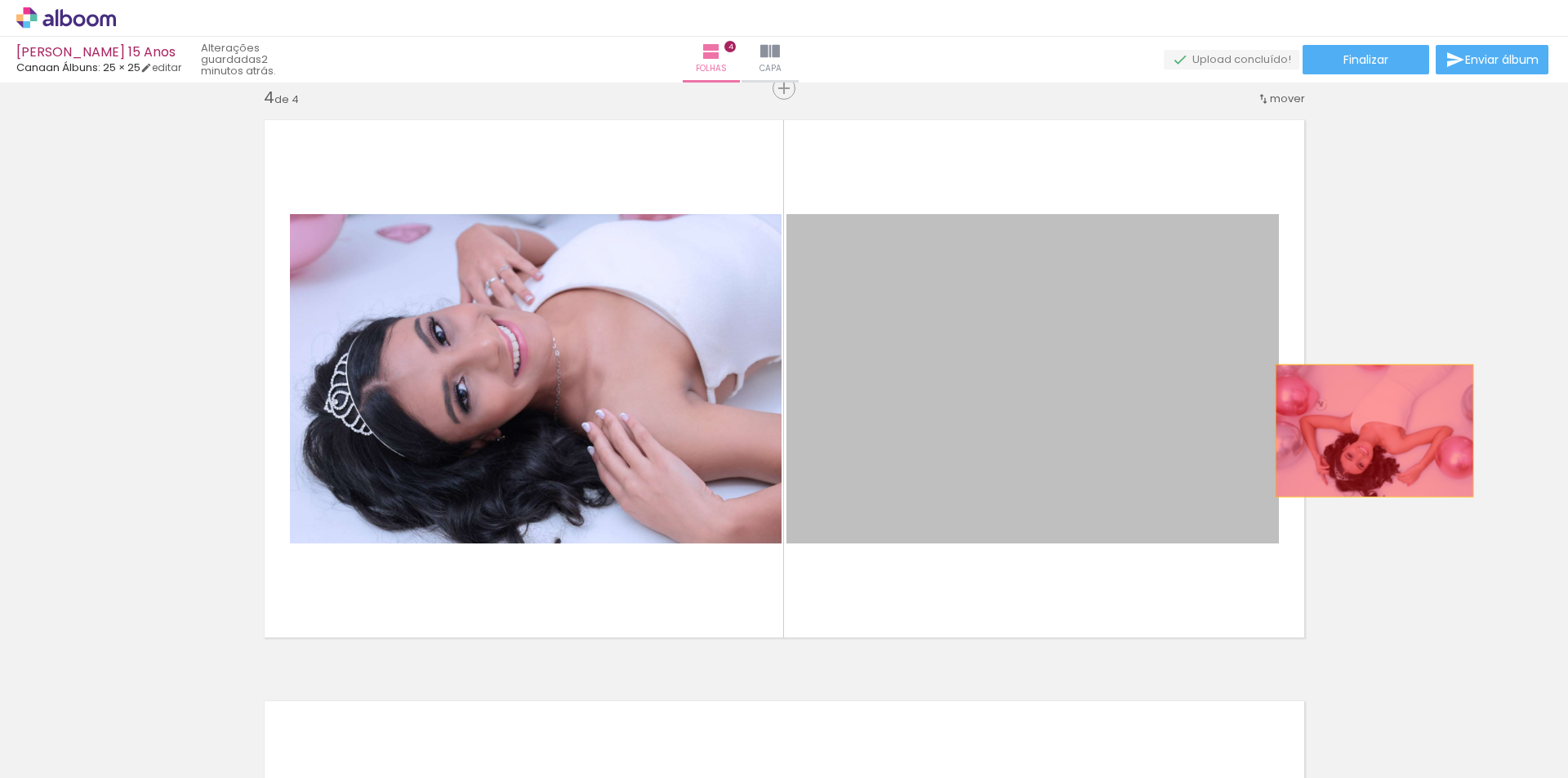
drag, startPoint x: 1027, startPoint y: 392, endPoint x: 1368, endPoint y: 431, distance: 343.2
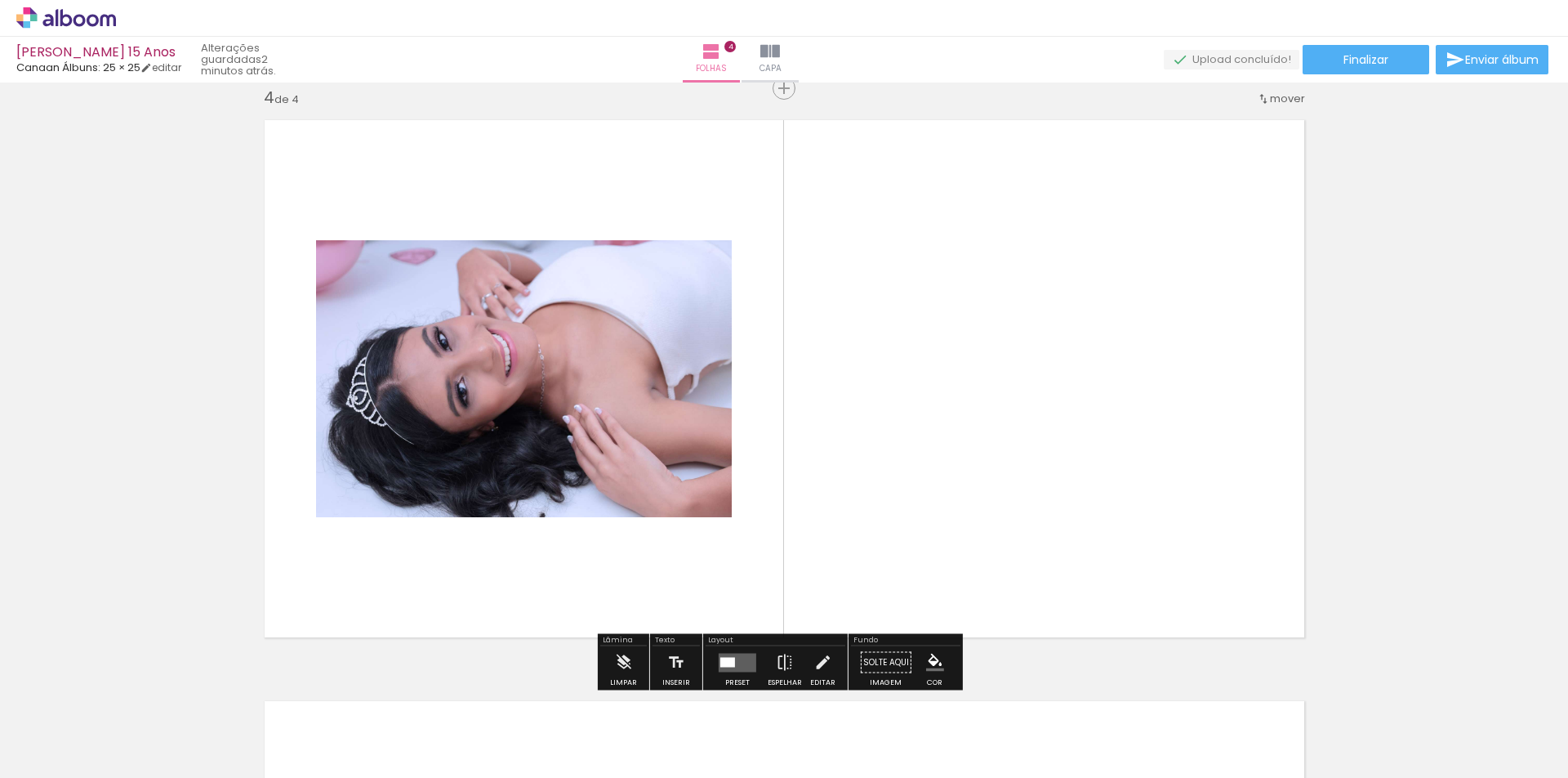
click at [730, 662] on div at bounding box center [728, 662] width 15 height 10
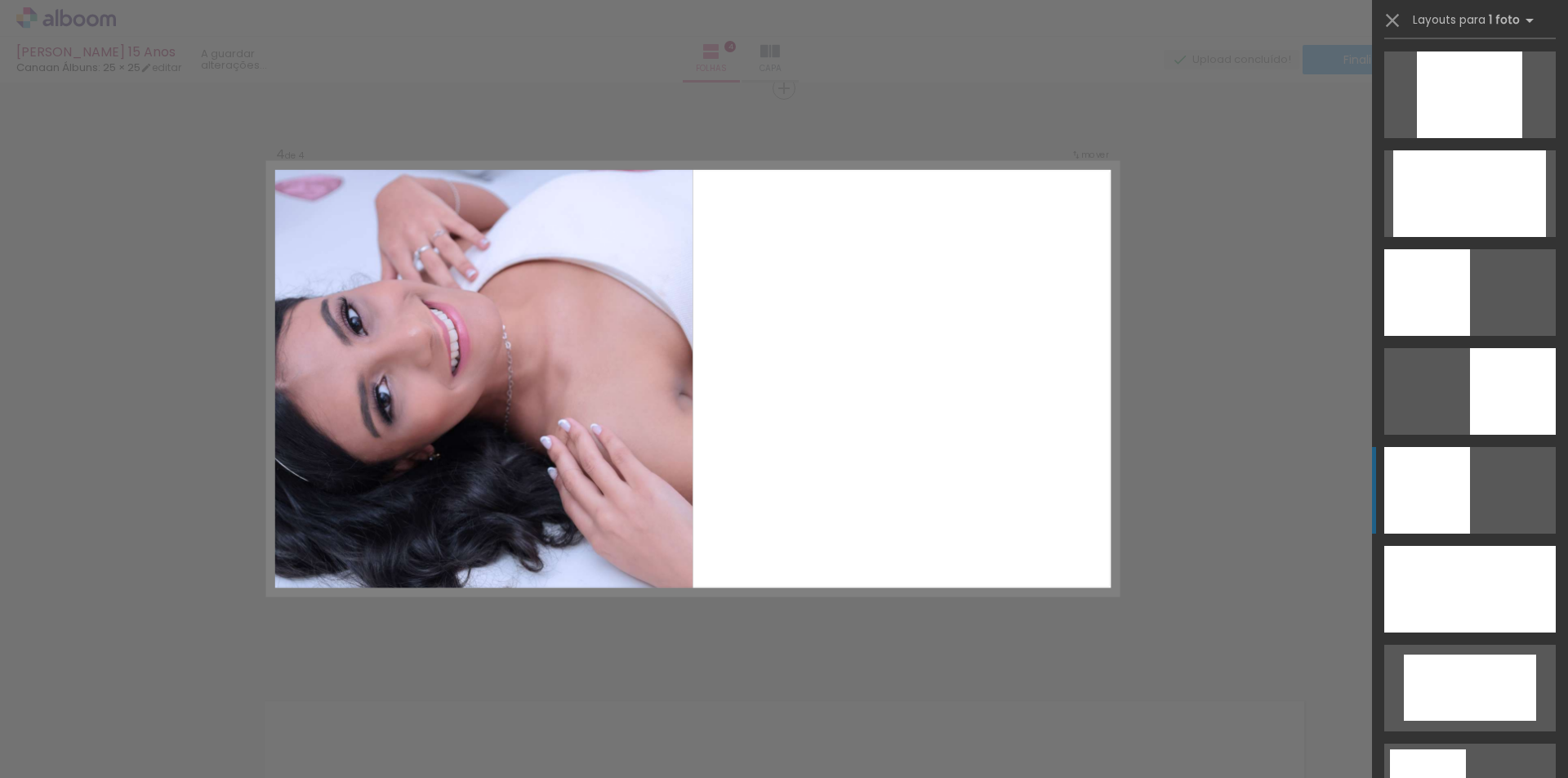
scroll to position [1062, 0]
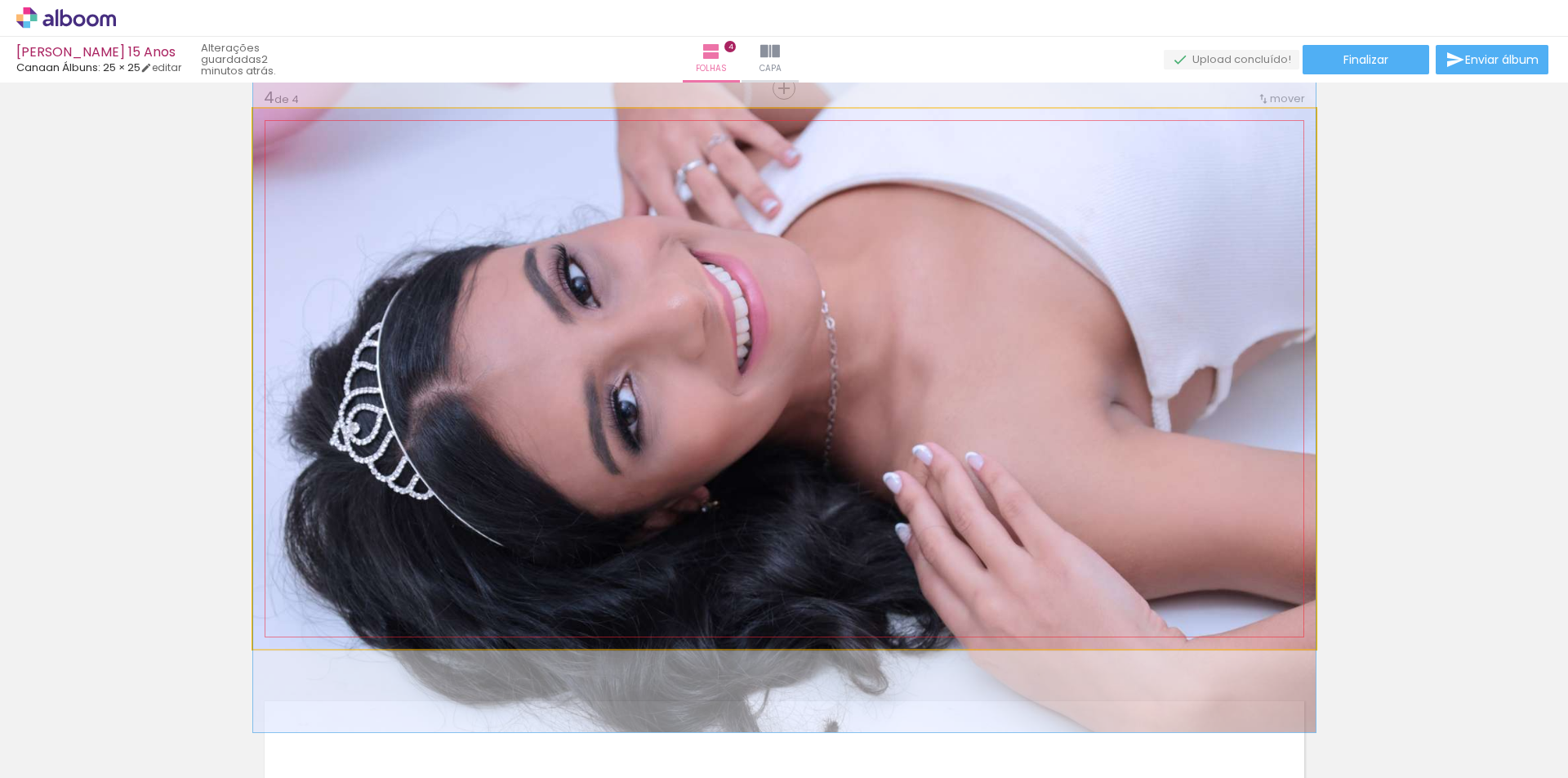
click at [759, 452] on quentale-photo at bounding box center [784, 379] width 1063 height 540
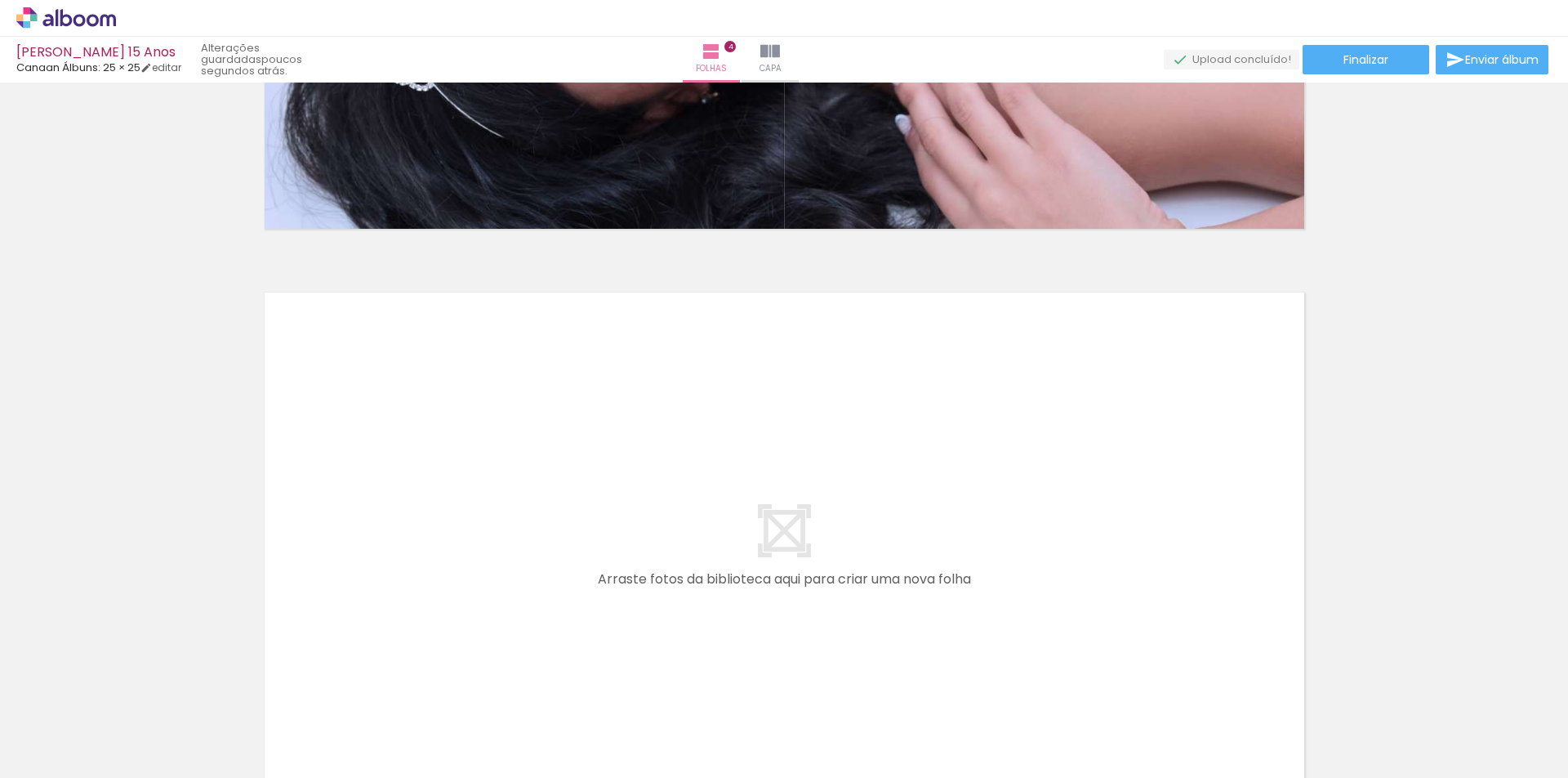
scroll to position [0, 872]
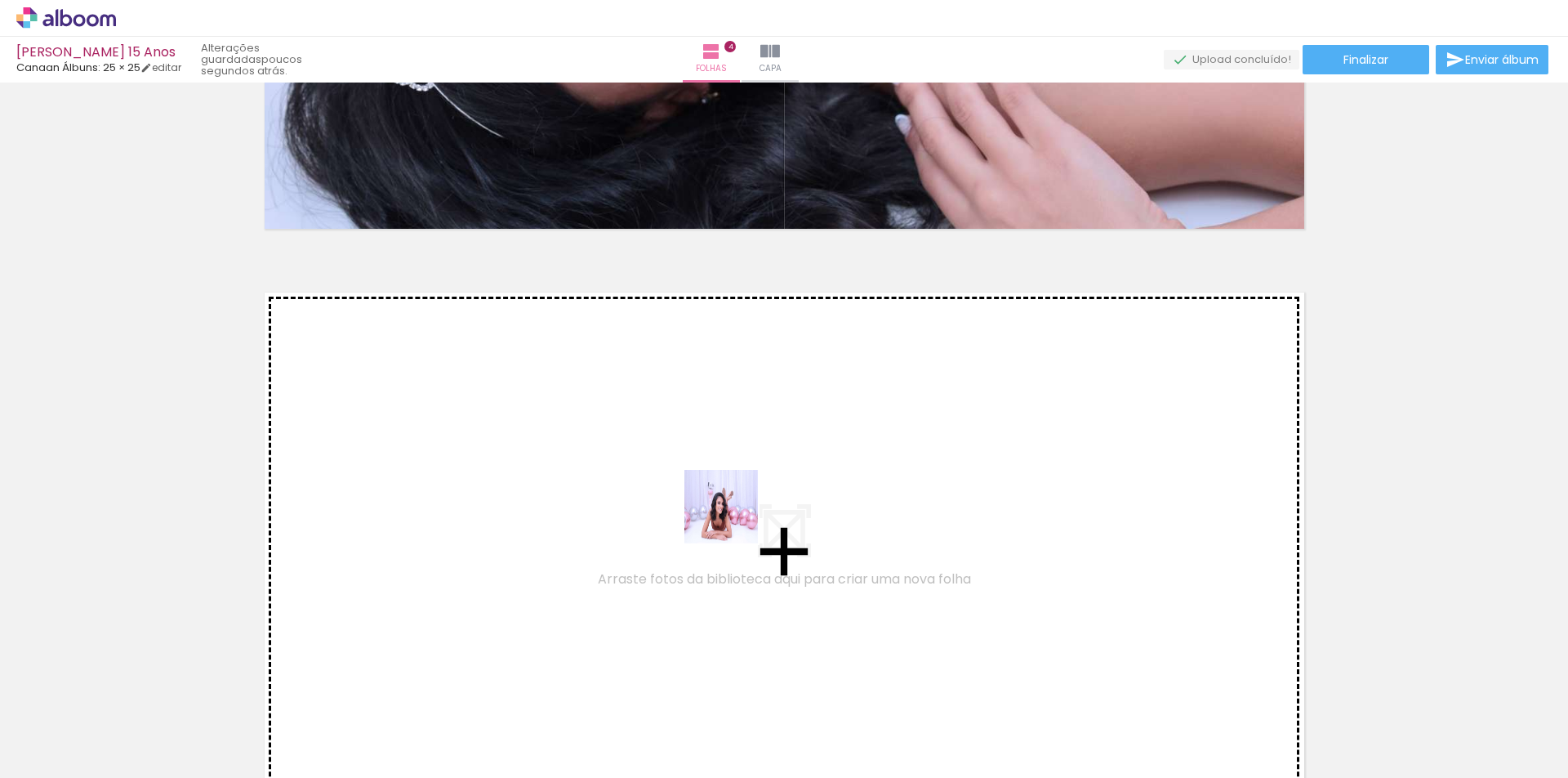
drag, startPoint x: 681, startPoint y: 733, endPoint x: 733, endPoint y: 519, distance: 220.2
click at [733, 519] on quentale-workspace at bounding box center [784, 389] width 1568 height 778
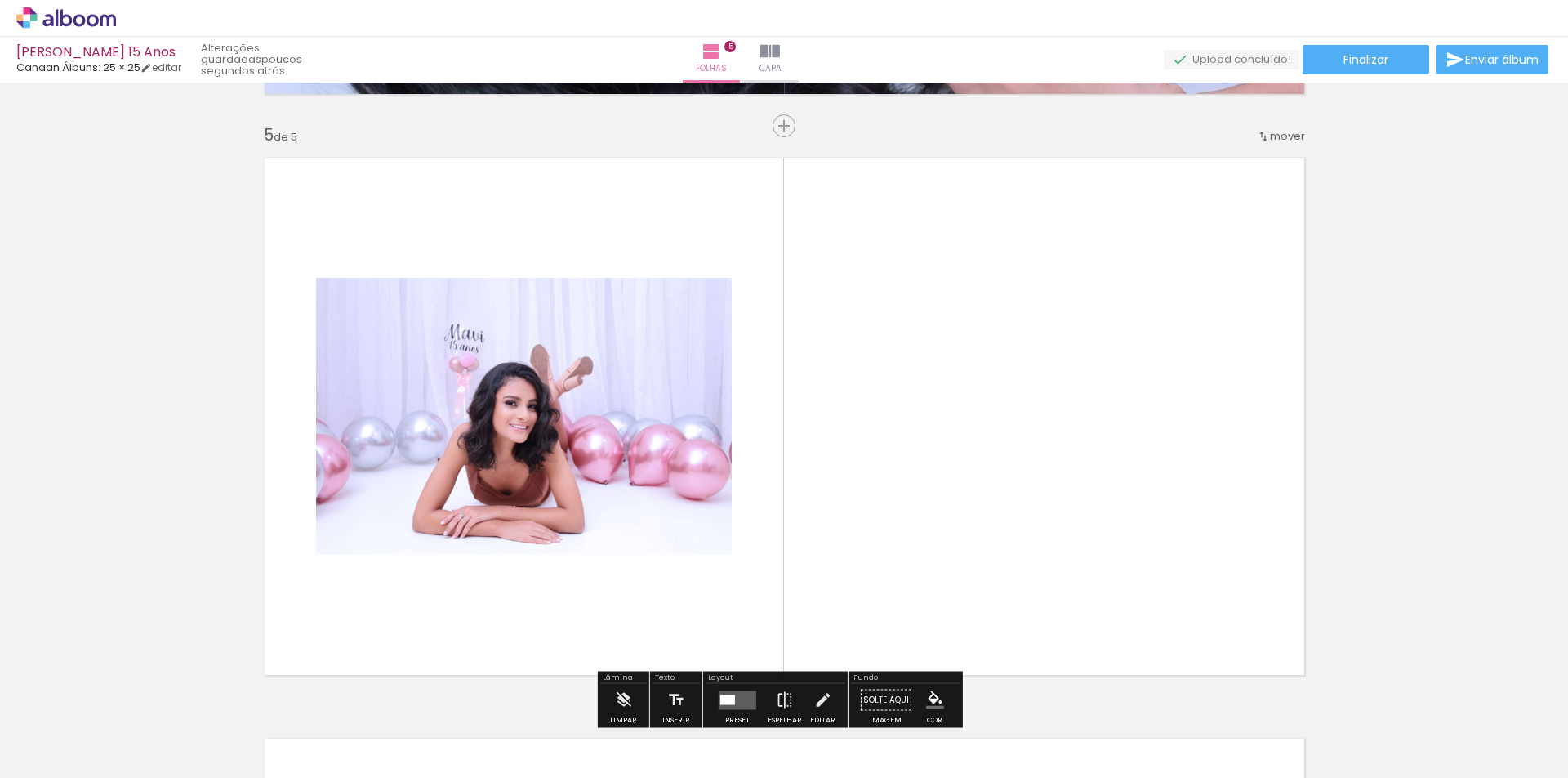
scroll to position [2344, 0]
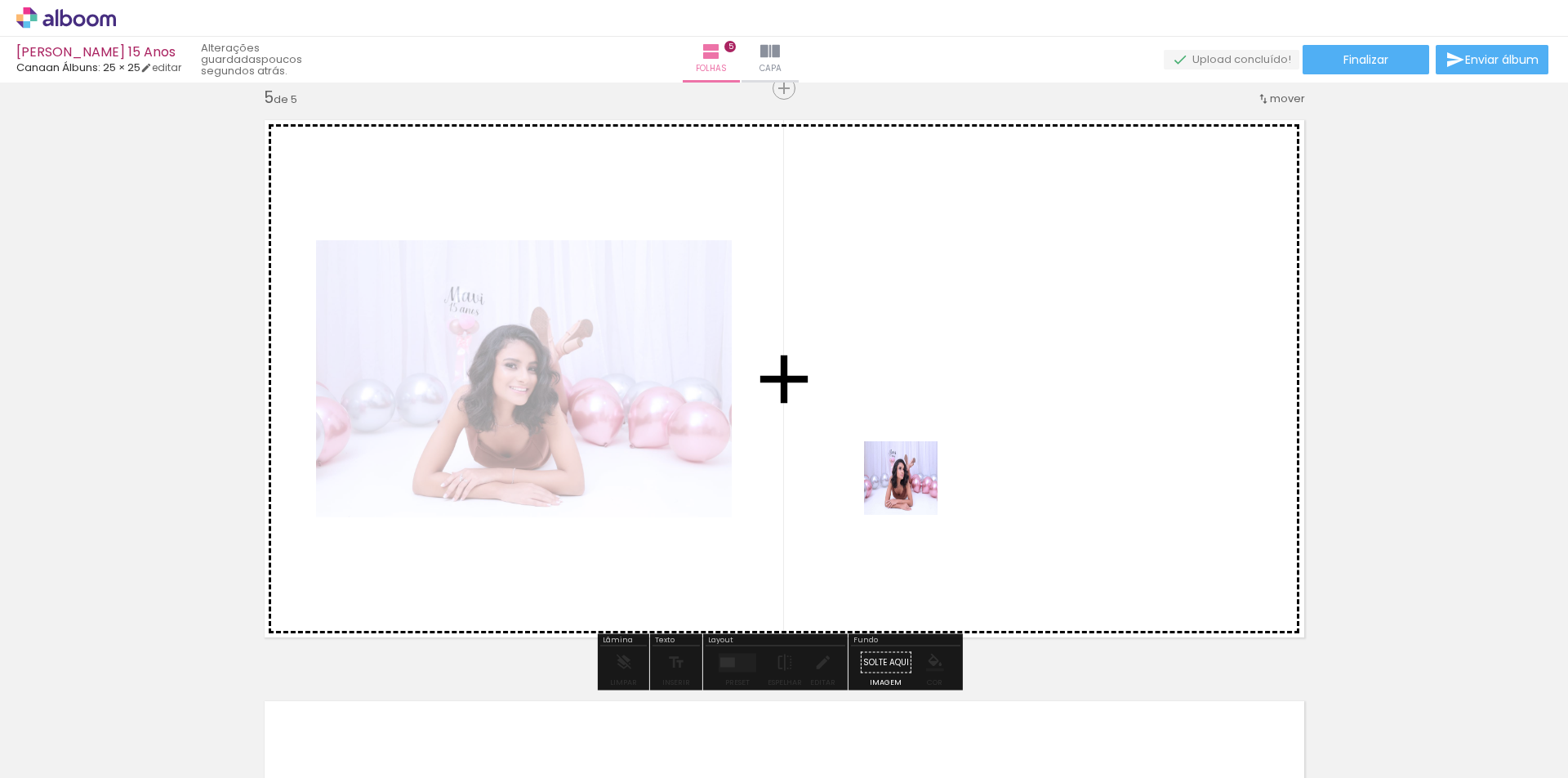
drag, startPoint x: 780, startPoint y: 728, endPoint x: 913, endPoint y: 490, distance: 272.6
click at [913, 490] on quentale-workspace at bounding box center [784, 389] width 1568 height 778
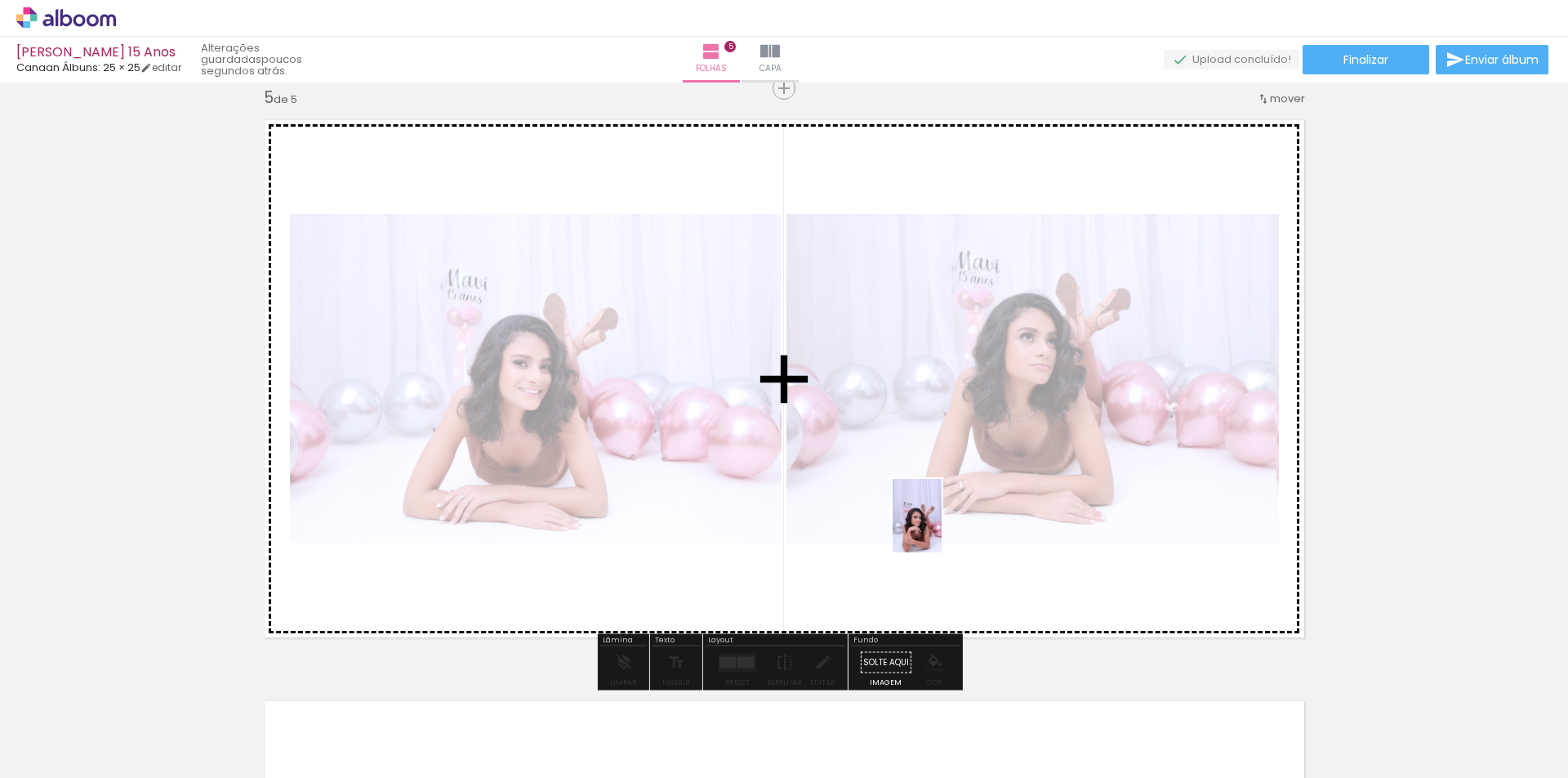
drag, startPoint x: 858, startPoint y: 727, endPoint x: 941, endPoint y: 528, distance: 215.6
click at [941, 528] on quentale-workspace at bounding box center [784, 389] width 1568 height 778
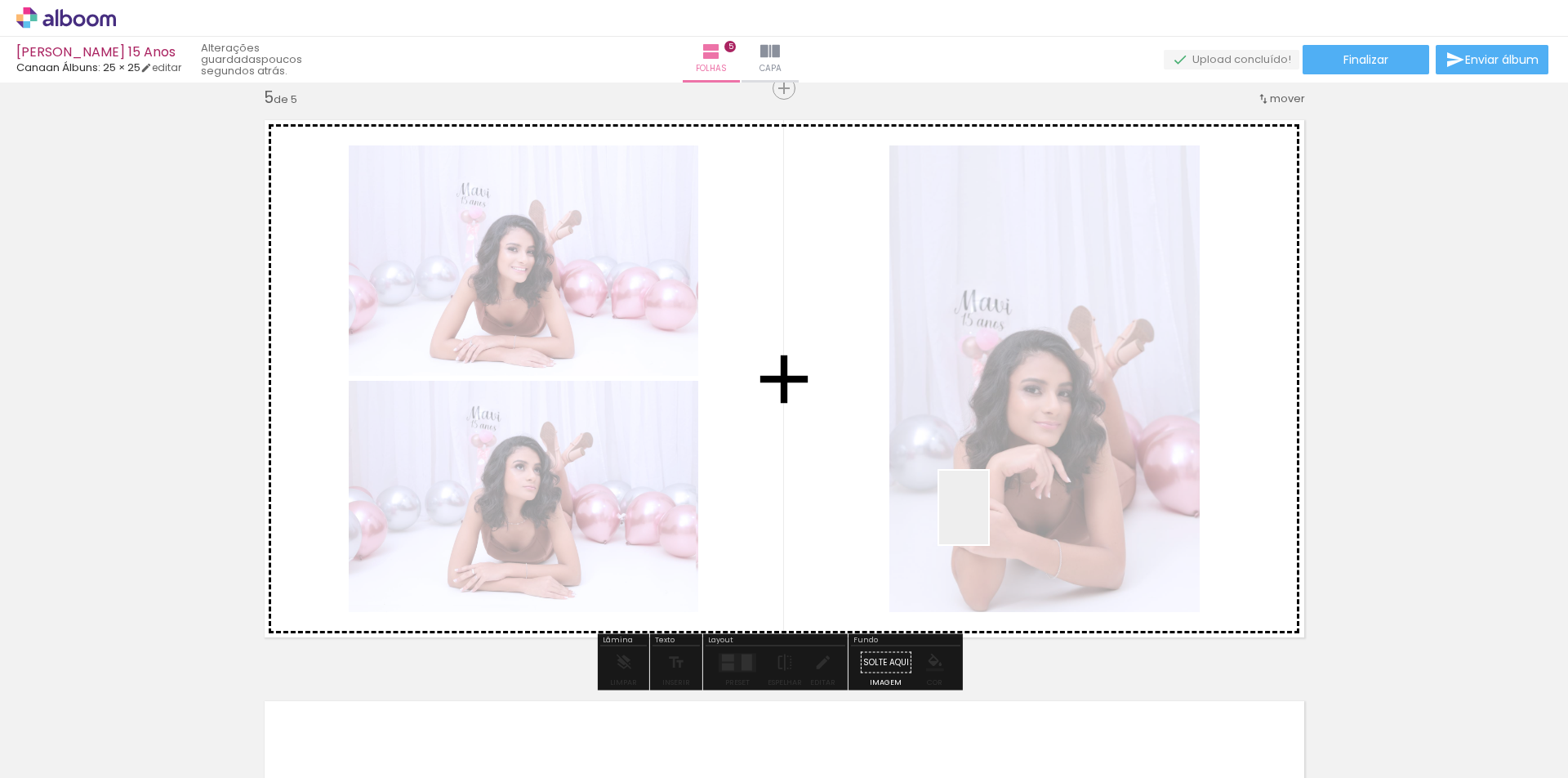
drag, startPoint x: 933, startPoint y: 721, endPoint x: 995, endPoint y: 490, distance: 239.2
click at [995, 490] on quentale-workspace at bounding box center [784, 389] width 1568 height 778
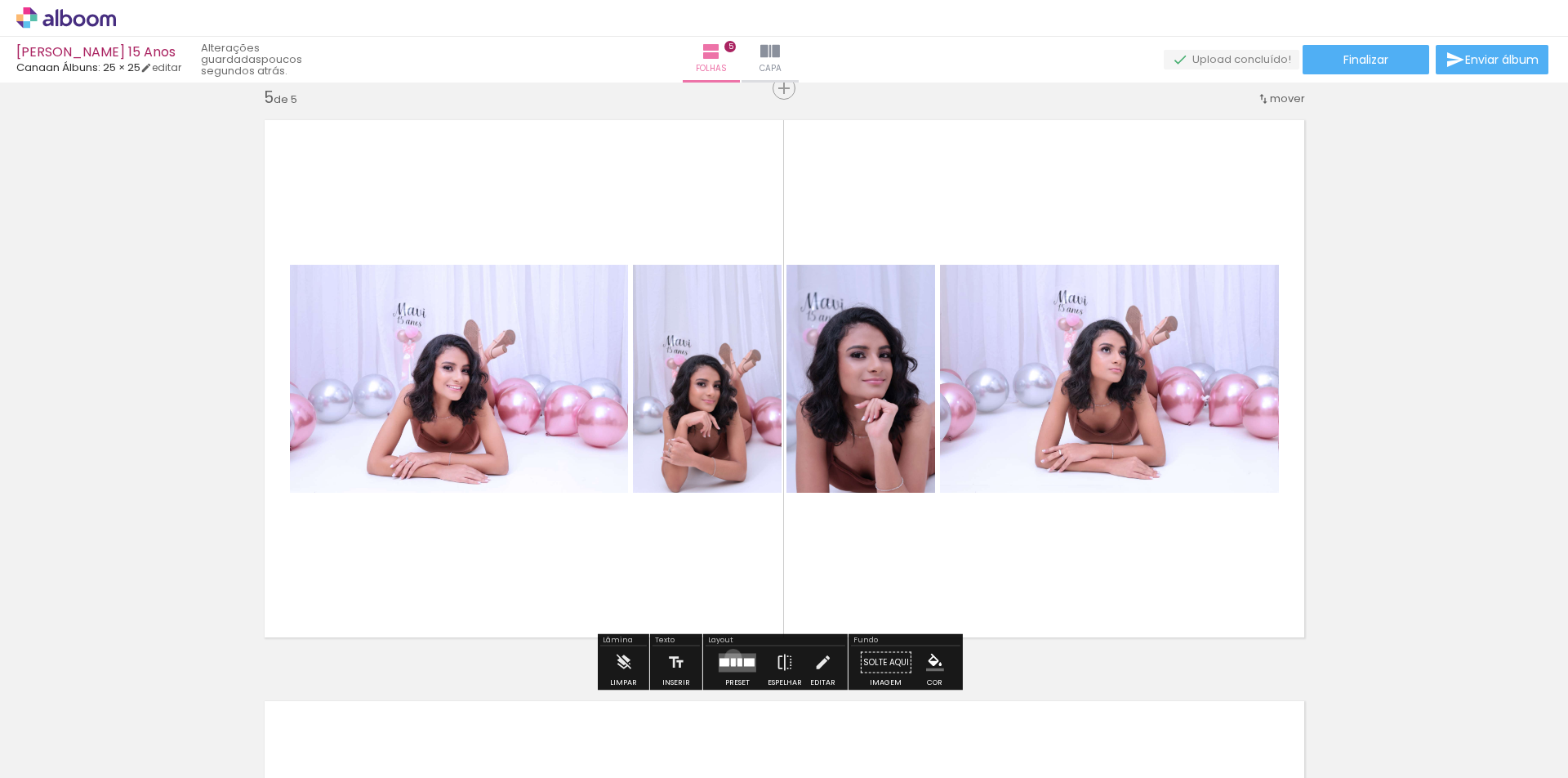
click at [730, 657] on quentale-layouter at bounding box center [737, 662] width 37 height 19
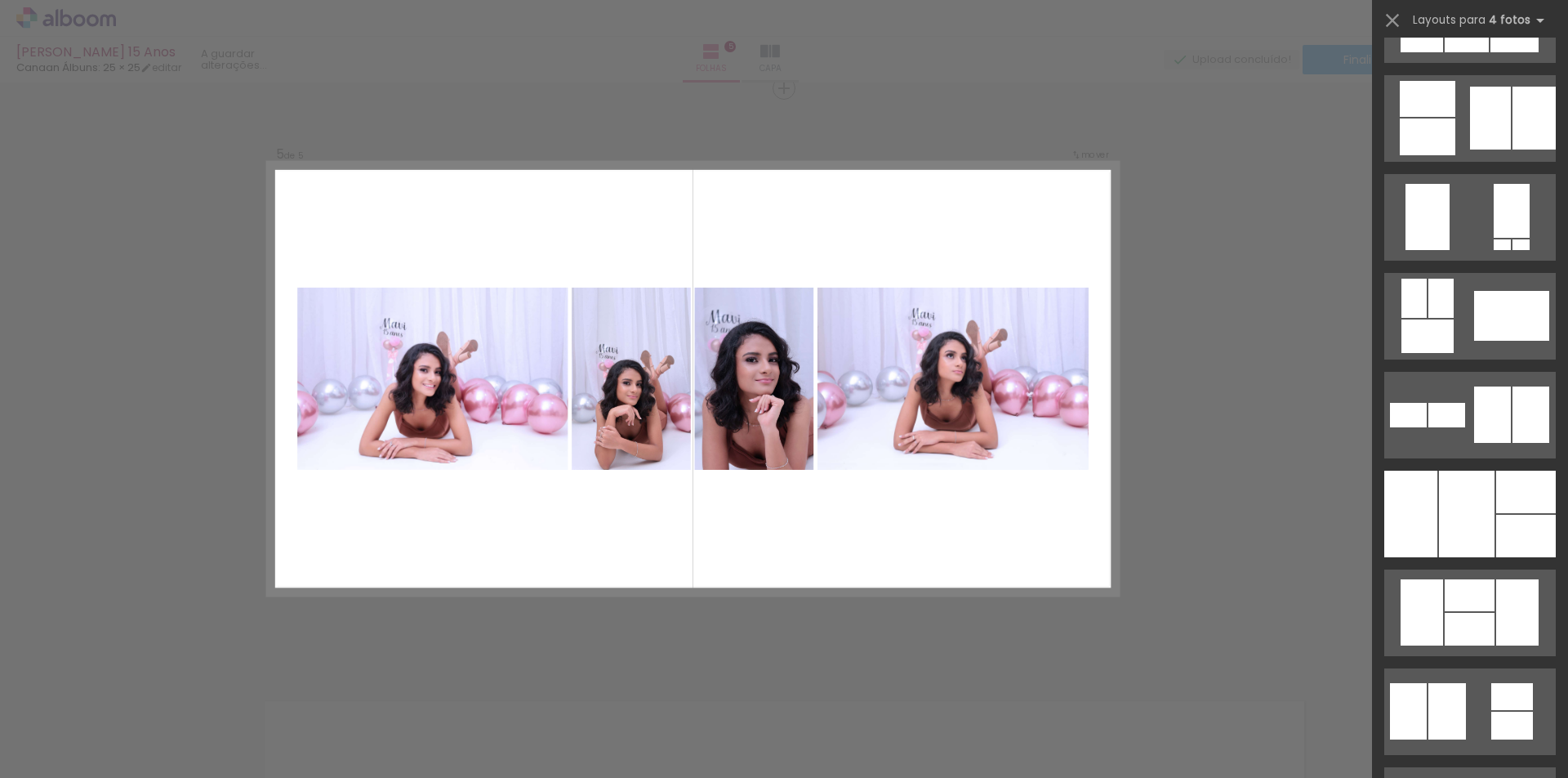
scroll to position [0, 0]
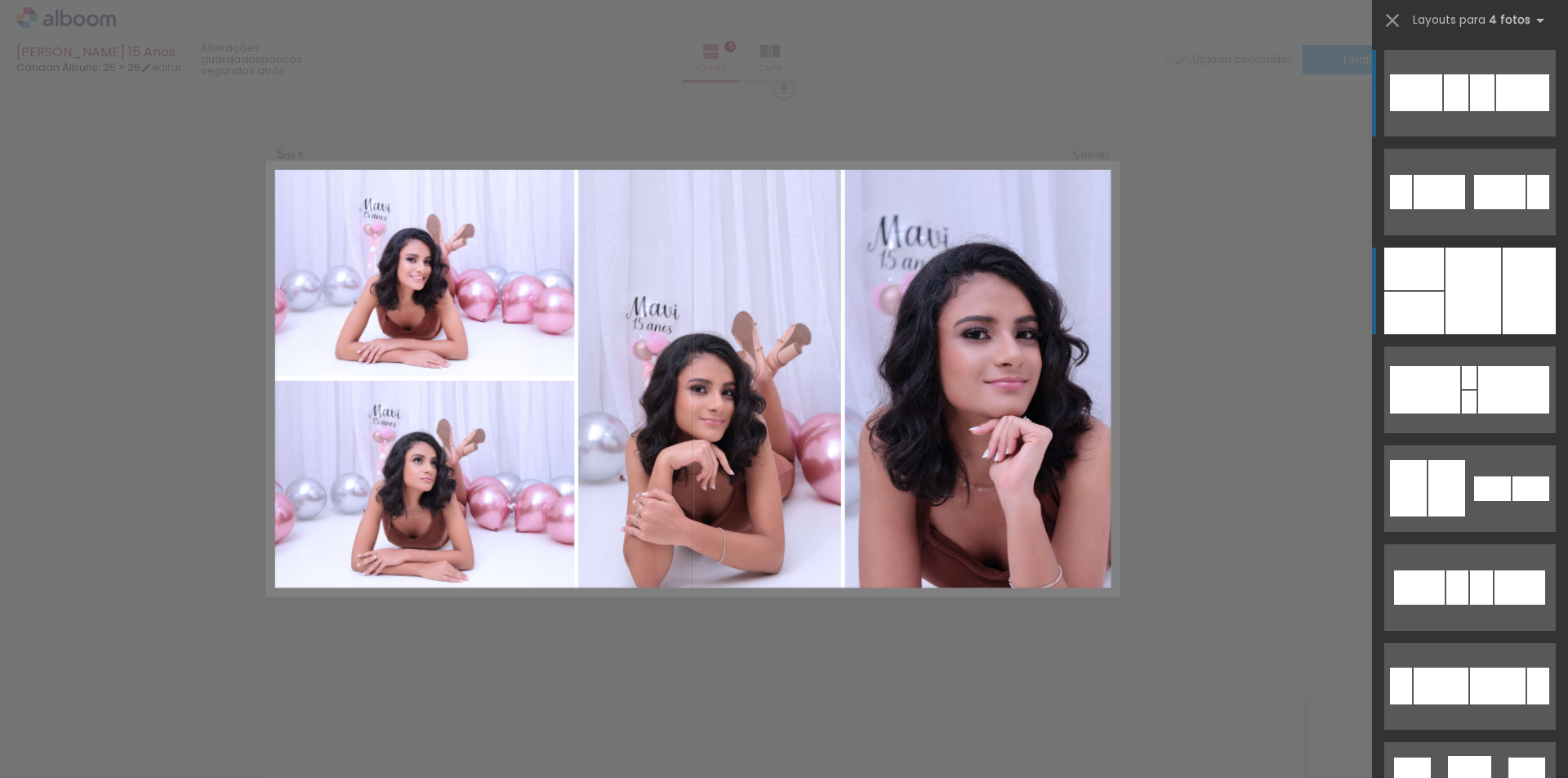
click at [1488, 303] on div at bounding box center [1472, 291] width 56 height 86
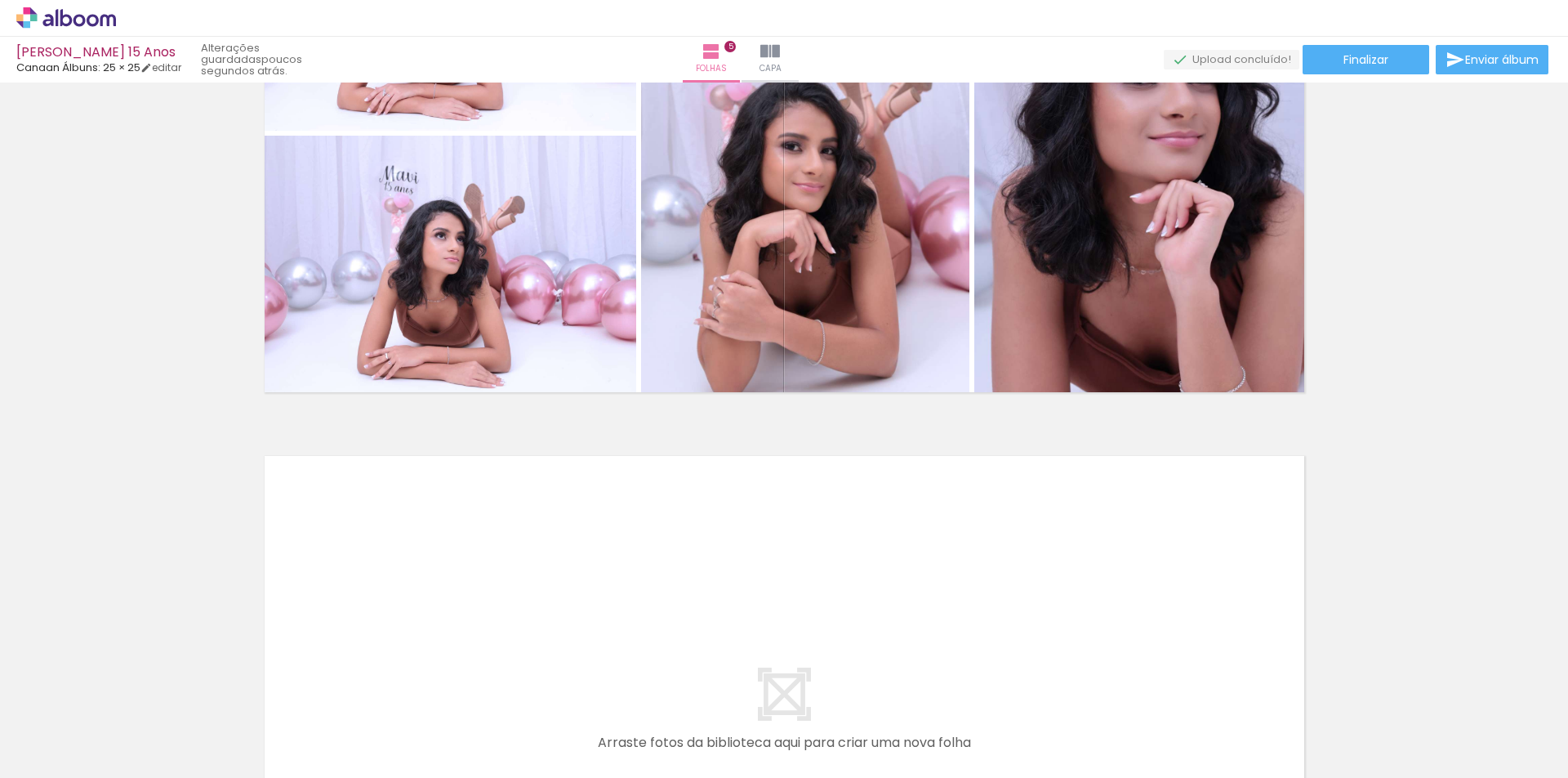
scroll to position [0, 1497]
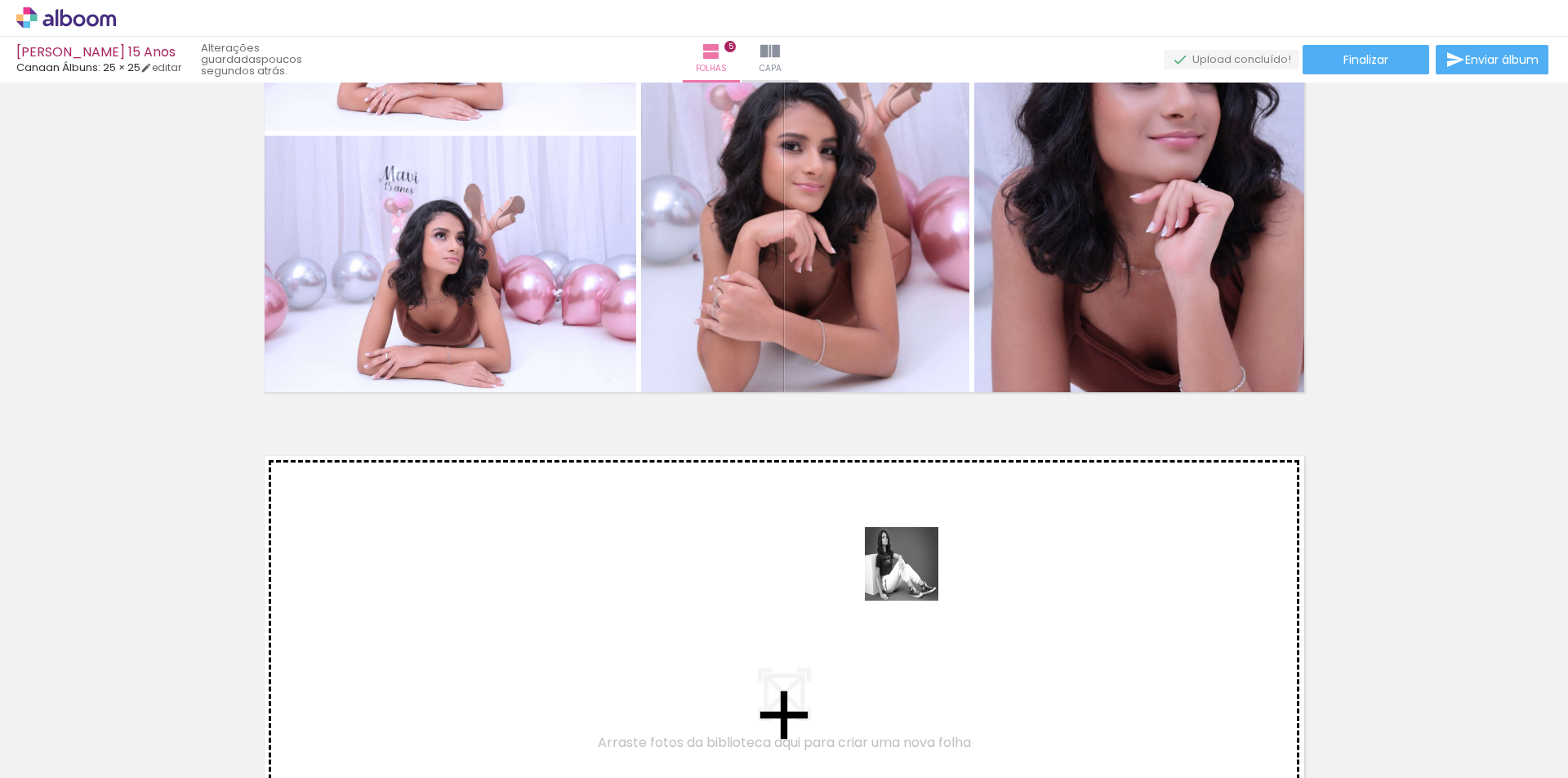
drag, startPoint x: 1035, startPoint y: 733, endPoint x: 914, endPoint y: 576, distance: 198.2
click at [914, 576] on quentale-workspace at bounding box center [784, 389] width 1568 height 778
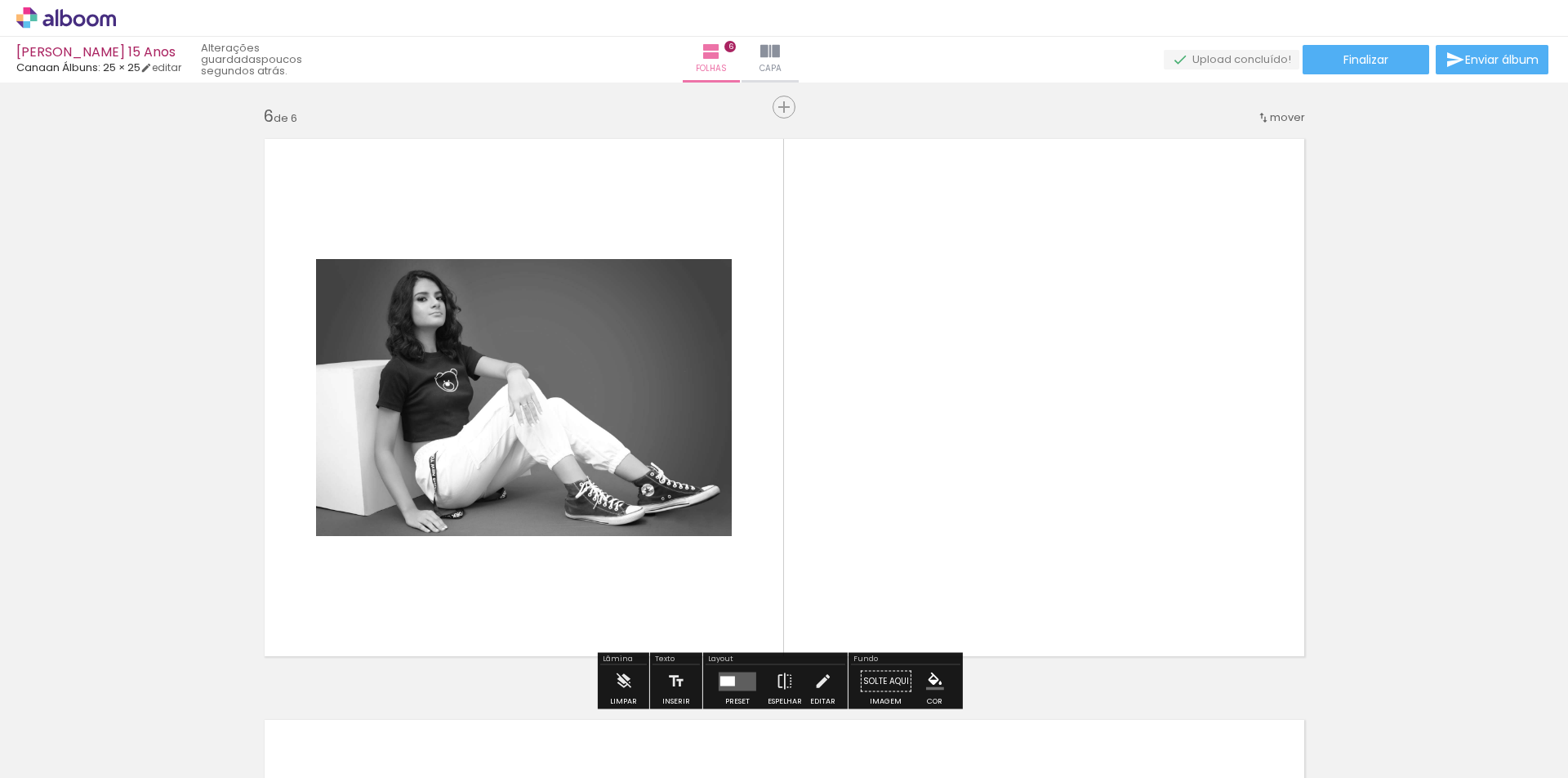
scroll to position [2925, 0]
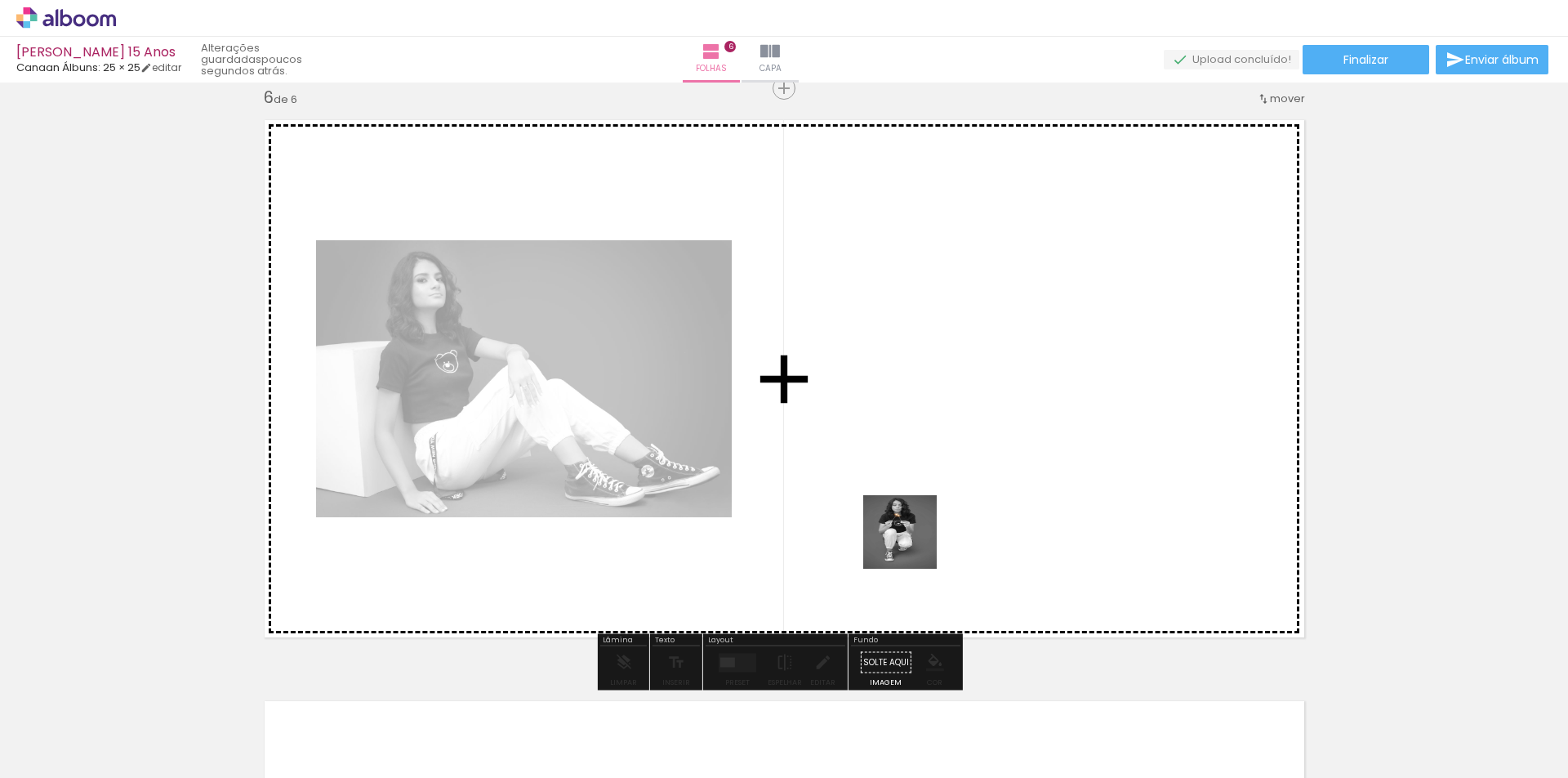
drag, startPoint x: 499, startPoint y: 721, endPoint x: 912, endPoint y: 544, distance: 449.3
click at [912, 544] on quentale-workspace at bounding box center [784, 389] width 1568 height 778
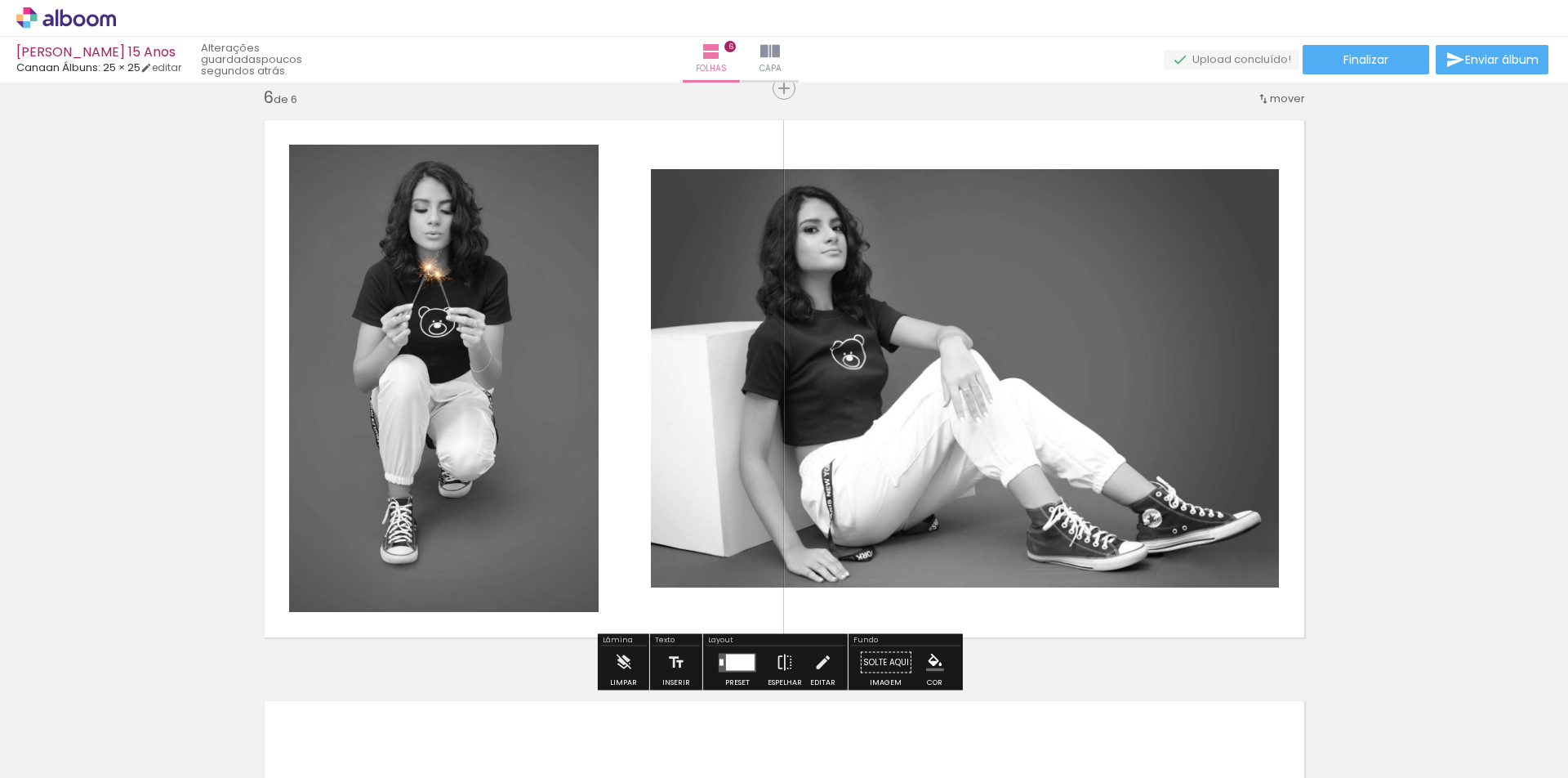
click at [736, 657] on div at bounding box center [740, 662] width 28 height 17
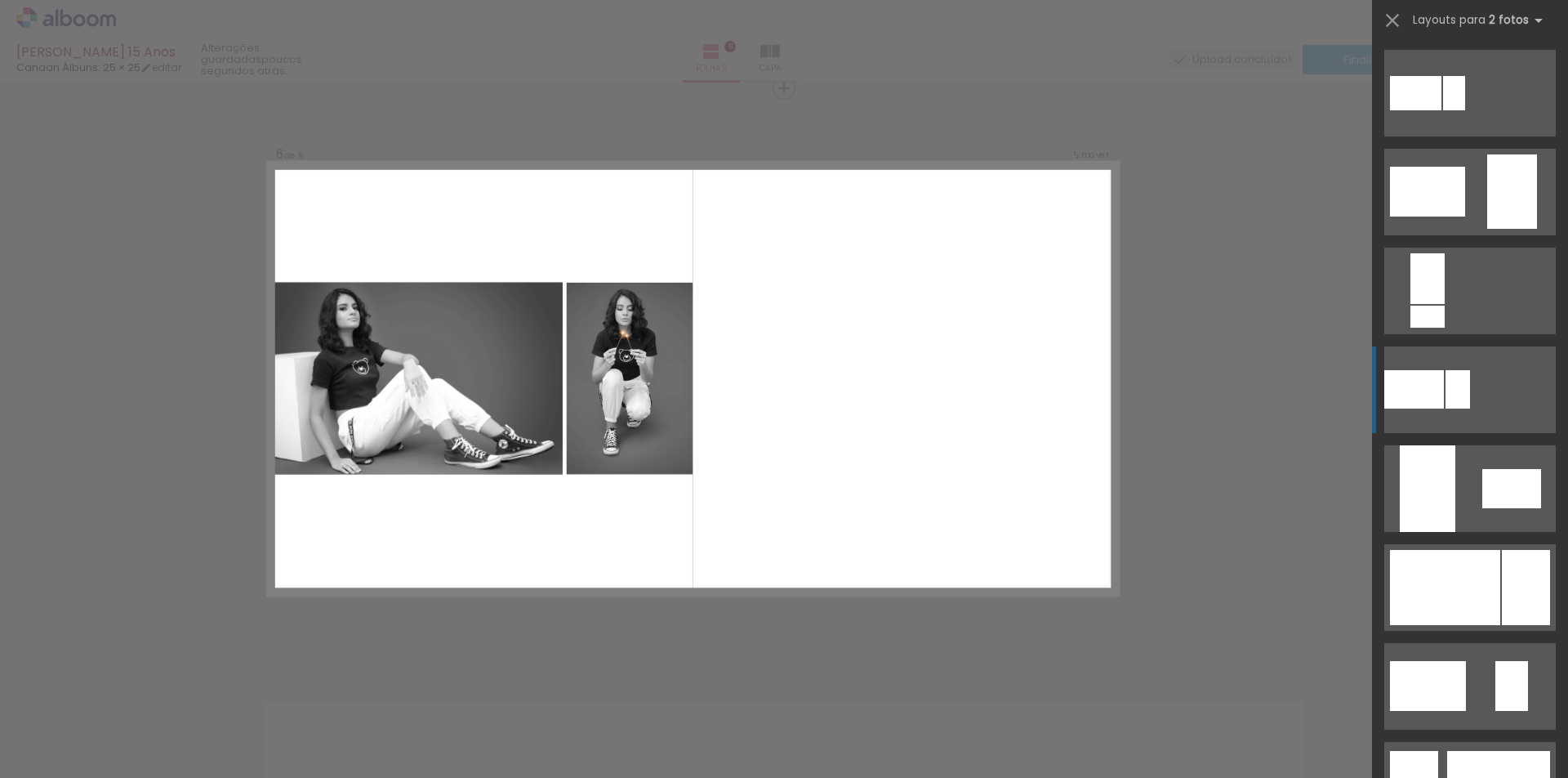
scroll to position [490, 0]
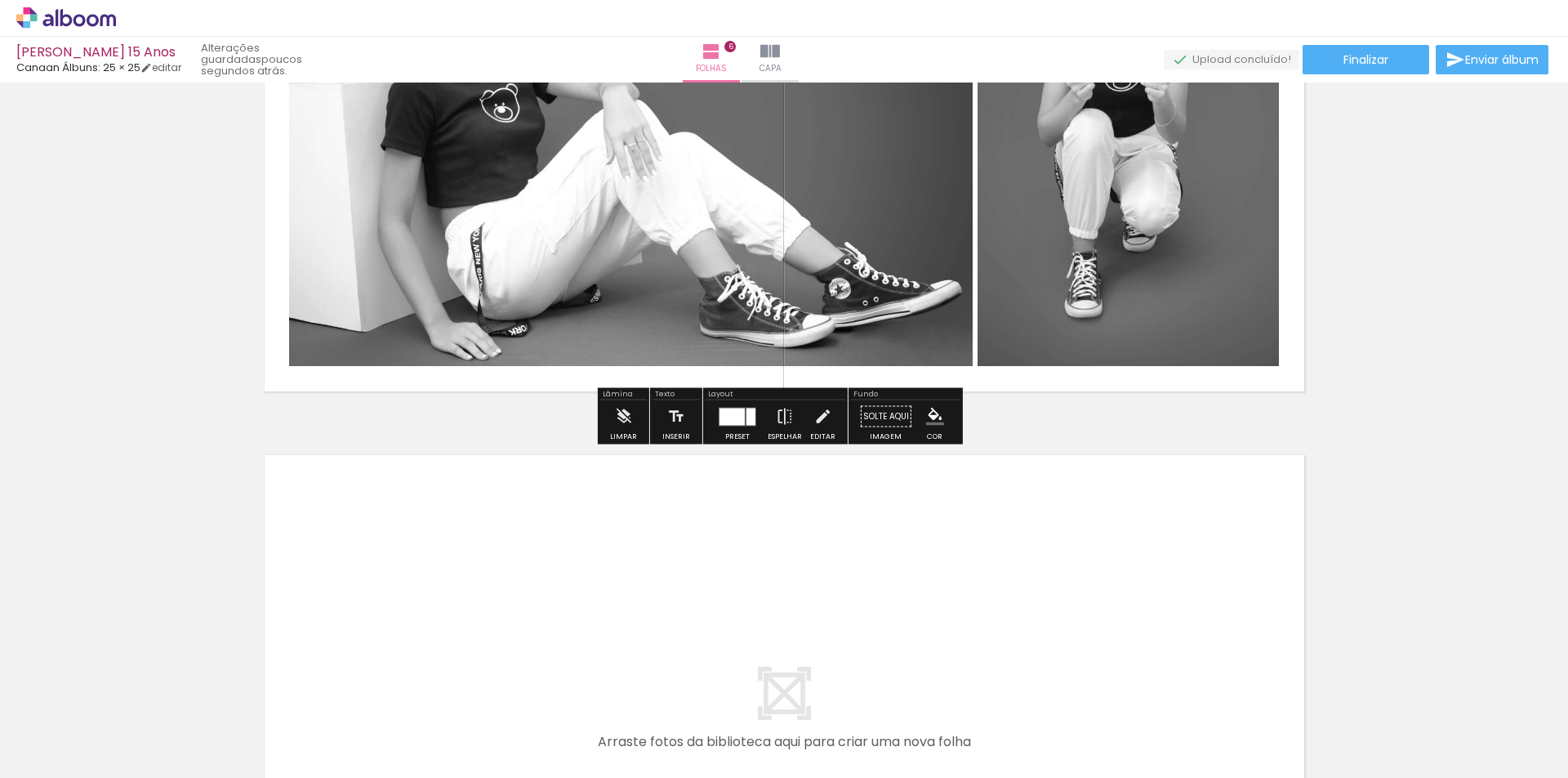
scroll to position [3252, 0]
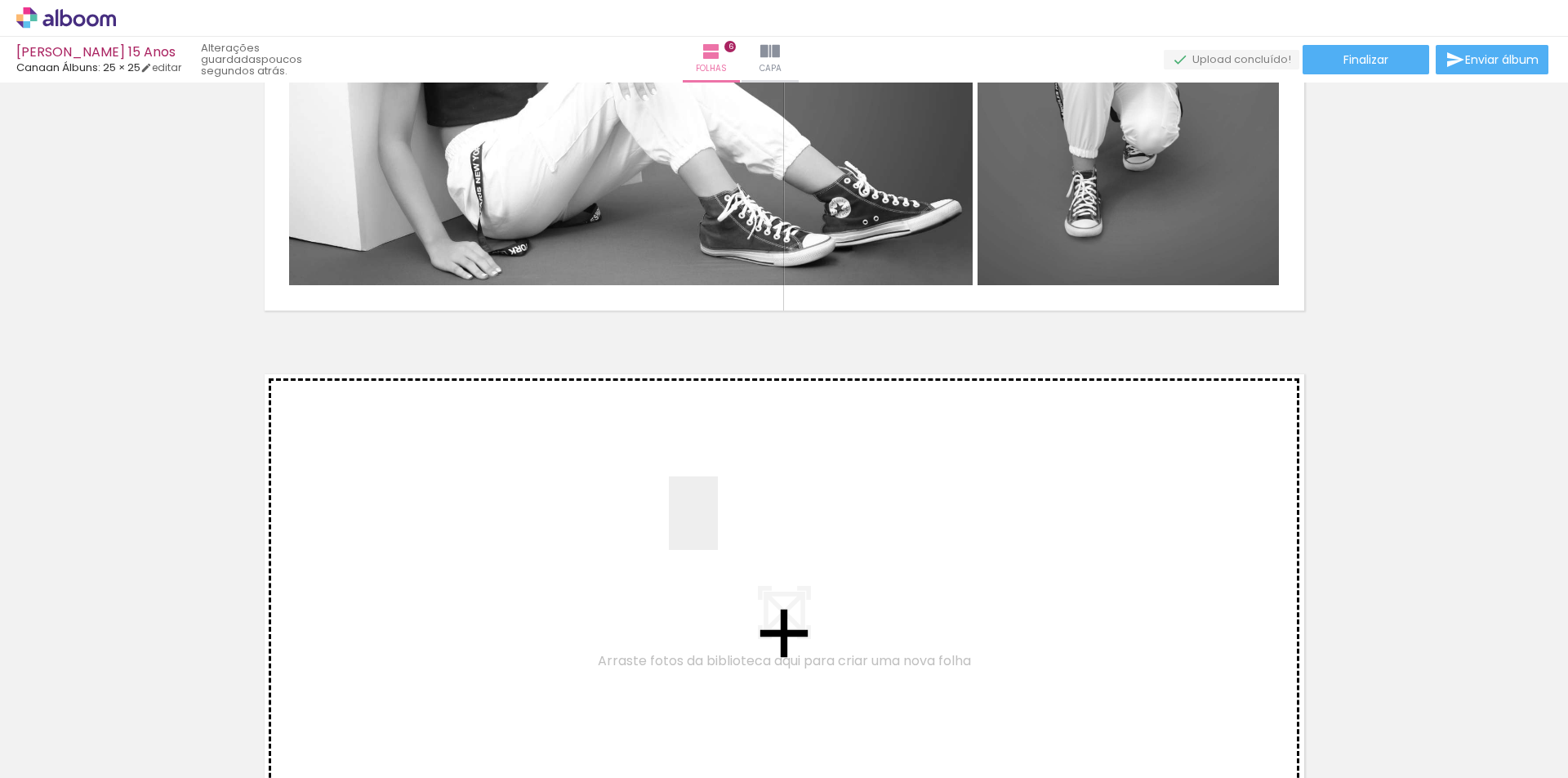
drag, startPoint x: 592, startPoint y: 734, endPoint x: 718, endPoint y: 525, distance: 244.0
click at [718, 525] on quentale-workspace at bounding box center [784, 389] width 1568 height 778
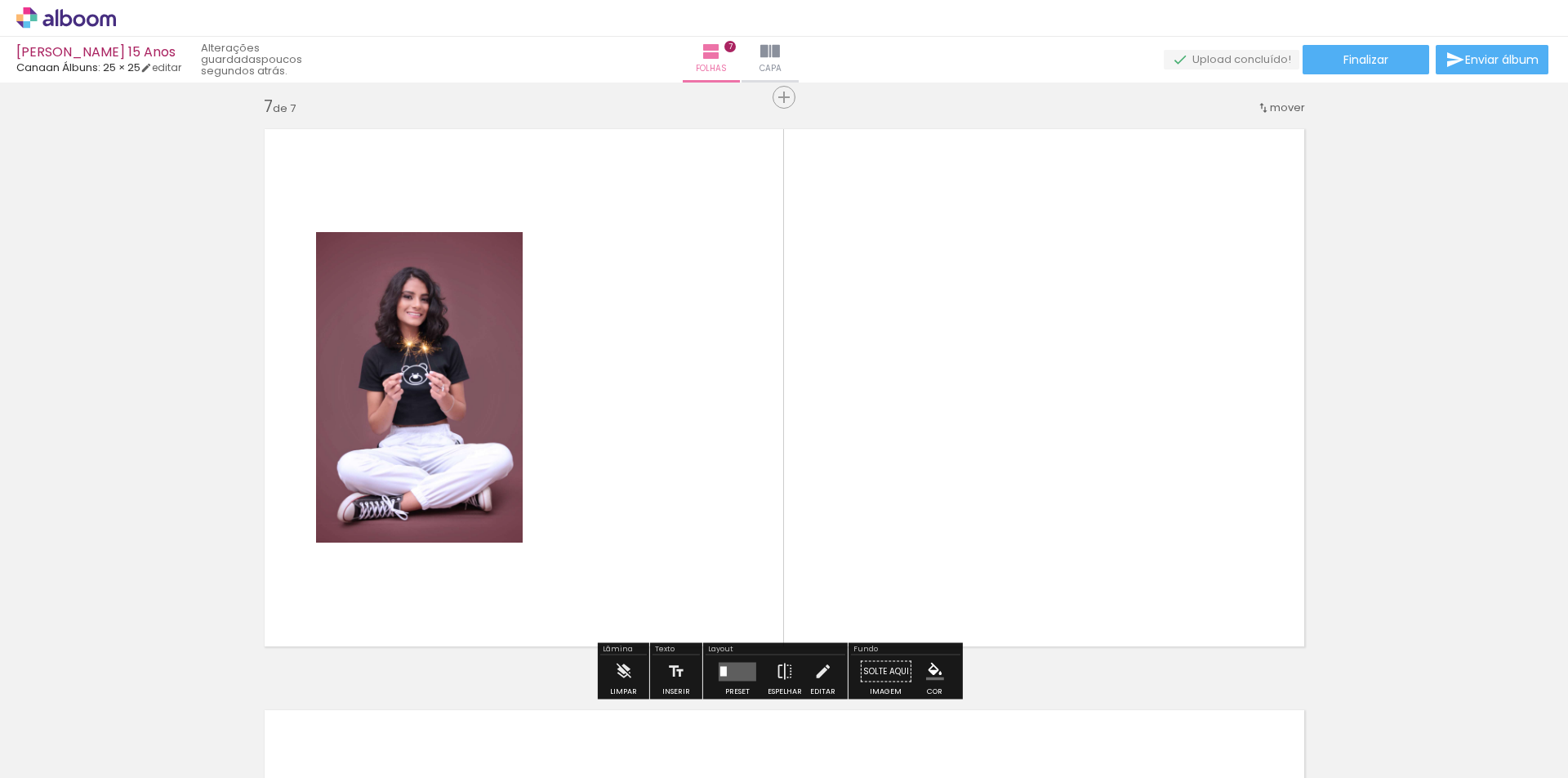
scroll to position [3506, 0]
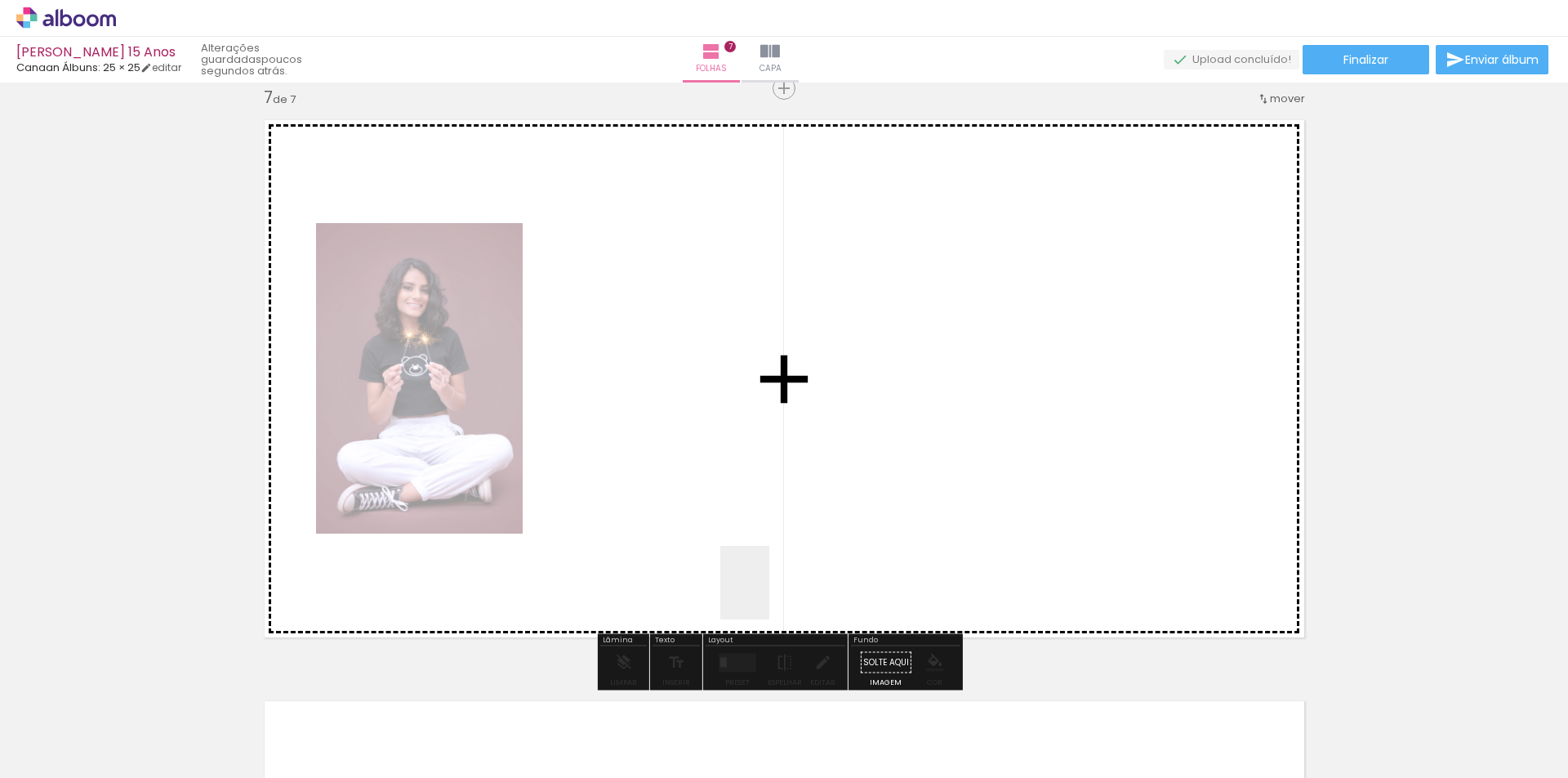
drag, startPoint x: 683, startPoint y: 739, endPoint x: 832, endPoint y: 482, distance: 297.1
click at [828, 456] on quentale-workspace at bounding box center [784, 389] width 1568 height 778
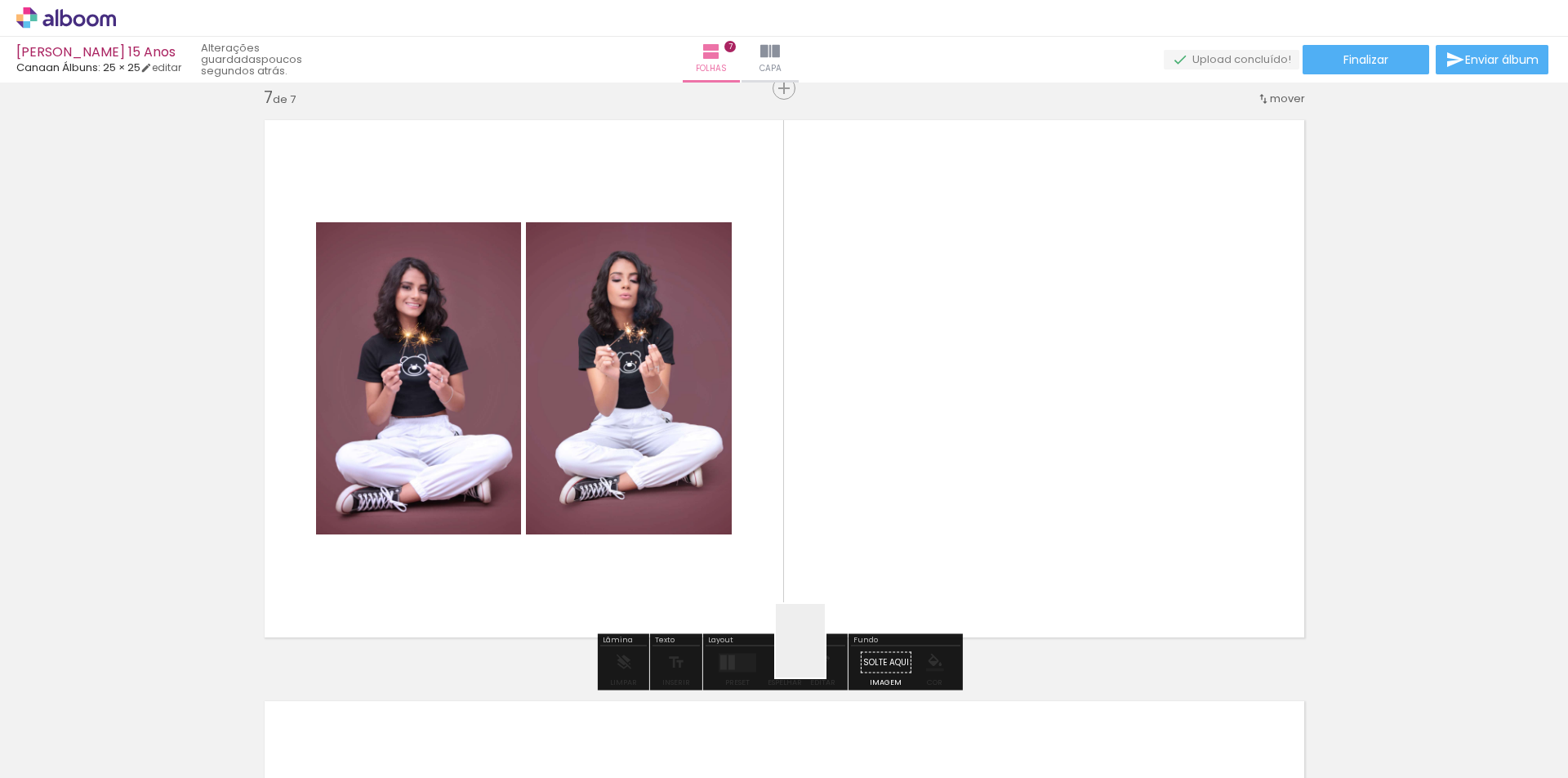
drag, startPoint x: 796, startPoint y: 712, endPoint x: 917, endPoint y: 460, distance: 279.5
click at [917, 460] on quentale-workspace at bounding box center [784, 389] width 1568 height 778
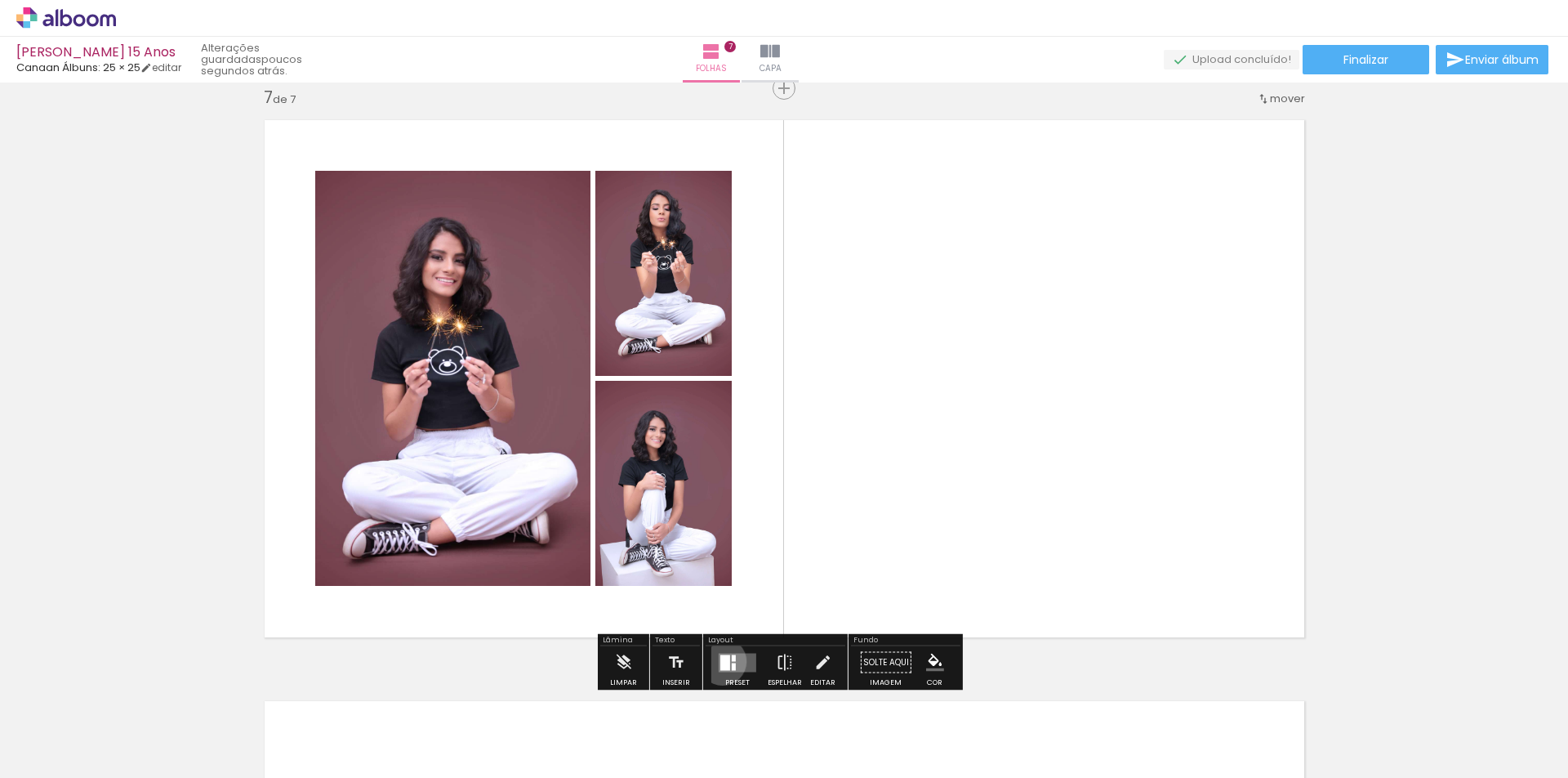
click at [720, 661] on div at bounding box center [725, 662] width 10 height 16
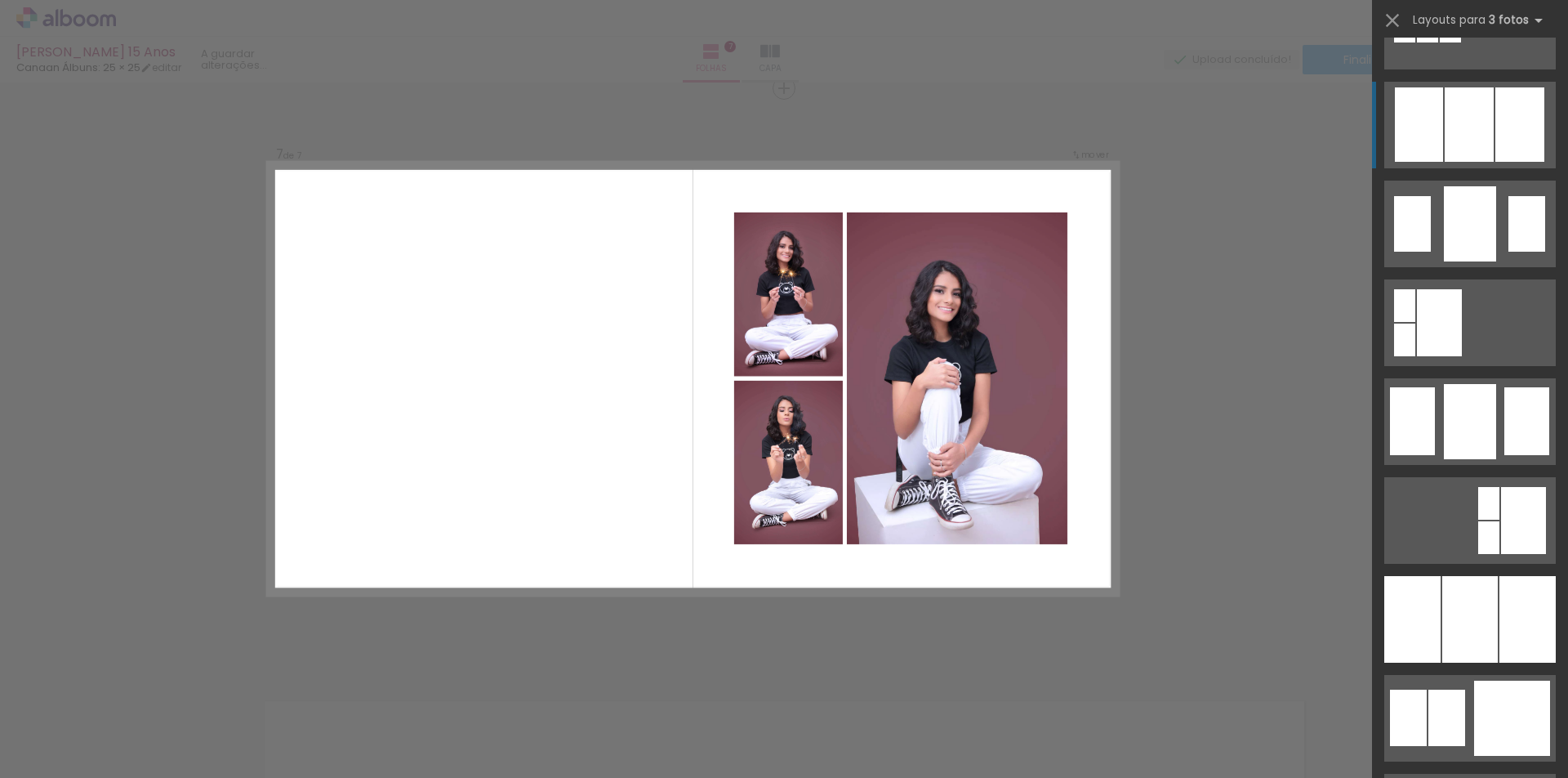
scroll to position [1062, 0]
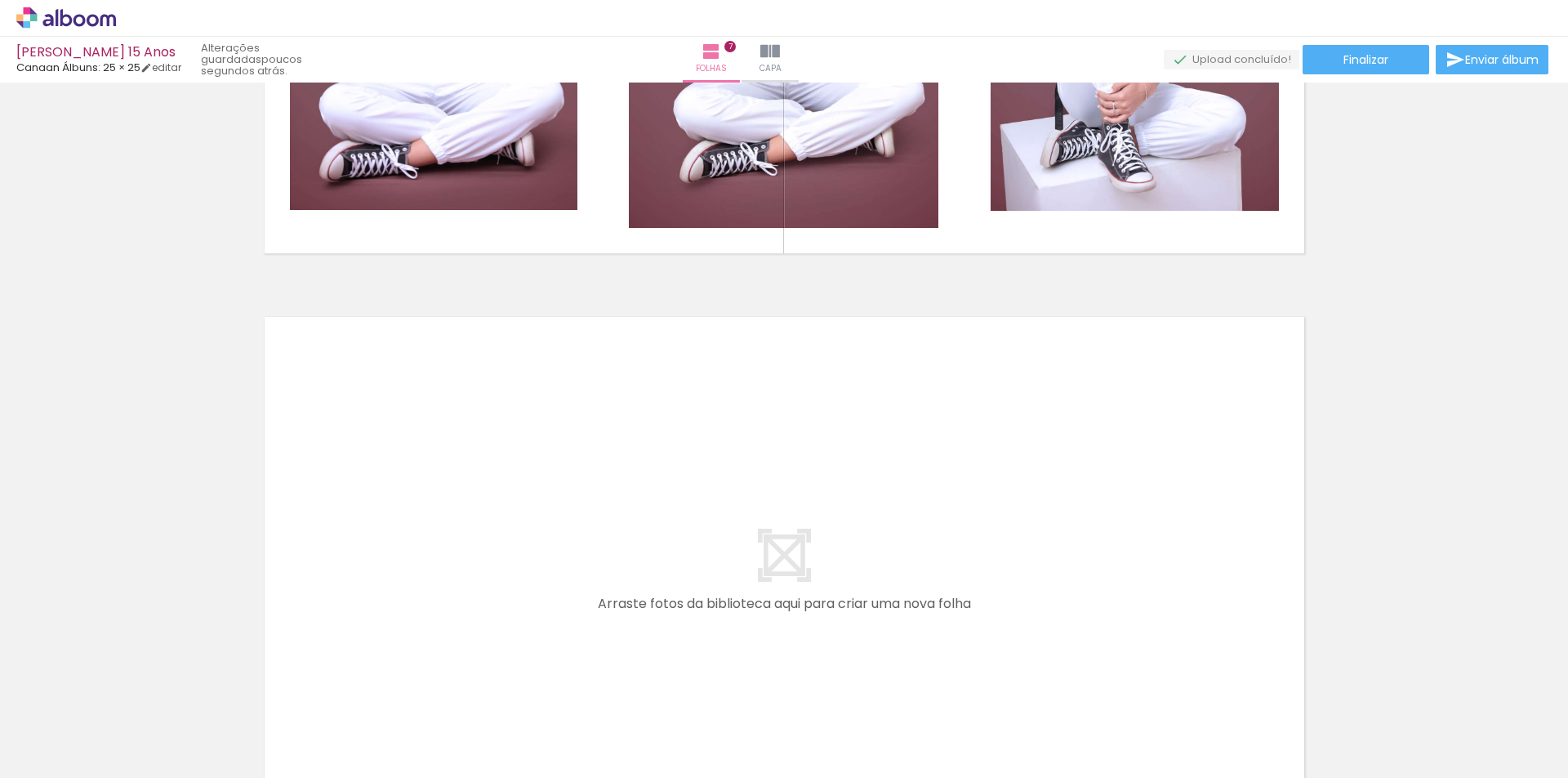
scroll to position [3914, 0]
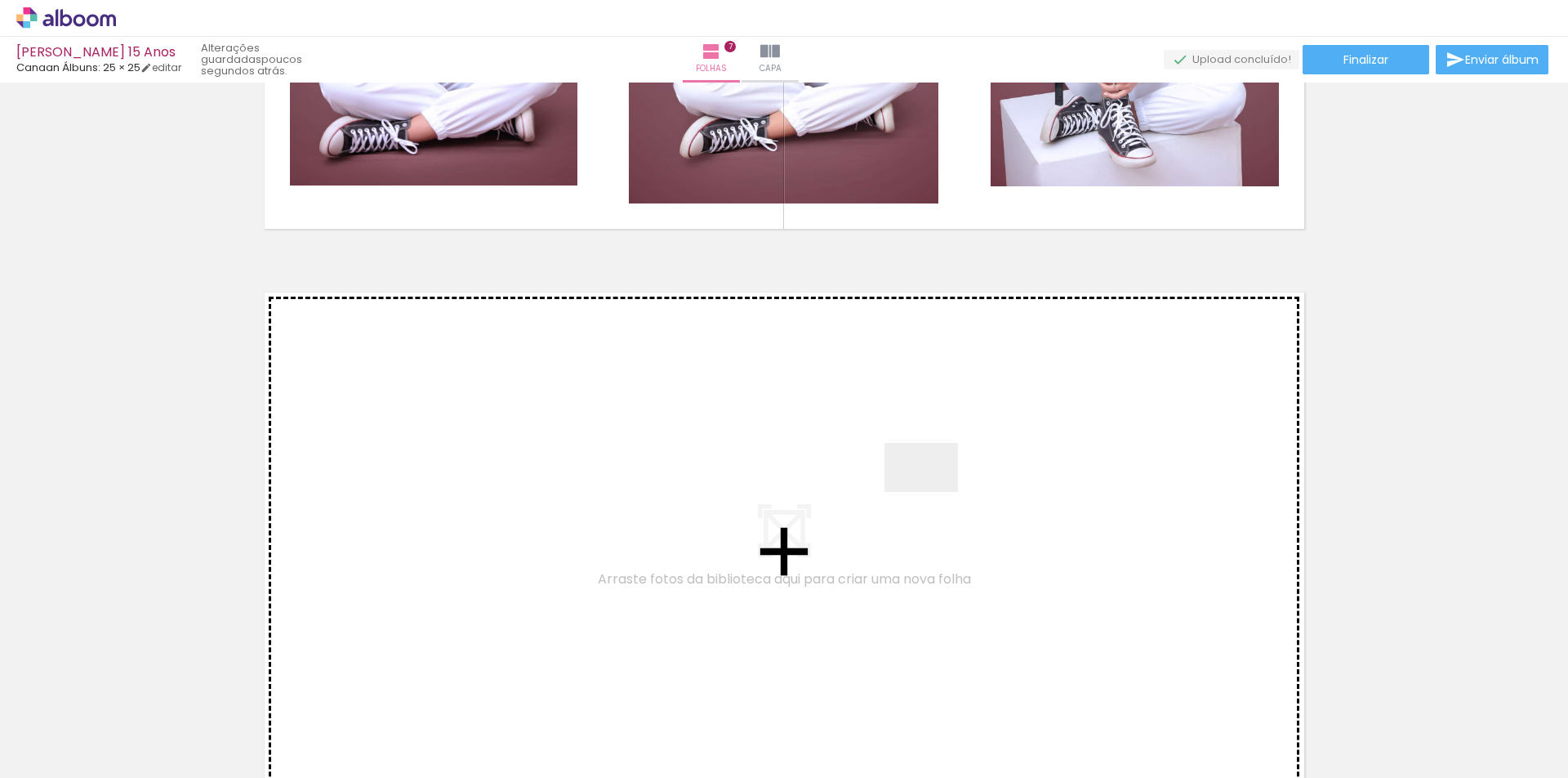
drag, startPoint x: 875, startPoint y: 728, endPoint x: 933, endPoint y: 460, distance: 274.2
click at [933, 460] on quentale-workspace at bounding box center [784, 389] width 1568 height 778
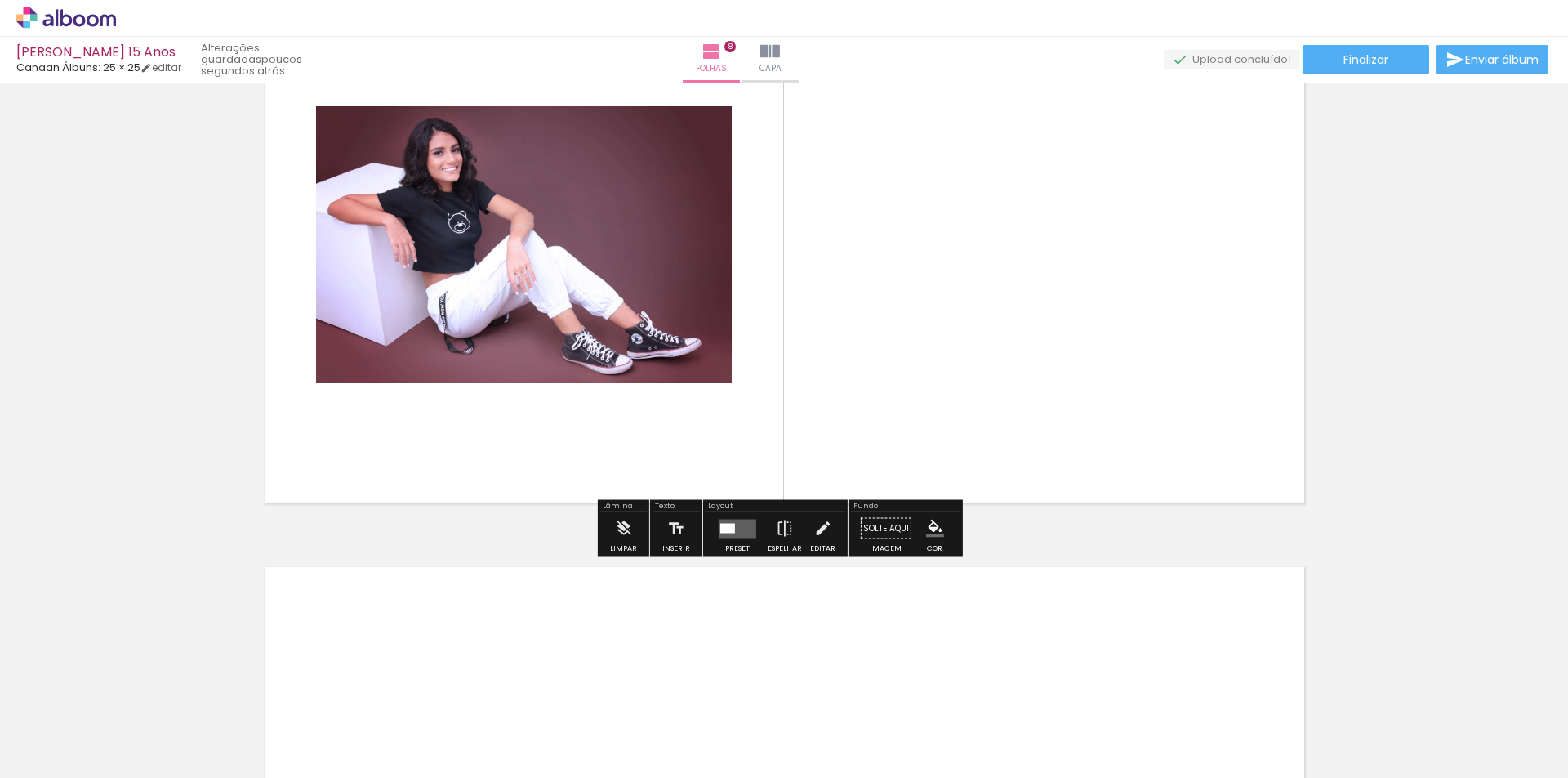
scroll to position [4250, 0]
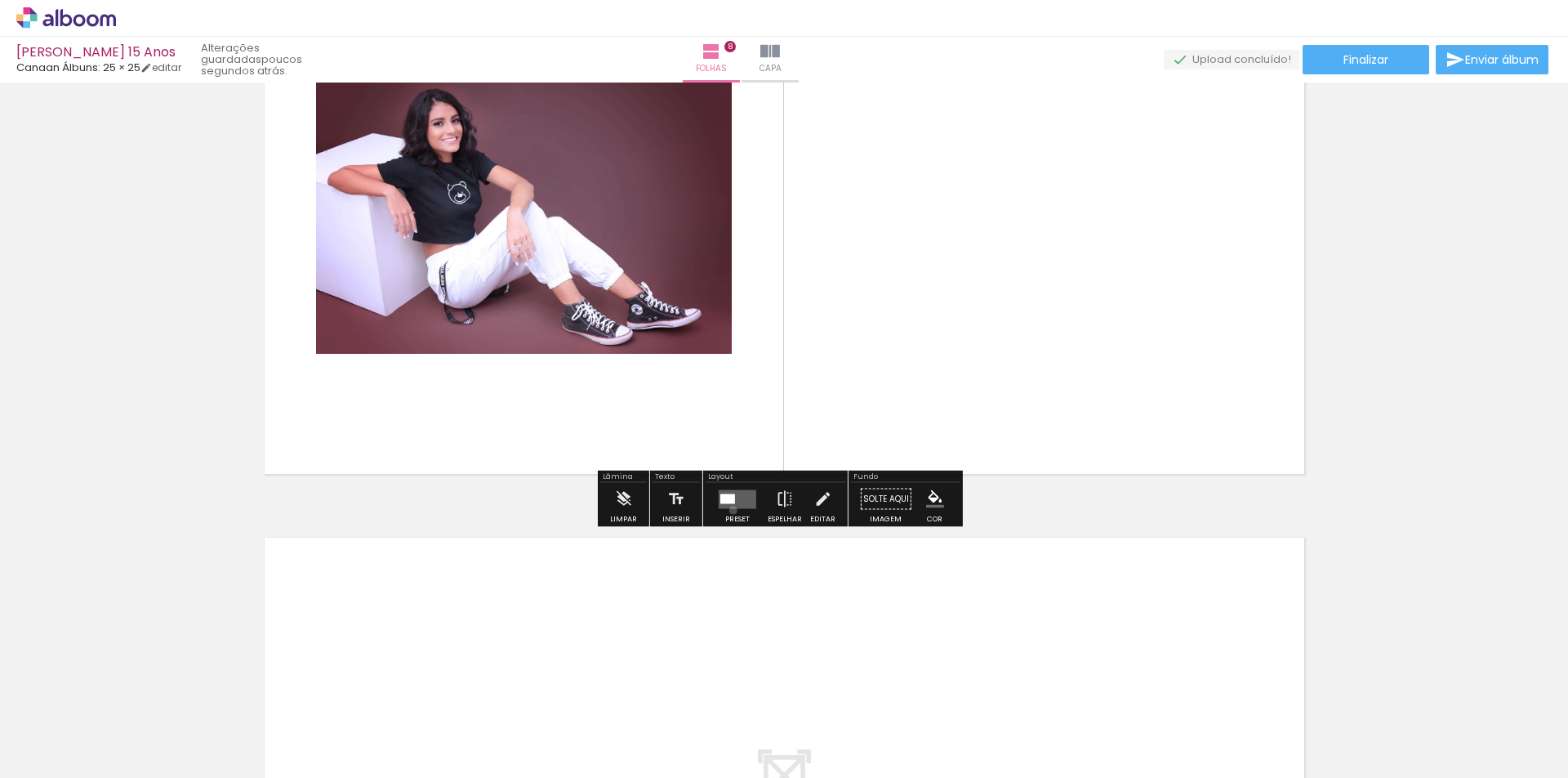
click at [730, 510] on div at bounding box center [737, 499] width 44 height 32
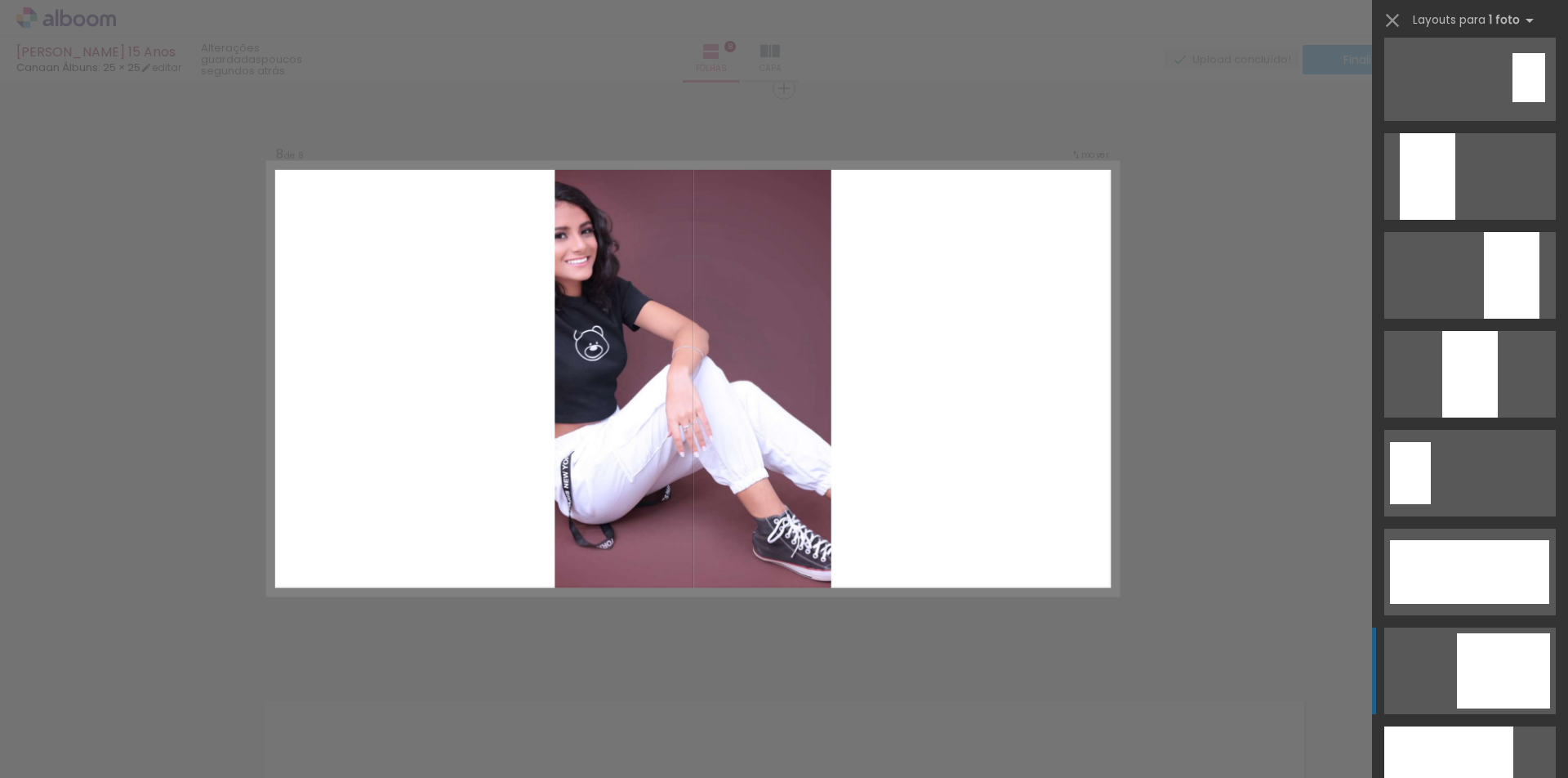
scroll to position [3676, 0]
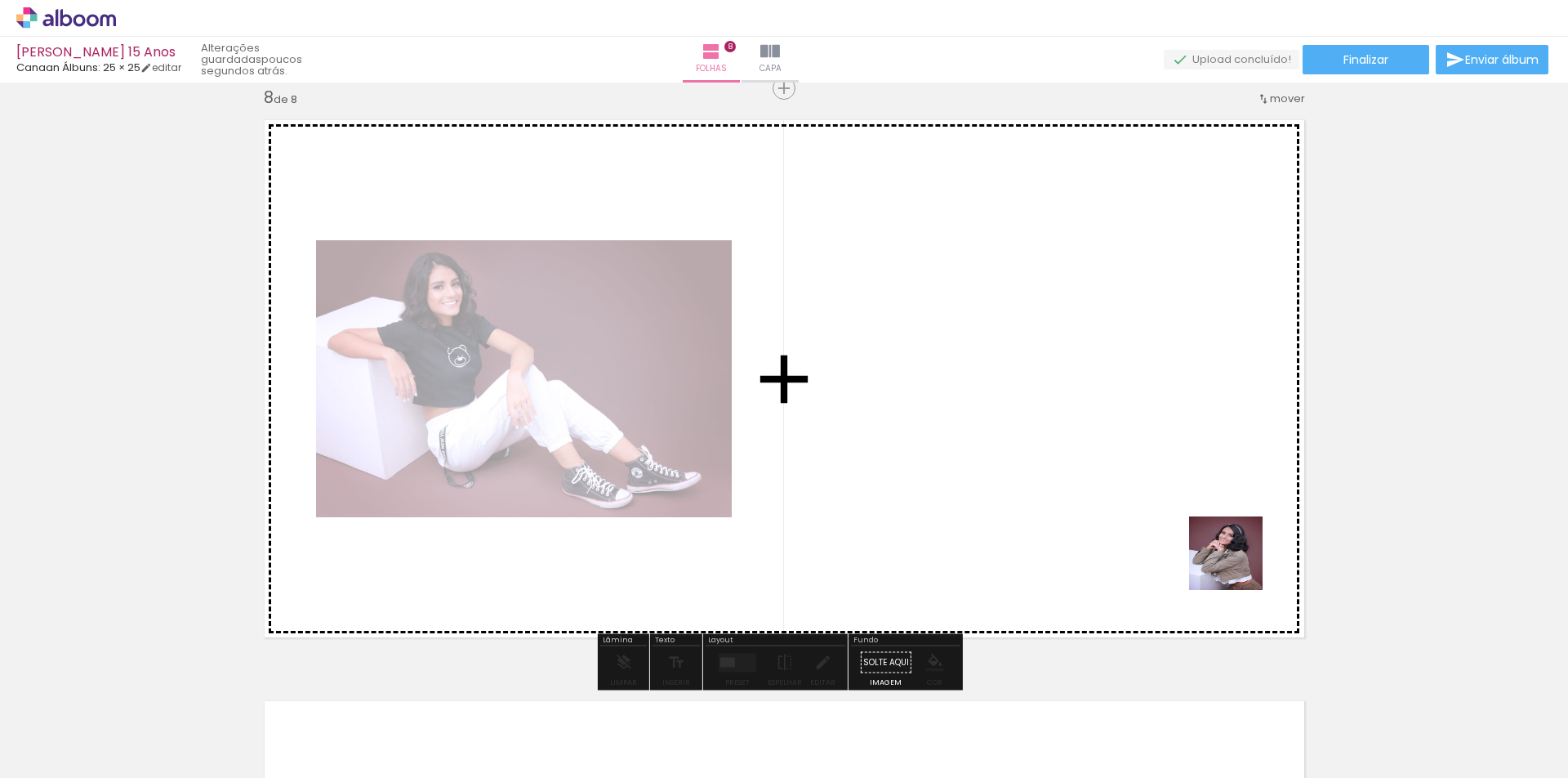
drag, startPoint x: 1501, startPoint y: 723, endPoint x: 1226, endPoint y: 559, distance: 320.2
click at [1226, 559] on quentale-workspace at bounding box center [784, 389] width 1568 height 778
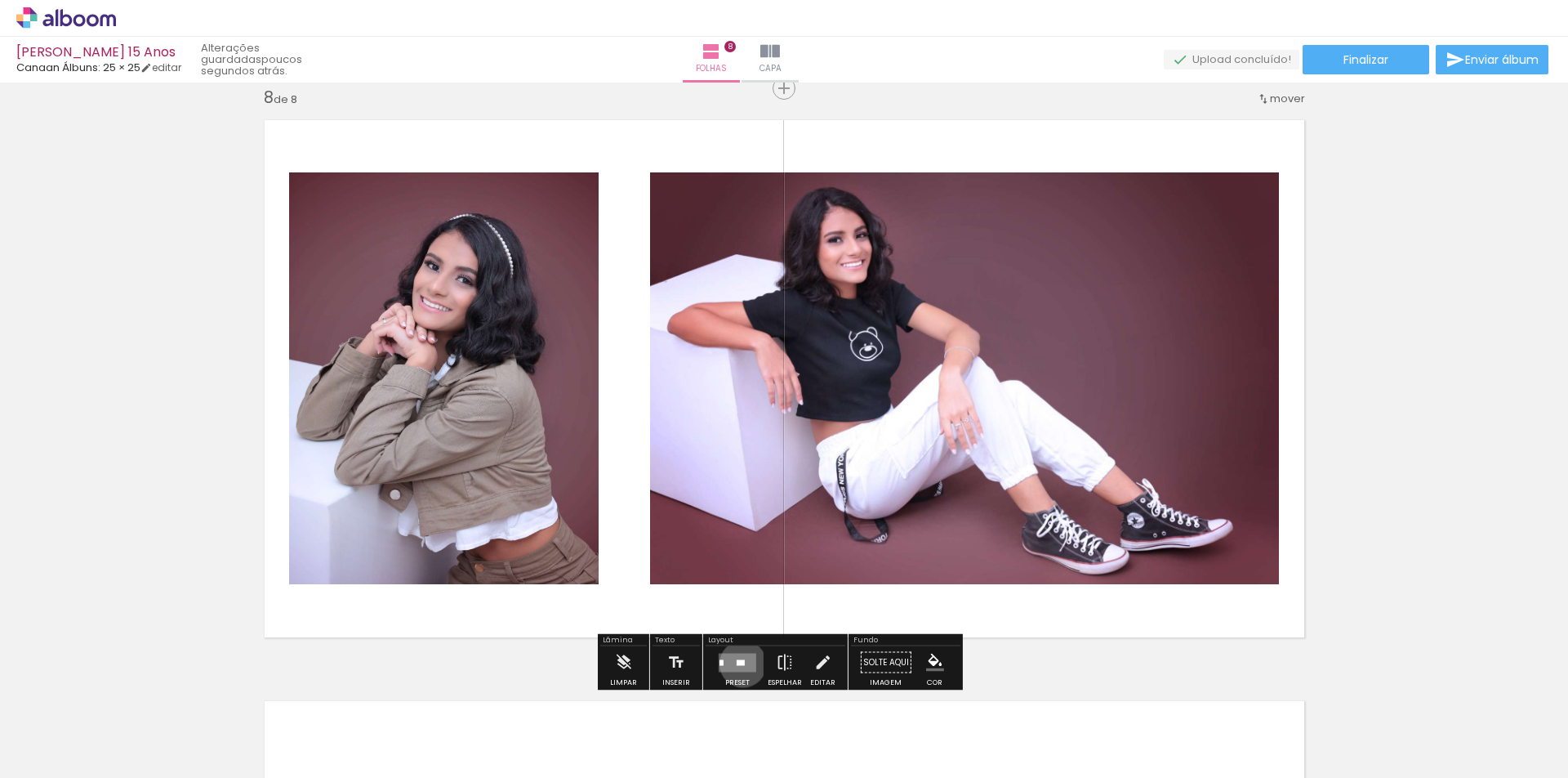
click at [739, 663] on div at bounding box center [740, 662] width 8 height 6
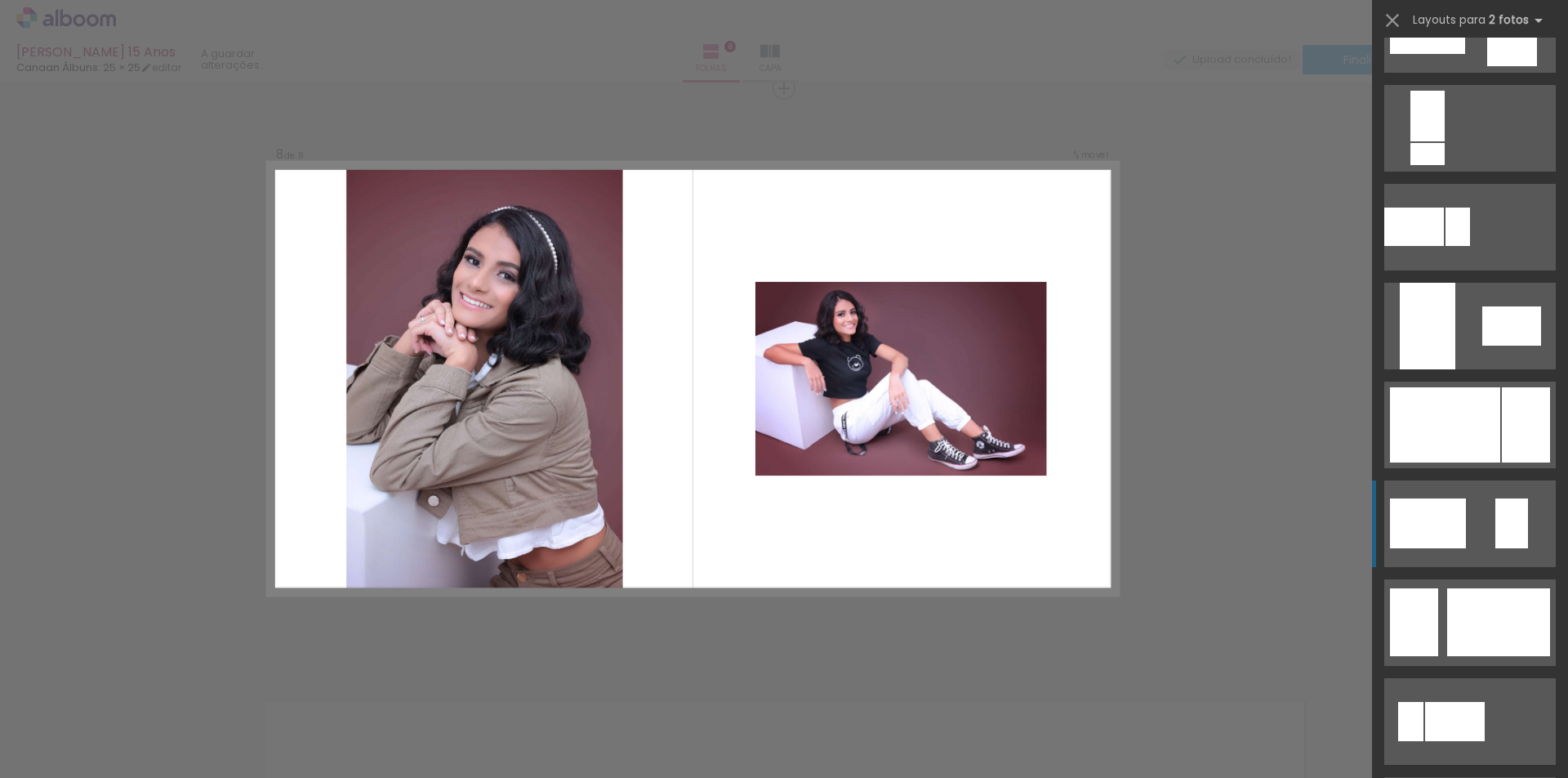
scroll to position [735, 0]
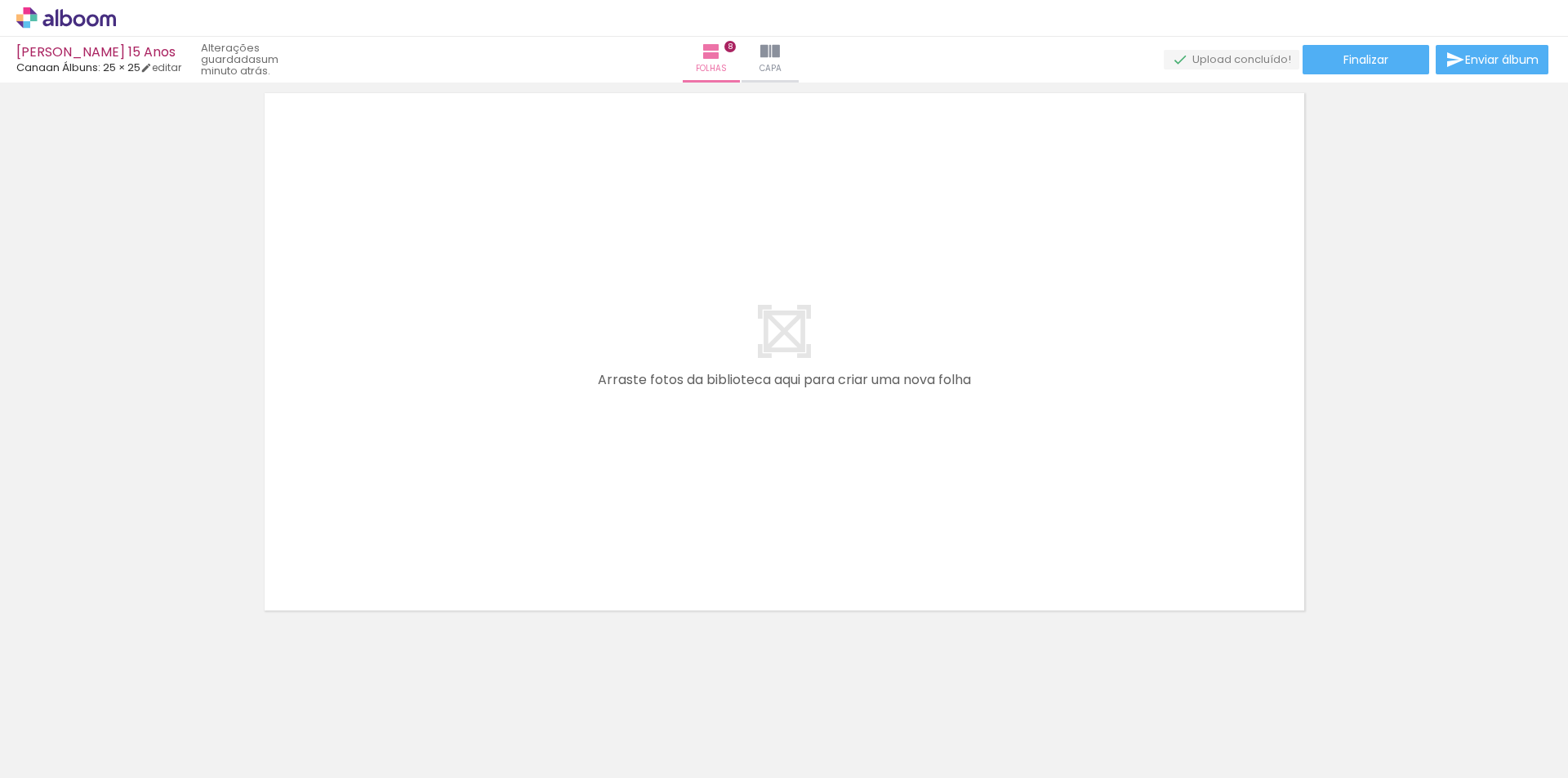
scroll to position [4698, 0]
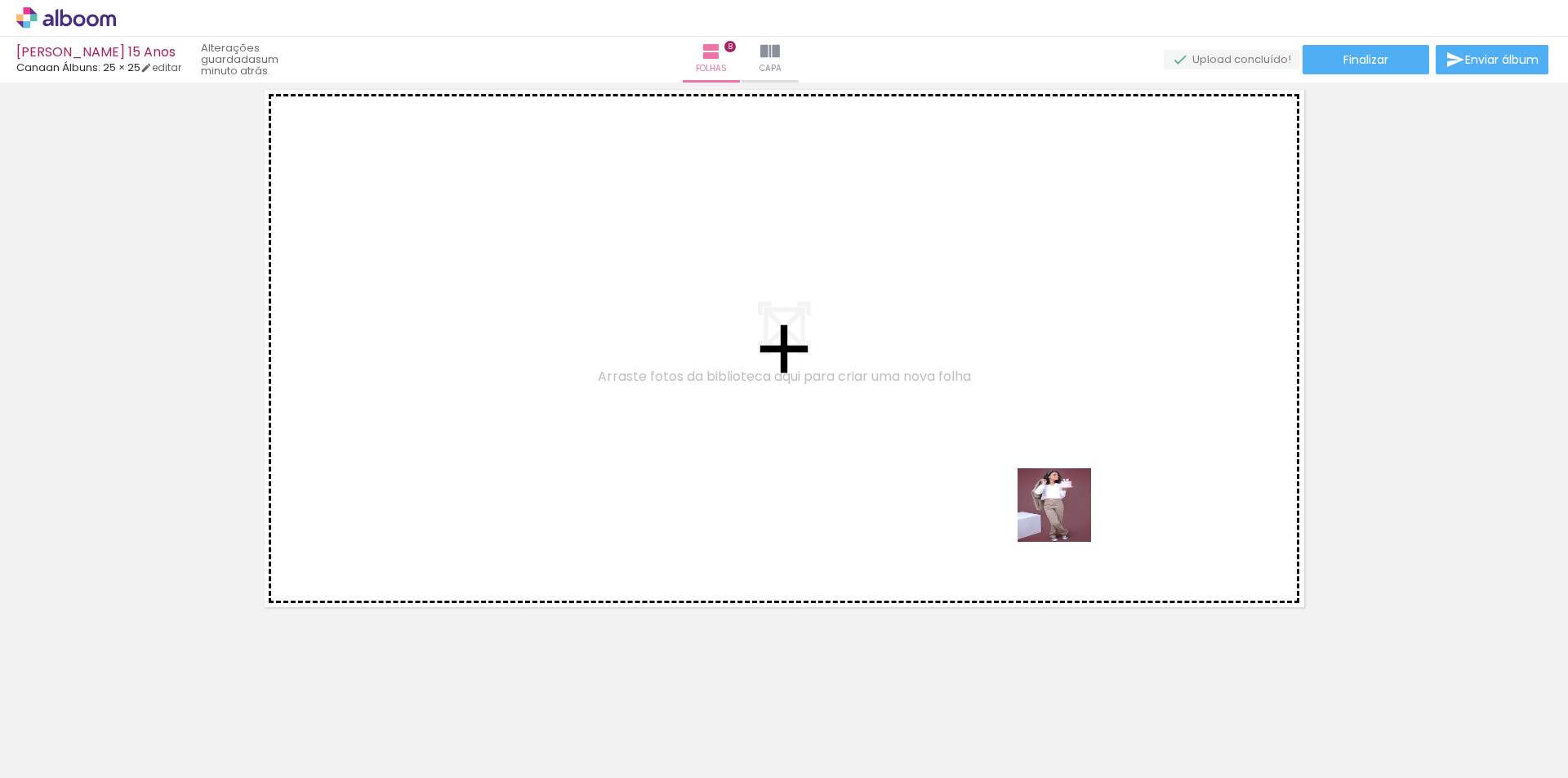
drag, startPoint x: 1122, startPoint y: 734, endPoint x: 1066, endPoint y: 517, distance: 224.1
click at [1066, 517] on quentale-workspace at bounding box center [784, 389] width 1568 height 778
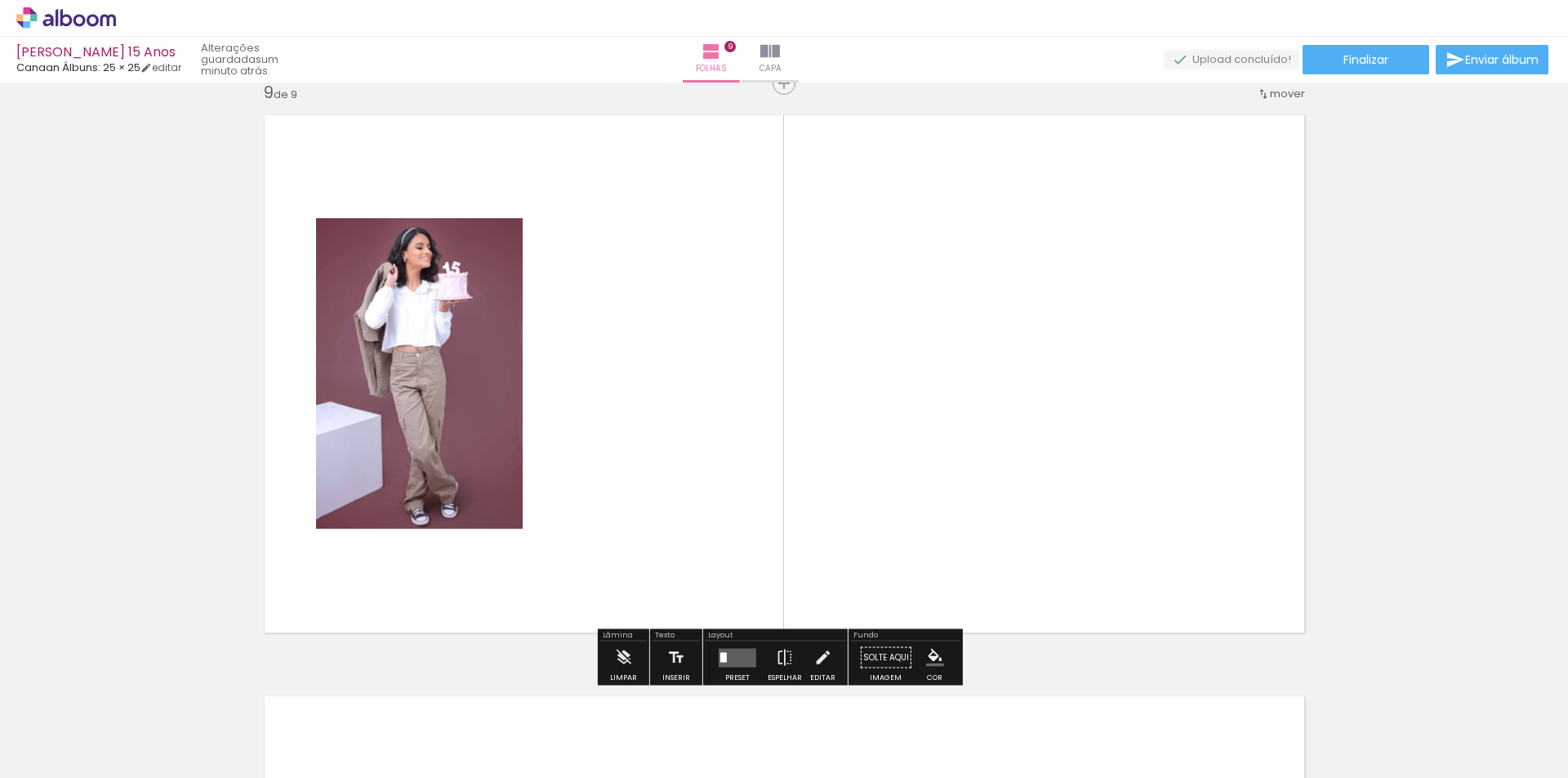
scroll to position [4667, 0]
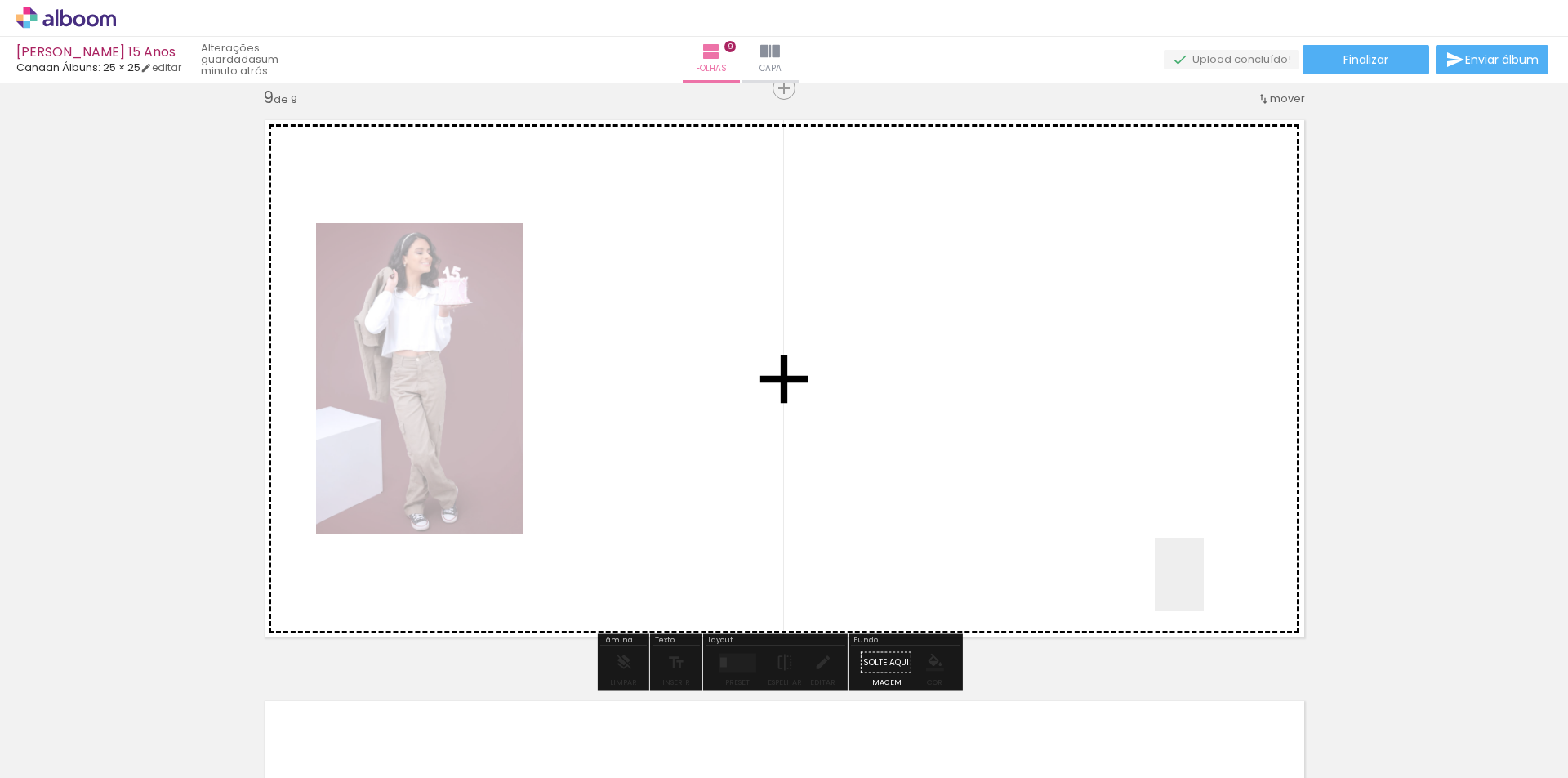
drag, startPoint x: 1240, startPoint y: 719, endPoint x: 1192, endPoint y: 529, distance: 196.0
click at [1192, 529] on quentale-workspace at bounding box center [784, 389] width 1568 height 778
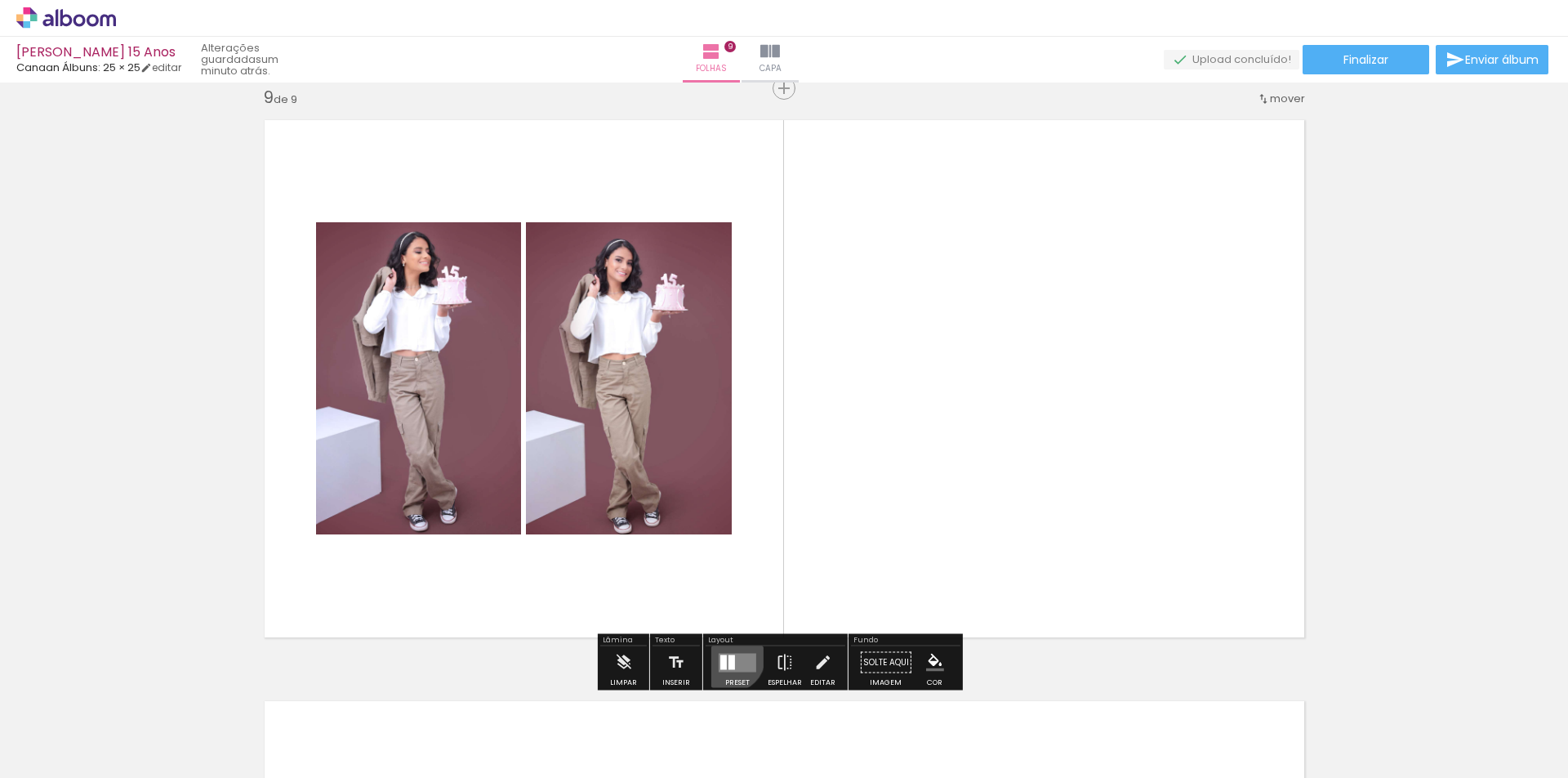
click at [729, 657] on div at bounding box center [732, 662] width 7 height 15
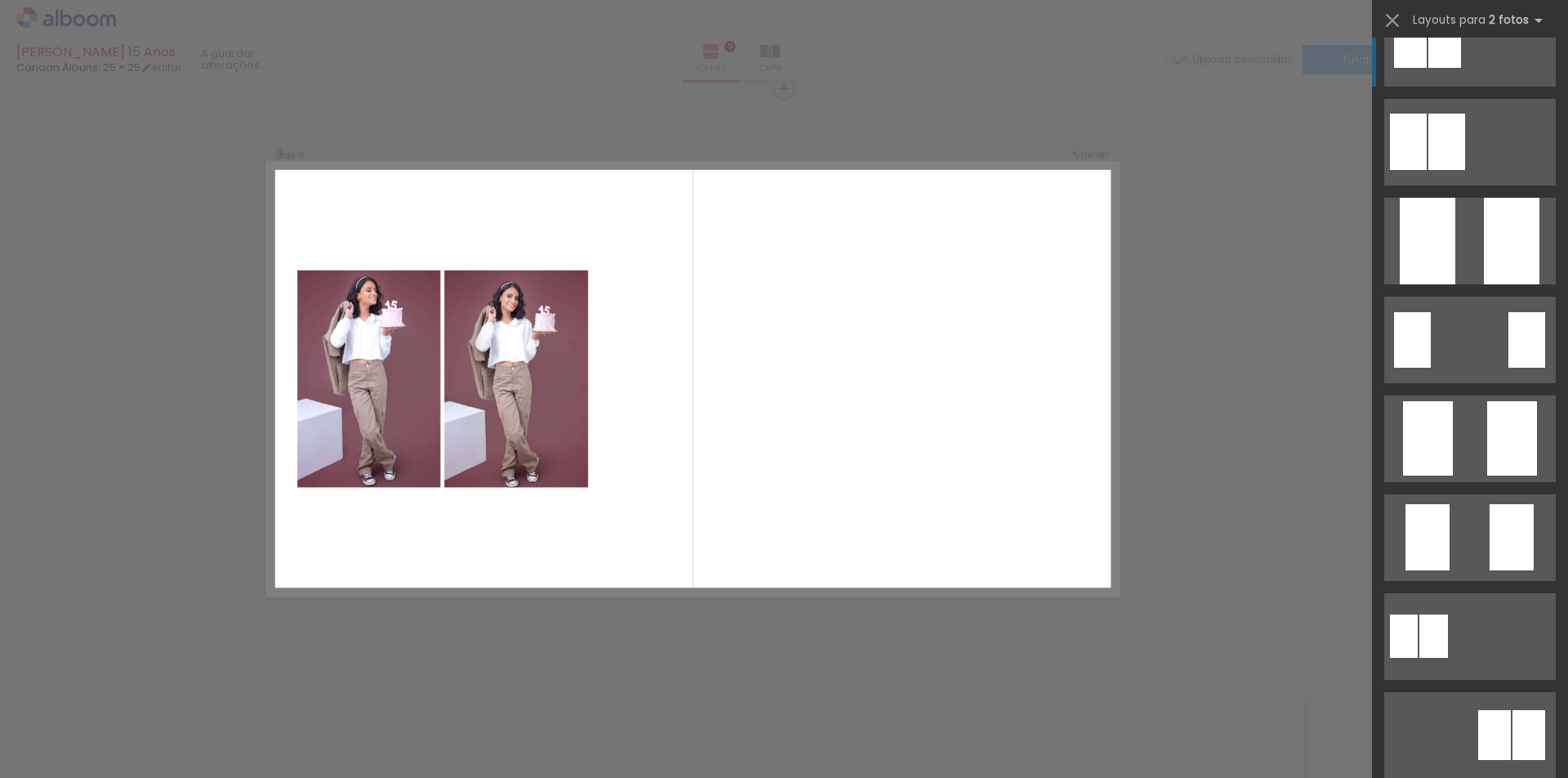
scroll to position [0, 0]
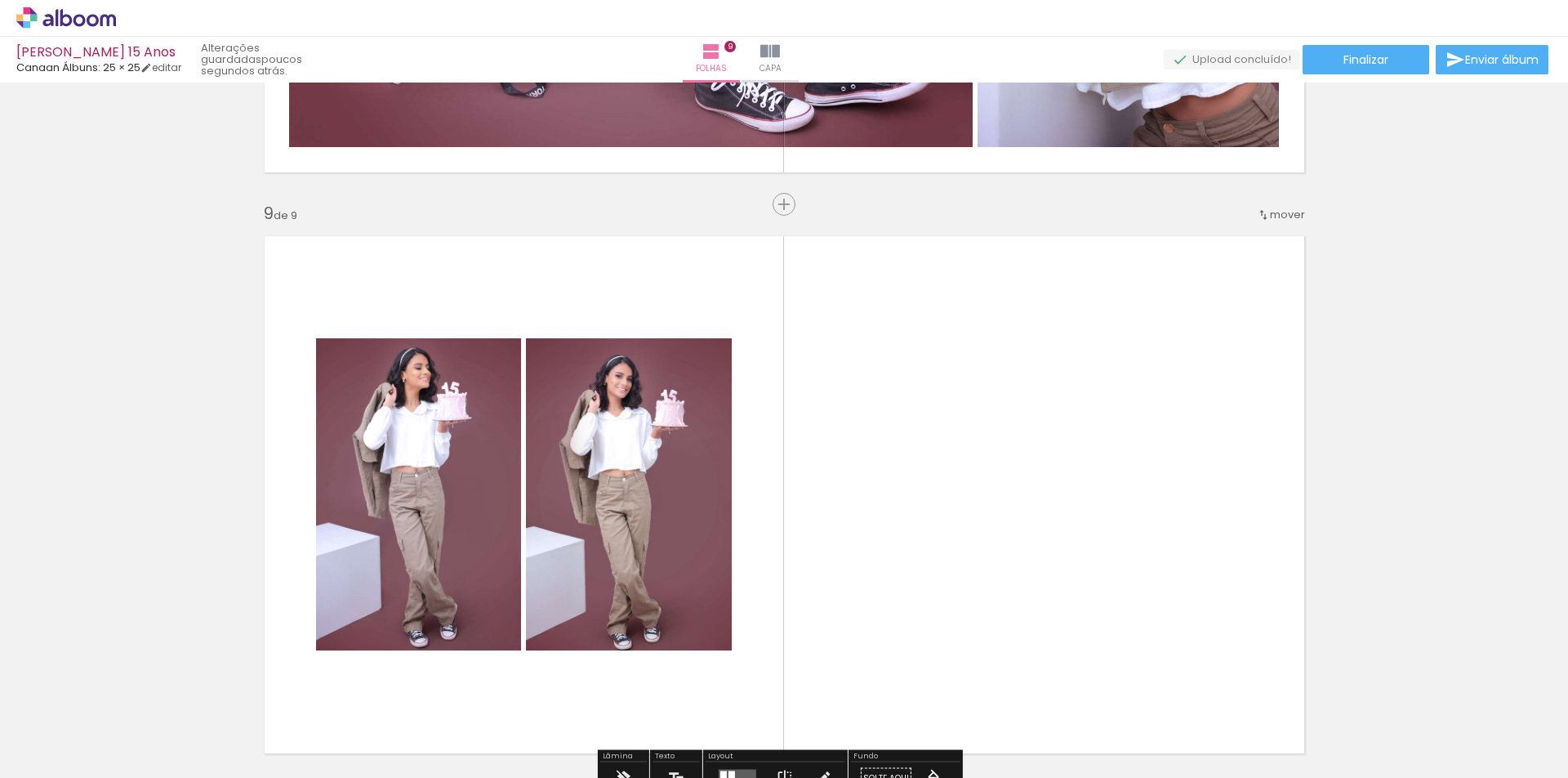
scroll to position [4586, 0]
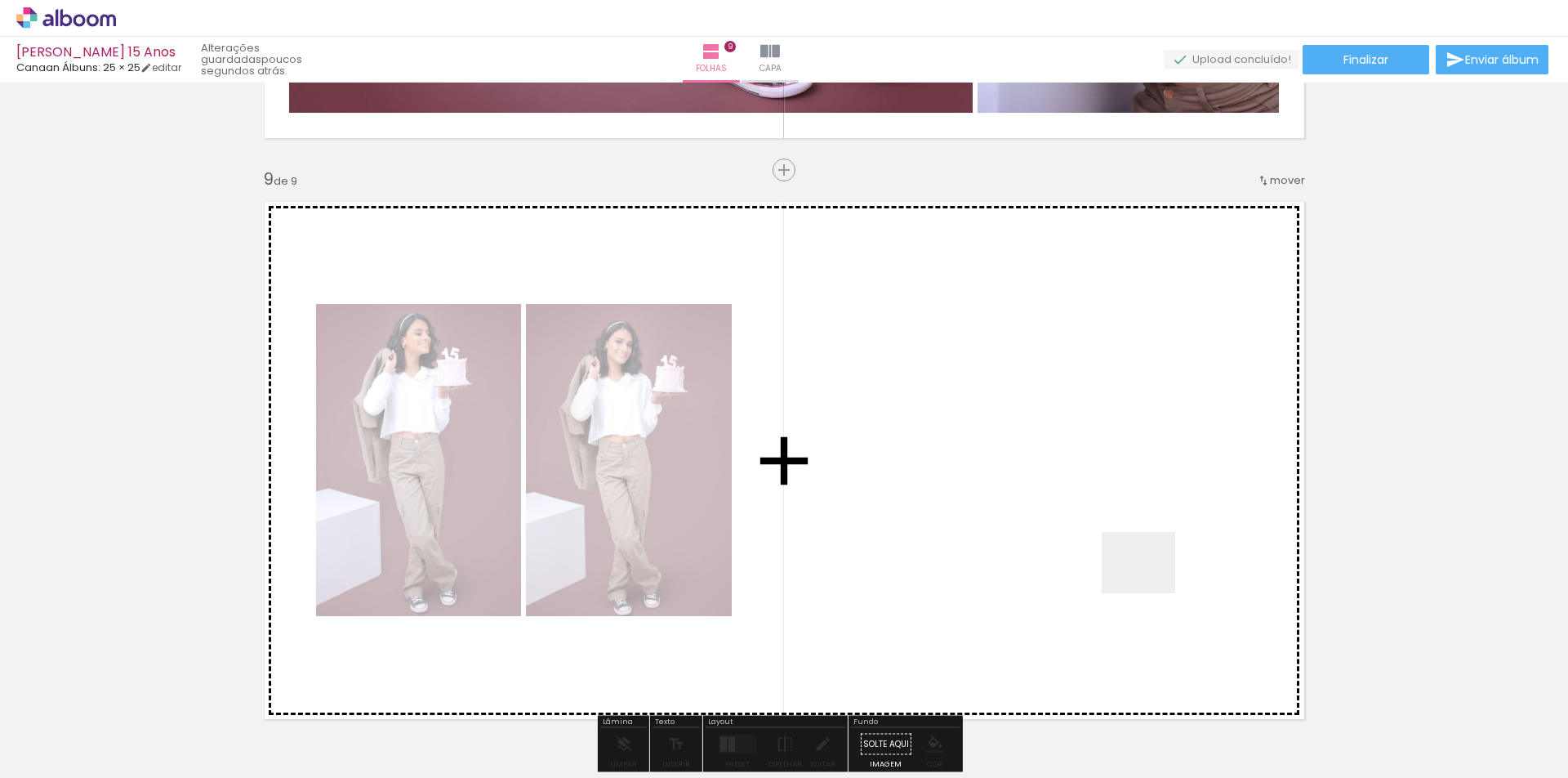
drag, startPoint x: 1321, startPoint y: 730, endPoint x: 1132, endPoint y: 562, distance: 252.9
click at [1132, 562] on quentale-workspace at bounding box center [784, 389] width 1568 height 778
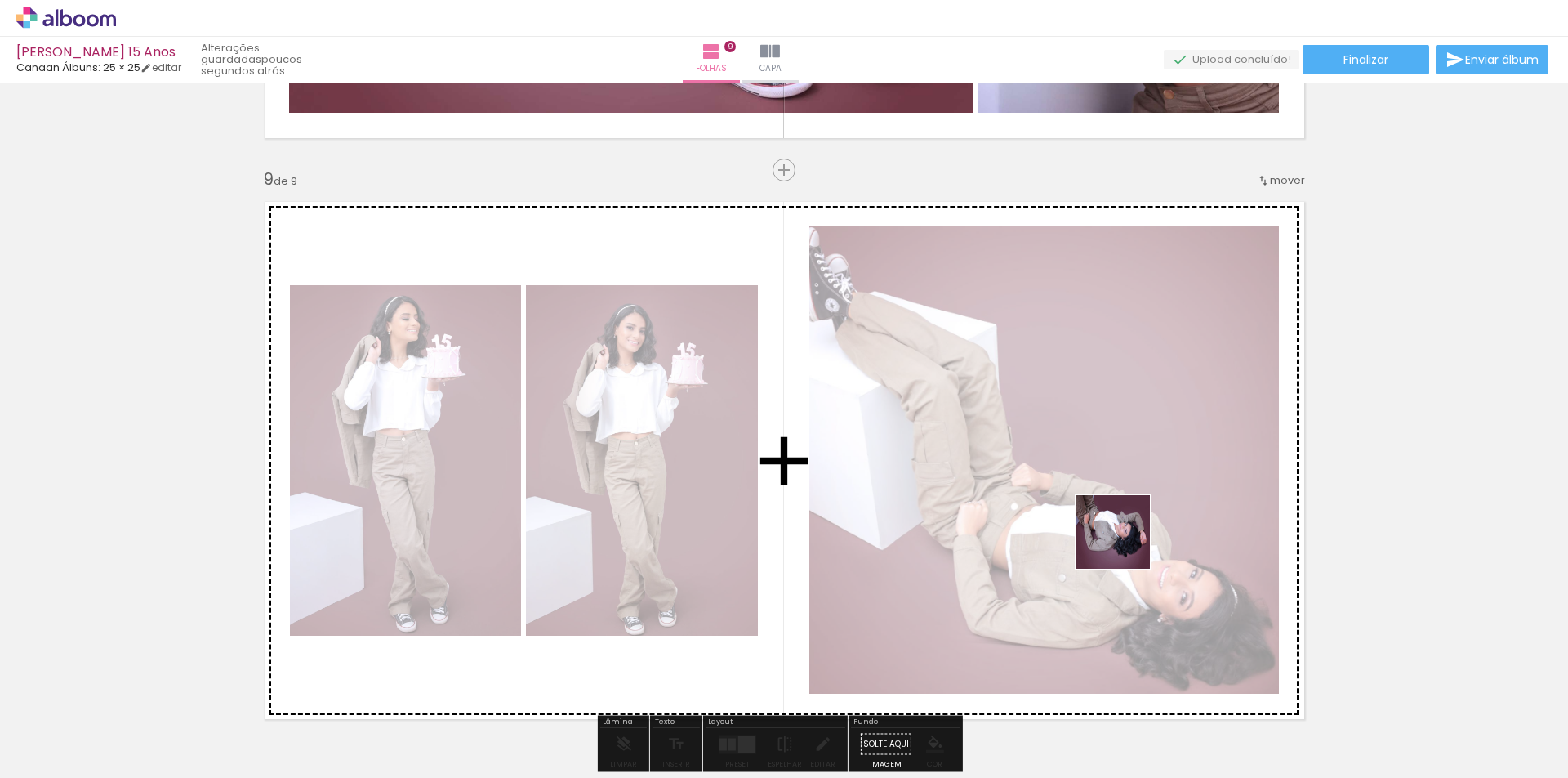
drag, startPoint x: 1415, startPoint y: 727, endPoint x: 1125, endPoint y: 544, distance: 342.9
click at [1125, 544] on quentale-workspace at bounding box center [784, 389] width 1568 height 778
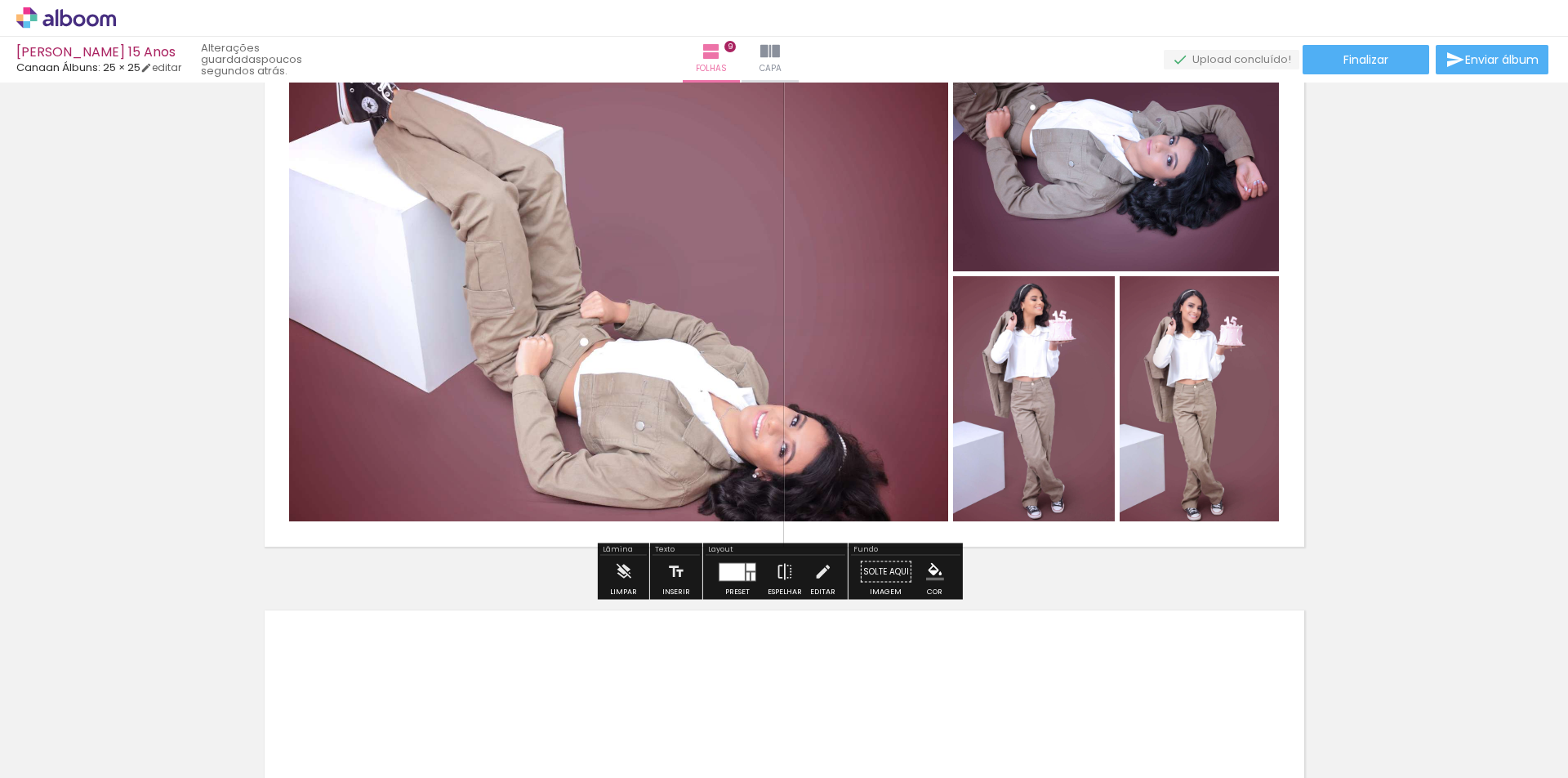
scroll to position [4831, 0]
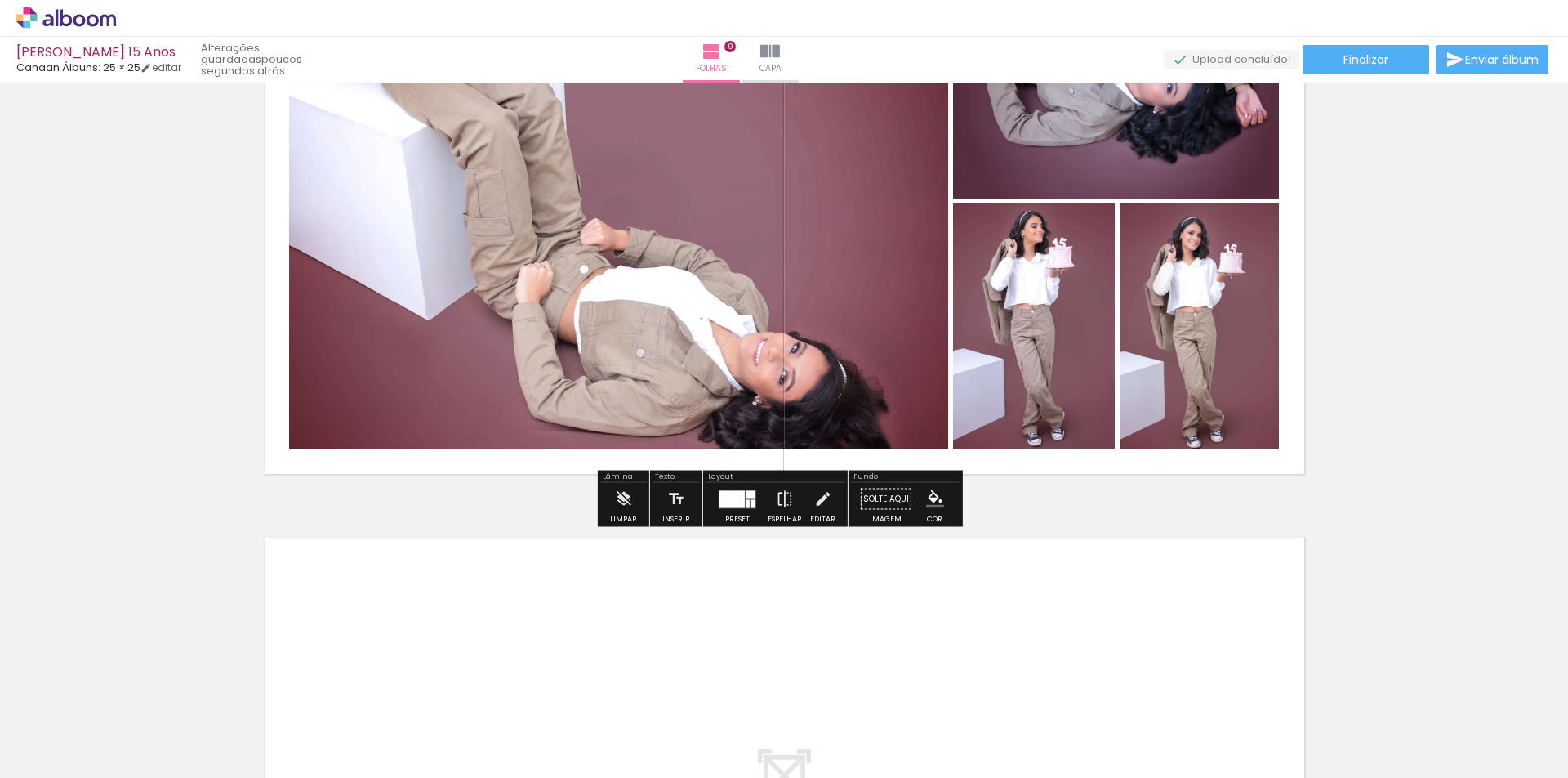
click at [742, 498] on quentale-layouter at bounding box center [737, 499] width 37 height 19
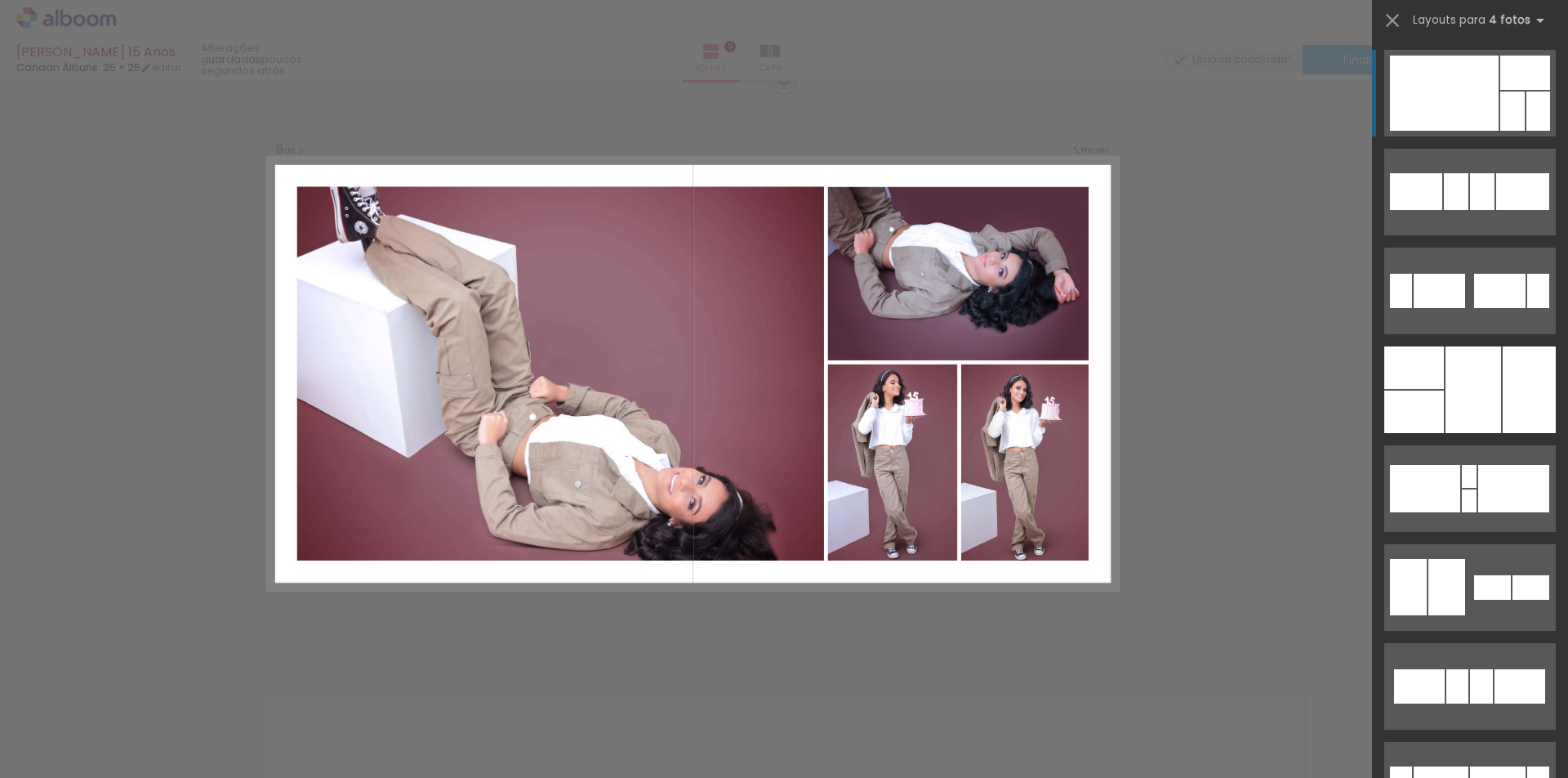
scroll to position [4667, 0]
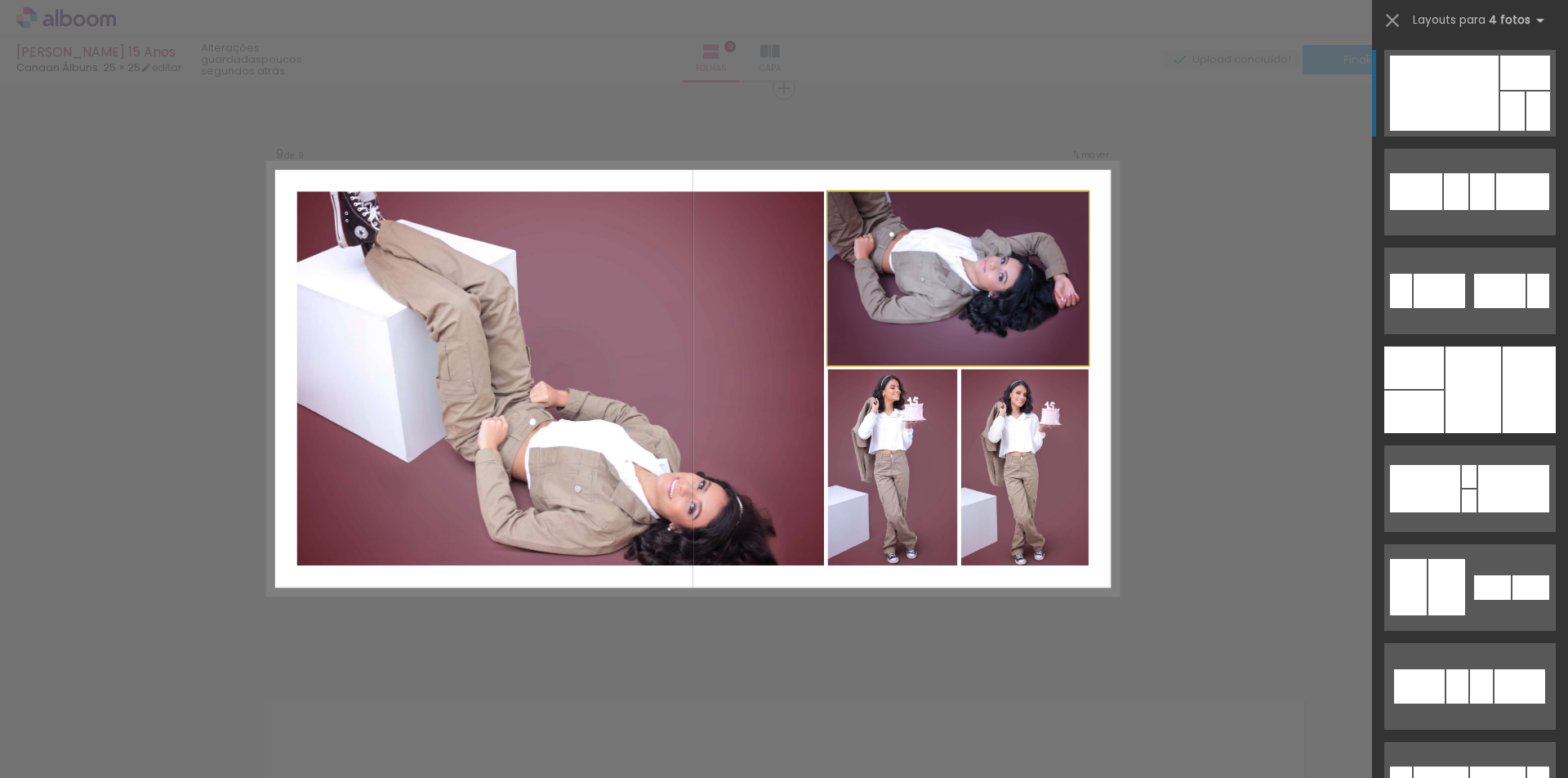
click at [995, 283] on quentale-photo at bounding box center [957, 278] width 260 height 174
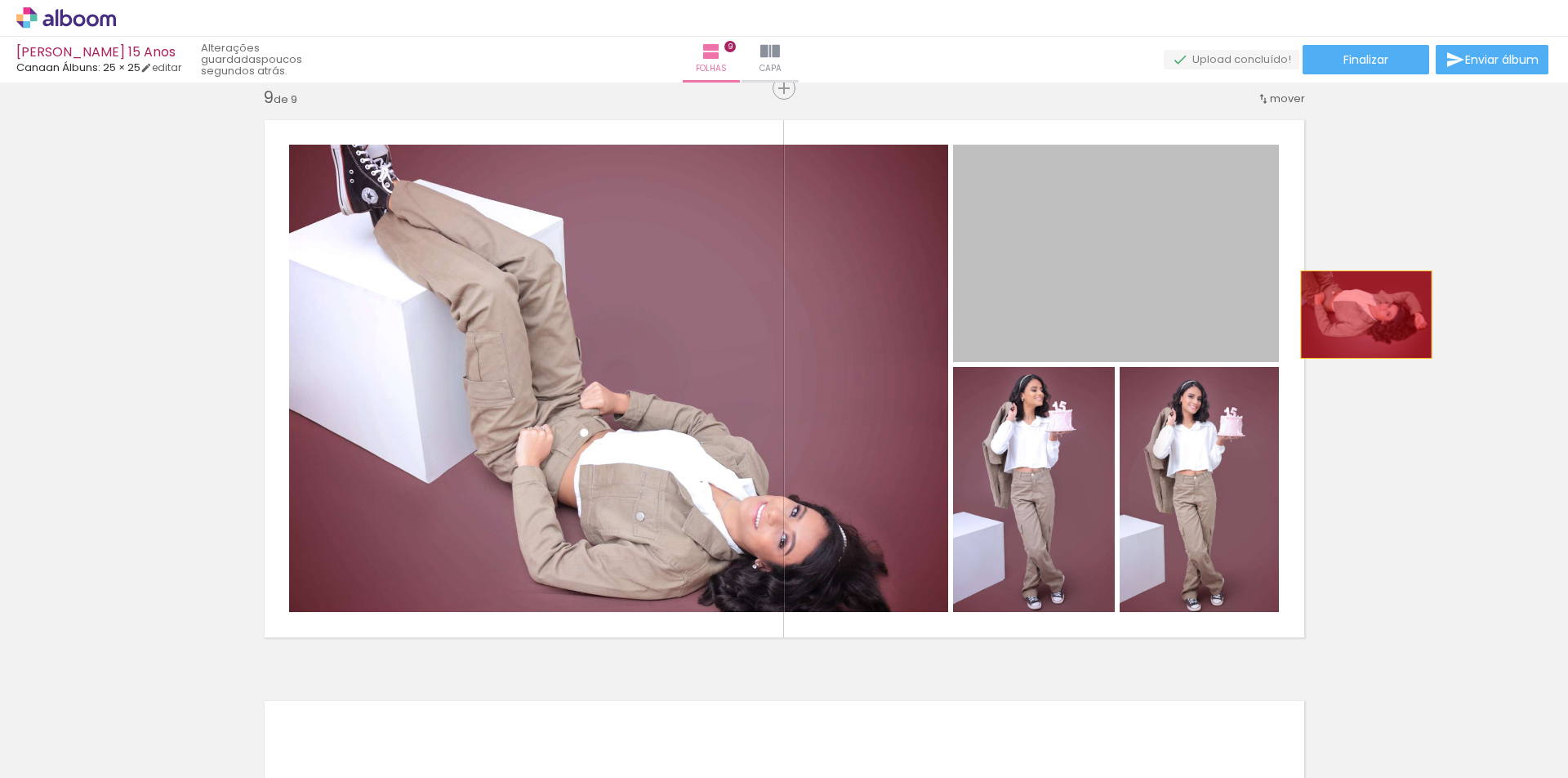
drag, startPoint x: 1127, startPoint y: 317, endPoint x: 1386, endPoint y: 314, distance: 259.0
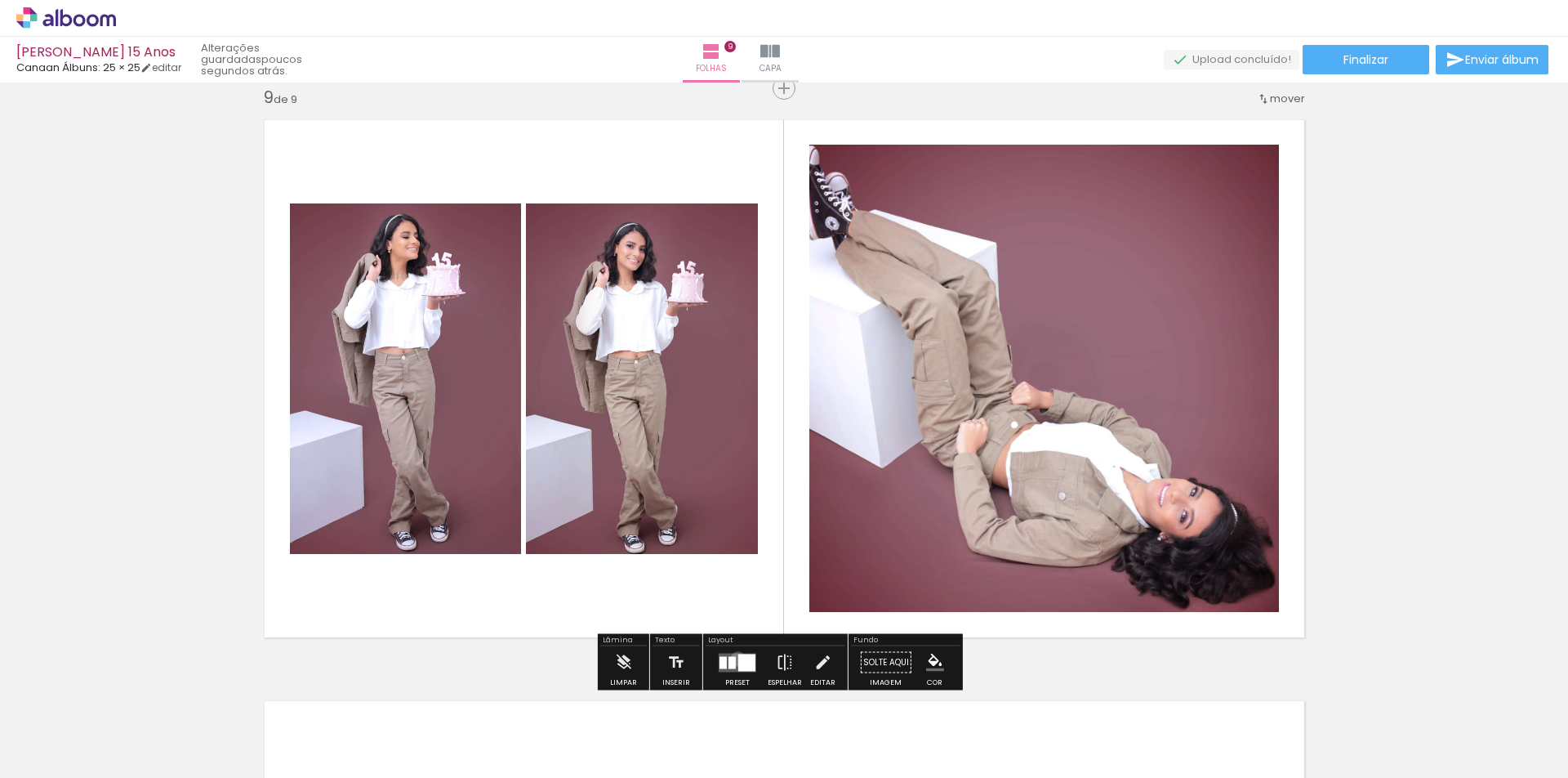
click at [738, 658] on div at bounding box center [746, 662] width 17 height 17
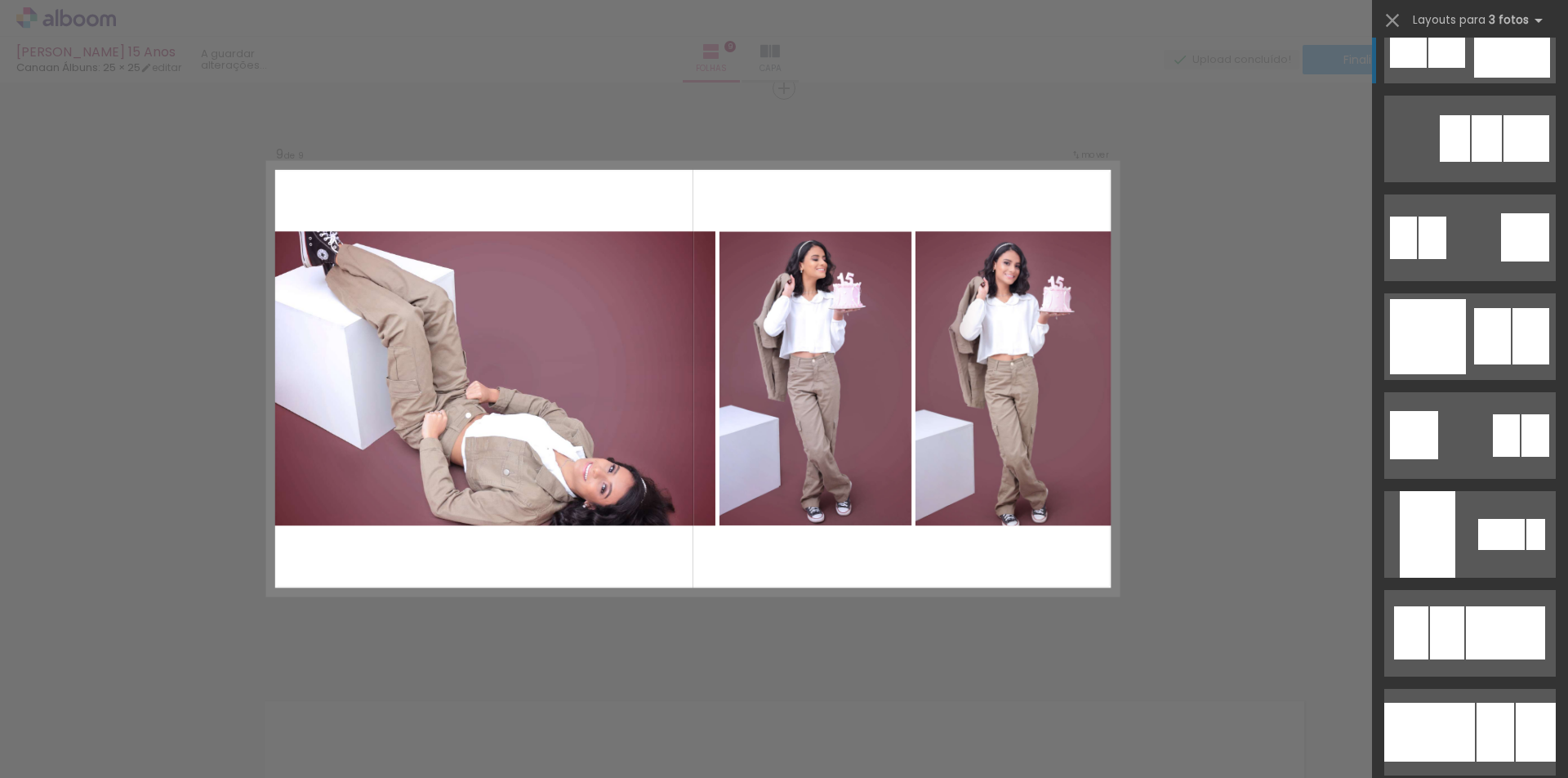
scroll to position [81, 0]
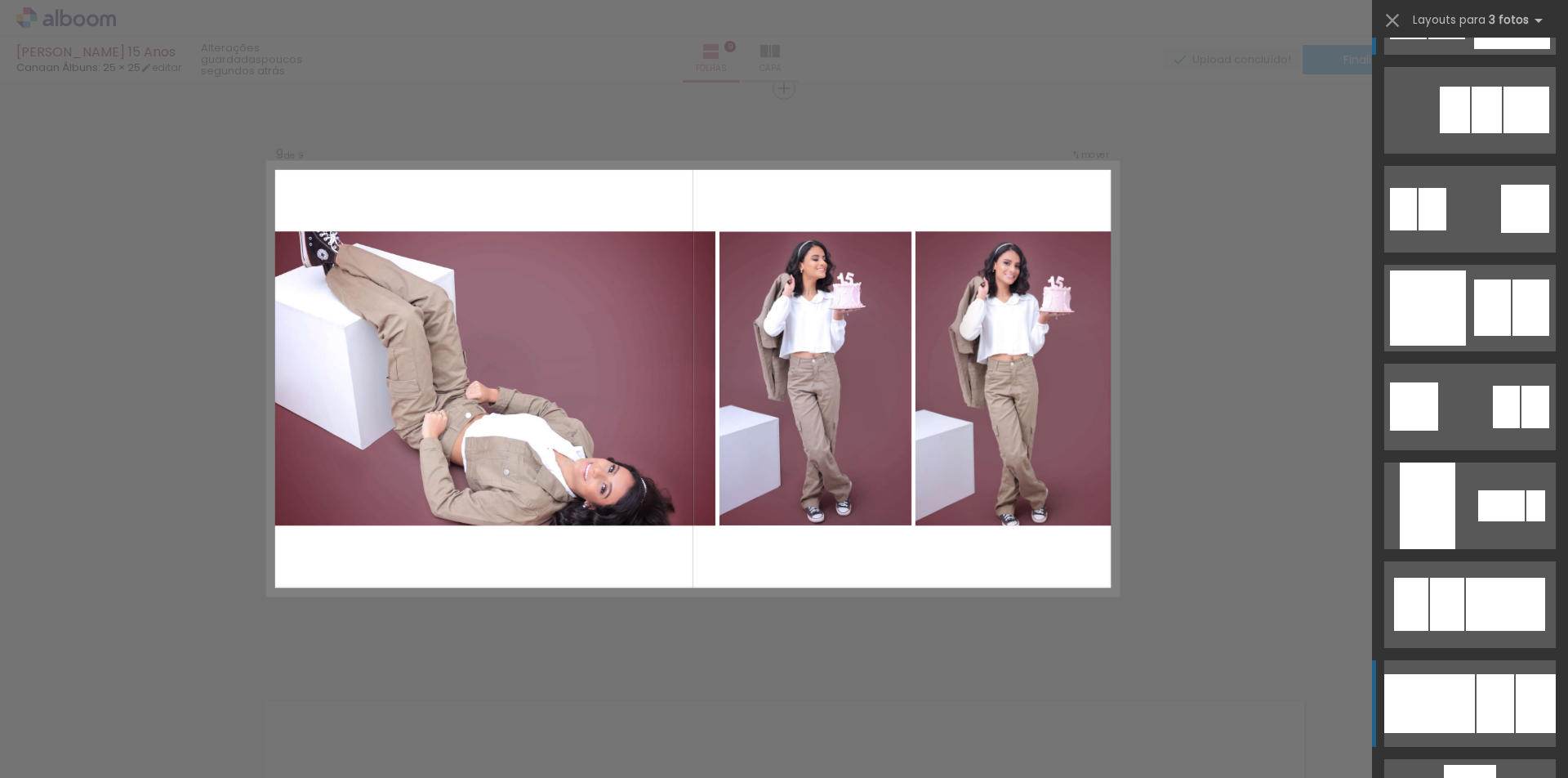
click at [1452, 688] on div at bounding box center [1429, 703] width 91 height 59
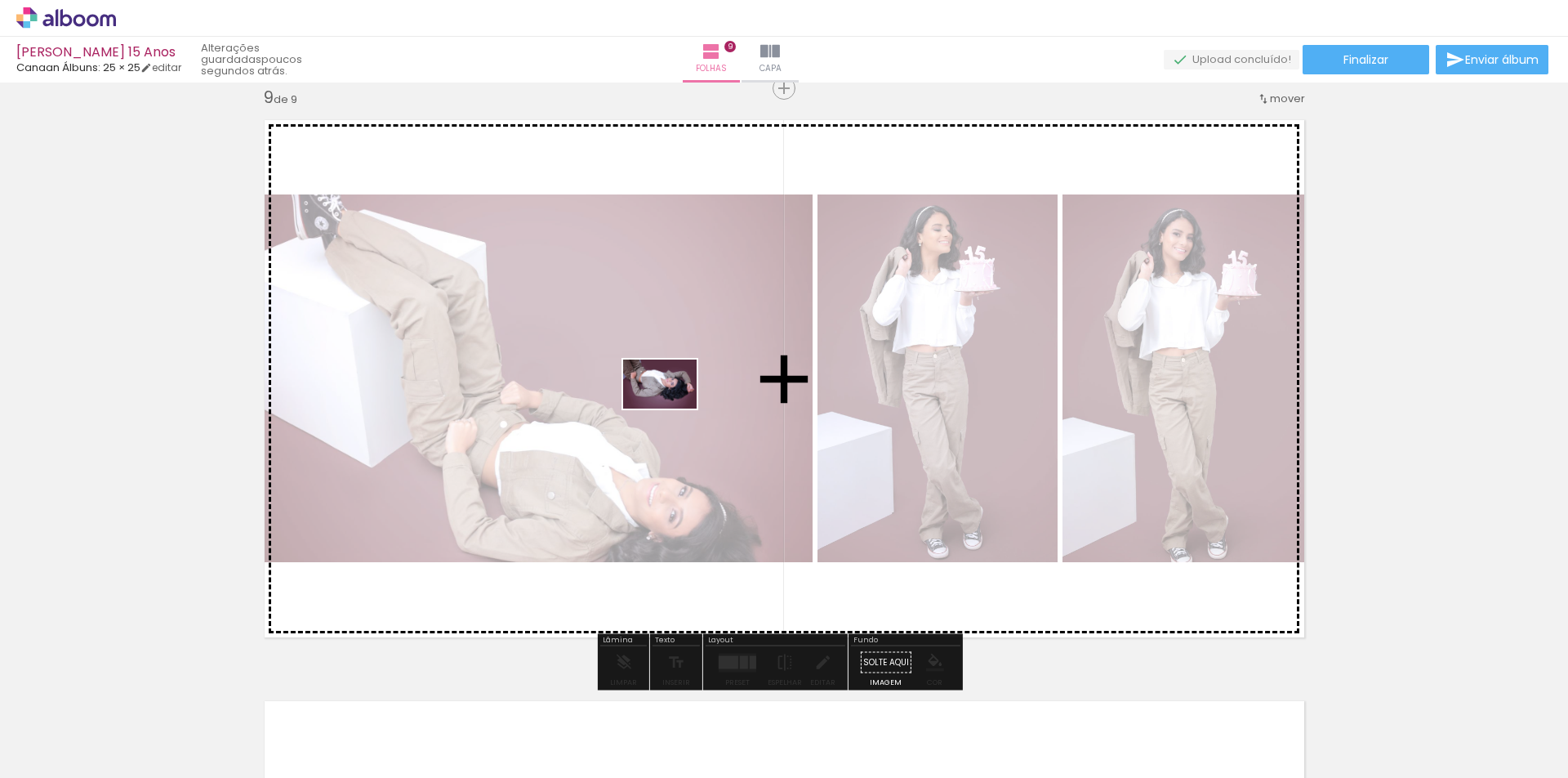
drag, startPoint x: 1403, startPoint y: 720, endPoint x: 649, endPoint y: 412, distance: 814.5
click at [649, 412] on quentale-workspace at bounding box center [784, 389] width 1568 height 778
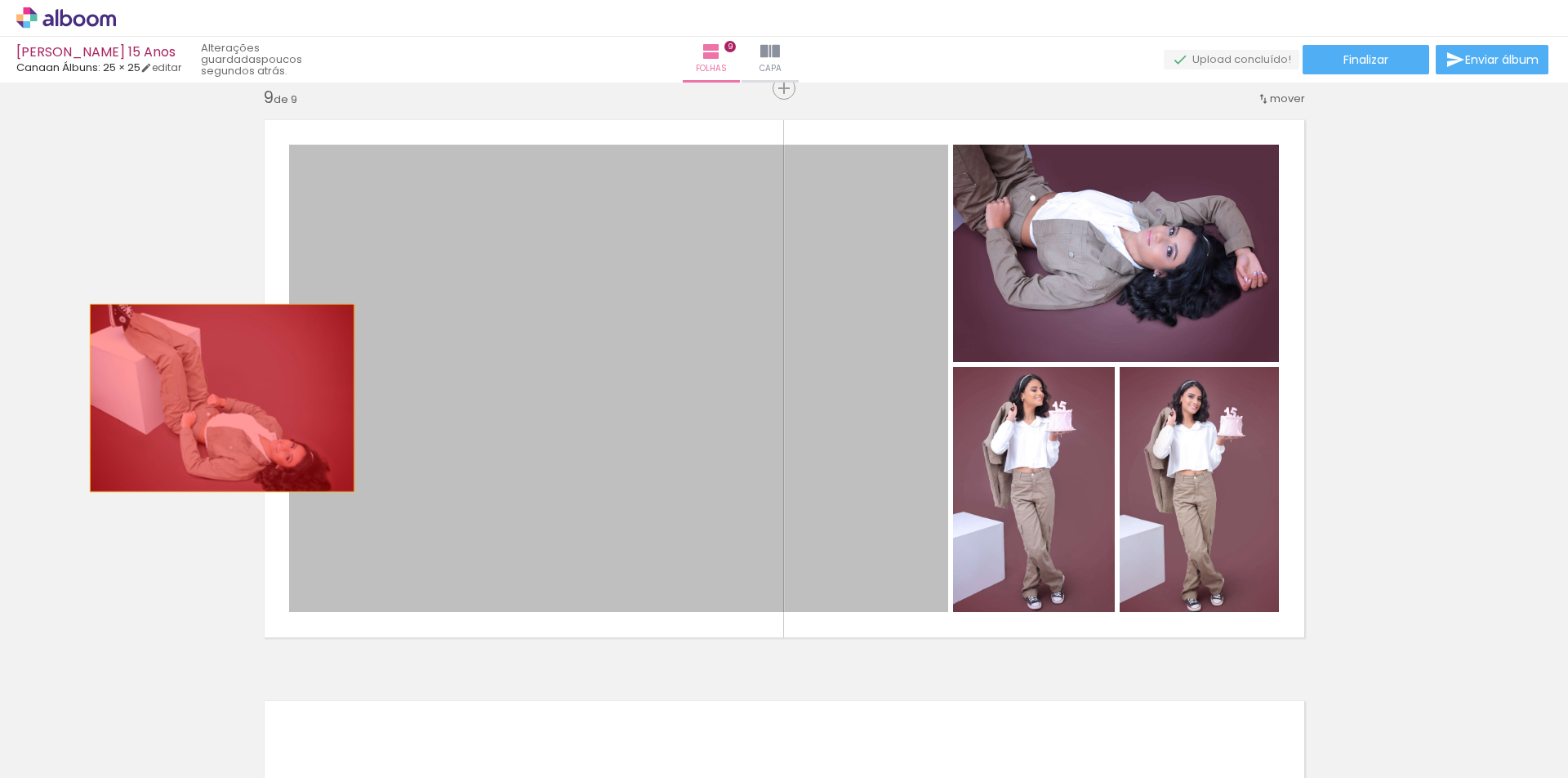
drag, startPoint x: 719, startPoint y: 412, endPoint x: 260, endPoint y: 416, distance: 459.0
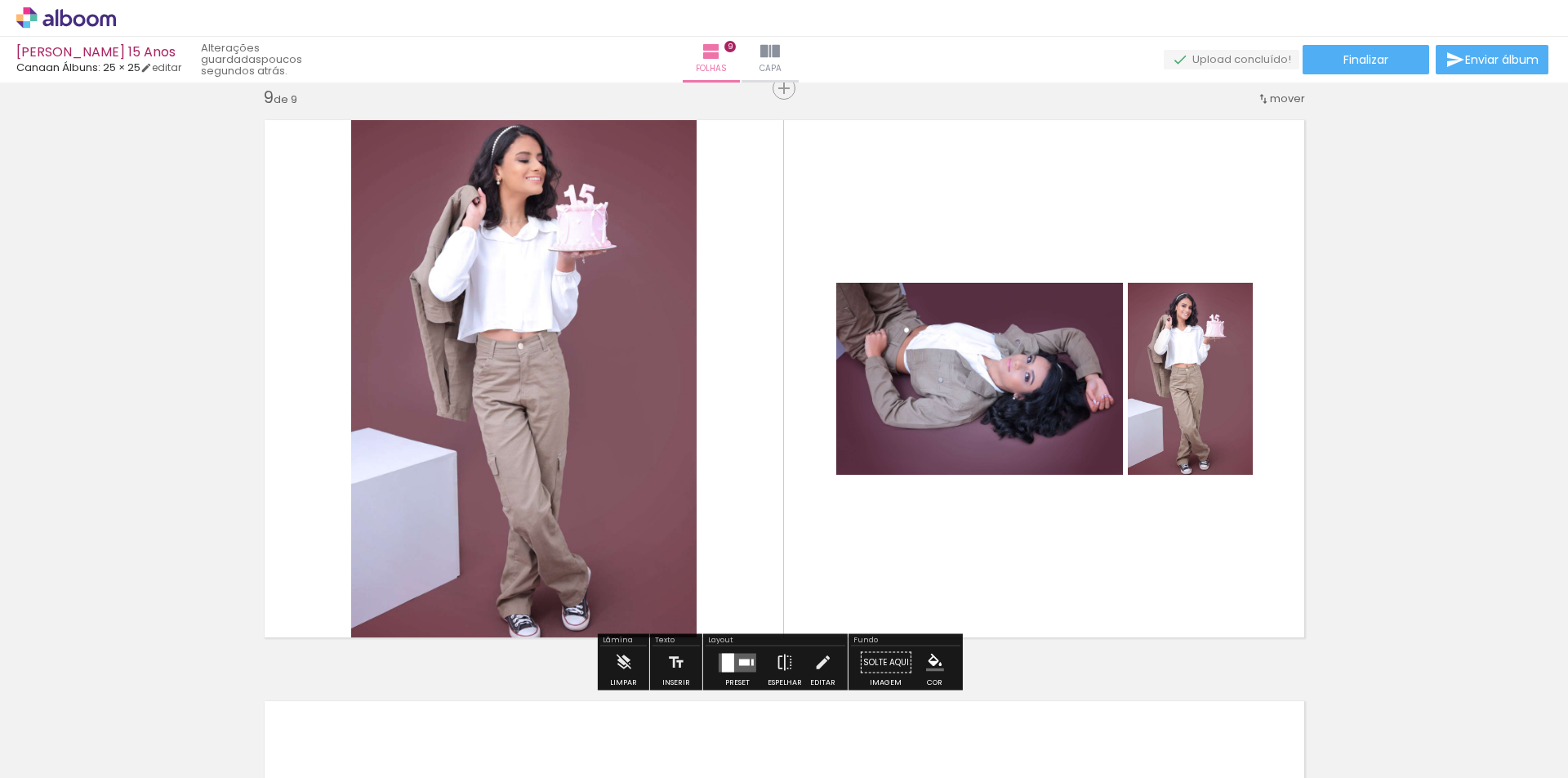
click at [722, 667] on div at bounding box center [728, 662] width 12 height 19
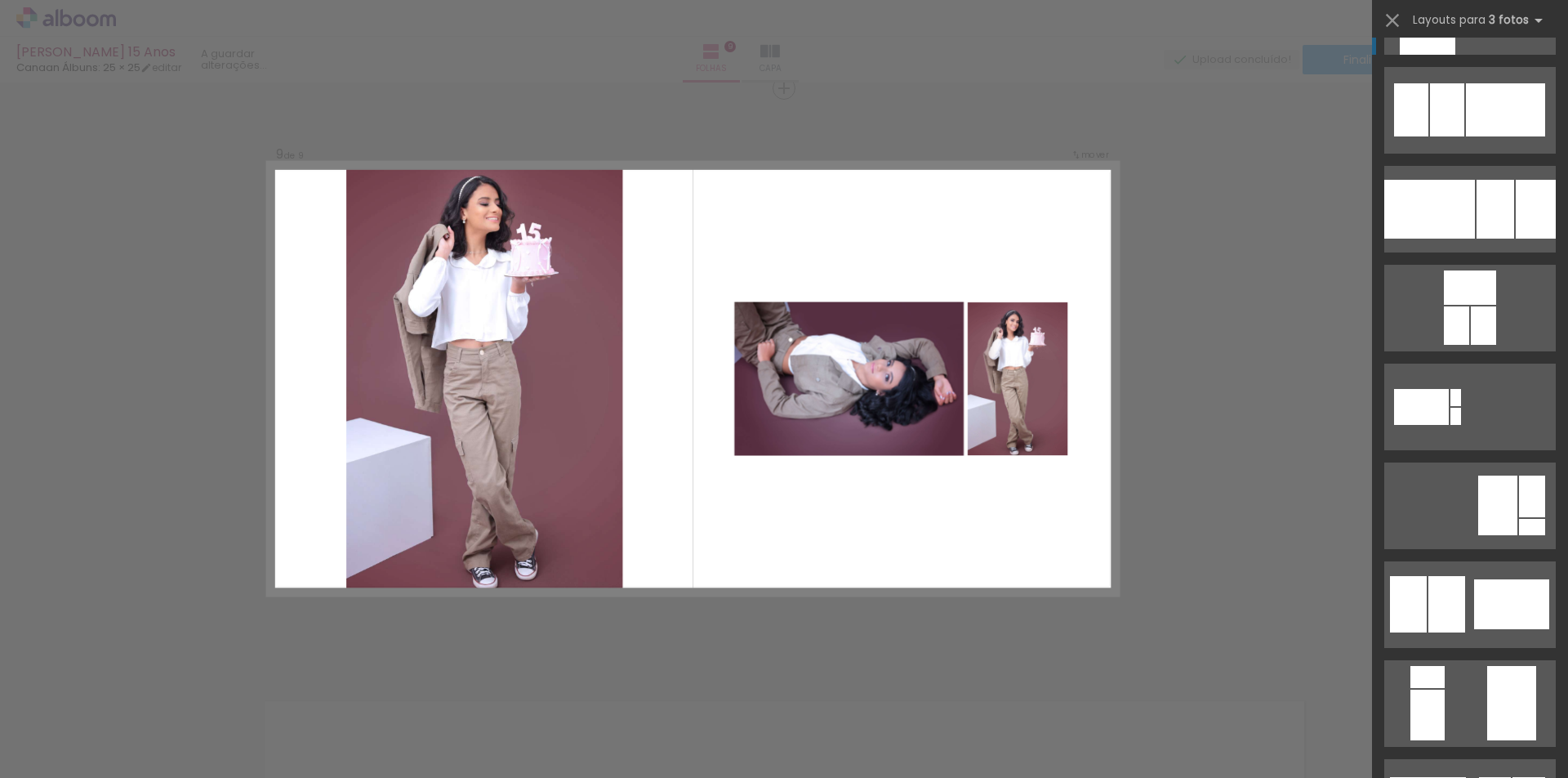
scroll to position [0, 0]
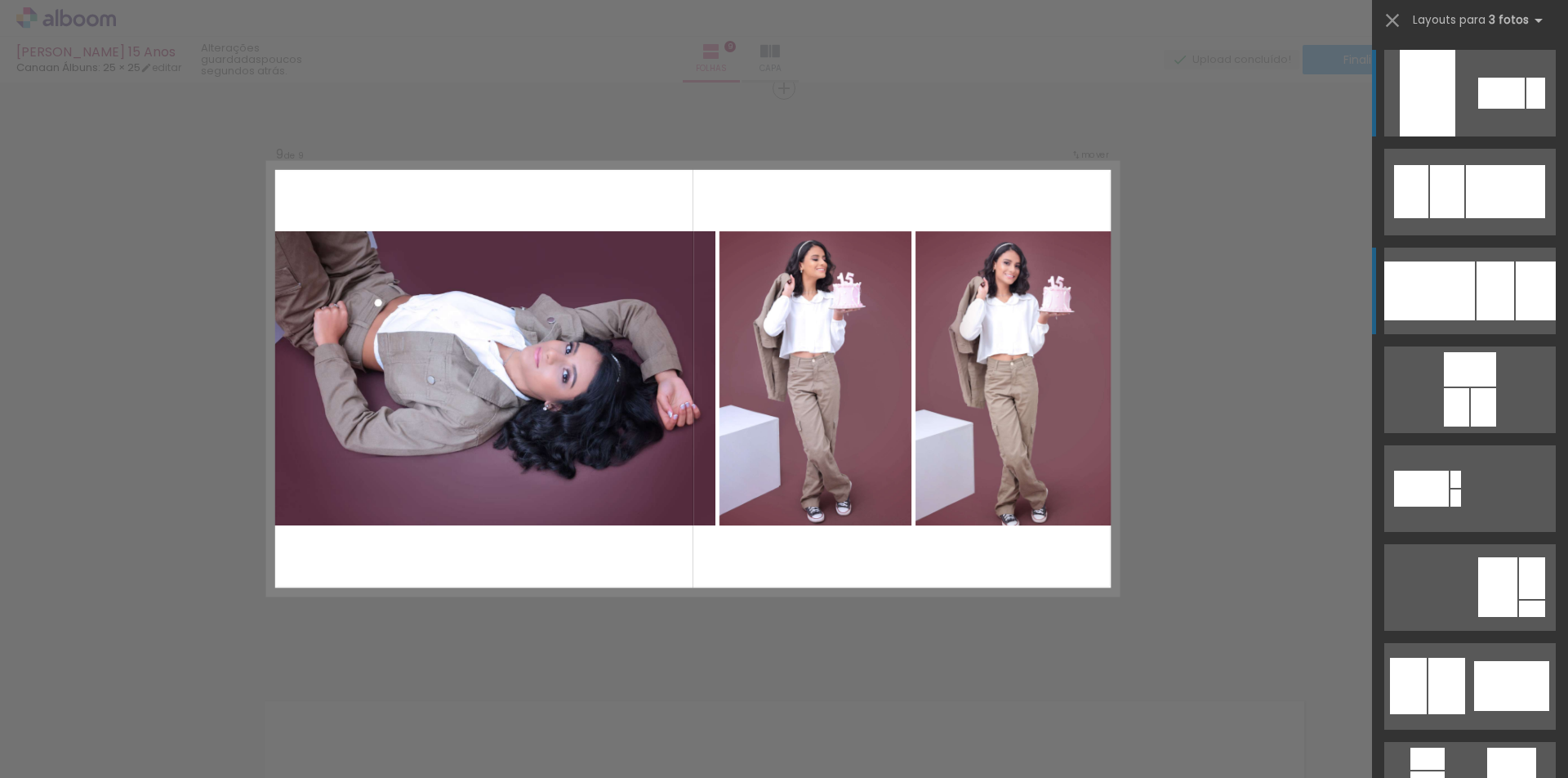
click at [1443, 271] on div at bounding box center [1429, 290] width 91 height 59
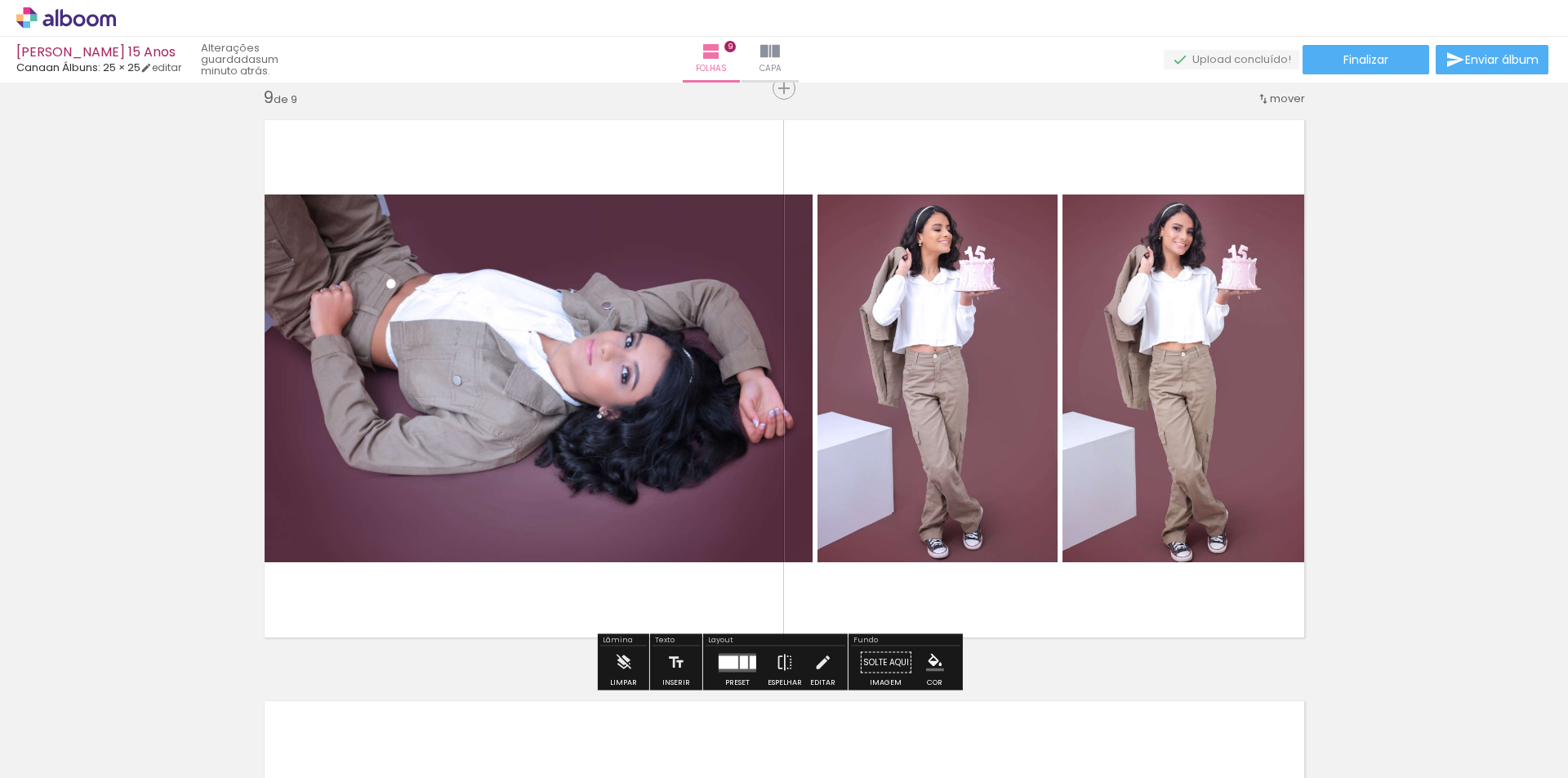
click at [729, 661] on div at bounding box center [729, 662] width 20 height 13
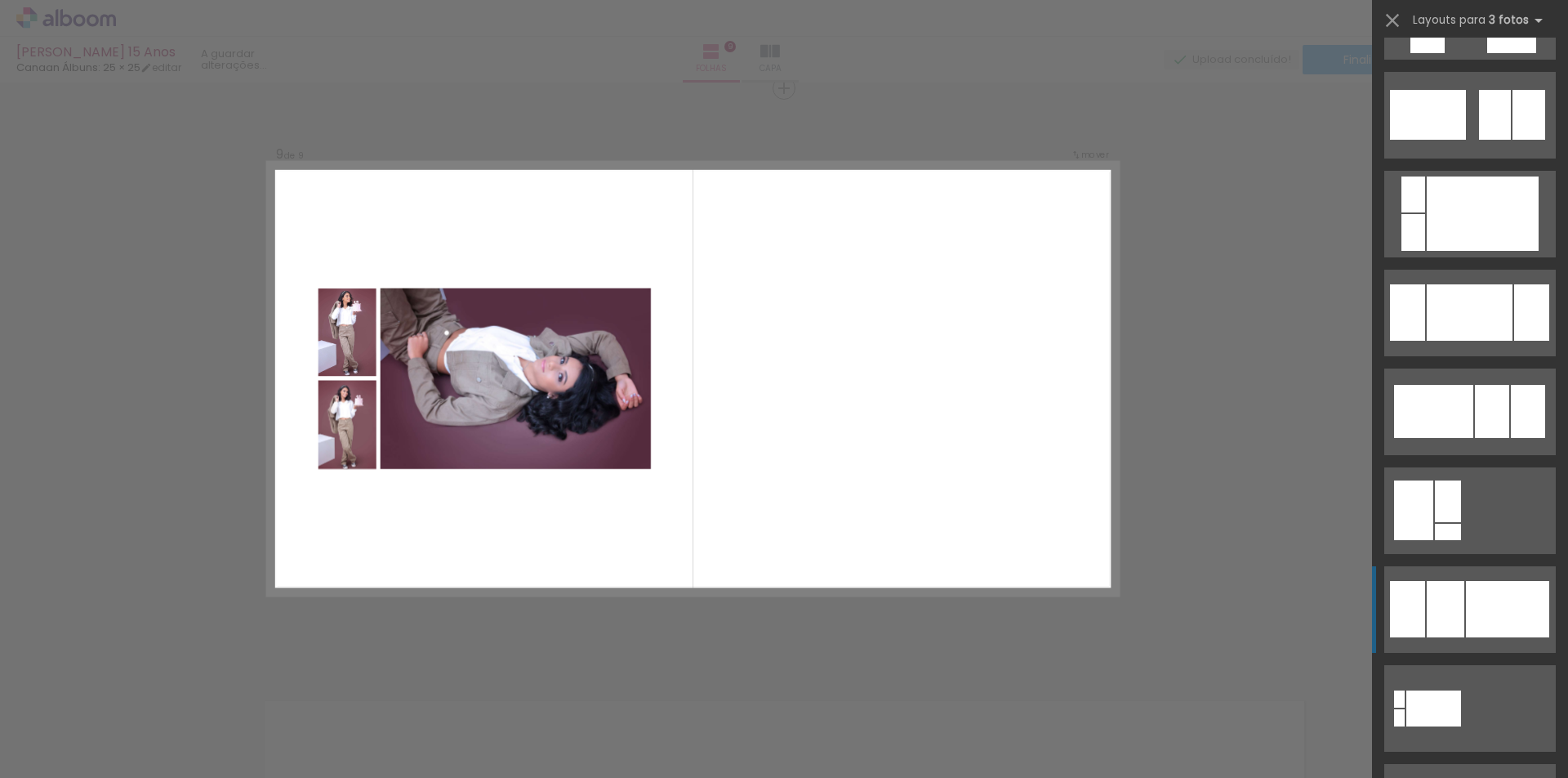
scroll to position [770, 0]
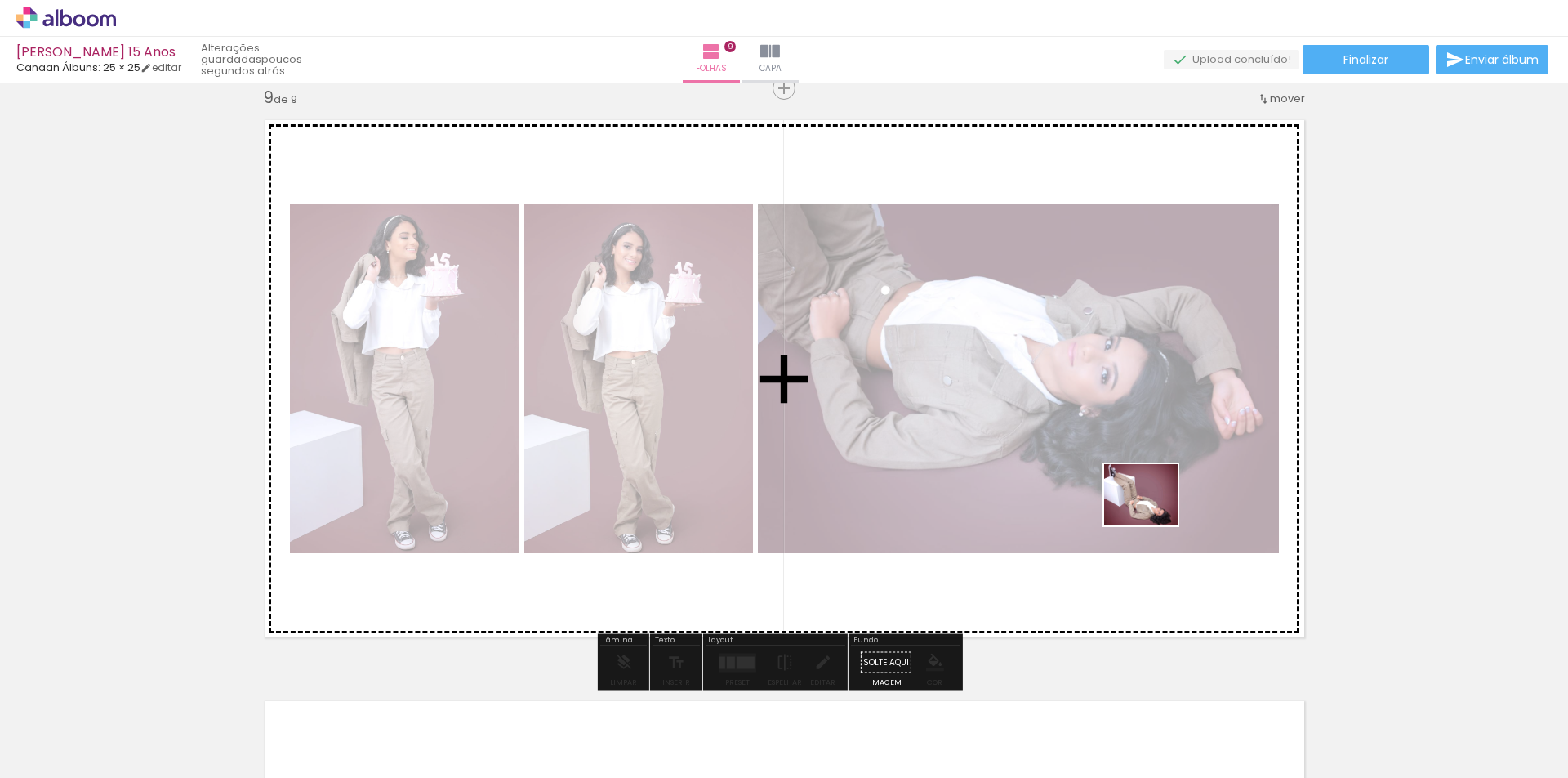
drag, startPoint x: 1305, startPoint y: 668, endPoint x: 1153, endPoint y: 513, distance: 217.1
click at [1153, 513] on quentale-workspace at bounding box center [784, 389] width 1568 height 778
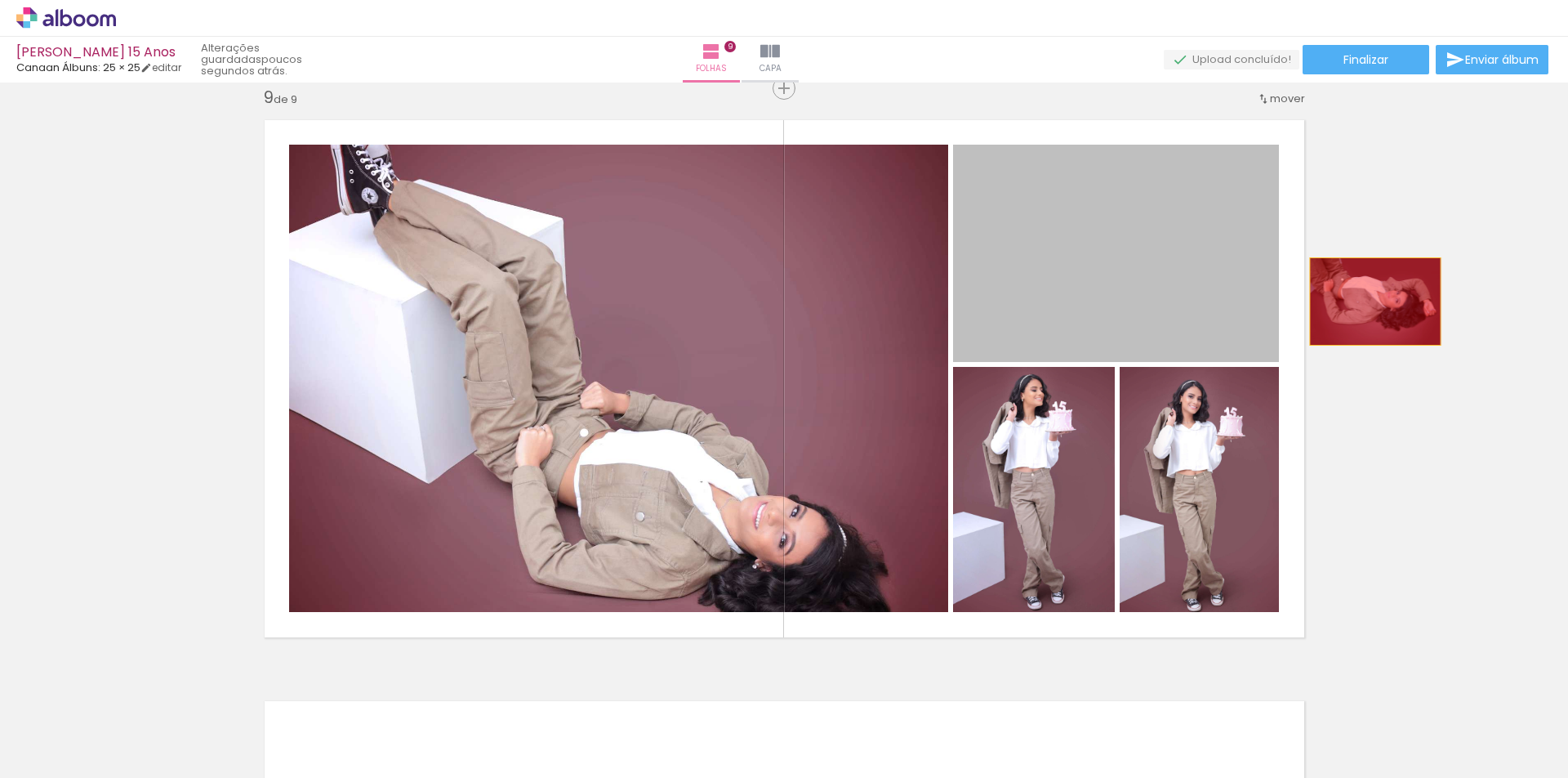
drag, startPoint x: 1158, startPoint y: 278, endPoint x: 1380, endPoint y: 299, distance: 223.0
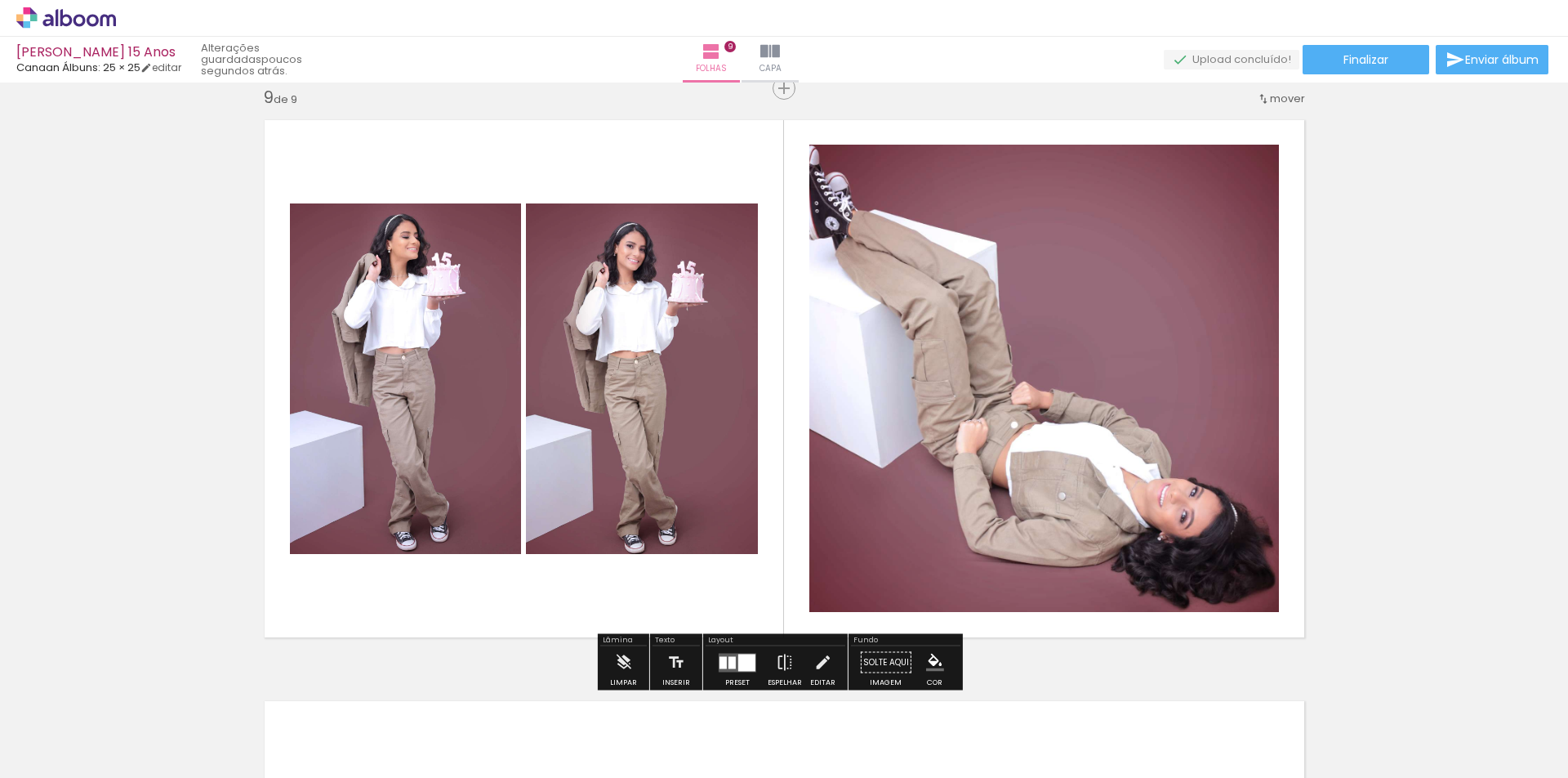
click at [722, 659] on div at bounding box center [723, 662] width 7 height 12
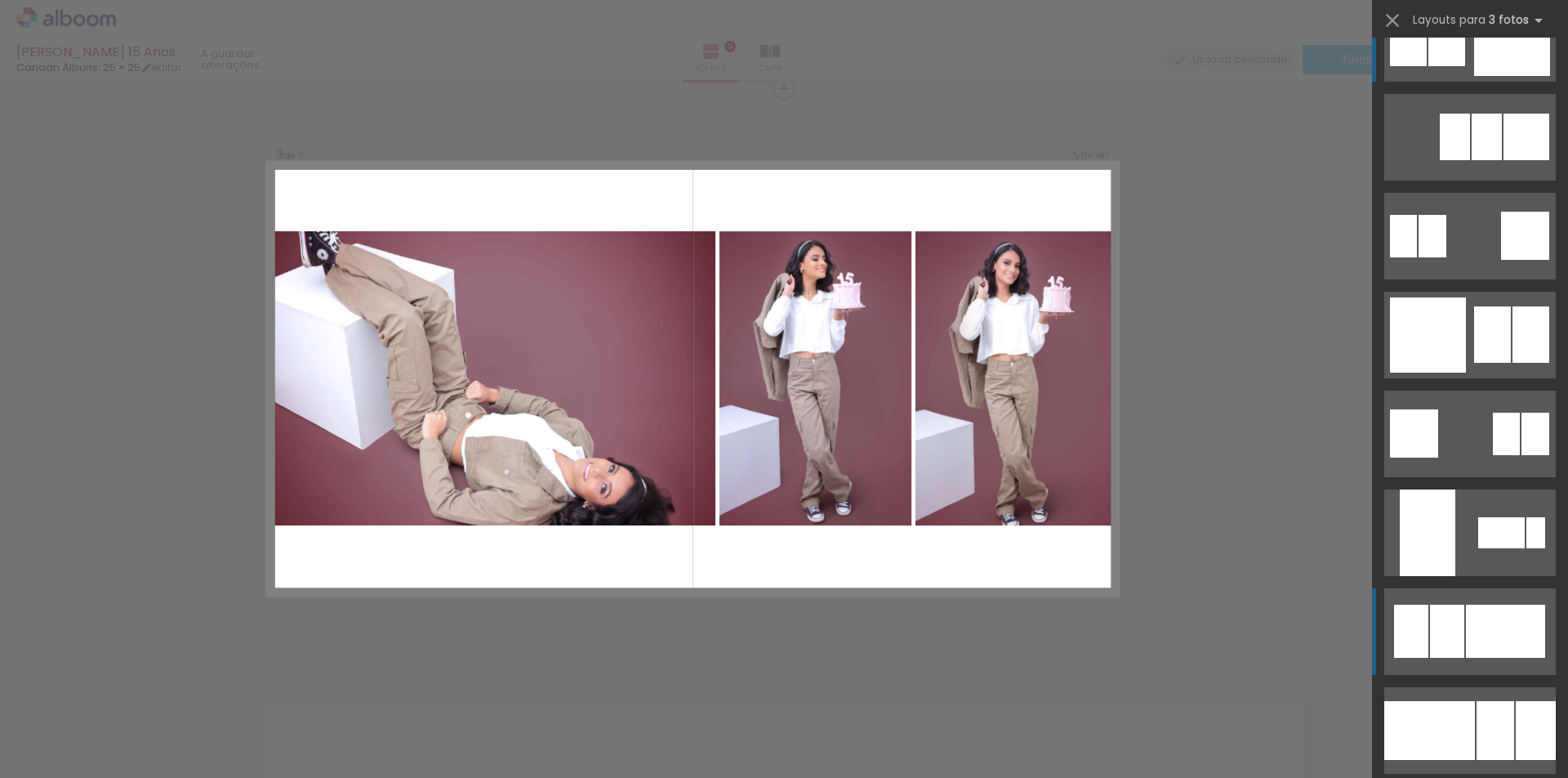
scroll to position [81, 0]
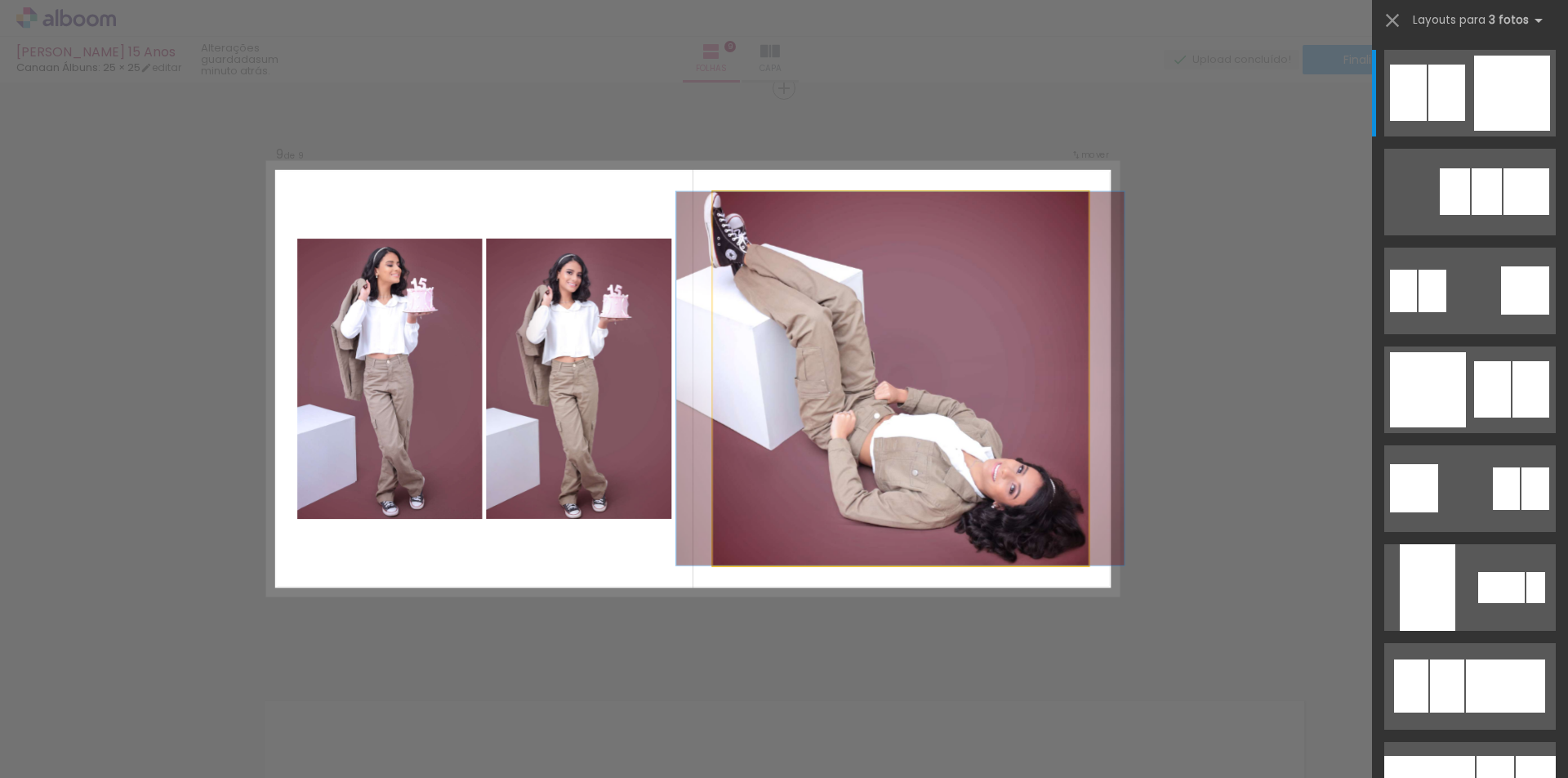
click at [818, 433] on quentale-photo at bounding box center [900, 378] width 376 height 374
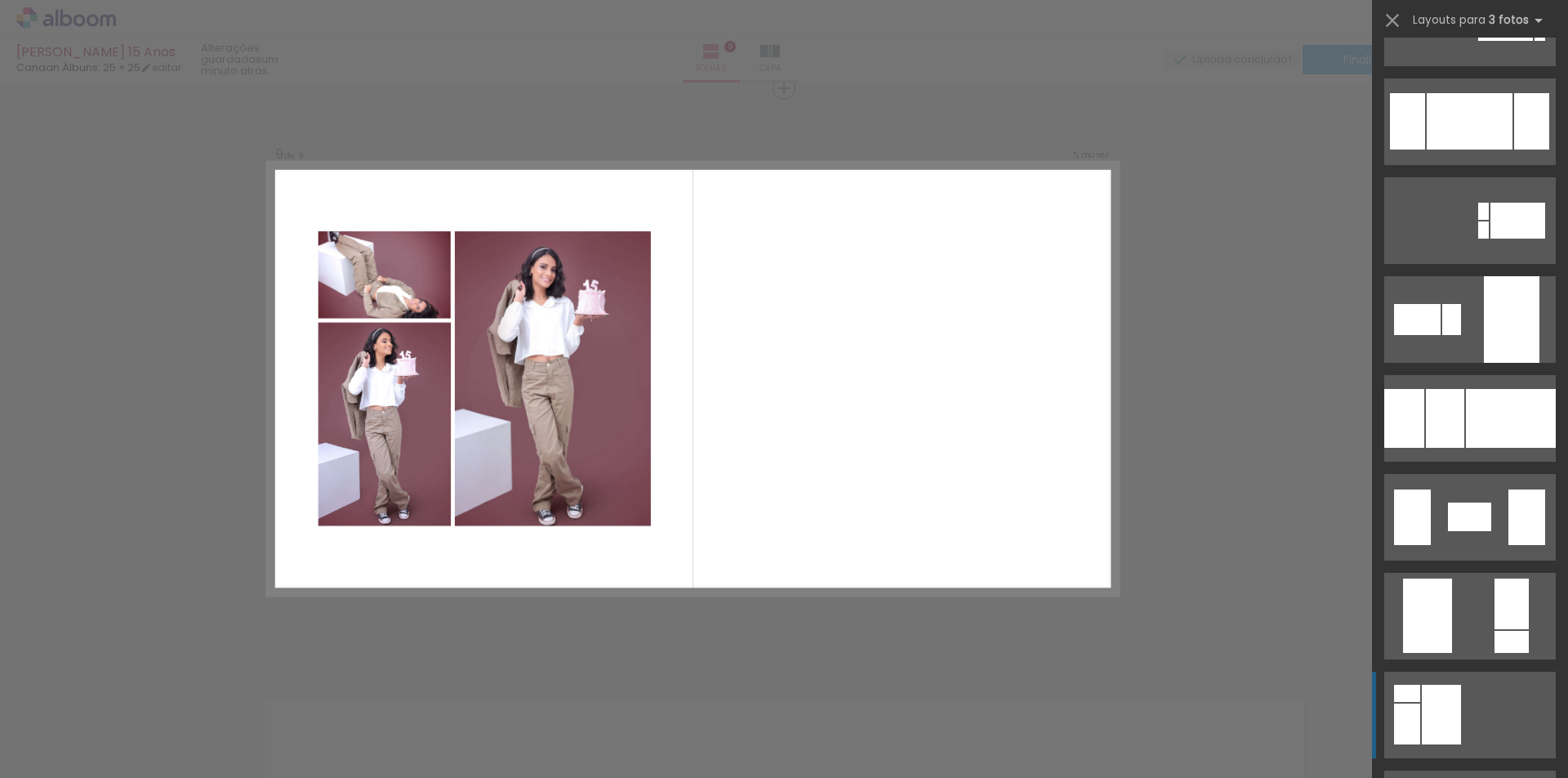
scroll to position [3676, 0]
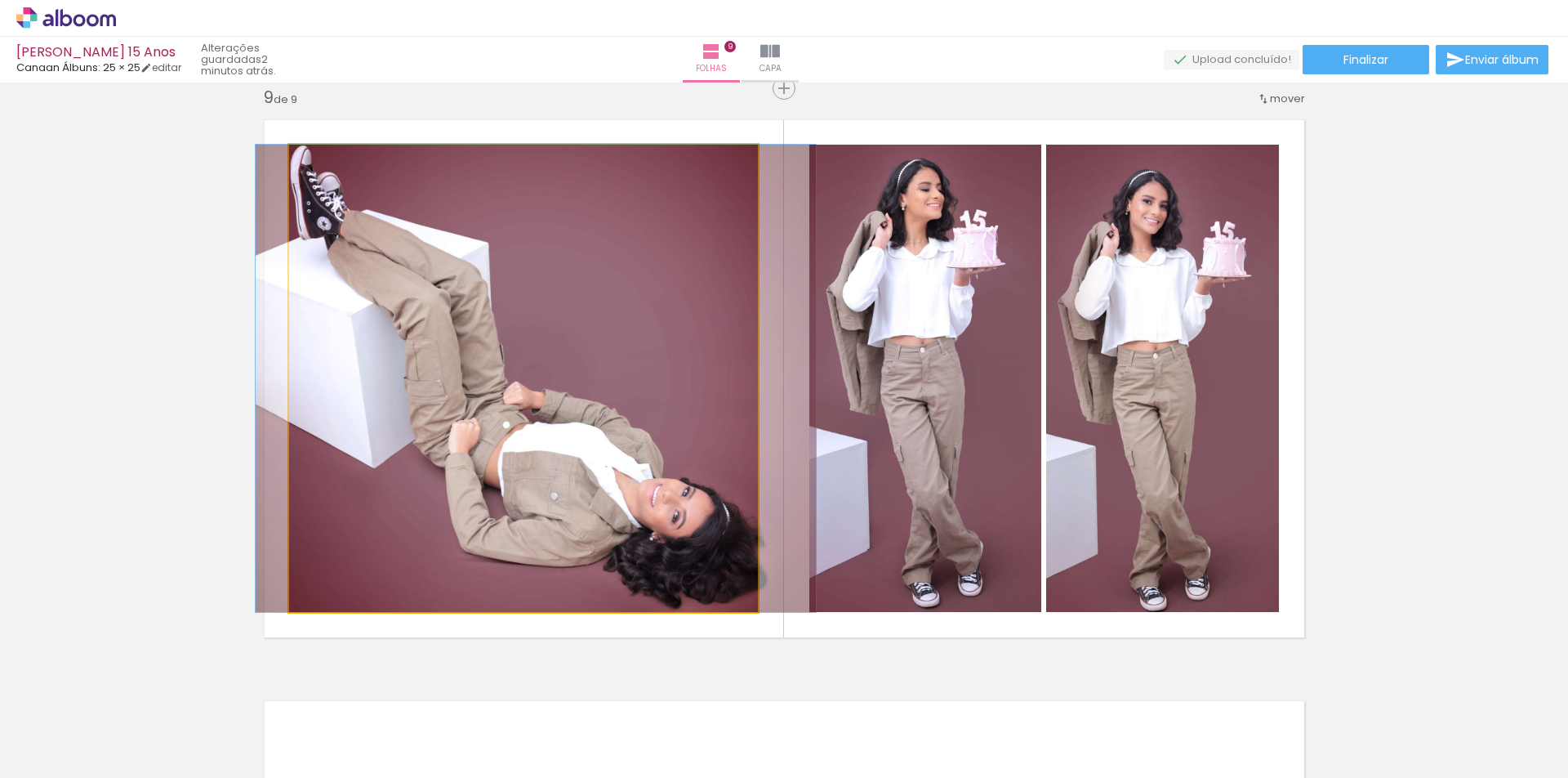
drag, startPoint x: 586, startPoint y: 431, endPoint x: 597, endPoint y: 441, distance: 14.9
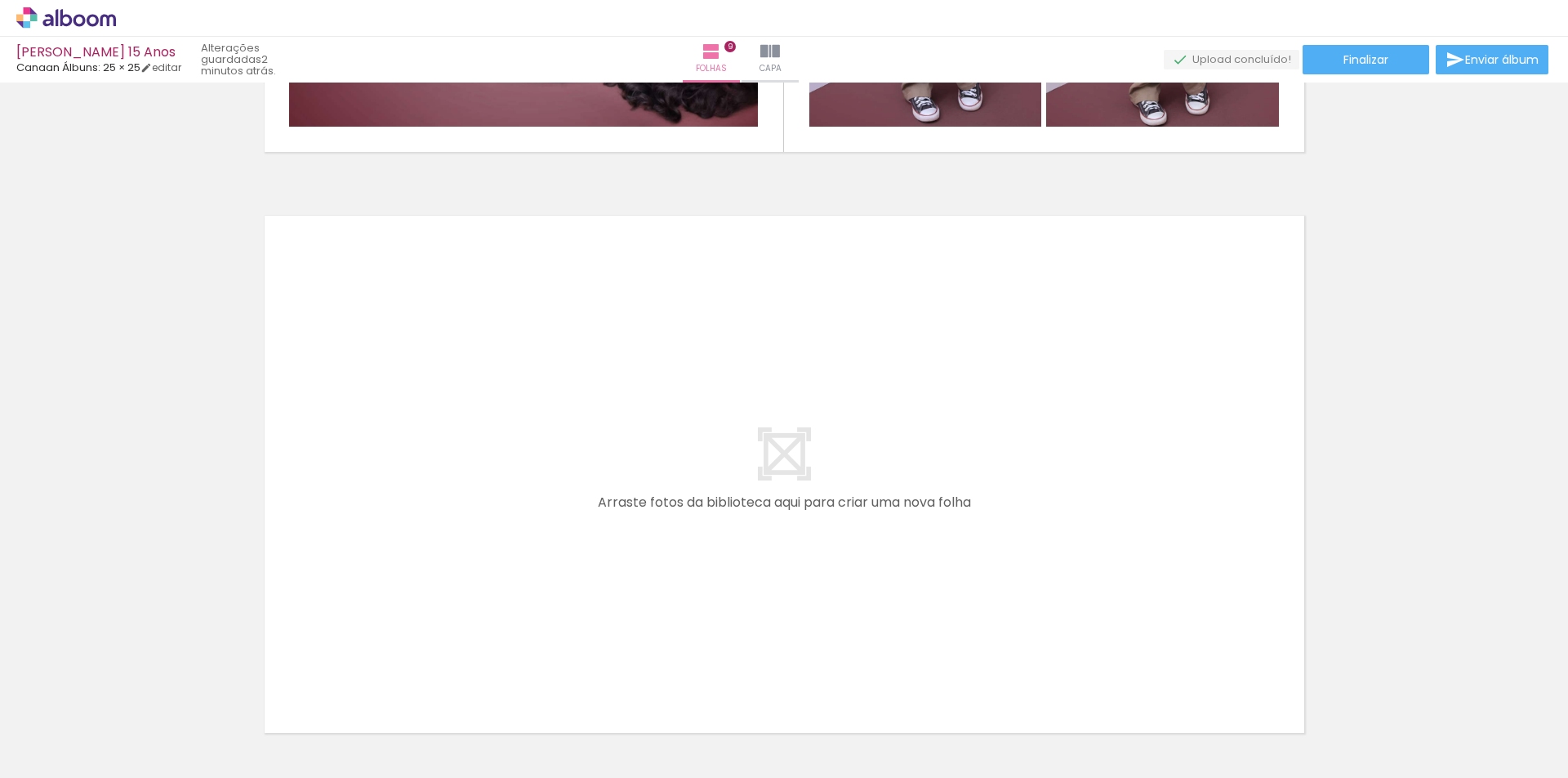
scroll to position [5158, 0]
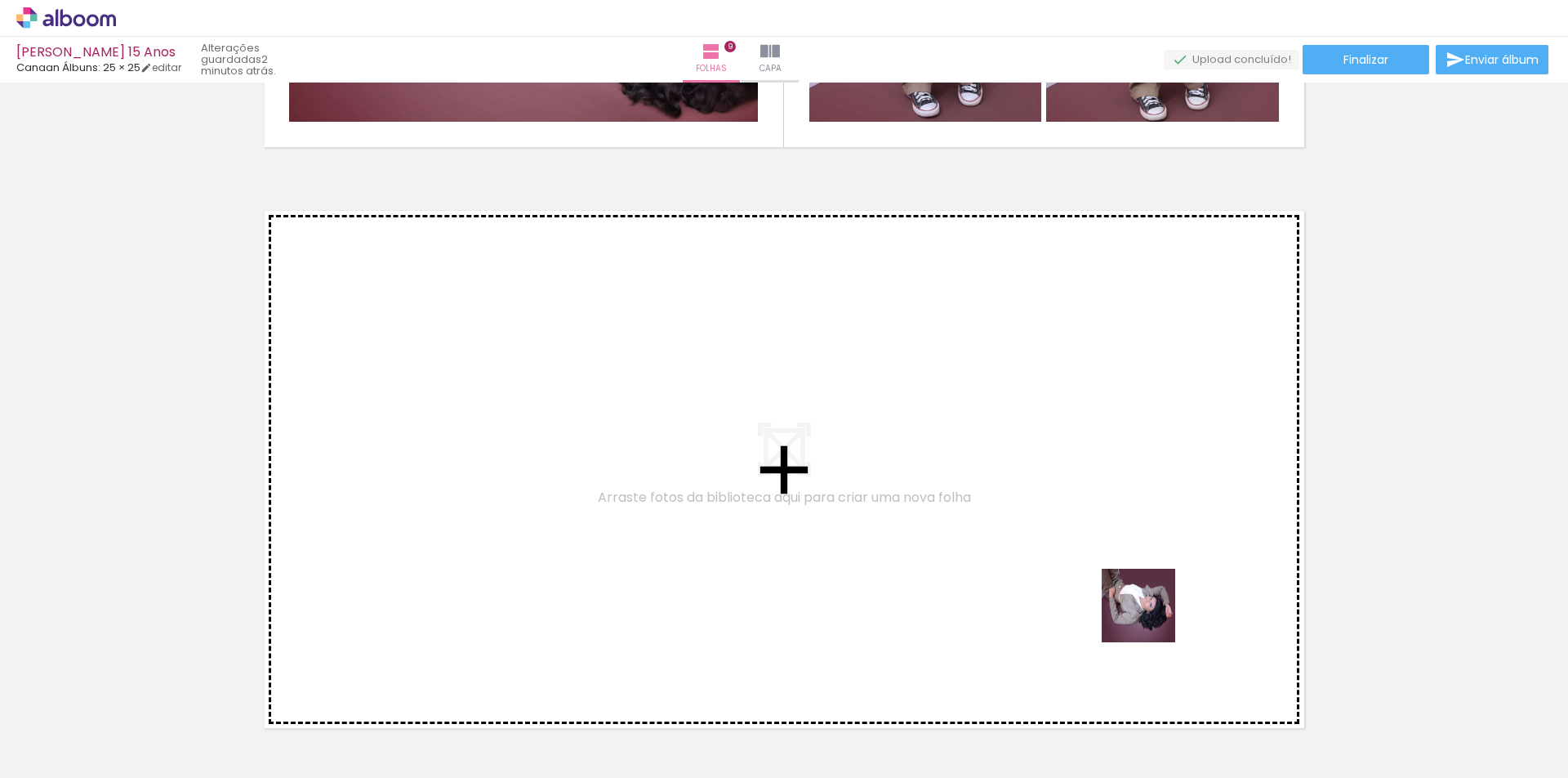
drag, startPoint x: 1405, startPoint y: 730, endPoint x: 1027, endPoint y: 565, distance: 412.4
click at [1027, 565] on quentale-workspace at bounding box center [784, 389] width 1568 height 778
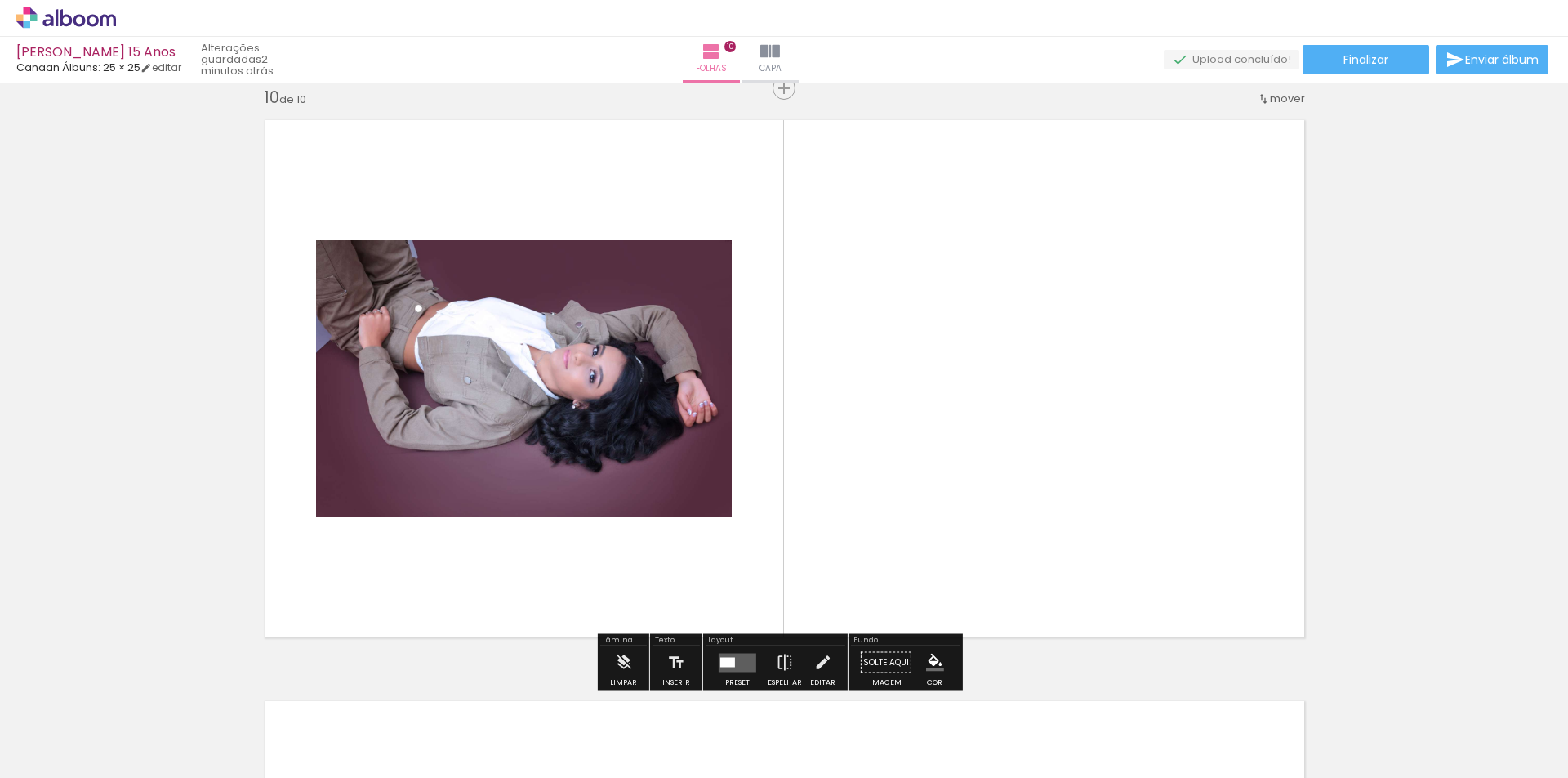
scroll to position [5248, 0]
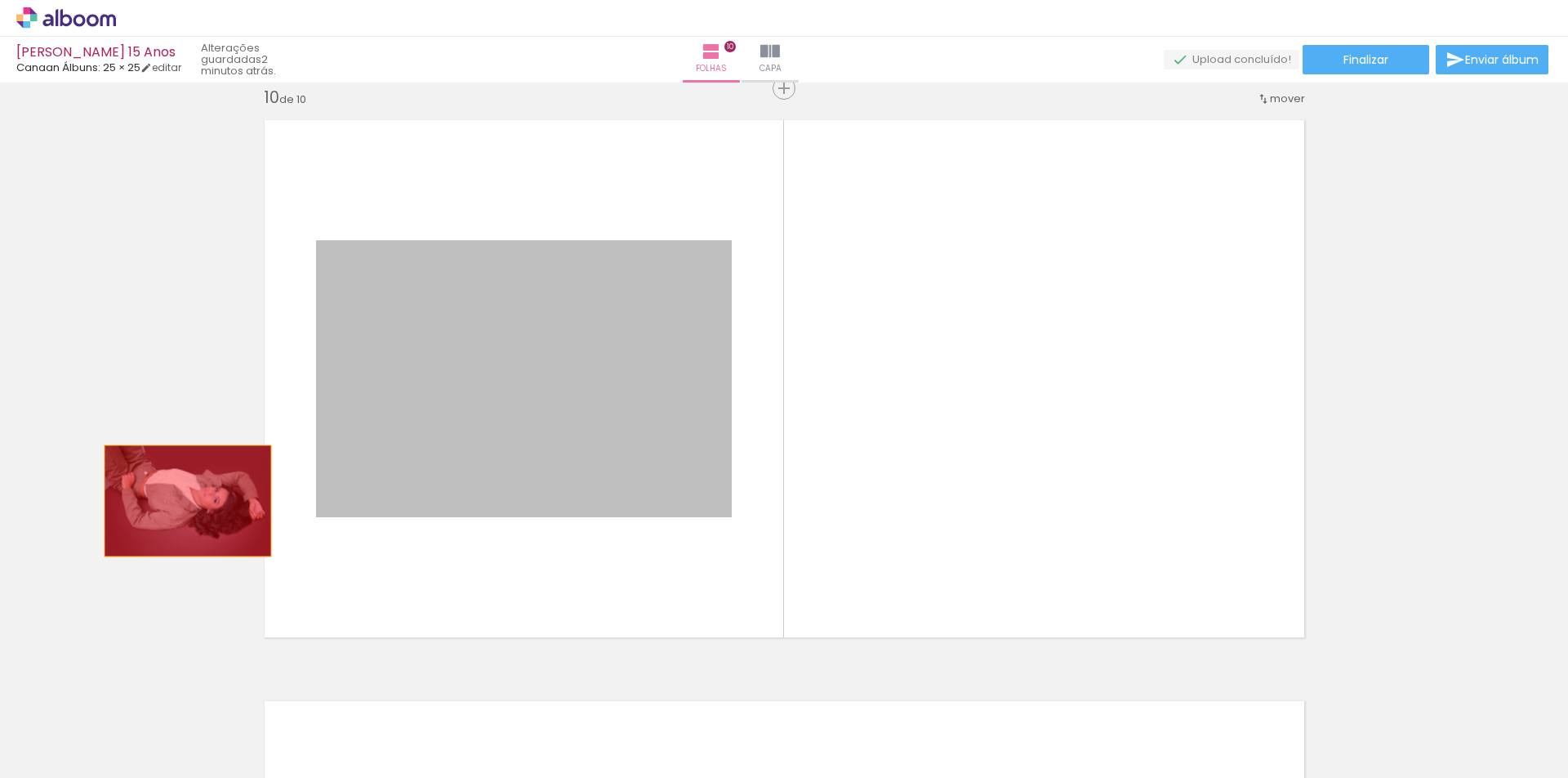
drag, startPoint x: 547, startPoint y: 462, endPoint x: 177, endPoint y: 500, distance: 371.9
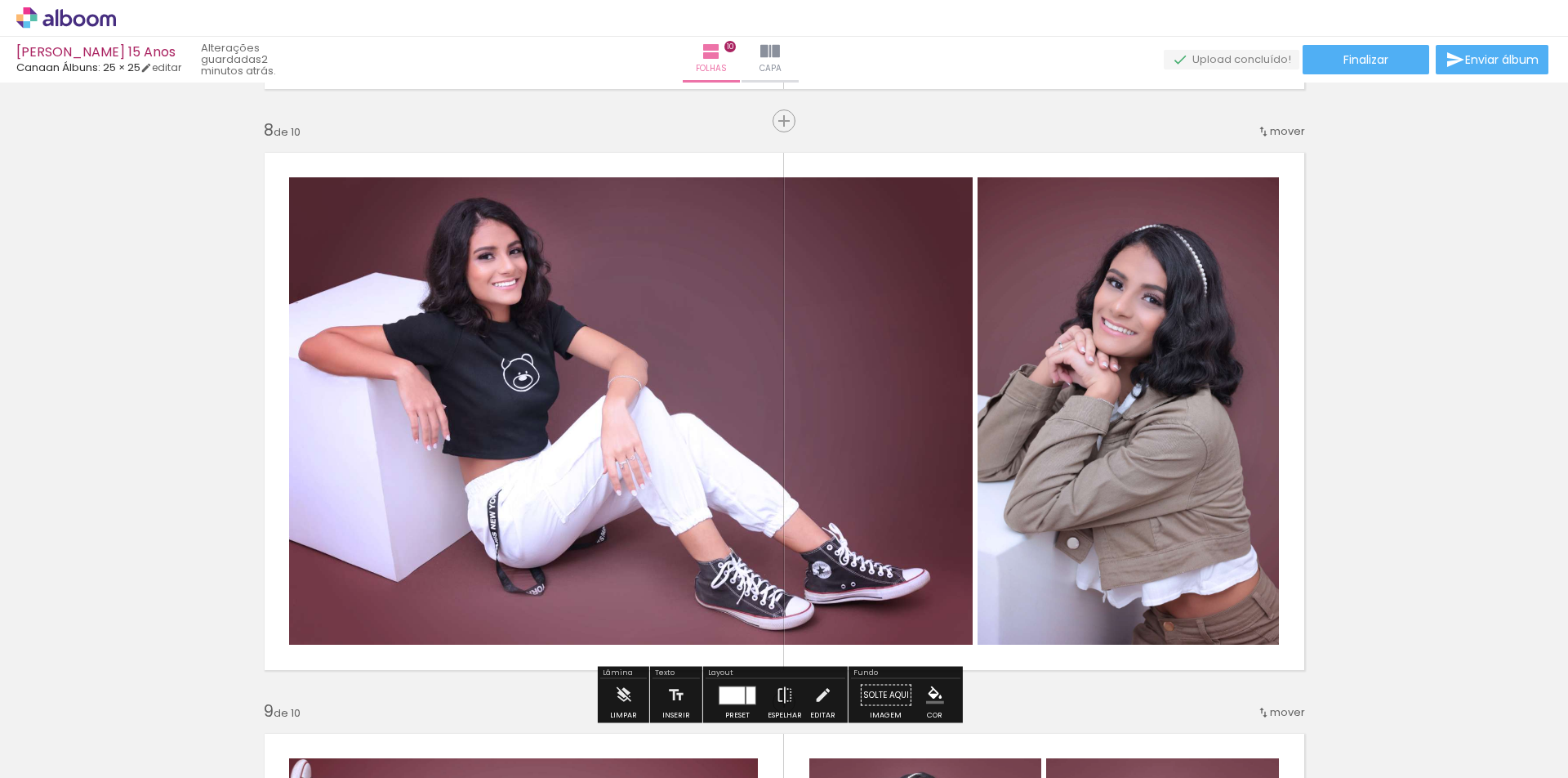
scroll to position [4104, 0]
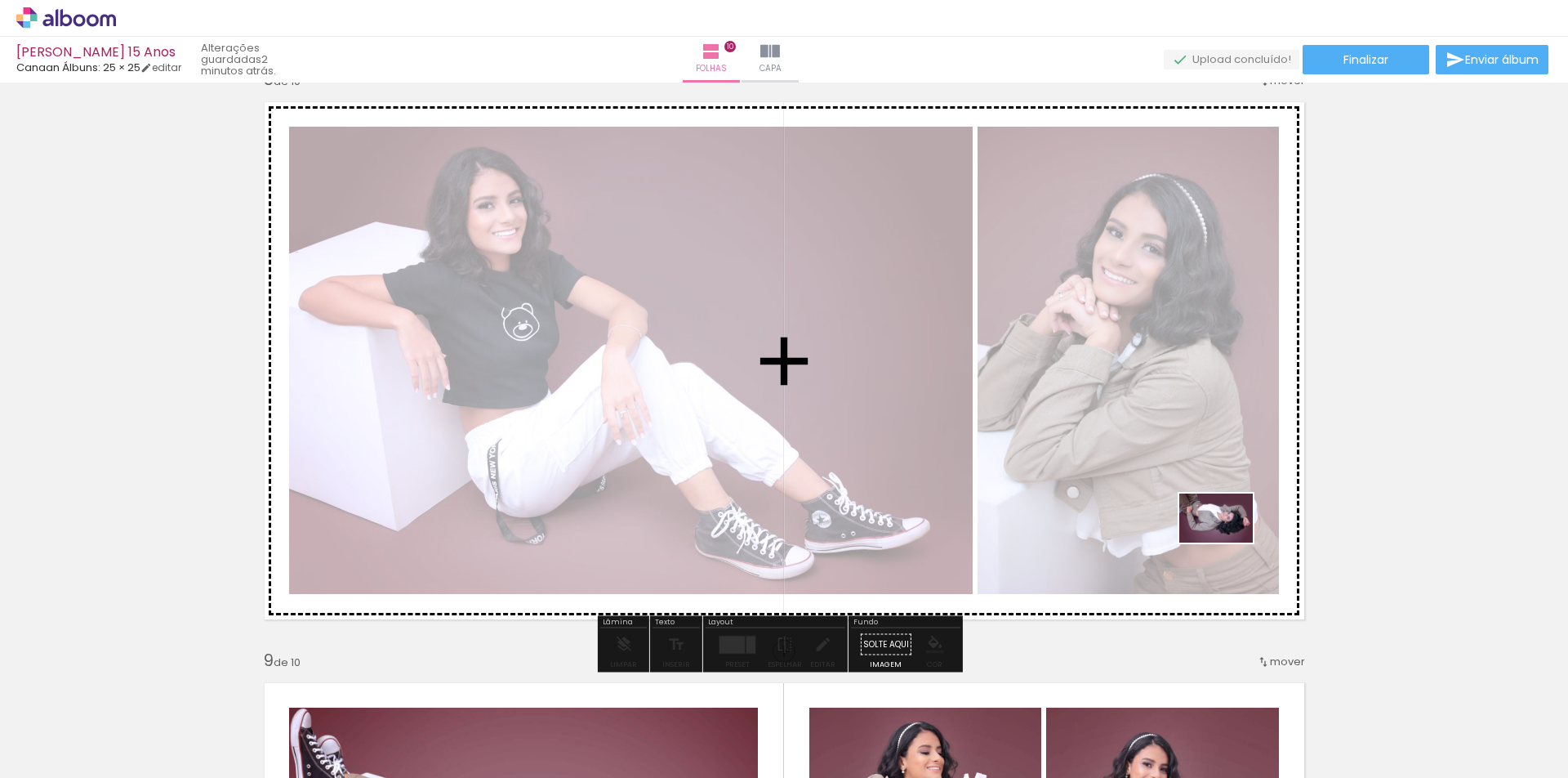
drag, startPoint x: 1397, startPoint y: 729, endPoint x: 1202, endPoint y: 526, distance: 281.5
click at [1211, 527] on quentale-workspace at bounding box center [784, 389] width 1568 height 778
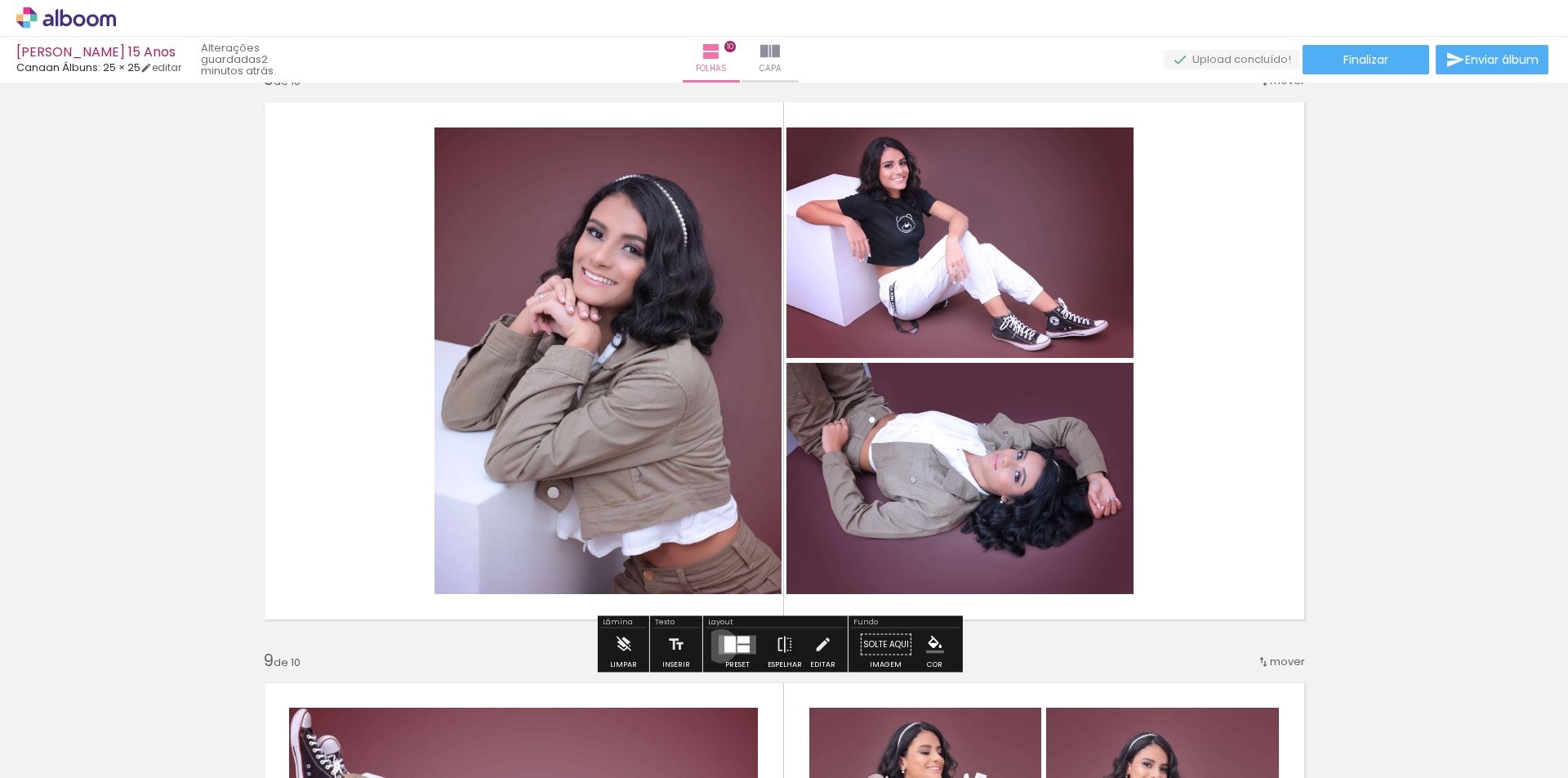
click at [719, 645] on quentale-layouter at bounding box center [737, 644] width 37 height 19
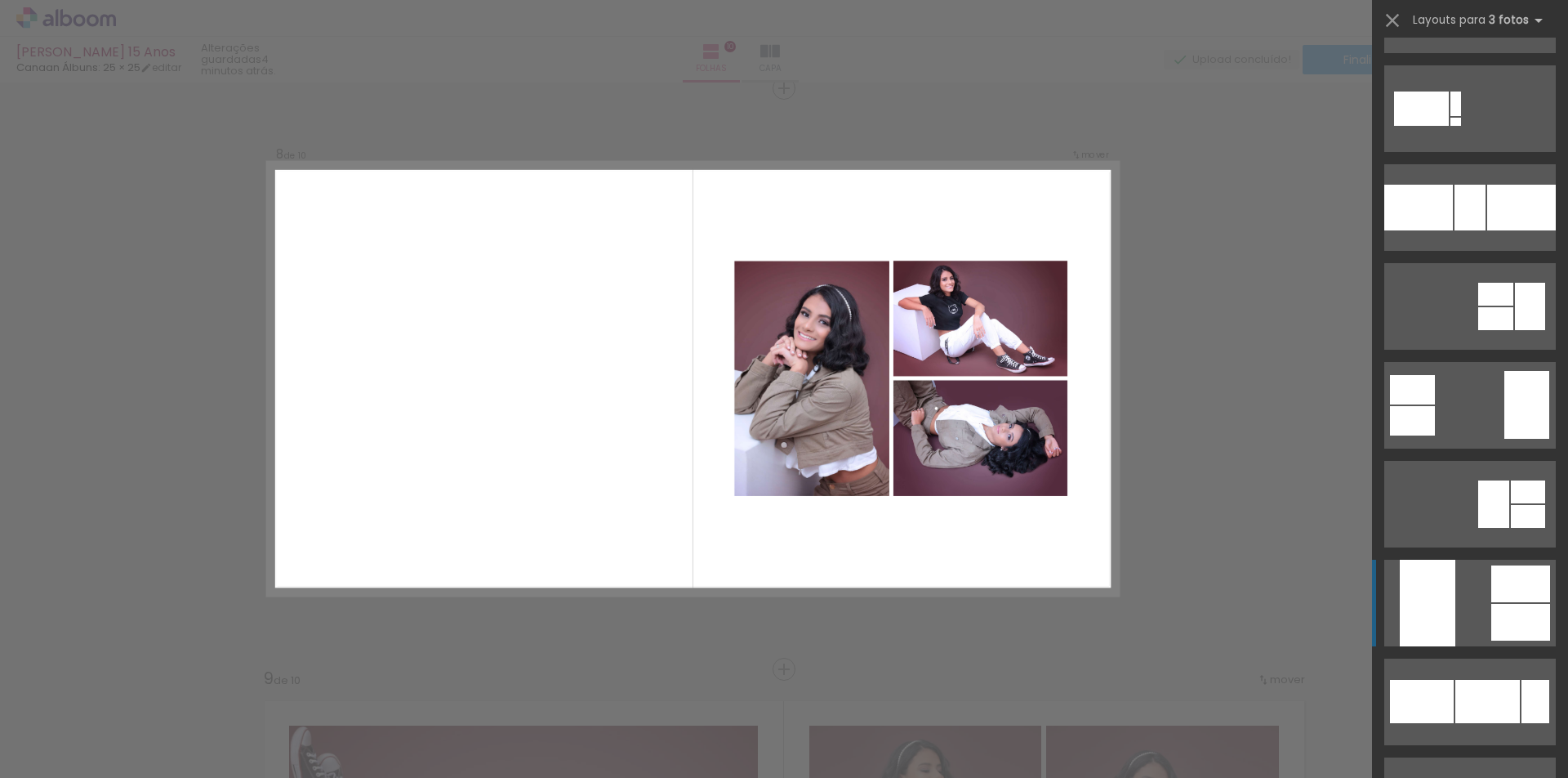
scroll to position [1144, 0]
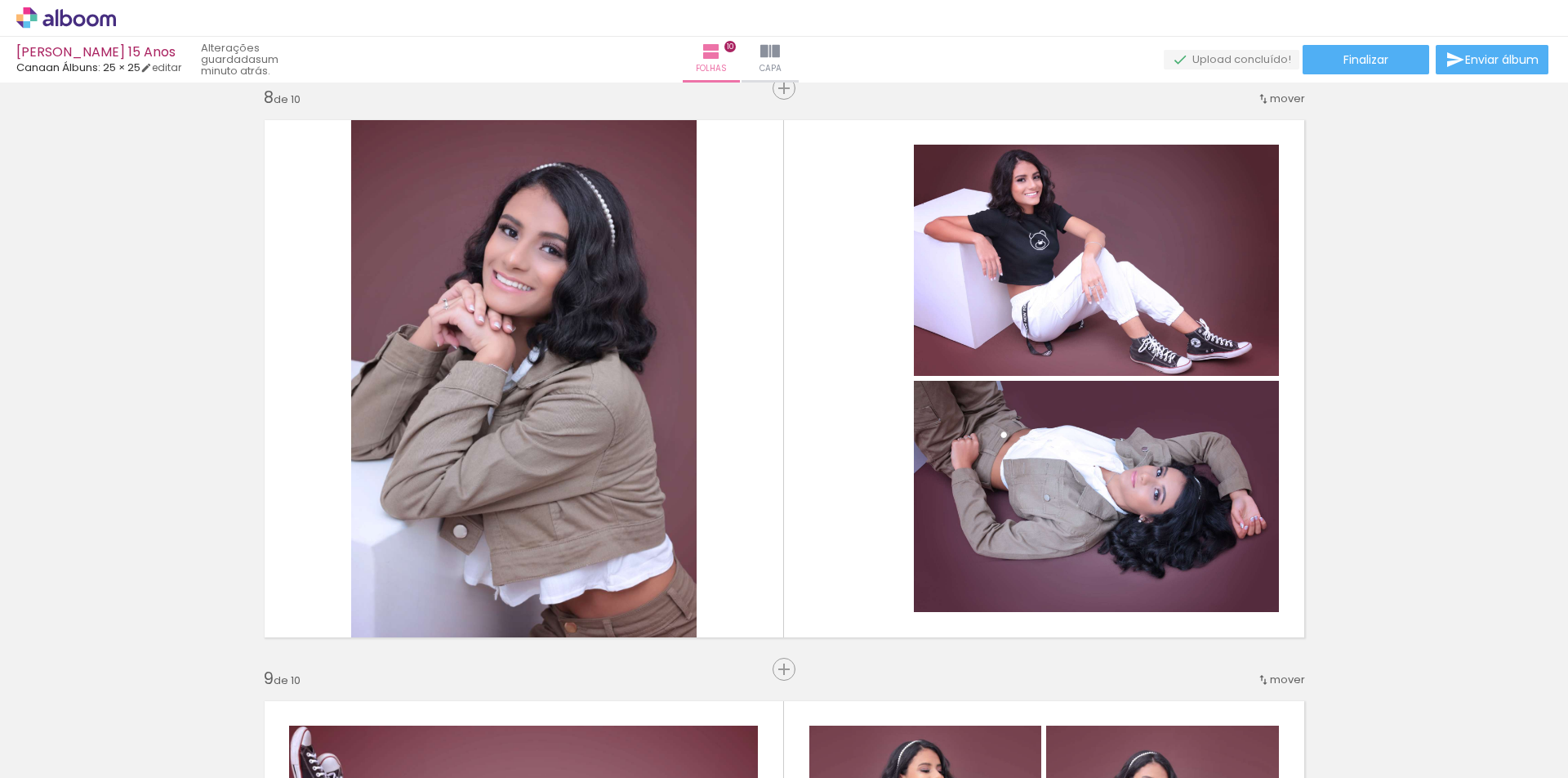
scroll to position [0, 1497]
